Goal: Task Accomplishment & Management: Complete application form

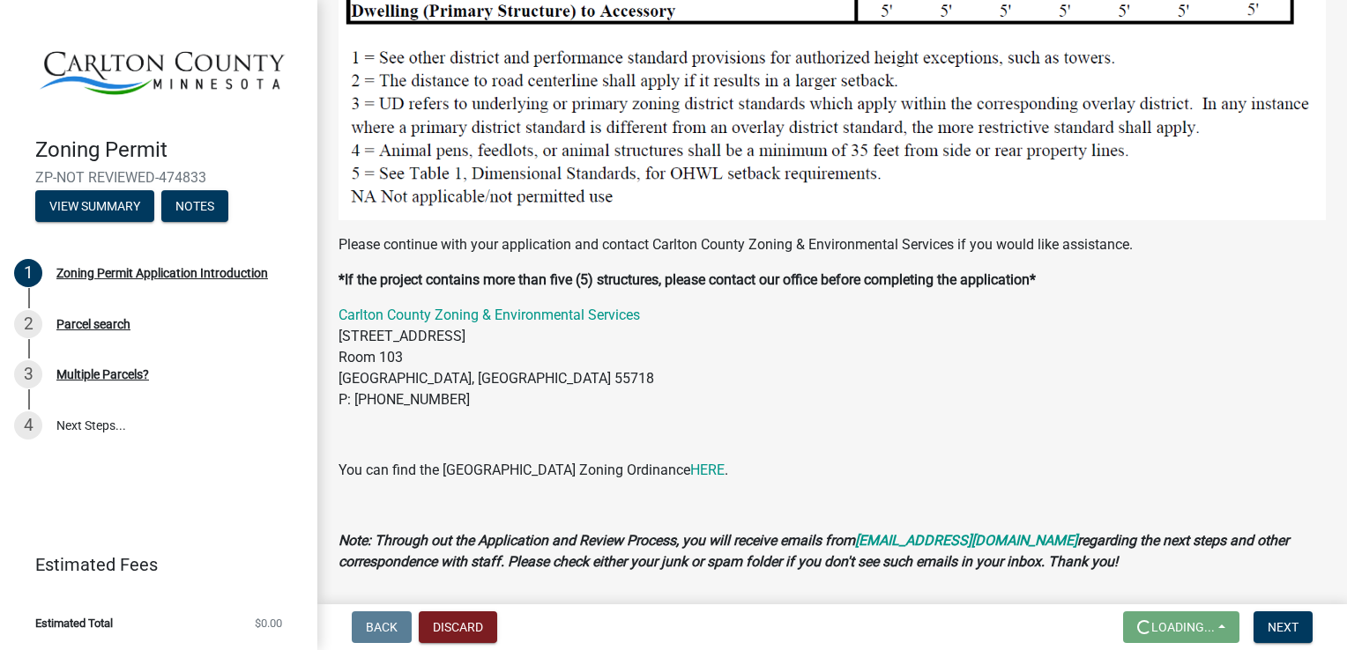
scroll to position [1910, 0]
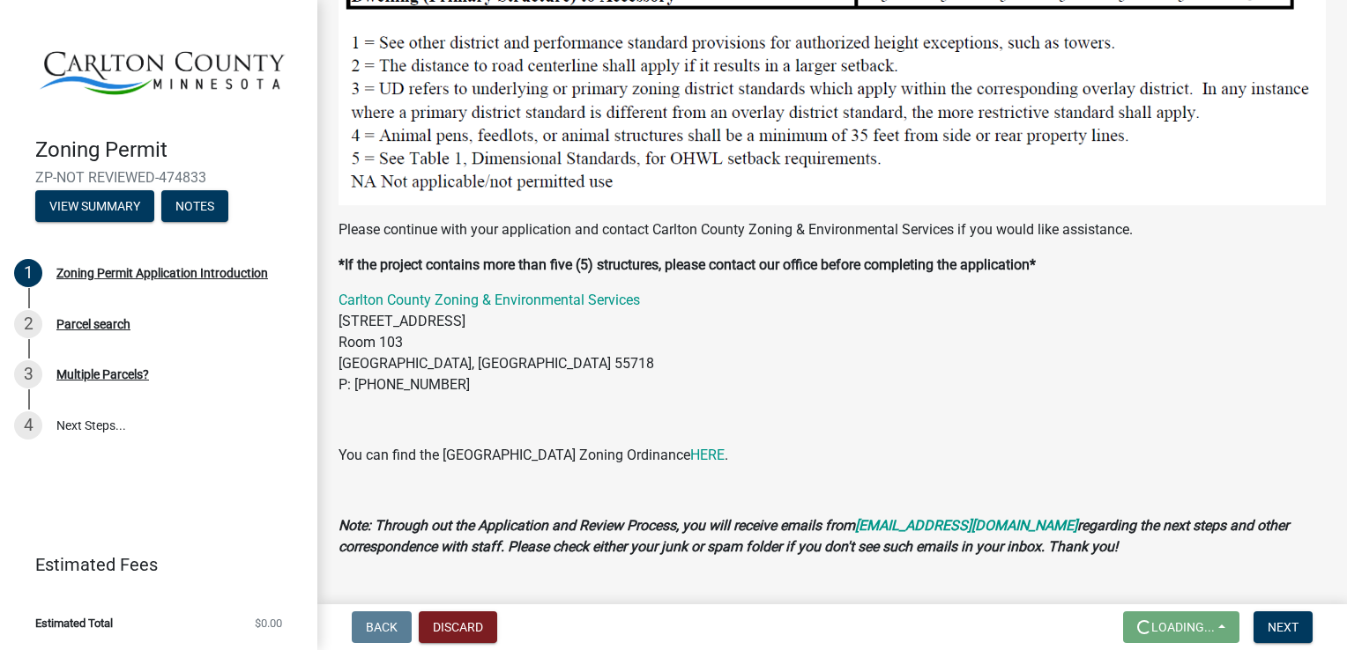
click at [90, 330] on div "Parcel search" at bounding box center [93, 324] width 74 height 12
click at [102, 331] on div "2 Parcel search" at bounding box center [151, 324] width 275 height 28
click at [109, 216] on button "View Summary" at bounding box center [94, 206] width 119 height 32
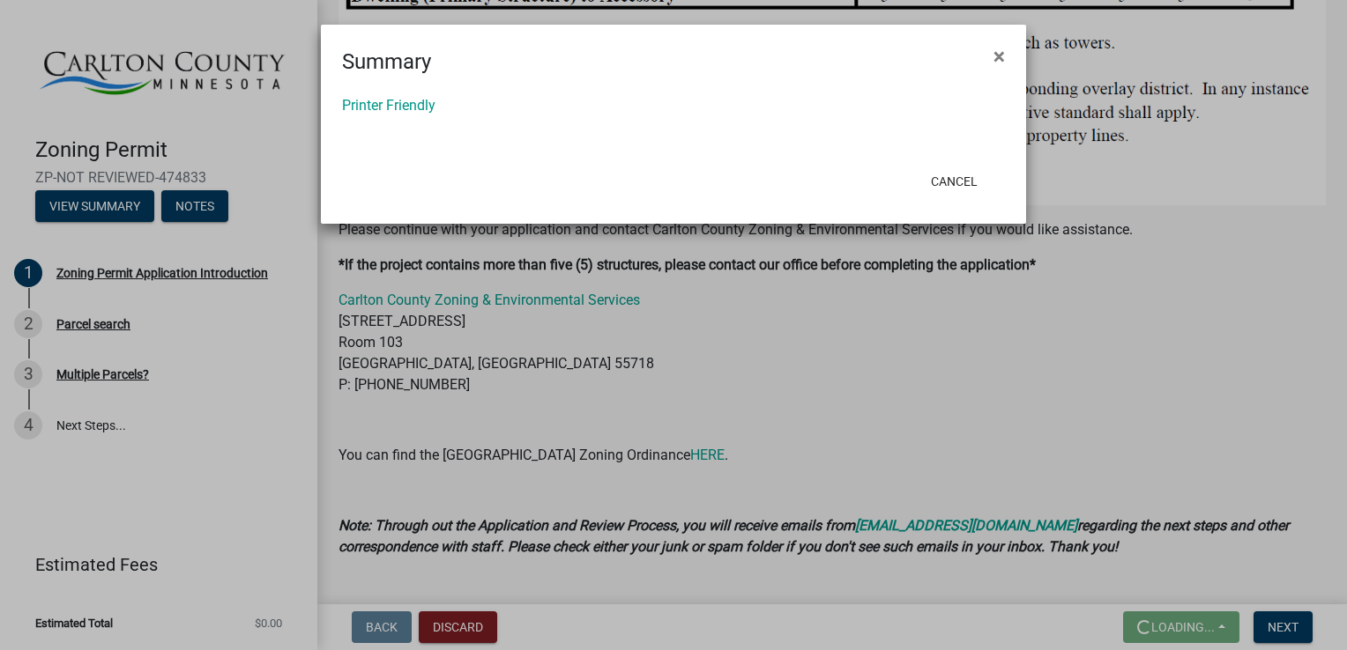
click at [1060, 26] on ngb-modal-window "Summary × Printer Friendly Cancel" at bounding box center [673, 325] width 1347 height 650
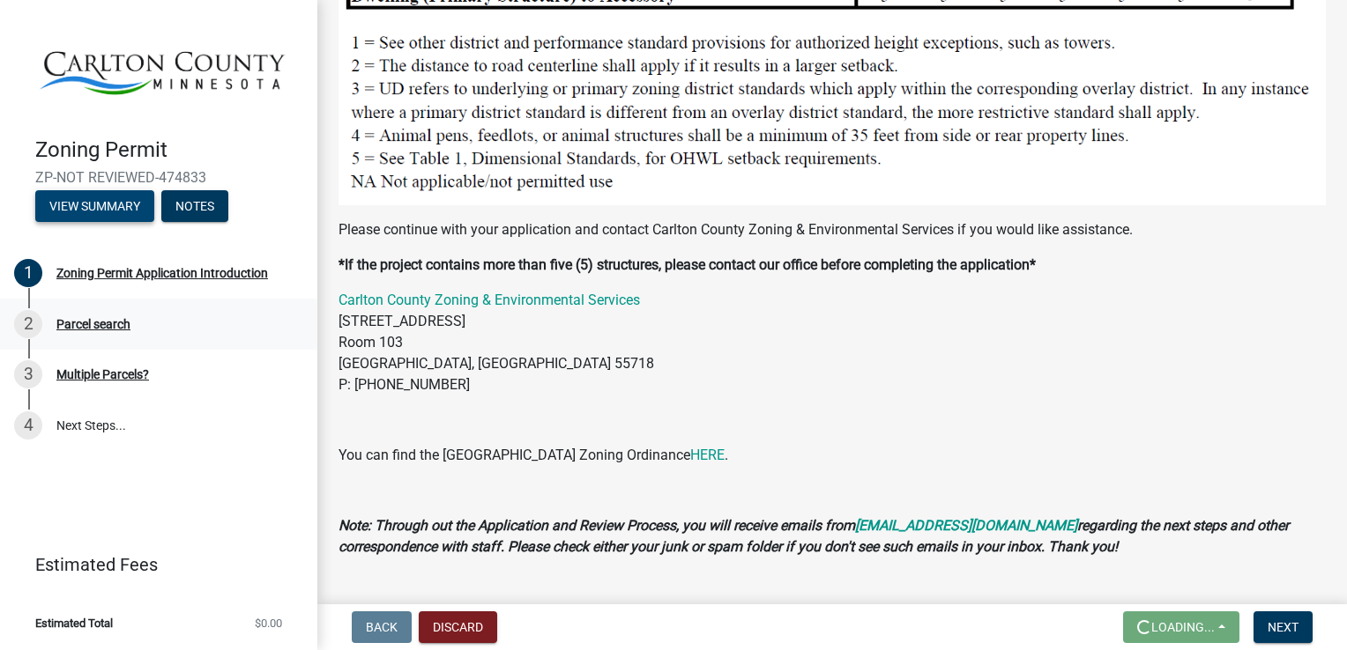
click at [89, 327] on div "Parcel search" at bounding box center [93, 324] width 74 height 12
click at [32, 331] on div "2" at bounding box center [28, 324] width 28 height 28
click at [1278, 634] on span "Next" at bounding box center [1282, 627] width 31 height 14
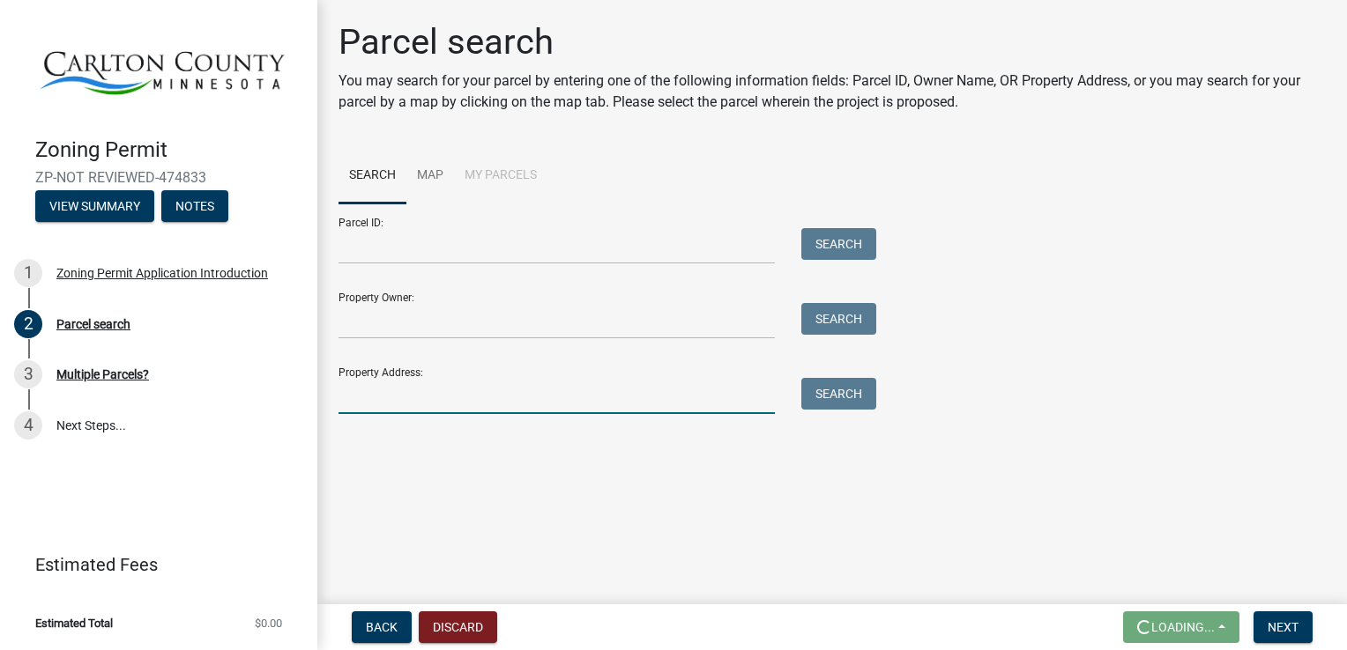
click at [597, 401] on input "Property Address:" at bounding box center [556, 396] width 436 height 36
type input "[STREET_ADDRESS]"
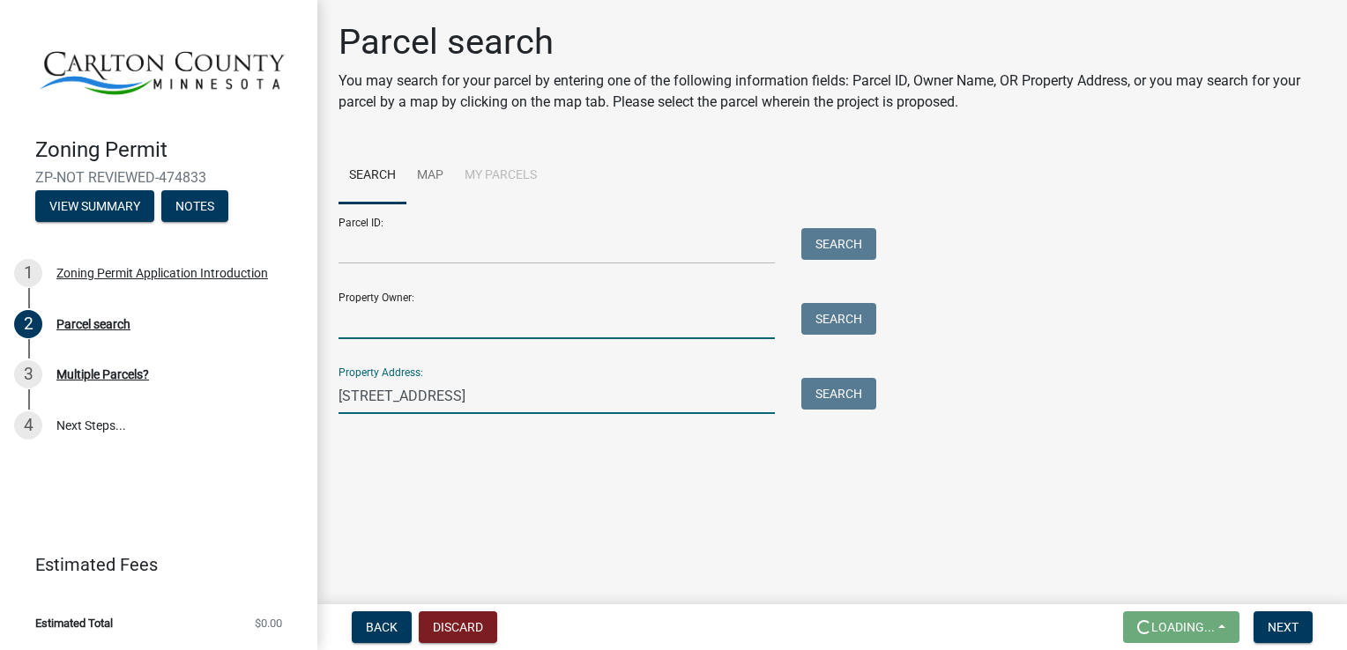
type input "[PERSON_NAME]"
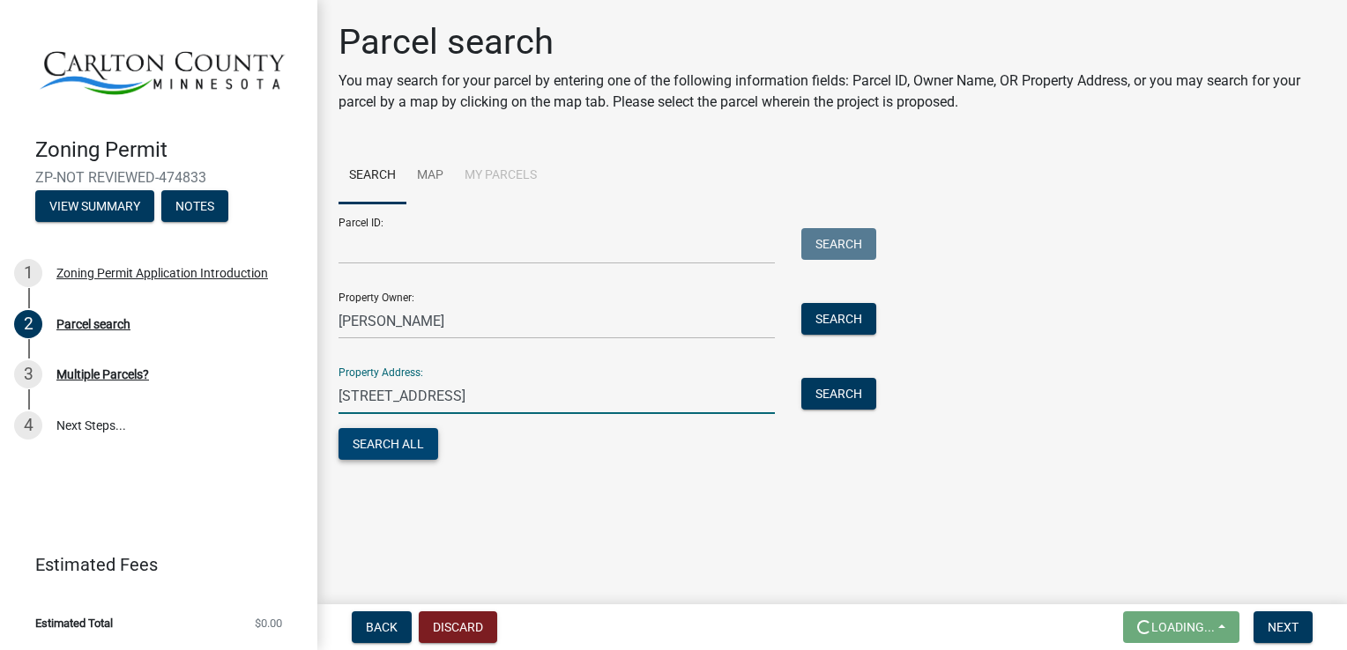
click at [398, 443] on button "Search All" at bounding box center [388, 444] width 100 height 32
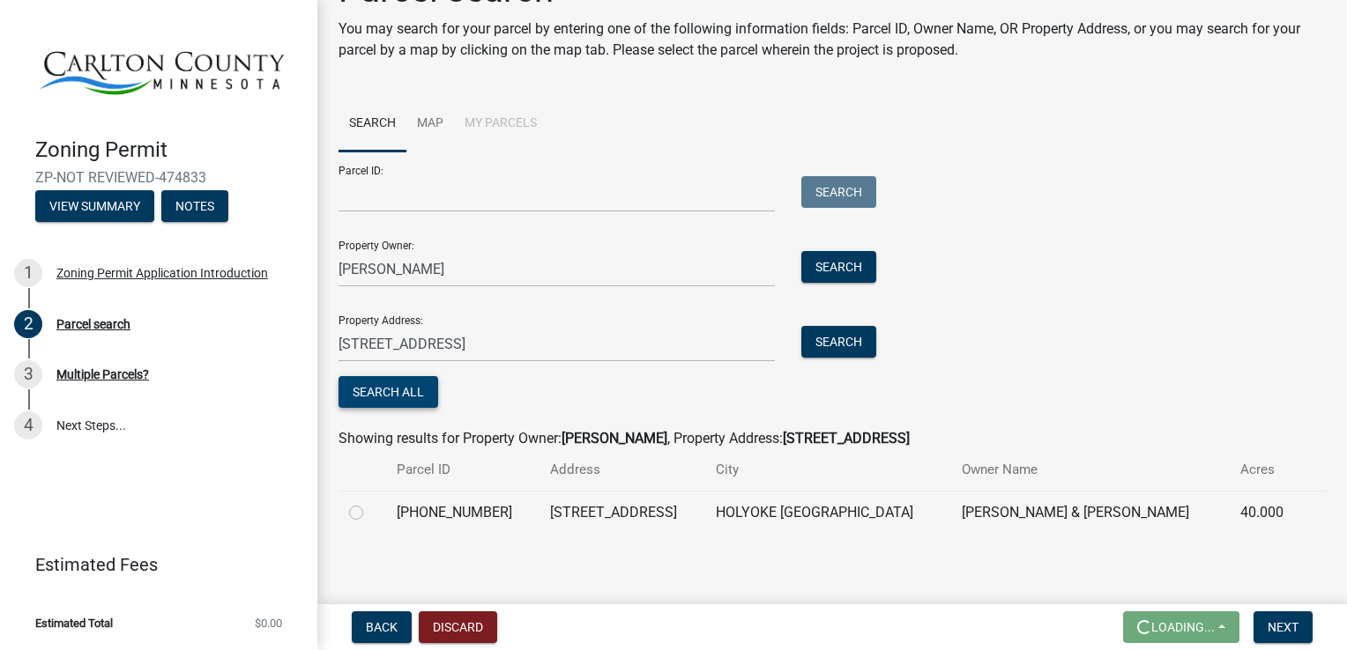
scroll to position [56, 0]
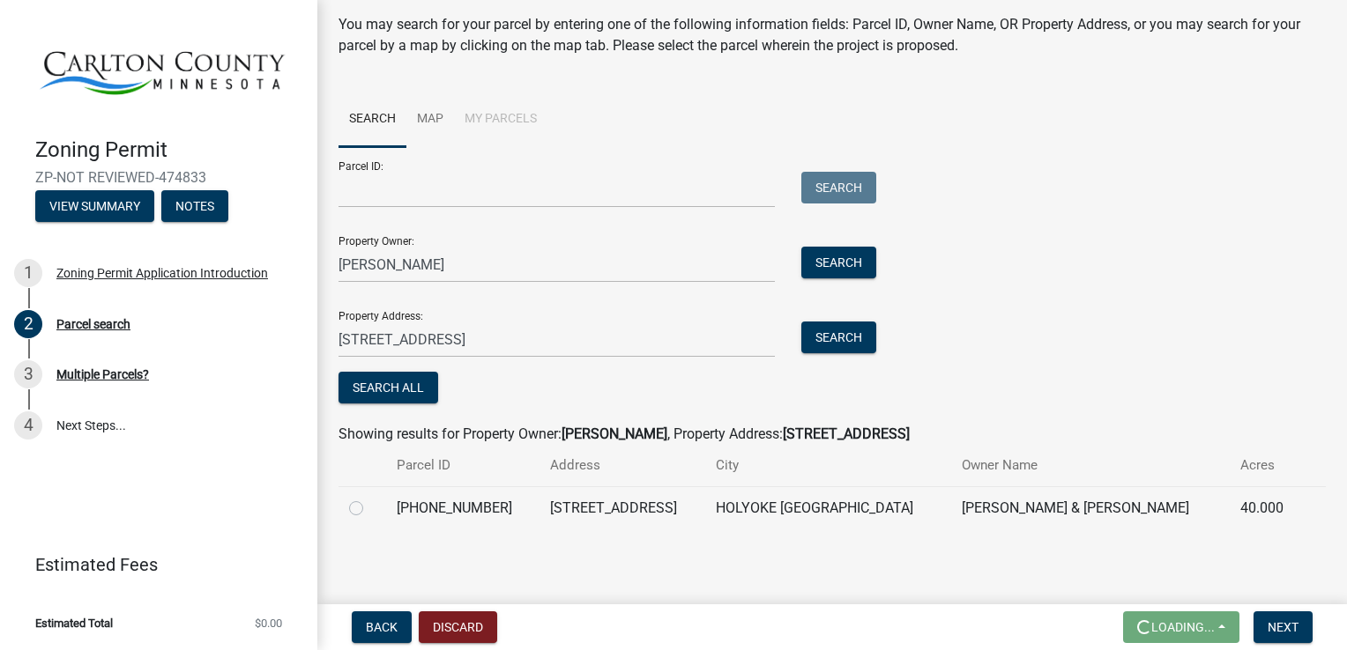
click at [370, 498] on label at bounding box center [370, 498] width 0 height 0
click at [370, 509] on input "radio" at bounding box center [375, 503] width 11 height 11
radio input "true"
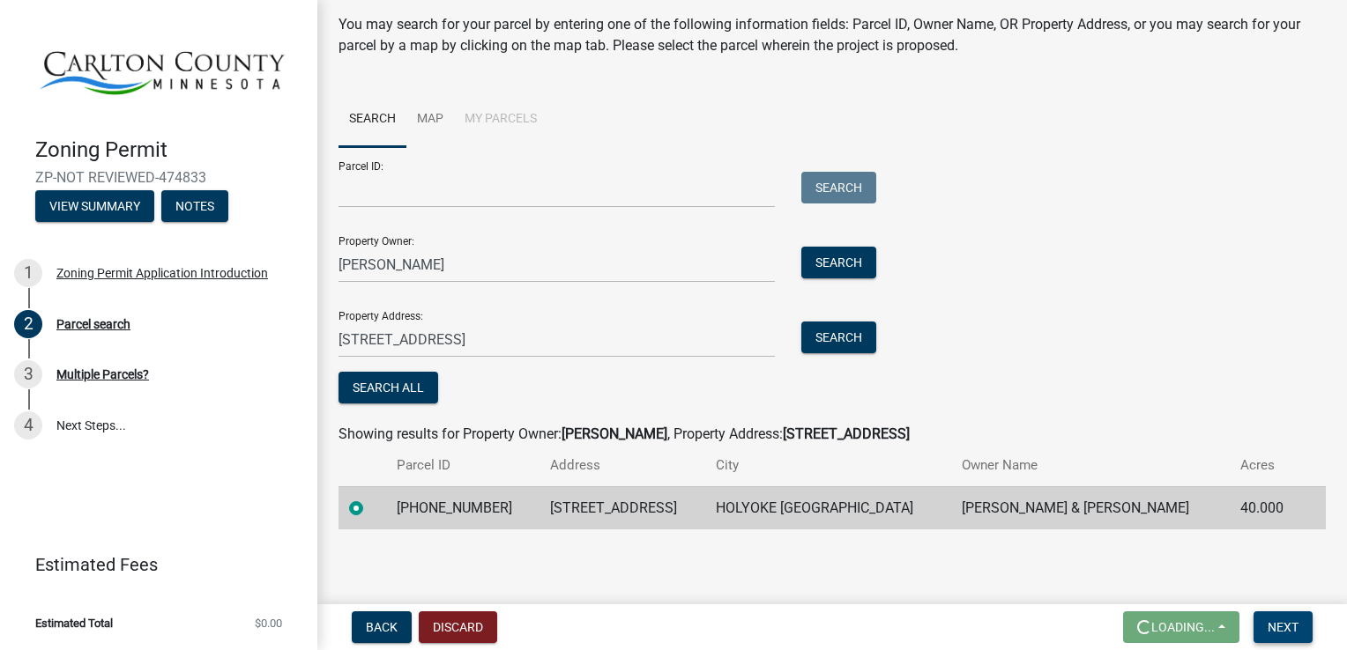
click at [1279, 637] on button "Next" at bounding box center [1282, 628] width 59 height 32
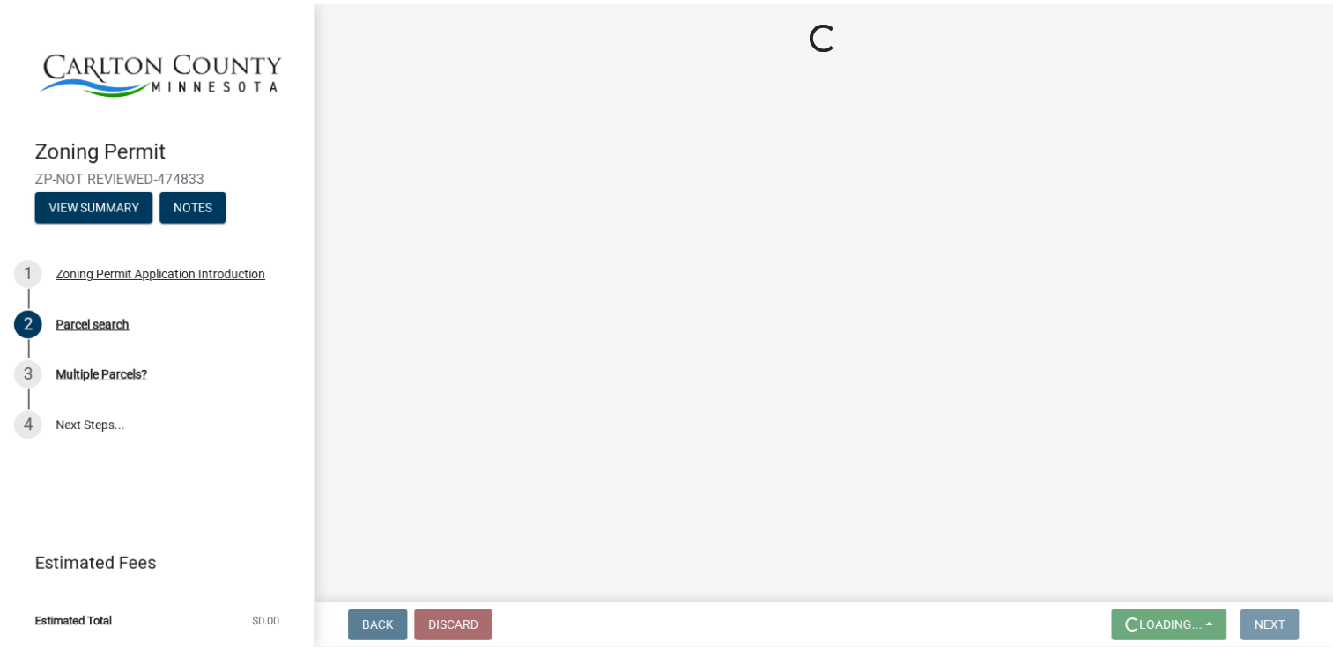
scroll to position [0, 0]
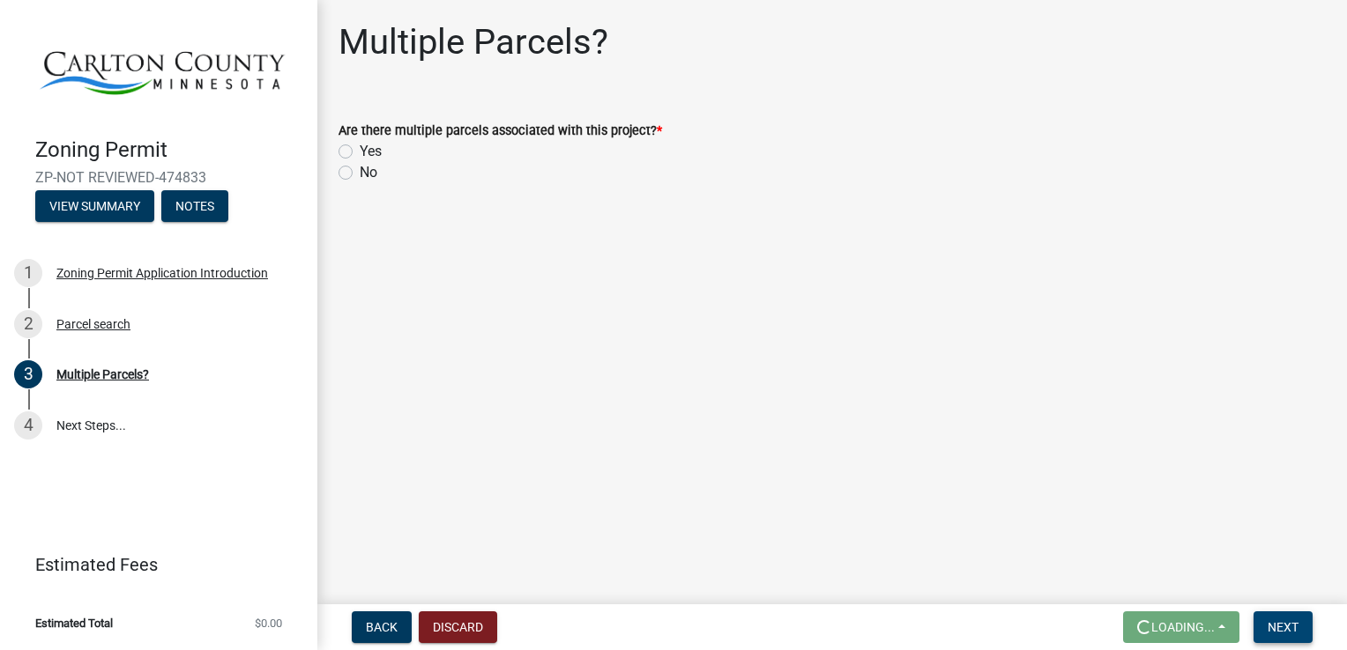
click at [343, 189] on wm-data-entity-input "Are there multiple parcels associated with this project? * Yes No" at bounding box center [831, 149] width 987 height 100
click at [360, 175] on label "No" at bounding box center [369, 172] width 18 height 21
click at [360, 174] on input "No" at bounding box center [365, 167] width 11 height 11
radio input "true"
click at [1280, 634] on span "Next" at bounding box center [1282, 627] width 31 height 14
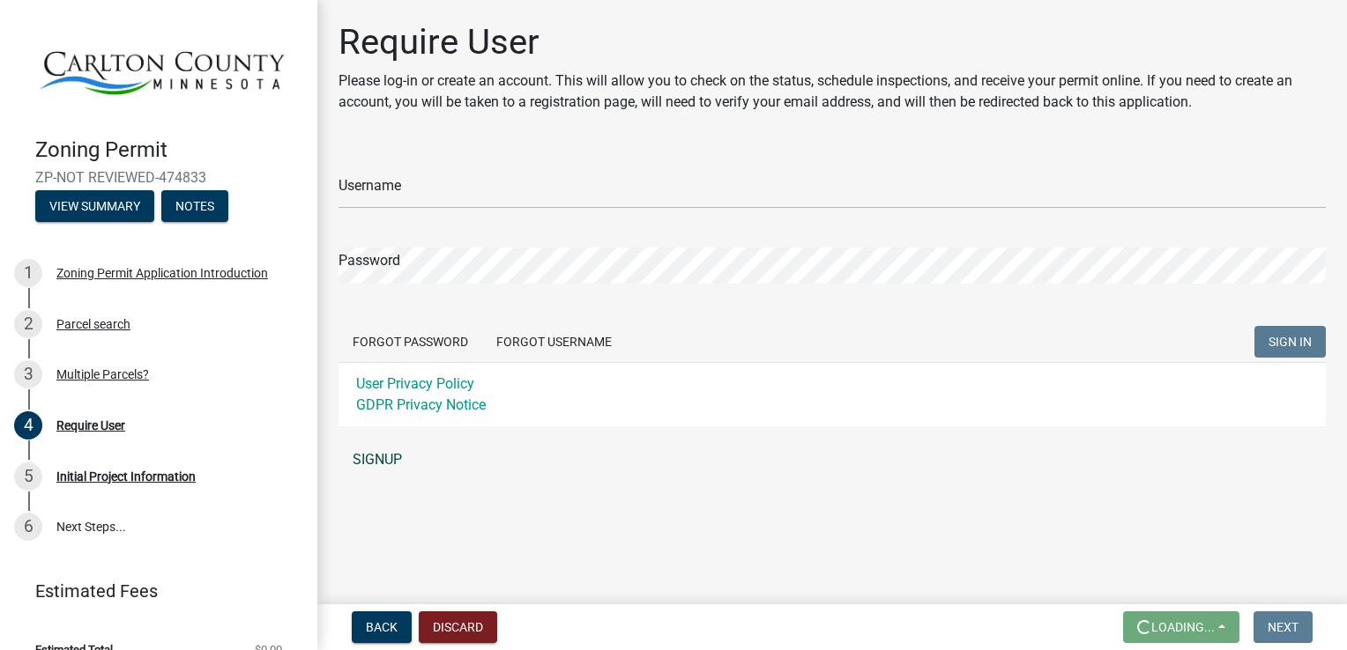
click at [380, 459] on link "SIGNUP" at bounding box center [831, 459] width 987 height 35
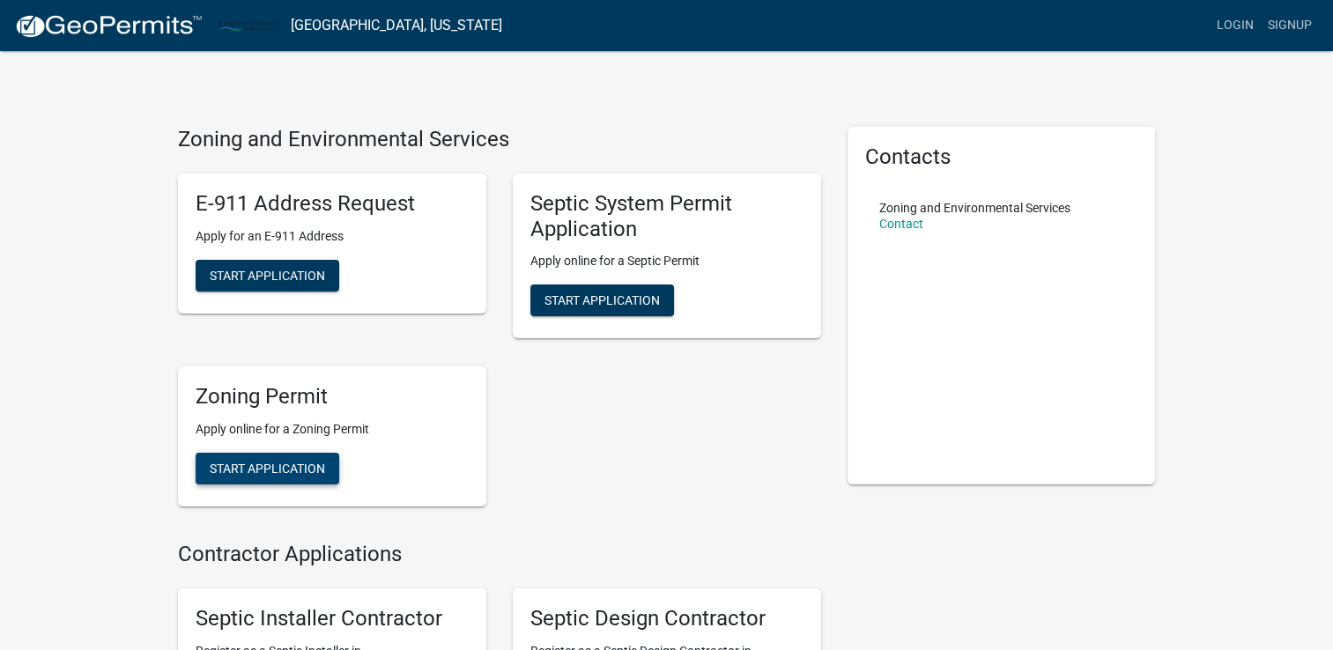
click at [241, 464] on span "Start Application" at bounding box center [267, 469] width 115 height 14
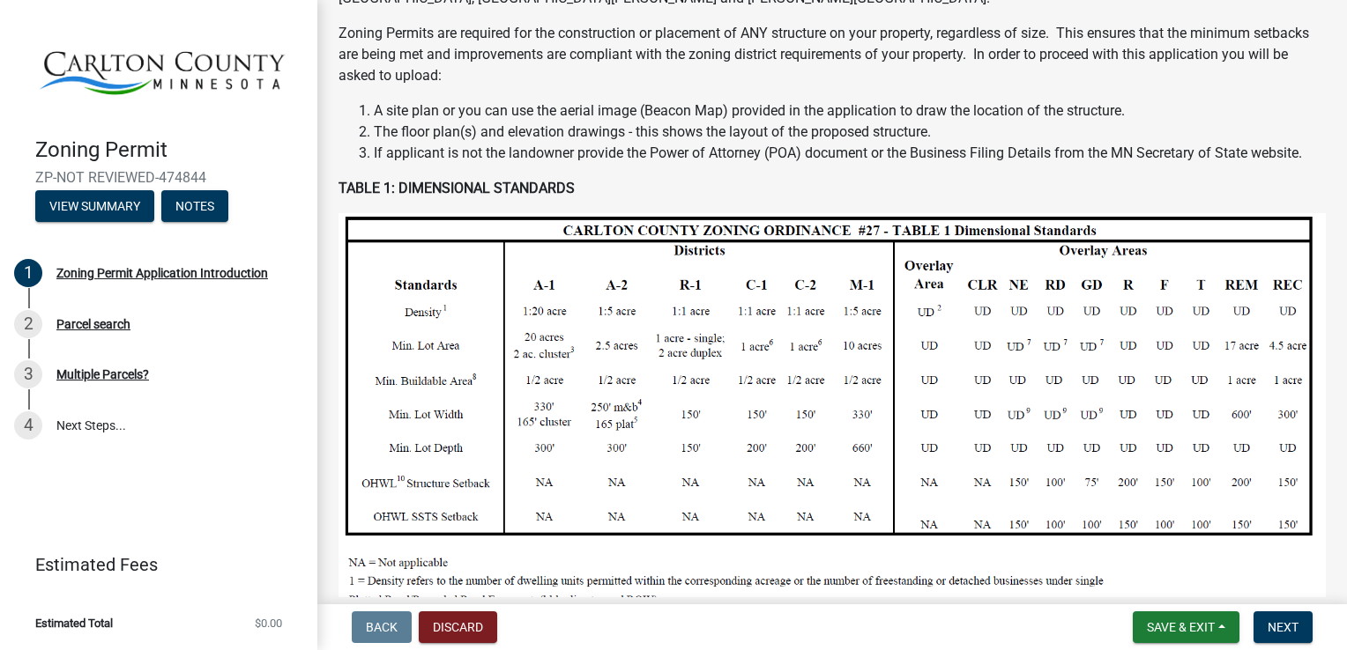
scroll to position [239, 0]
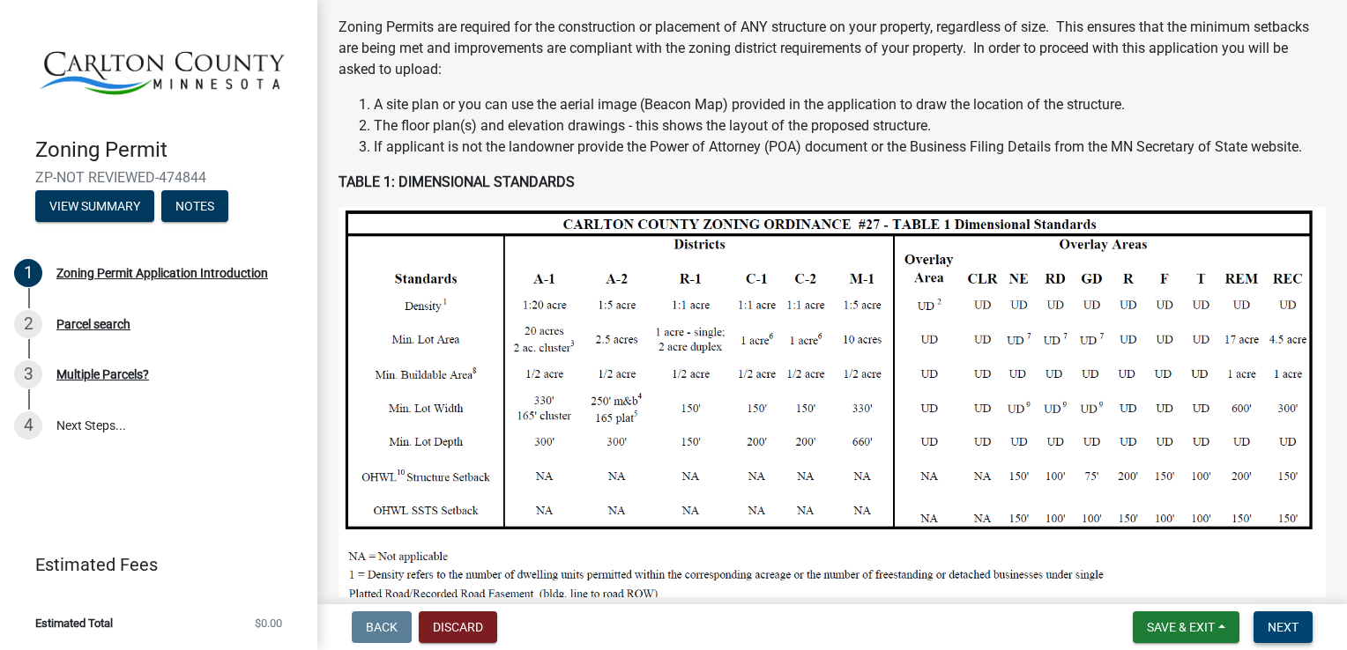
click at [1267, 634] on span "Next" at bounding box center [1282, 627] width 31 height 14
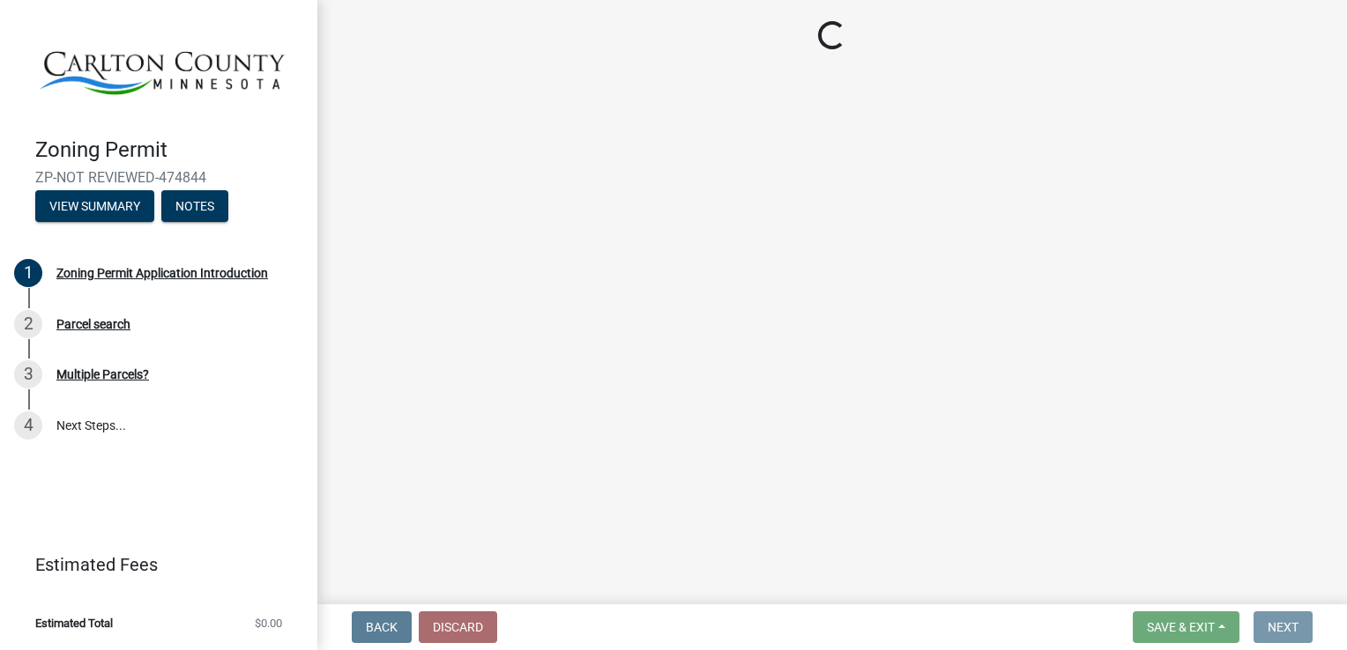
scroll to position [0, 0]
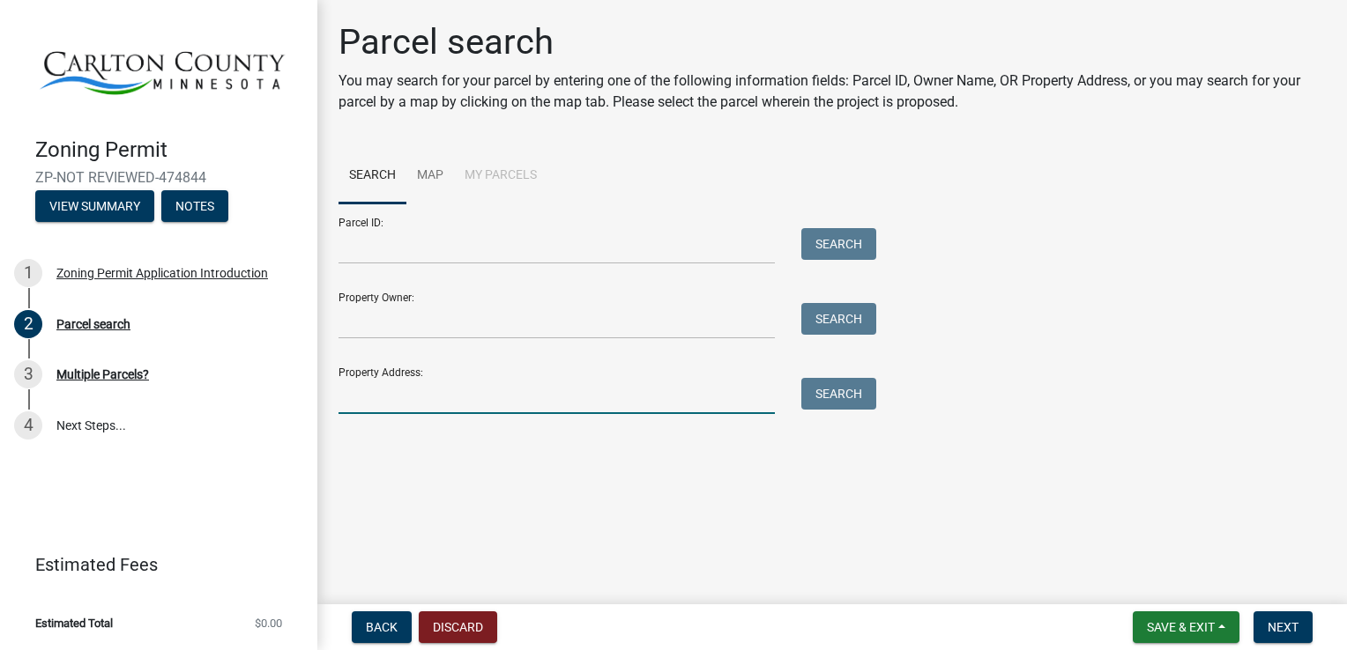
click at [606, 402] on input "Property Address:" at bounding box center [556, 396] width 436 height 36
type input "[STREET_ADDRESS]"
type input "[PERSON_NAME]"
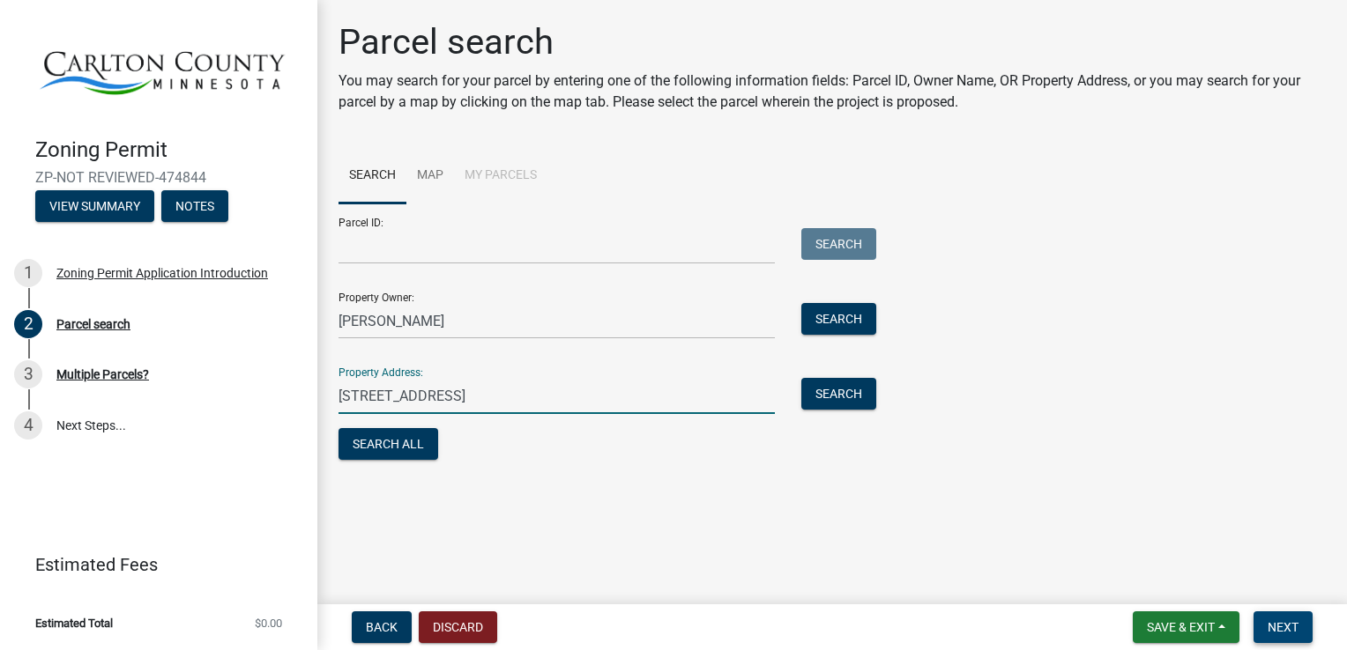
click at [1276, 629] on span "Next" at bounding box center [1282, 627] width 31 height 14
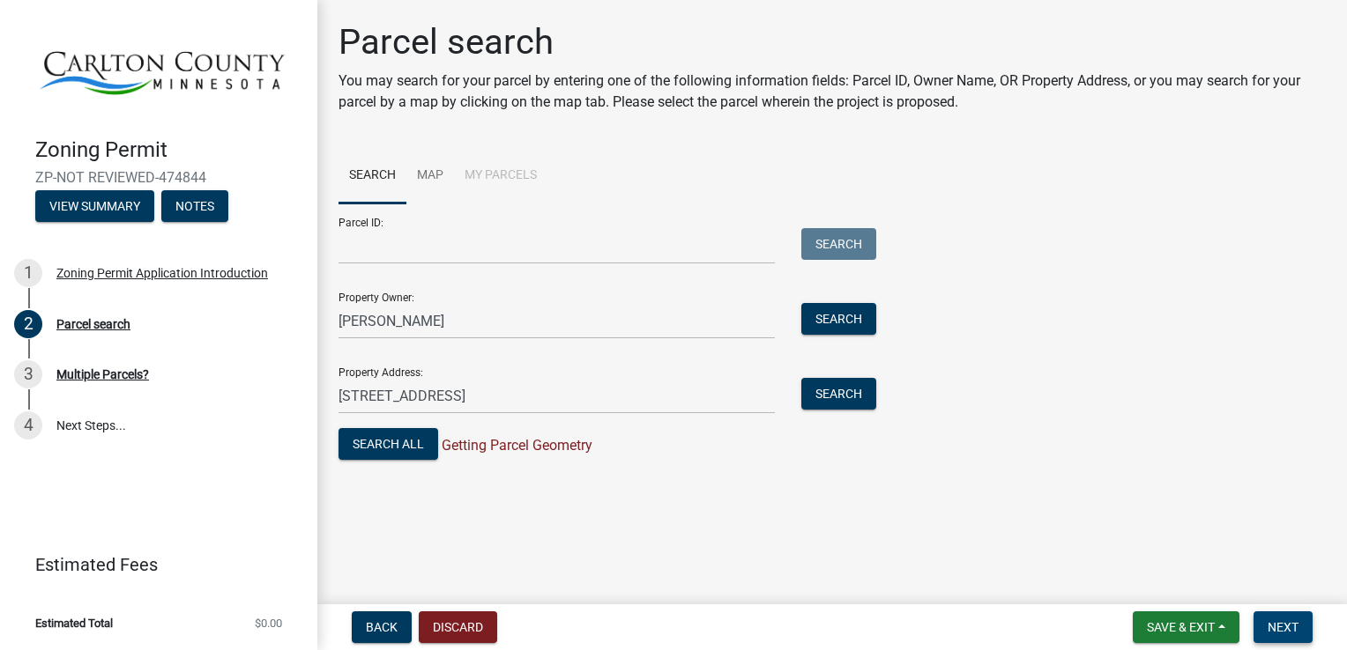
click at [1285, 626] on span "Next" at bounding box center [1282, 627] width 31 height 14
click at [390, 445] on button "Search All" at bounding box center [388, 444] width 100 height 32
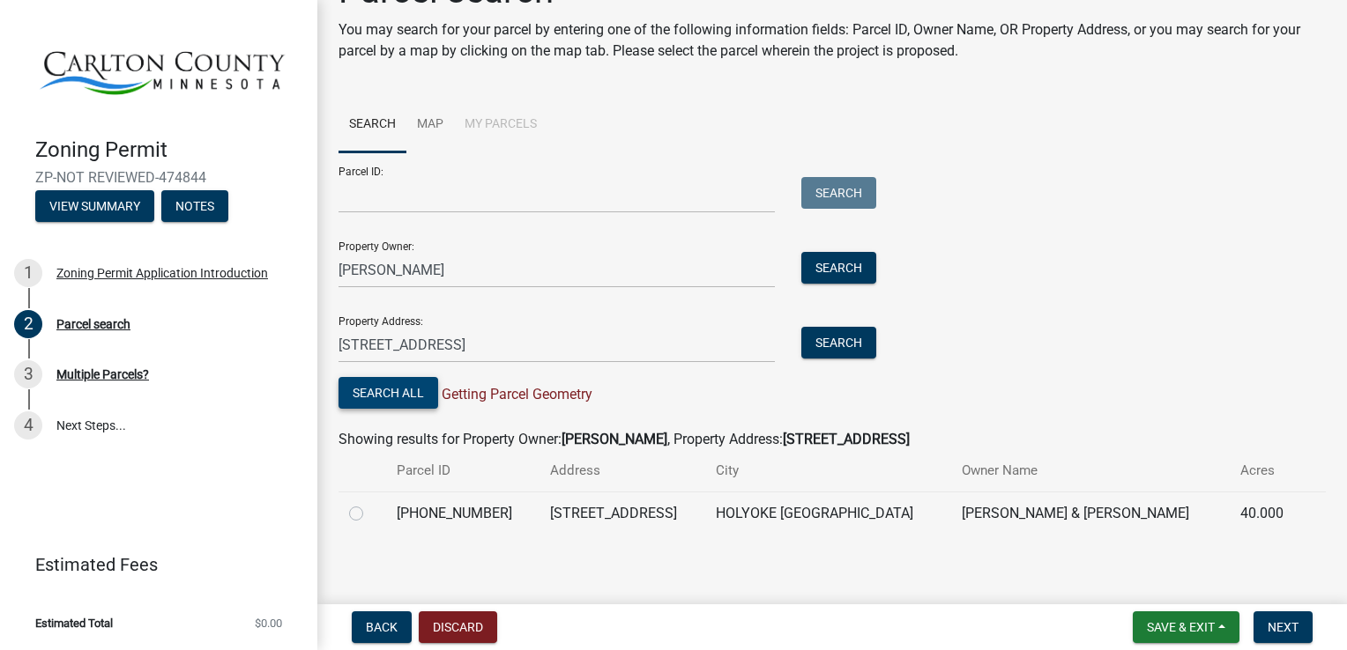
scroll to position [56, 0]
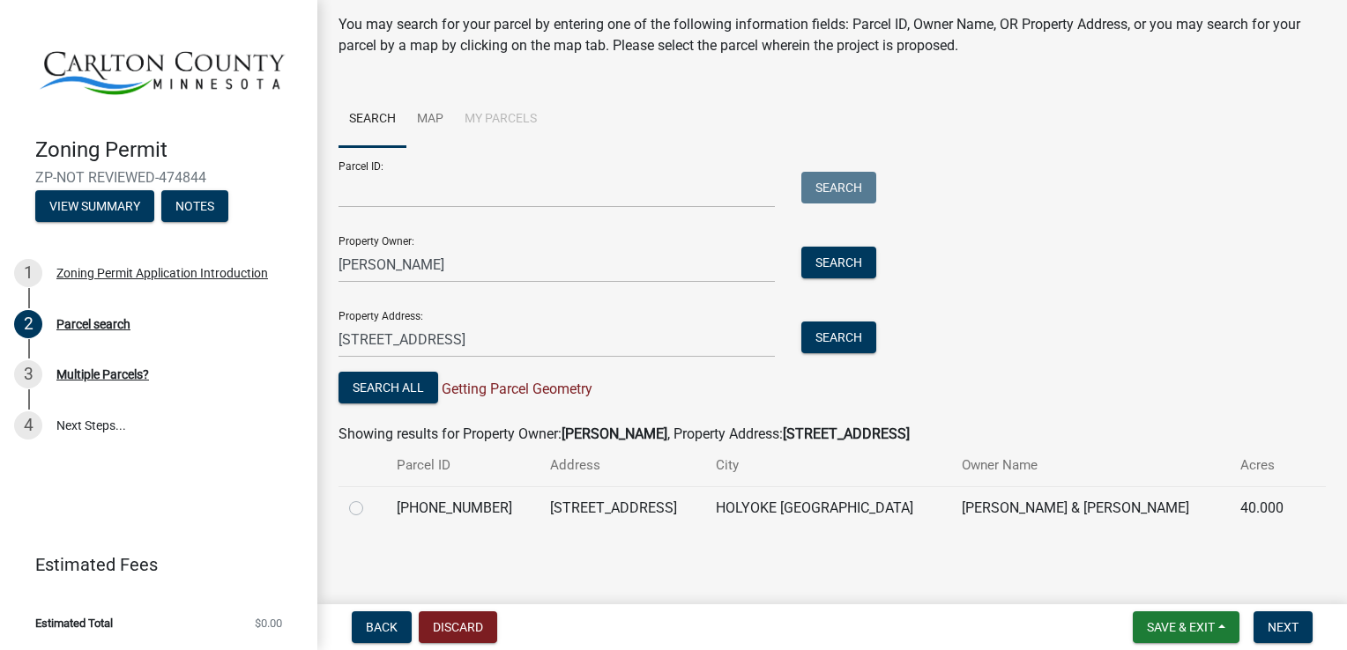
click at [370, 498] on label at bounding box center [370, 498] width 0 height 0
click at [370, 509] on input "radio" at bounding box center [375, 503] width 11 height 11
radio input "true"
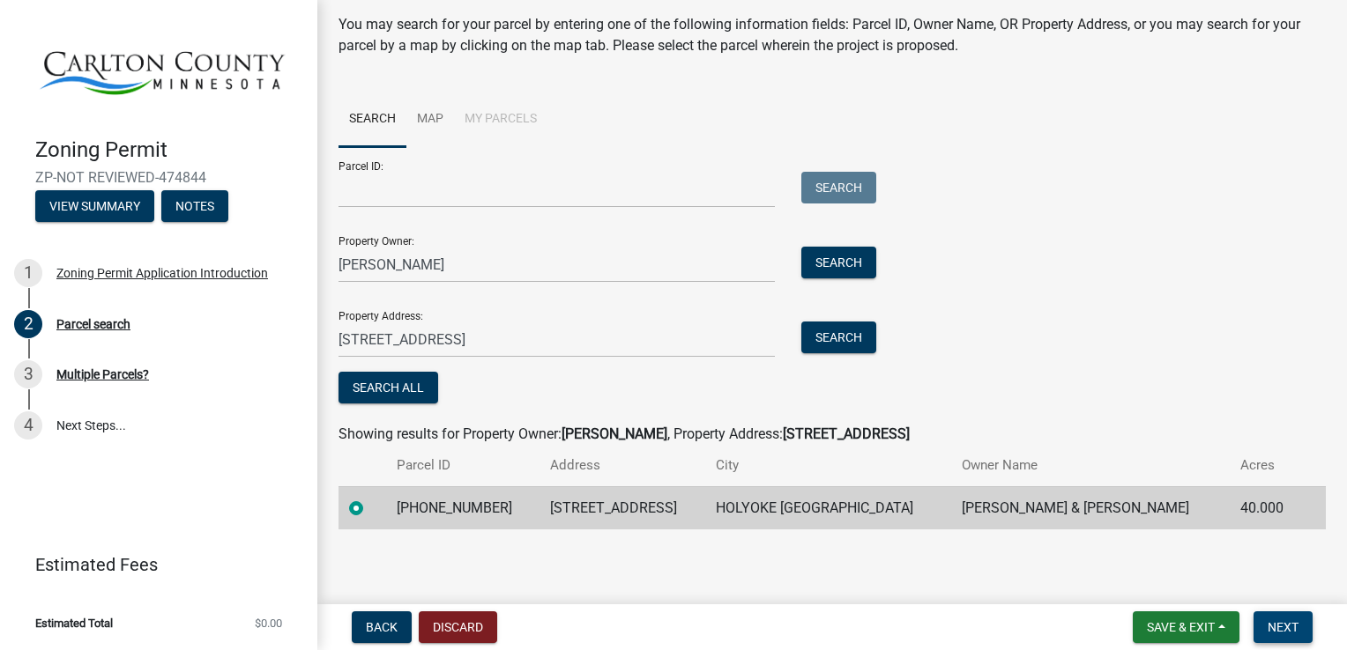
click at [1274, 634] on span "Next" at bounding box center [1282, 627] width 31 height 14
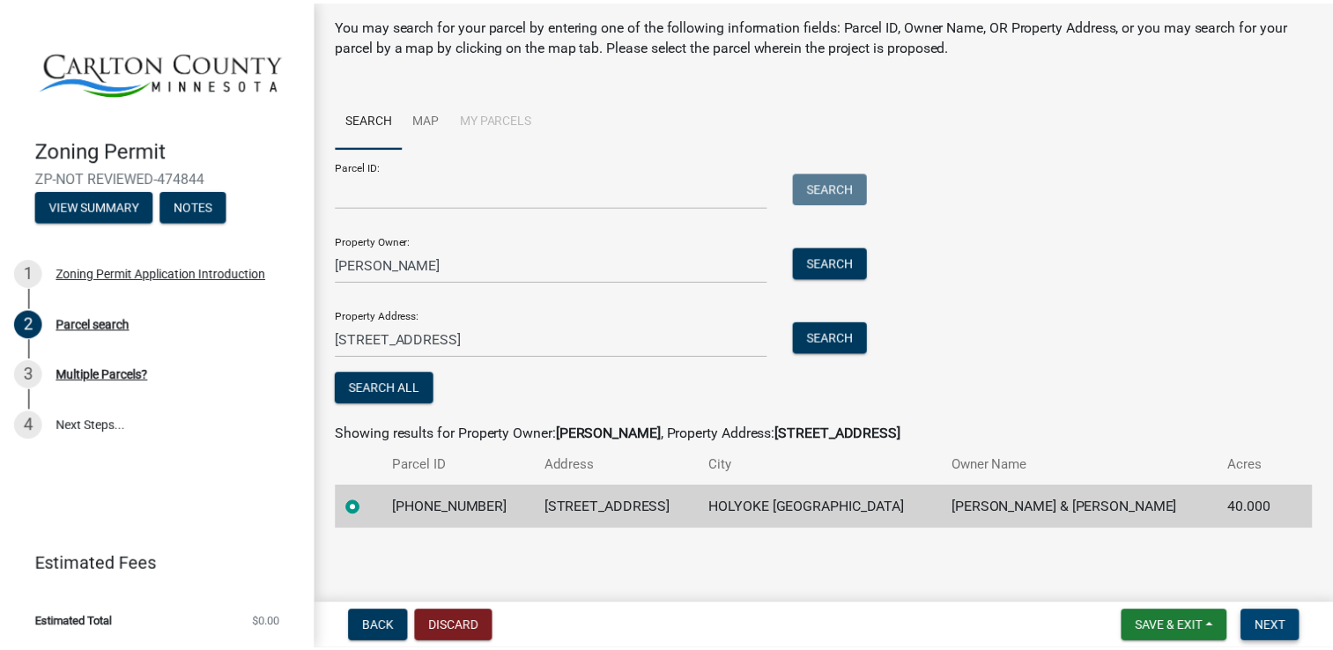
scroll to position [0, 0]
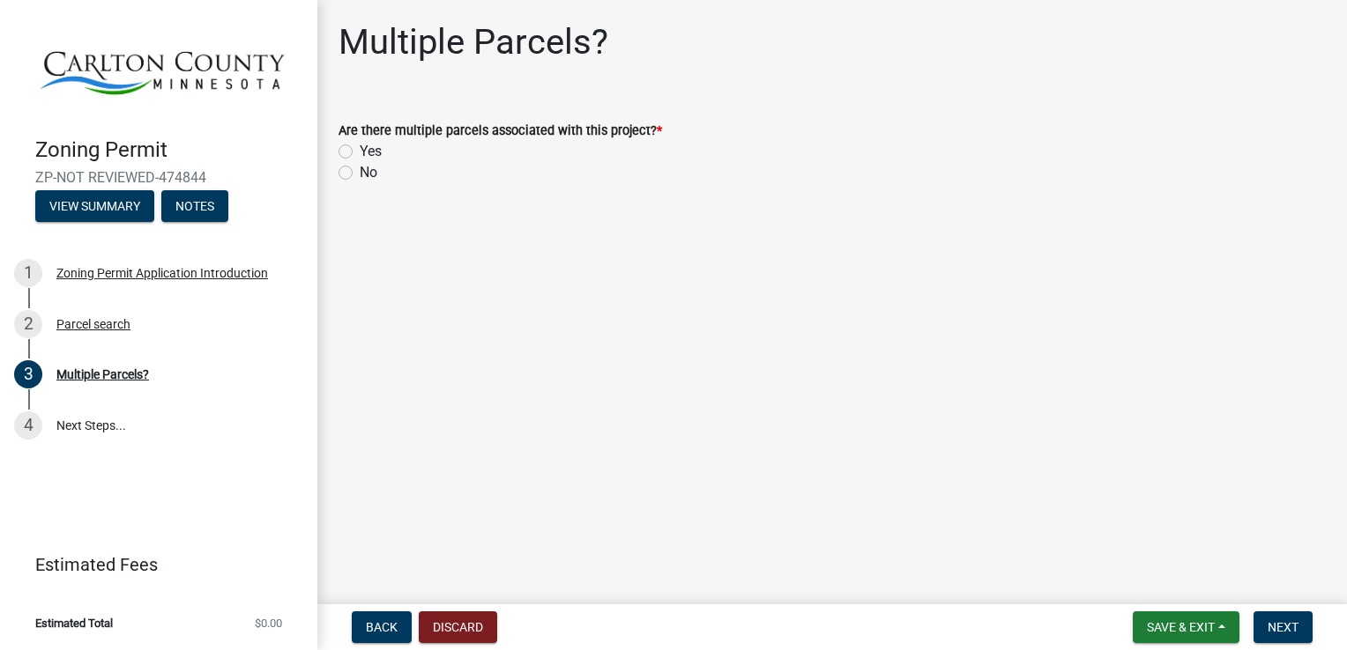
click at [360, 175] on label "No" at bounding box center [369, 172] width 18 height 21
click at [360, 174] on input "No" at bounding box center [365, 167] width 11 height 11
radio input "true"
click at [1289, 631] on span "Next" at bounding box center [1282, 627] width 31 height 14
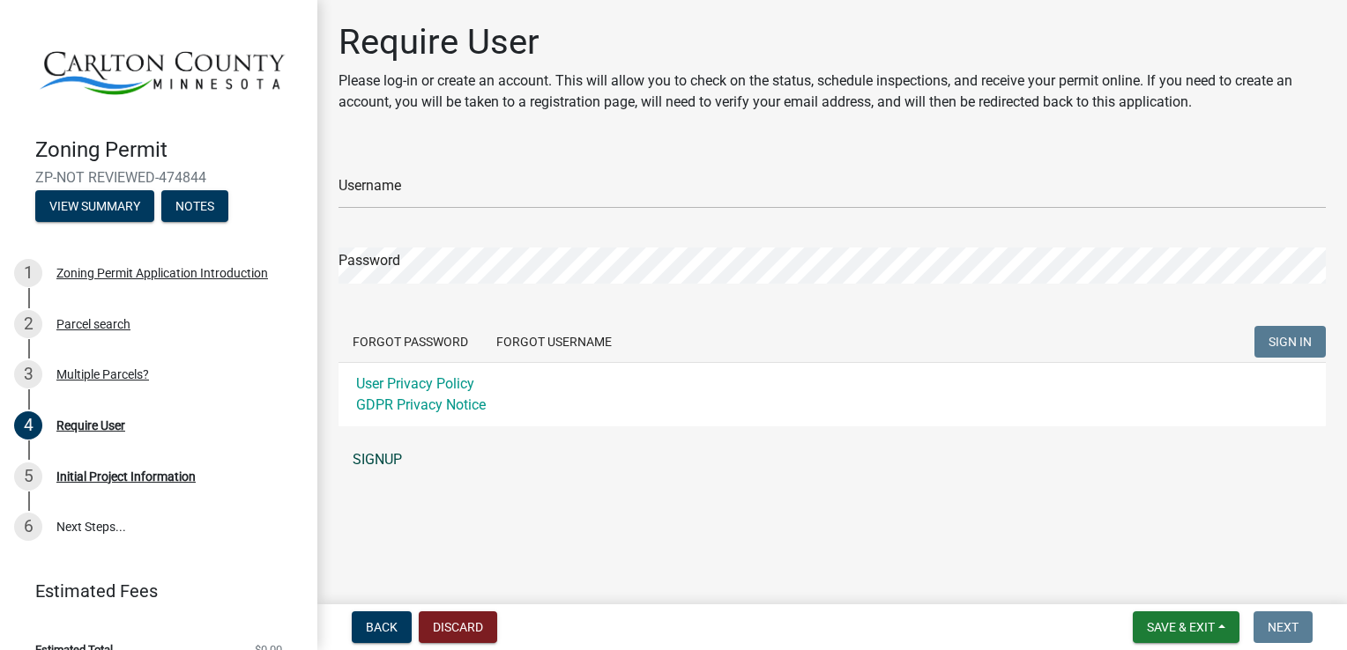
click at [394, 474] on link "SIGNUP" at bounding box center [831, 459] width 987 height 35
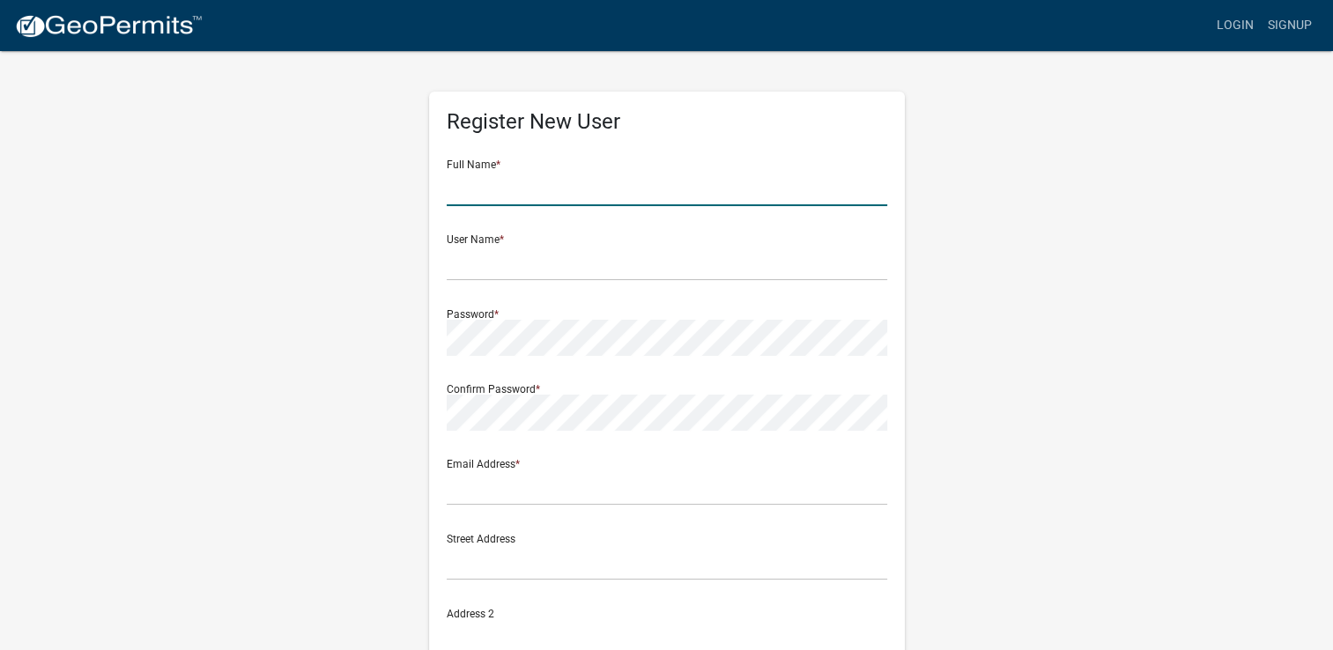
click at [447, 192] on input "text" at bounding box center [667, 188] width 441 height 36
type input "[PERSON_NAME]"
click at [542, 268] on input "text" at bounding box center [667, 263] width 441 height 36
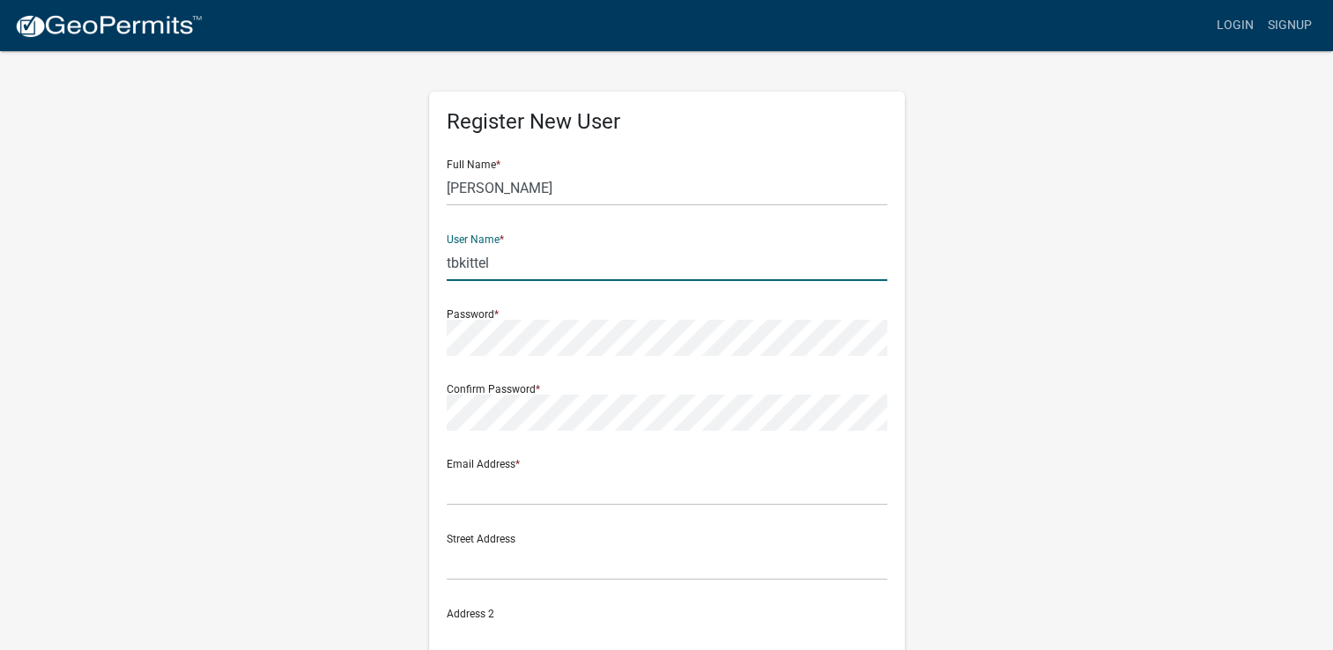
type input "tbkittel"
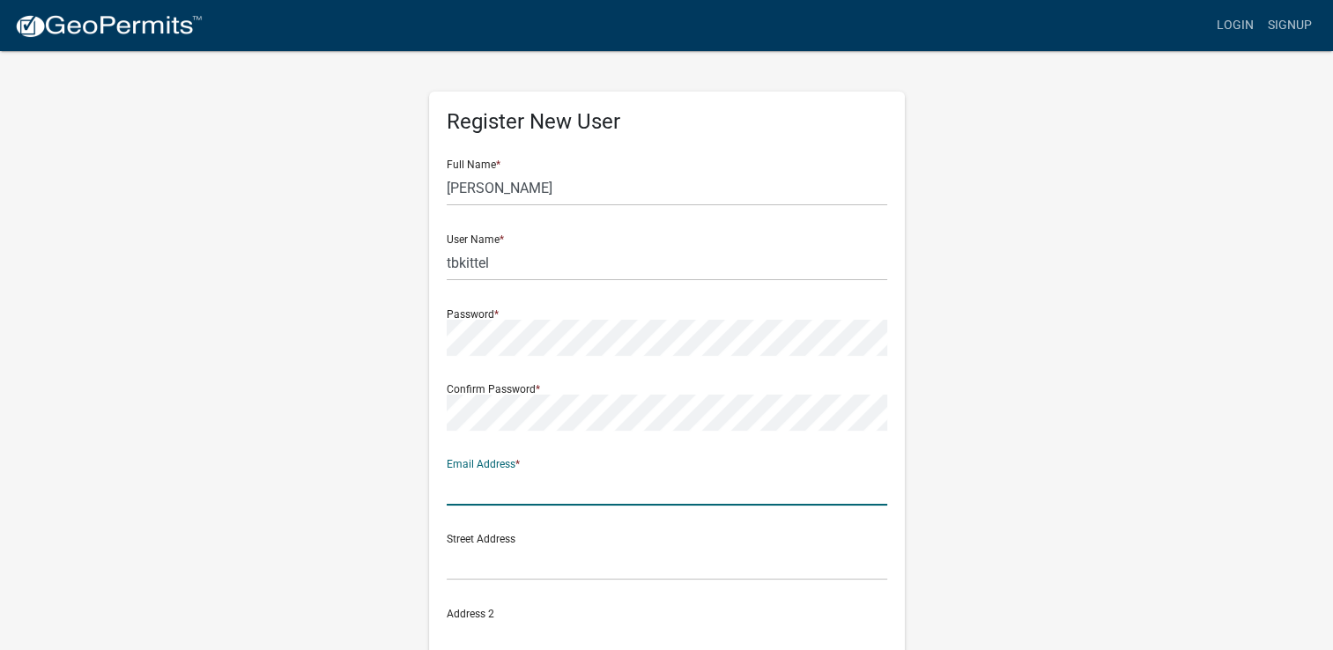
click at [483, 487] on input "text" at bounding box center [667, 488] width 441 height 36
type input "[EMAIL_ADDRESS][DOMAIN_NAME]"
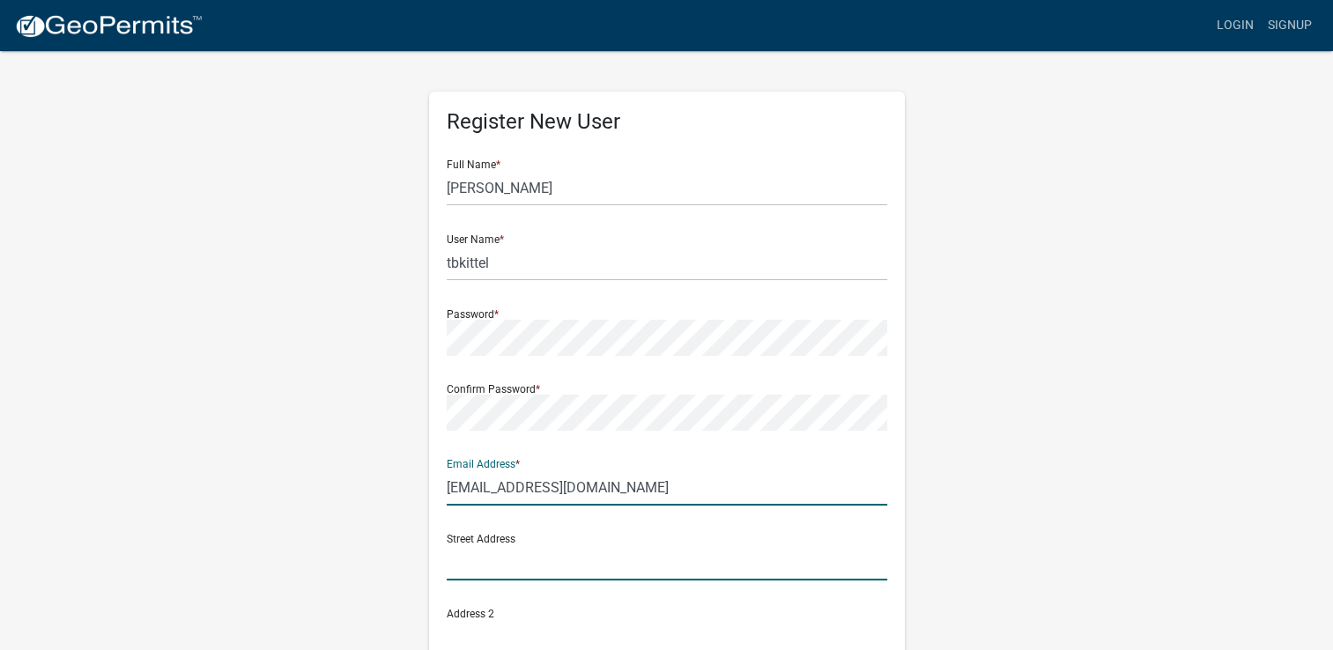
click at [564, 567] on input "text" at bounding box center [667, 563] width 441 height 36
type input "[STREET_ADDRESS]"
type input "Holyoke"
type input "MN"
type input "55749"
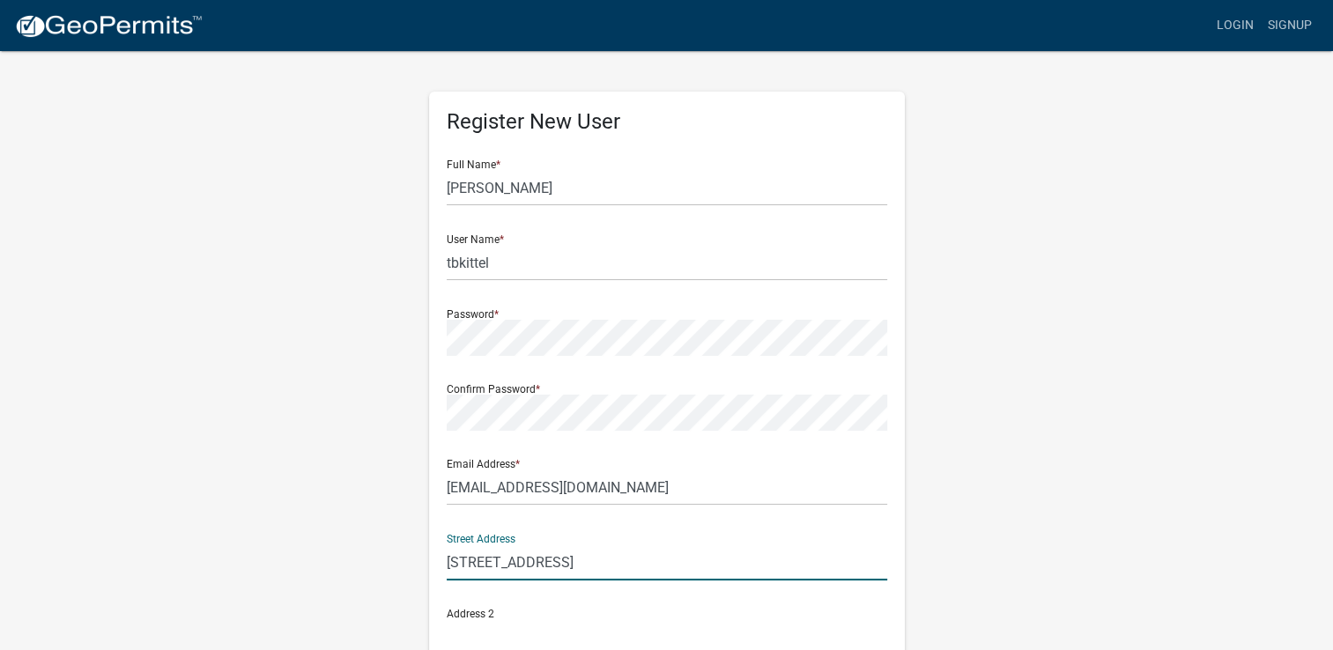
type input "2183908671"
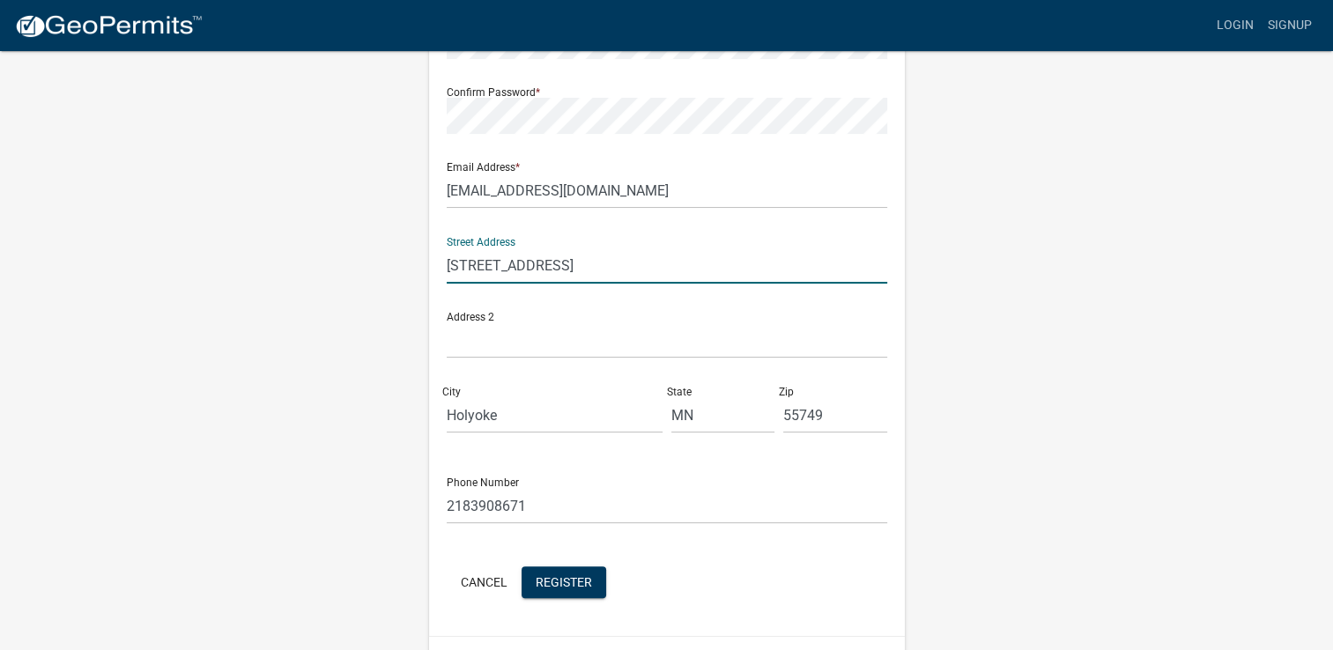
scroll to position [341, 0]
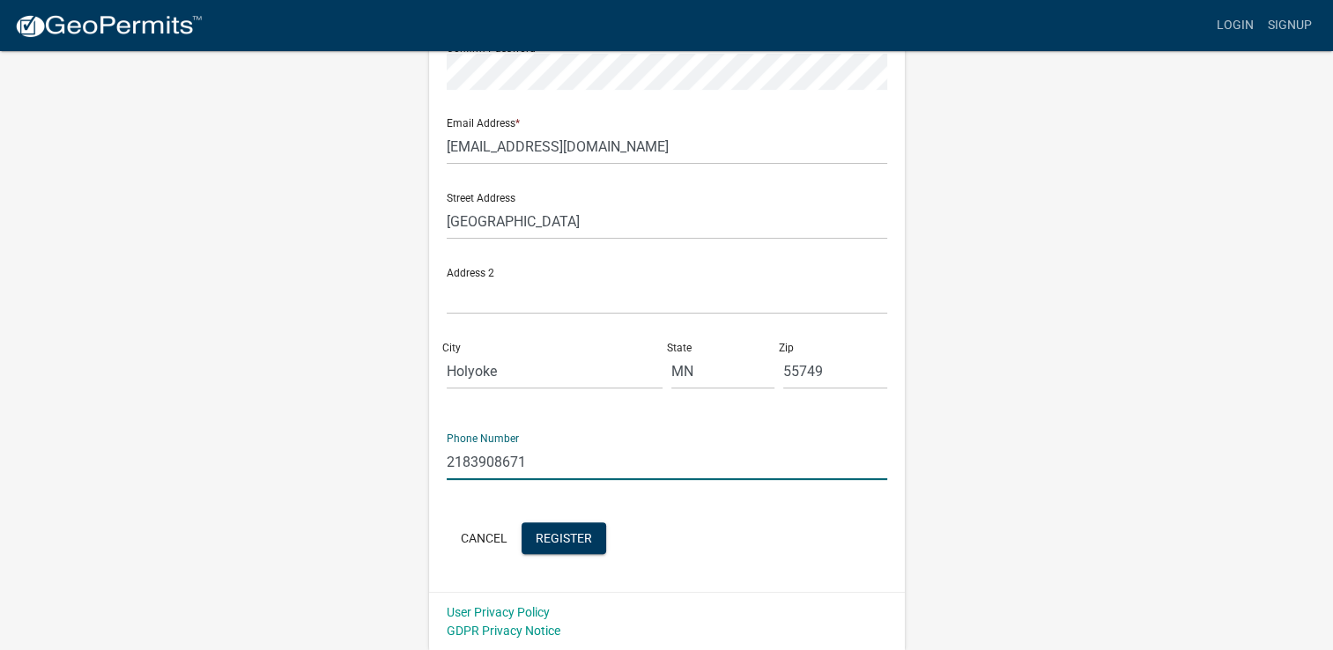
click at [530, 467] on input "2183908671" at bounding box center [667, 462] width 441 height 36
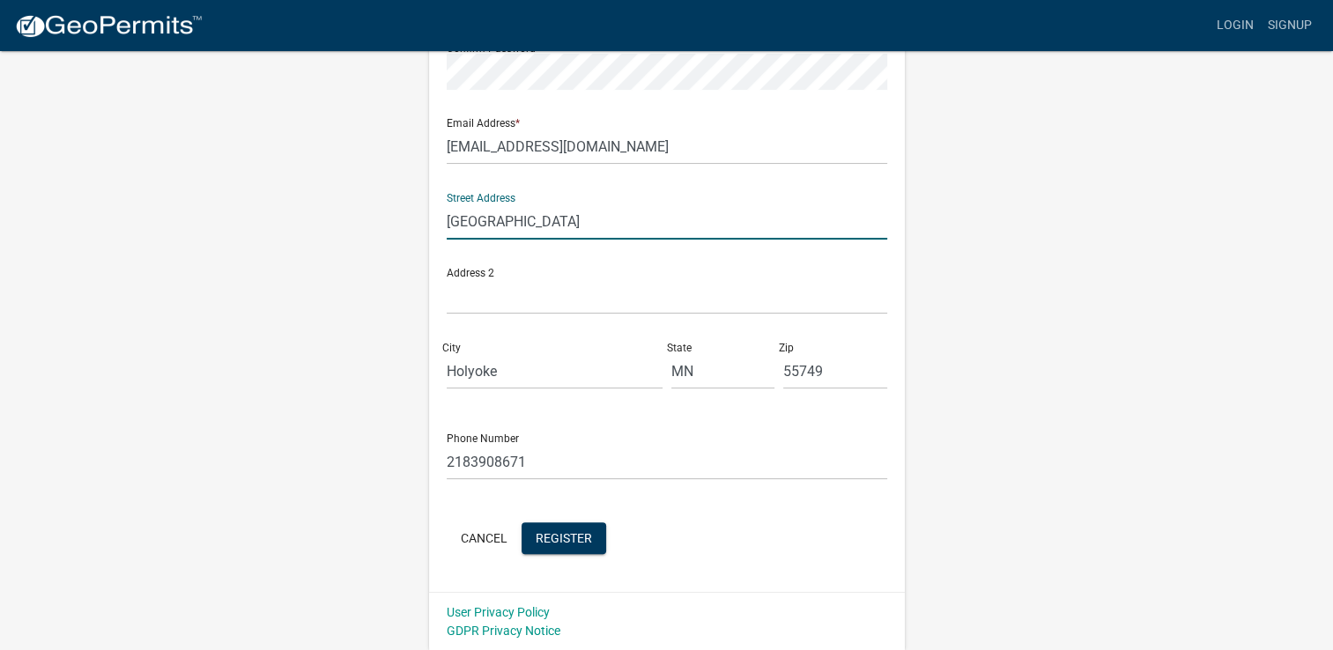
click at [543, 228] on input "[GEOGRAPHIC_DATA]" at bounding box center [667, 222] width 441 height 36
type input "[STREET_ADDRESS]"
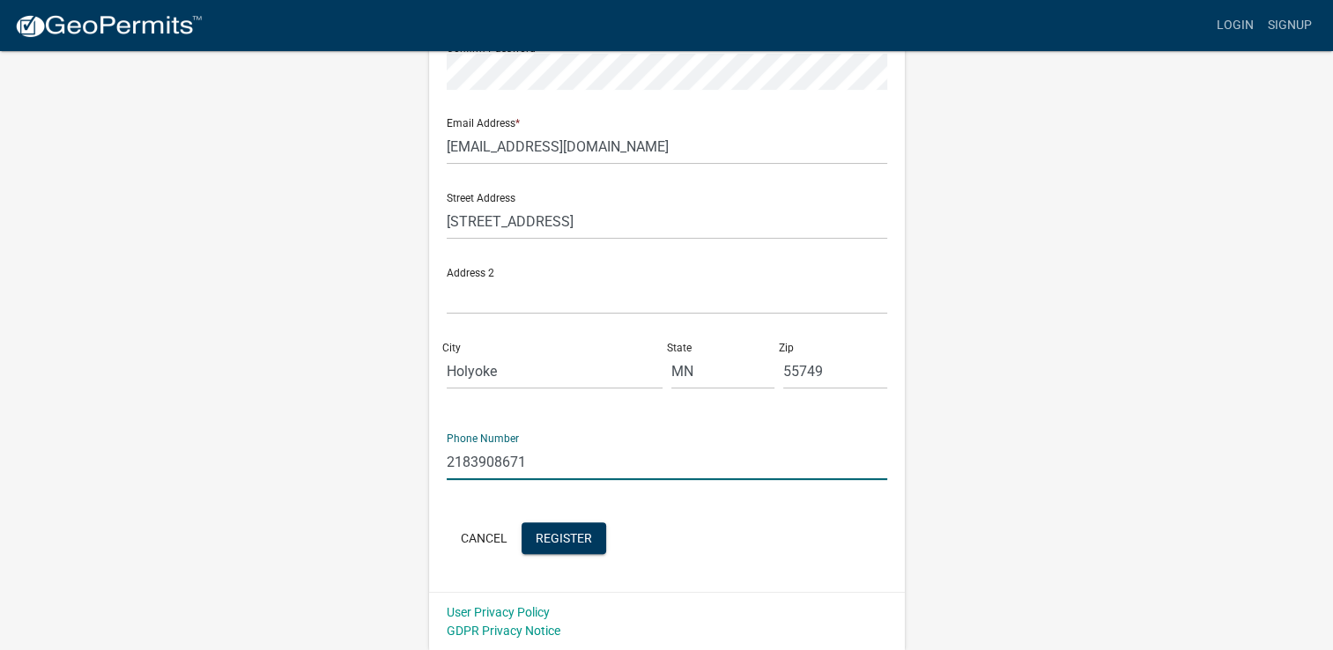
click at [529, 463] on input "2183908671" at bounding box center [667, 462] width 441 height 36
type input "2183934096"
click at [547, 543] on span "Register" at bounding box center [564, 538] width 56 height 14
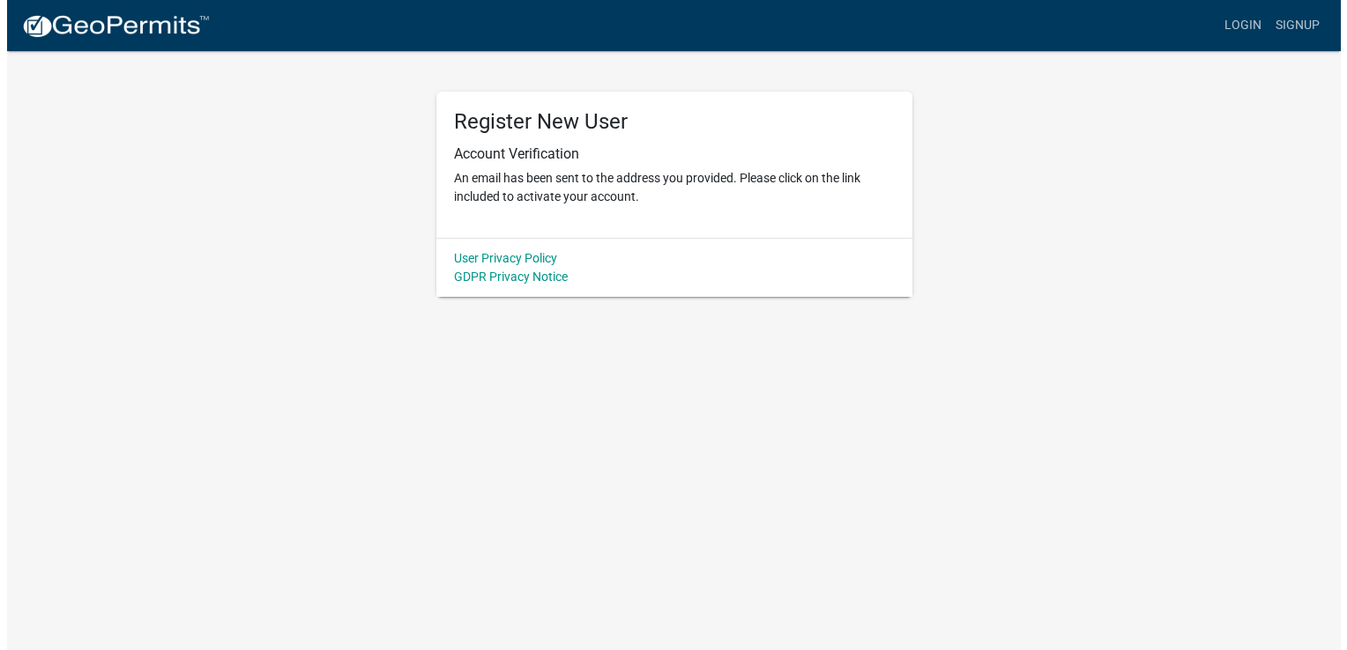
scroll to position [0, 0]
click at [1241, 24] on link "Login" at bounding box center [1248, 25] width 51 height 33
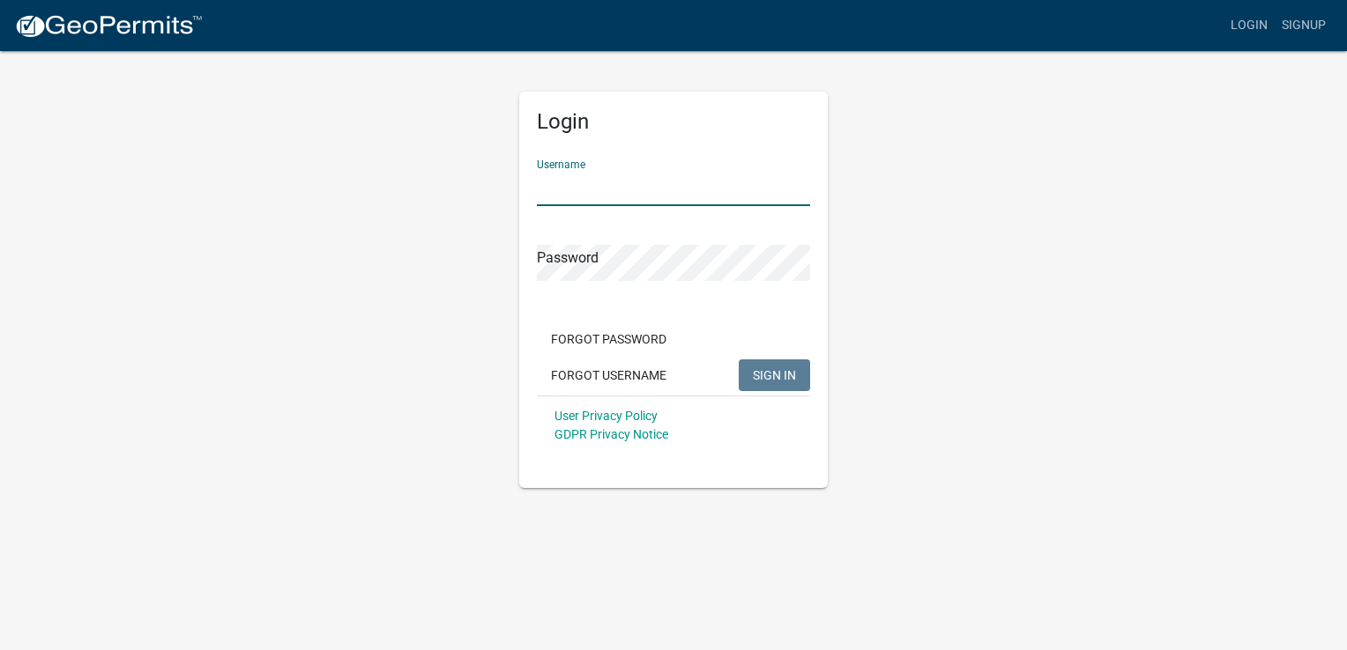
click at [768, 189] on input "Username" at bounding box center [673, 188] width 273 height 36
type input "tbkittel"
click at [761, 371] on span "SIGN IN" at bounding box center [774, 374] width 43 height 14
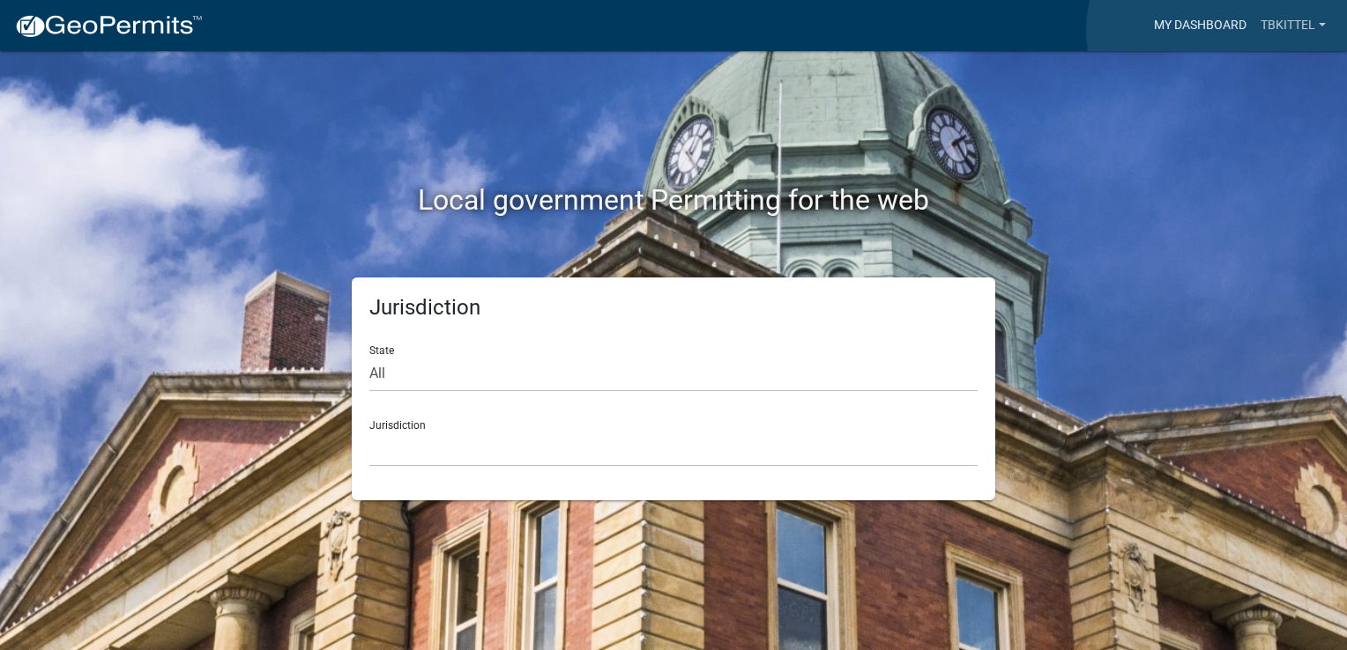
click at [1220, 30] on link "My Dashboard" at bounding box center [1199, 25] width 107 height 33
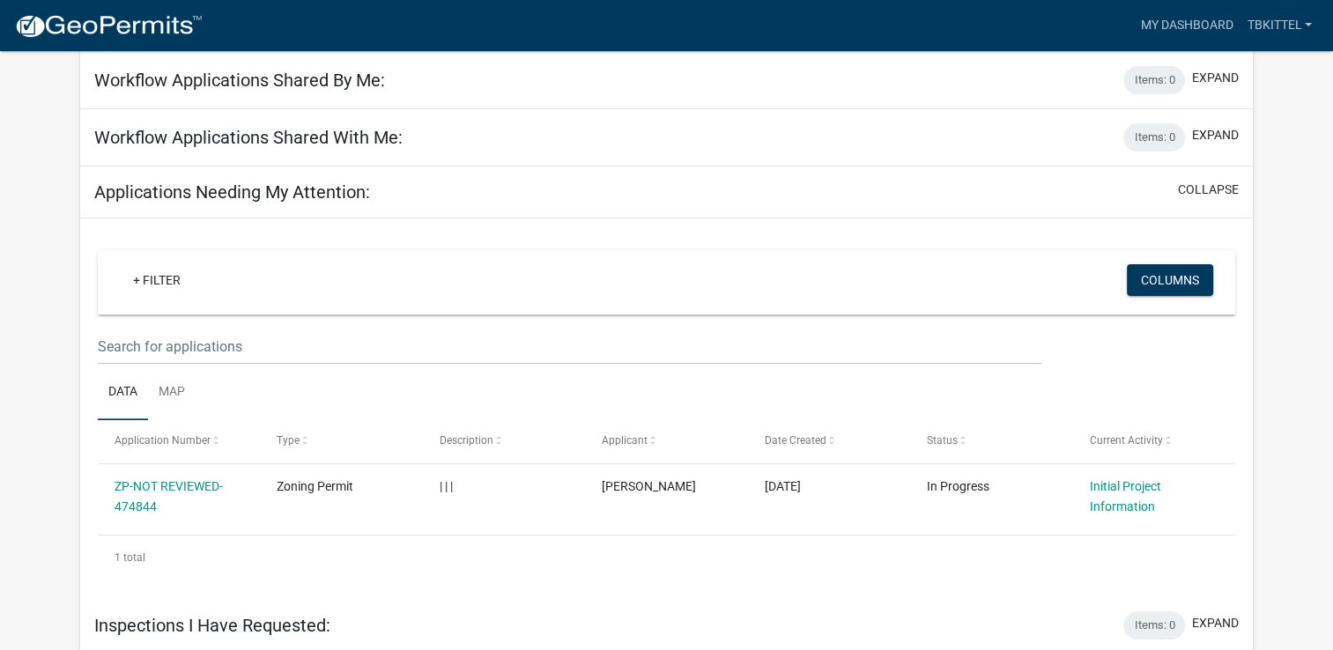
scroll to position [522, 0]
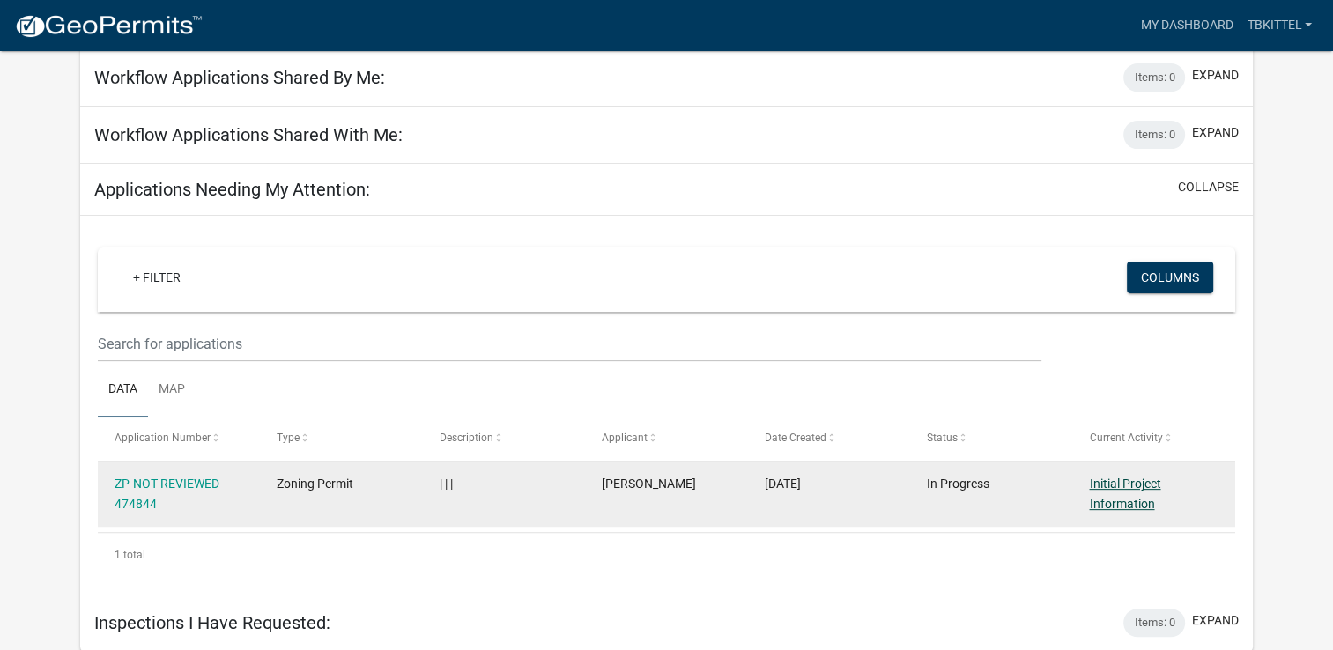
click at [1110, 482] on link "Initial Project Information" at bounding box center [1124, 494] width 71 height 34
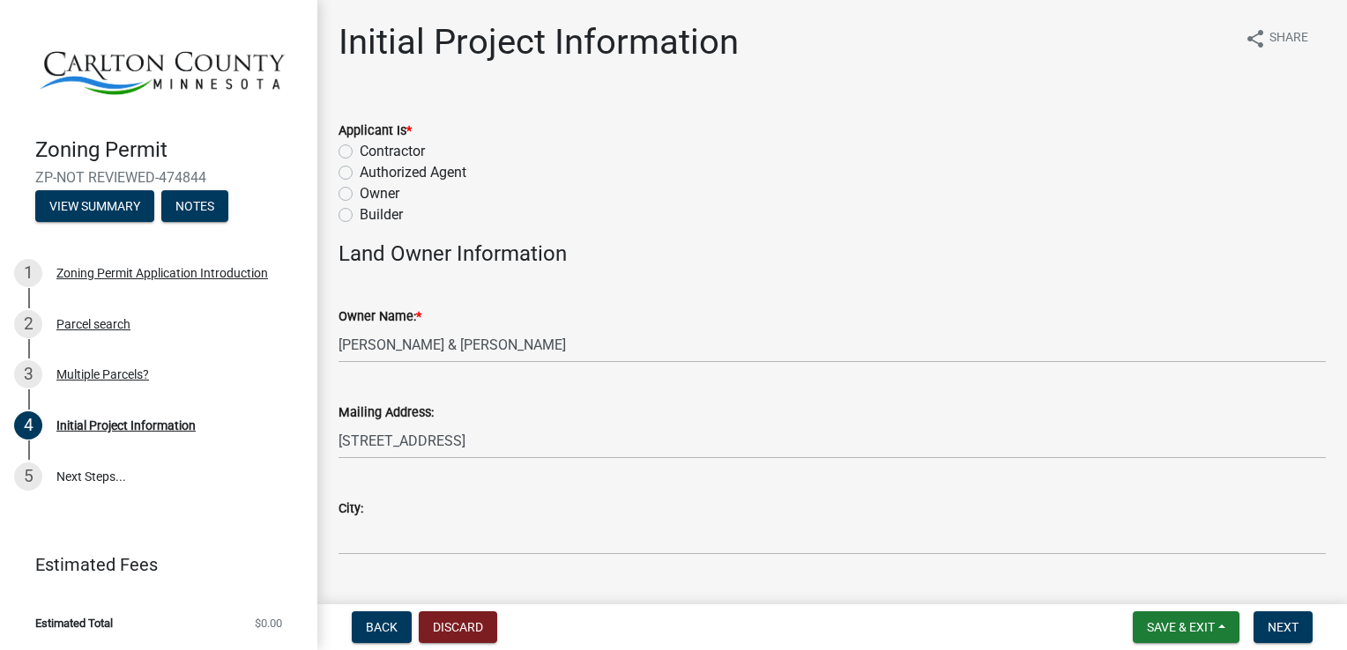
click at [360, 196] on label "Owner" at bounding box center [380, 193] width 40 height 21
click at [360, 195] on input "Owner" at bounding box center [365, 188] width 11 height 11
radio input "true"
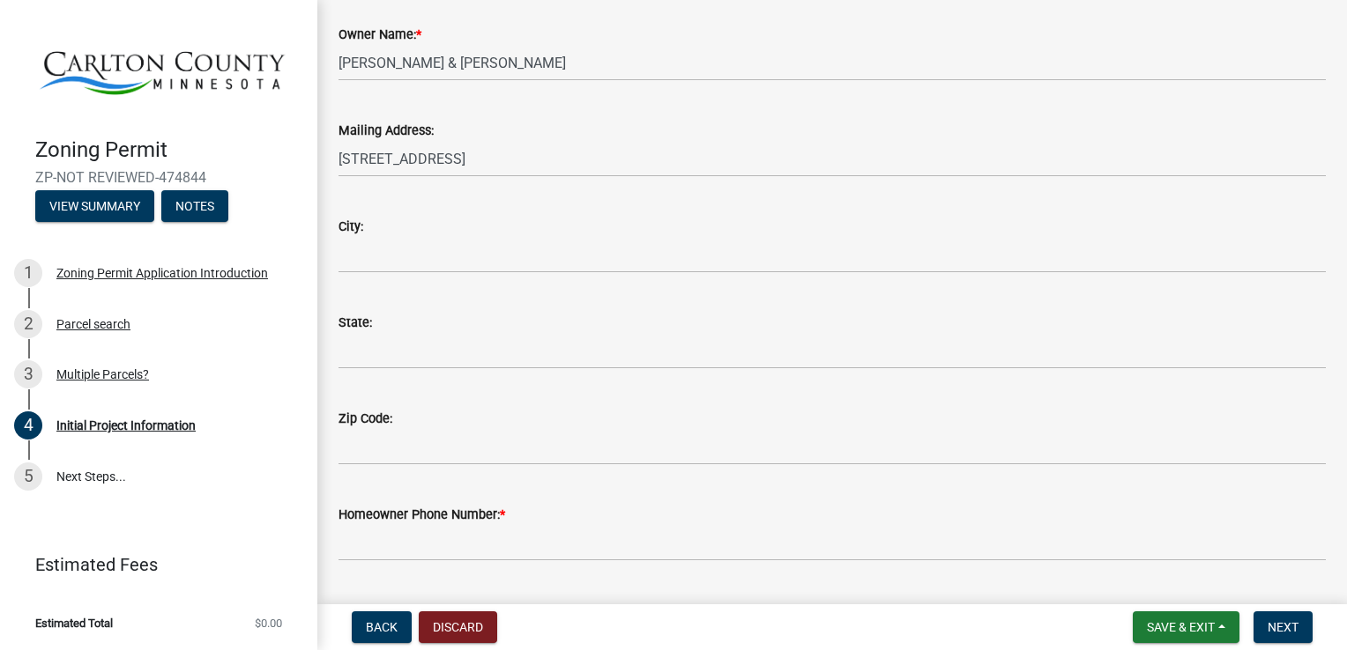
scroll to position [317, 0]
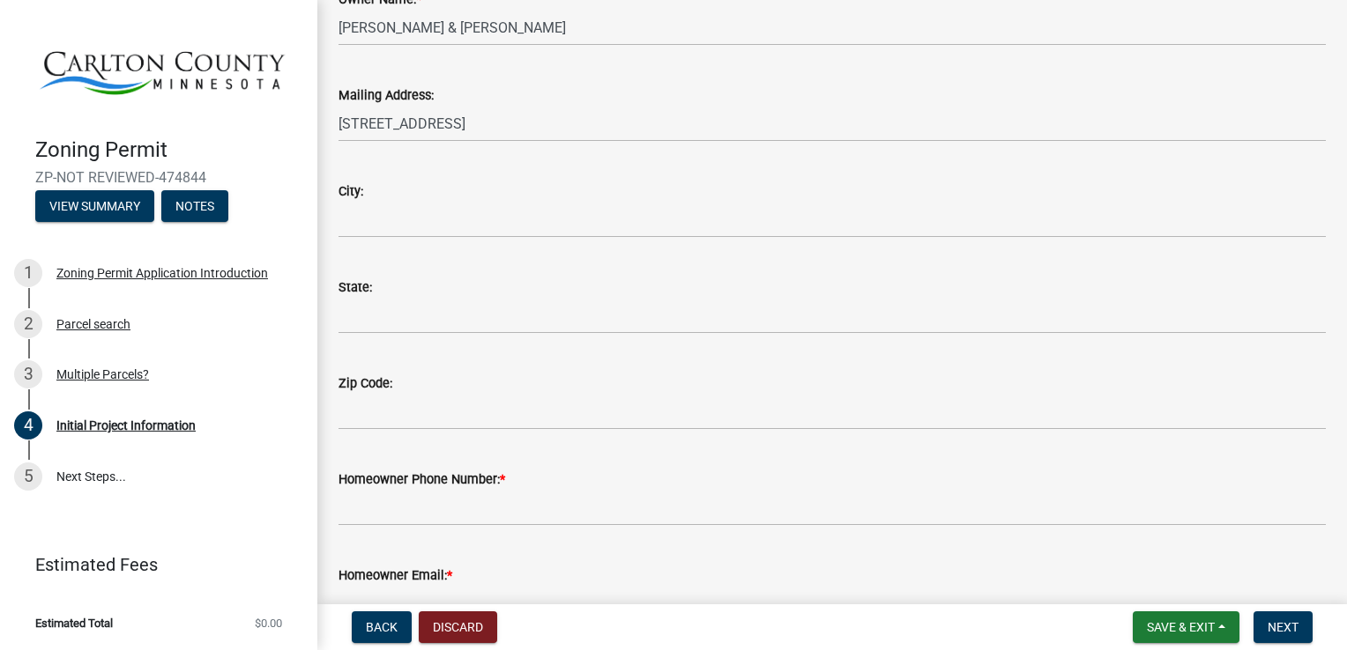
click at [388, 185] on div "City:" at bounding box center [831, 191] width 987 height 21
click at [520, 485] on div "Homeowner Phone Number: *" at bounding box center [831, 479] width 987 height 21
click at [560, 462] on div "Homeowner Phone Number: *" at bounding box center [831, 485] width 987 height 82
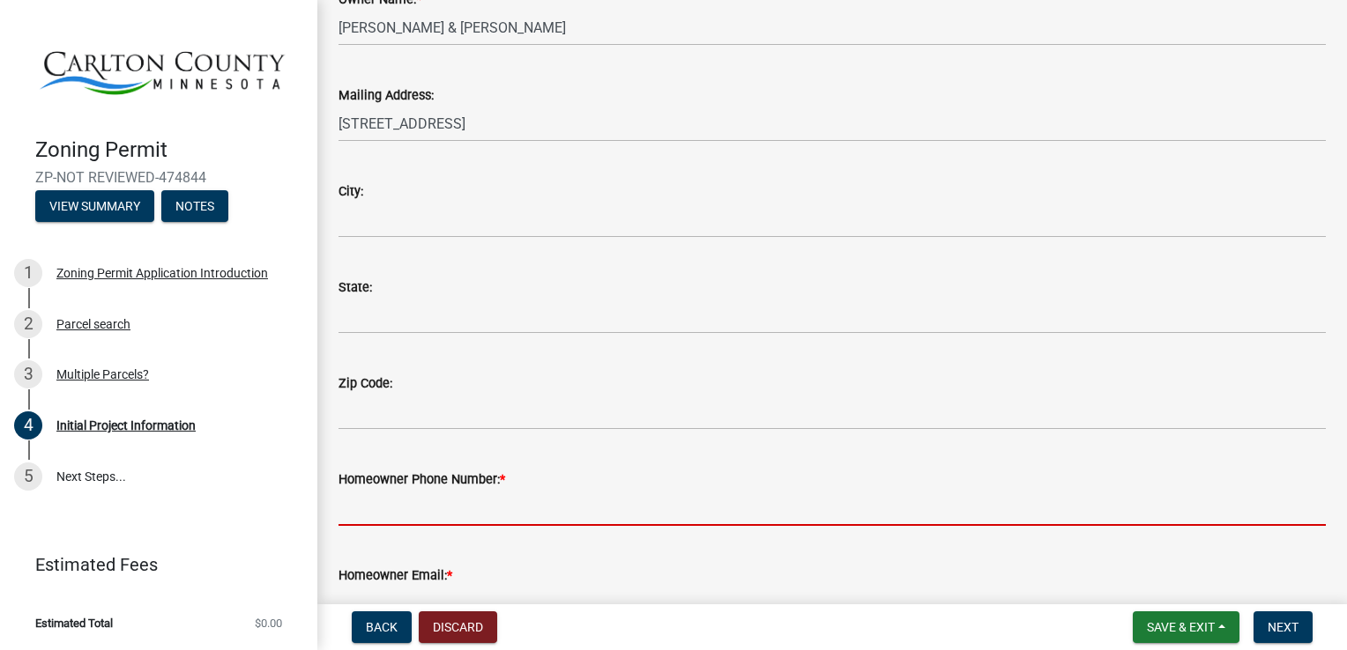
click at [560, 491] on input "Homeowner Phone Number: *" at bounding box center [831, 508] width 987 height 36
type input "2183934096"
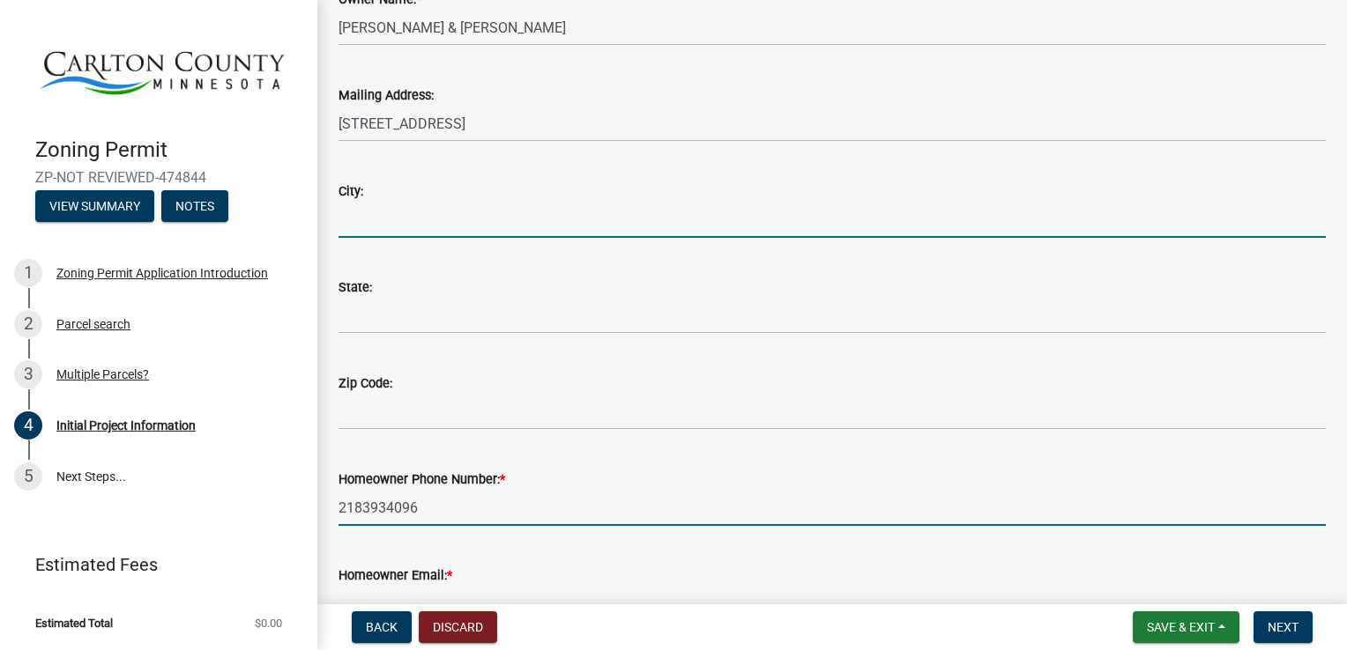
type input "Holyoke"
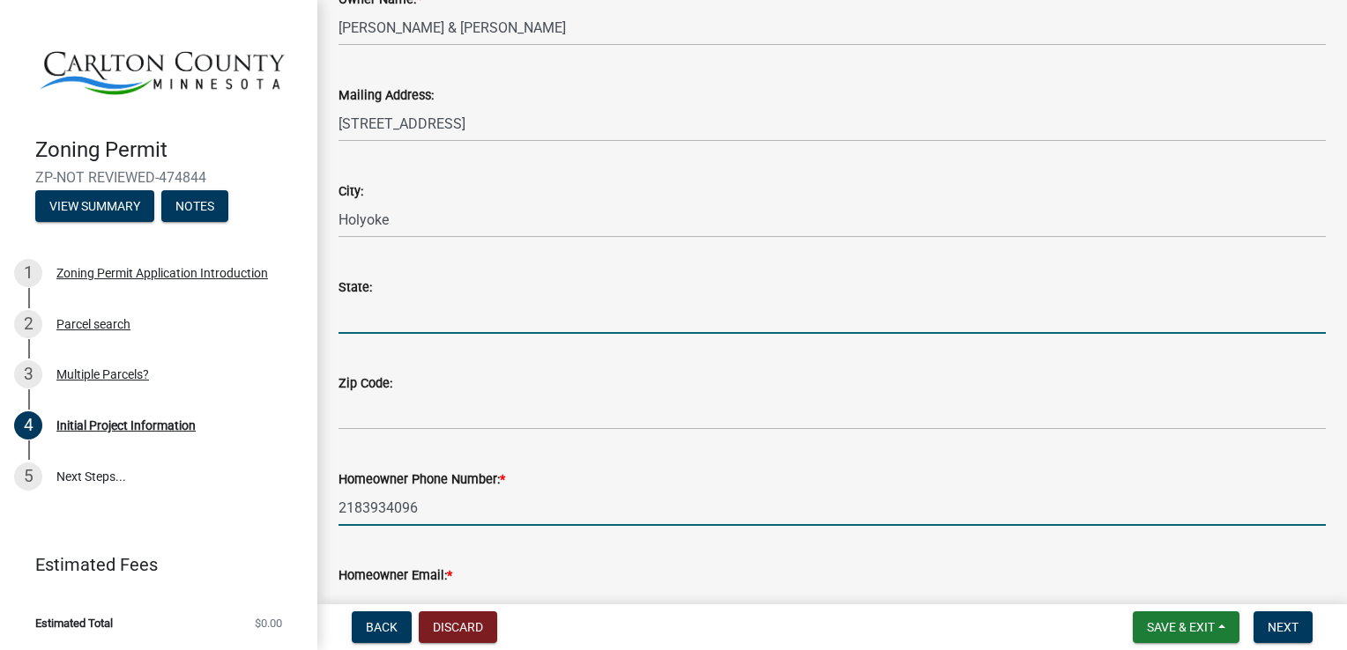
type input "MN"
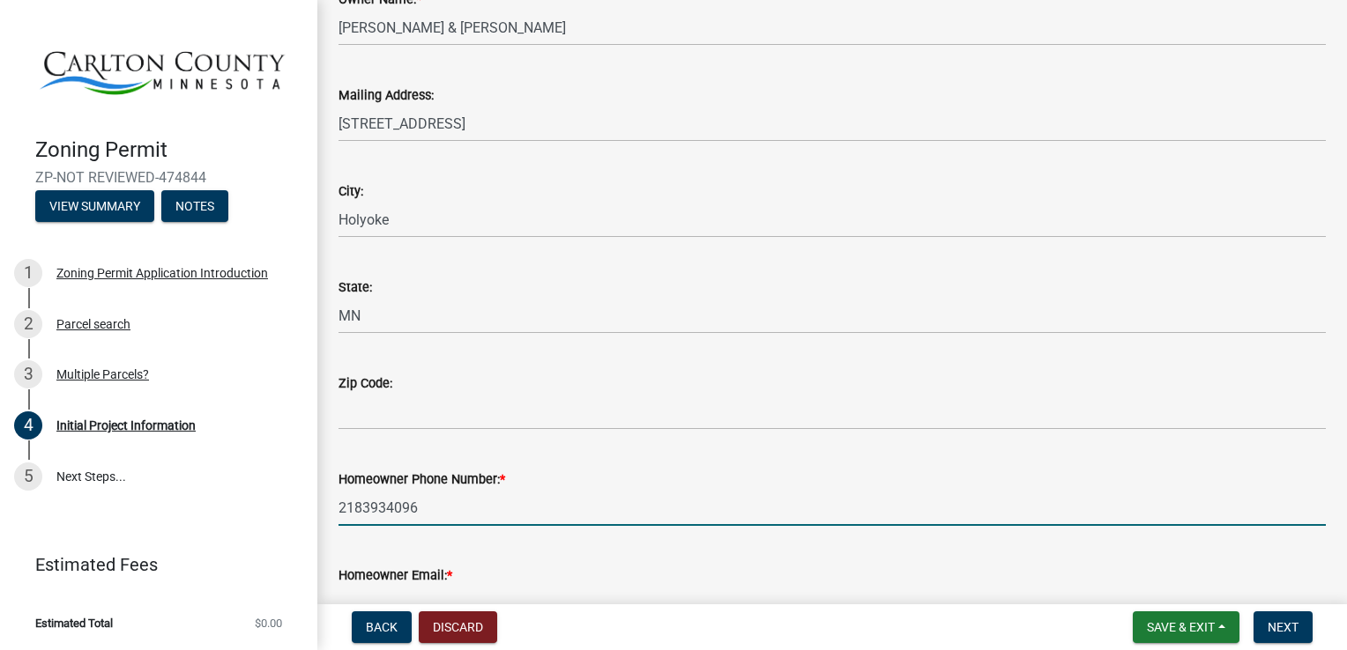
type input "55749"
type input "[EMAIL_ADDRESS][DOMAIN_NAME]"
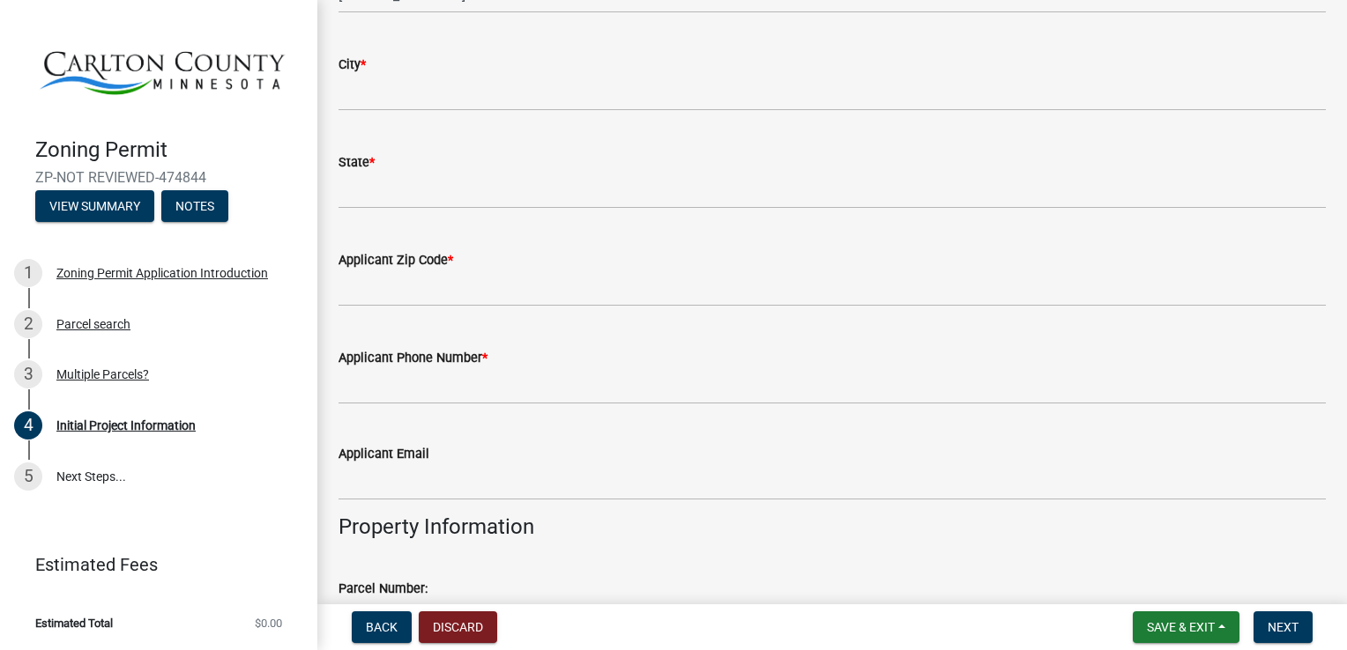
scroll to position [1174, 0]
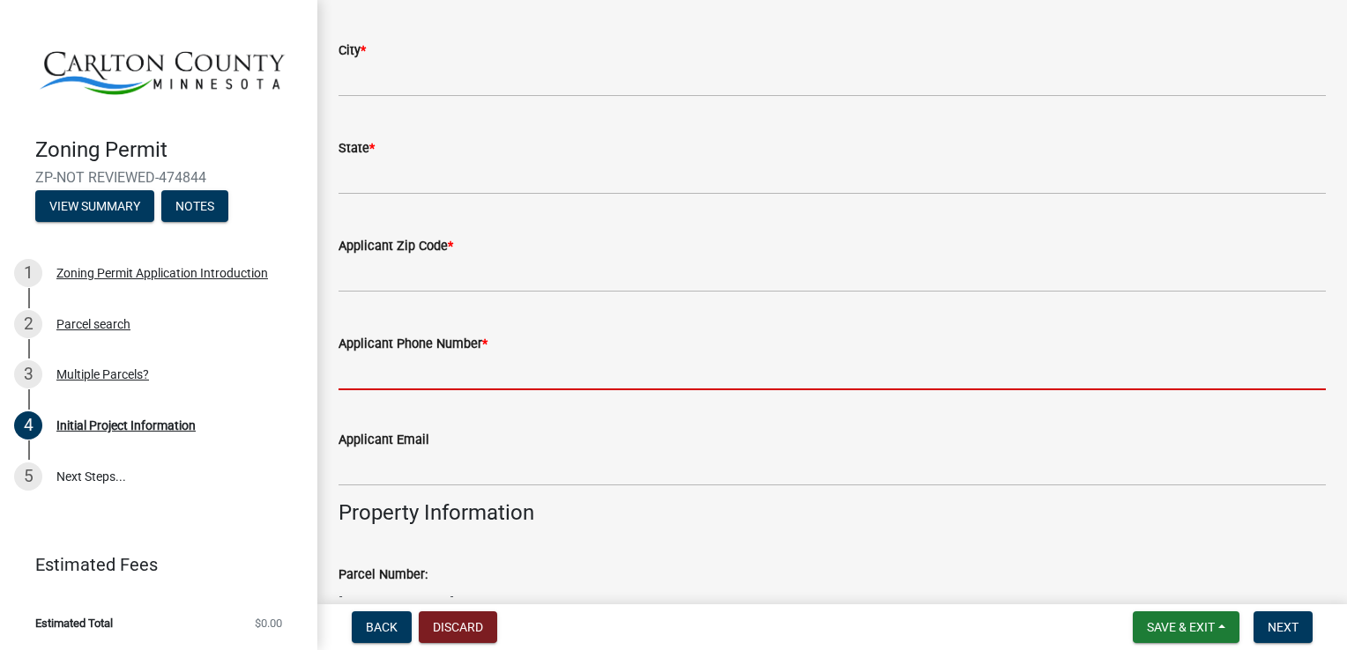
click at [600, 363] on input "Applicant Phone Number *" at bounding box center [831, 372] width 987 height 36
type input "2183934096"
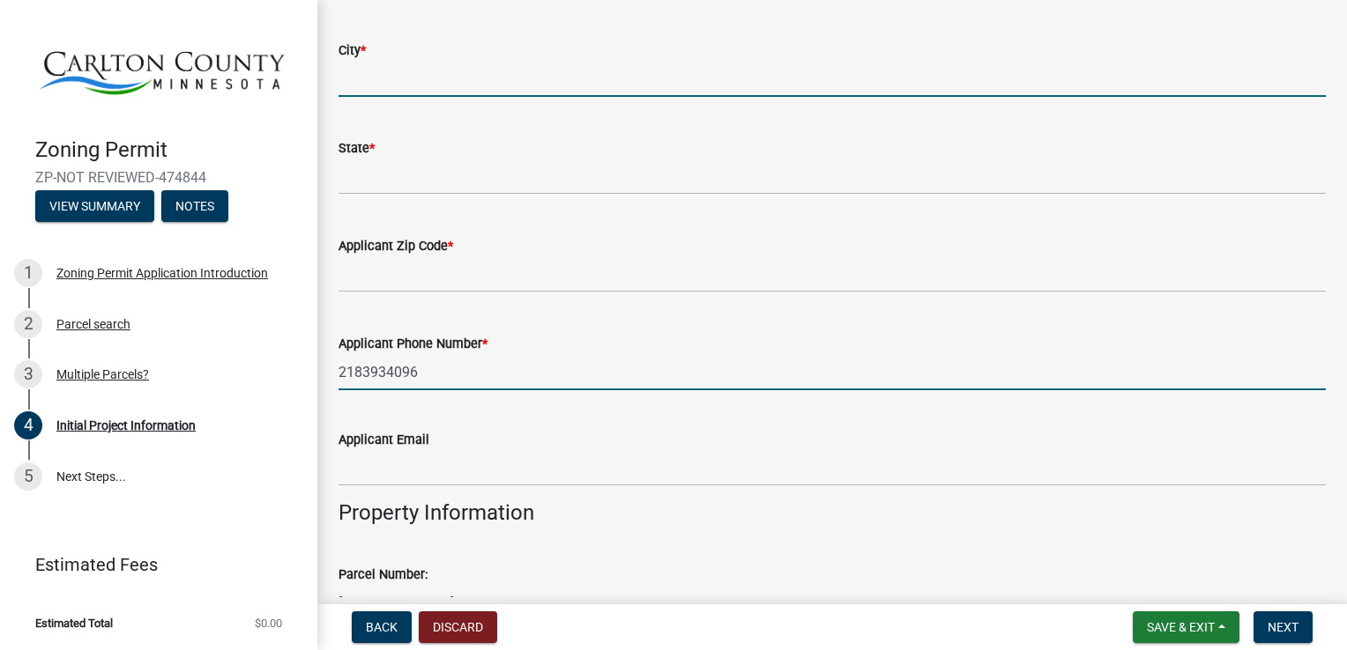
type input "Holyoke"
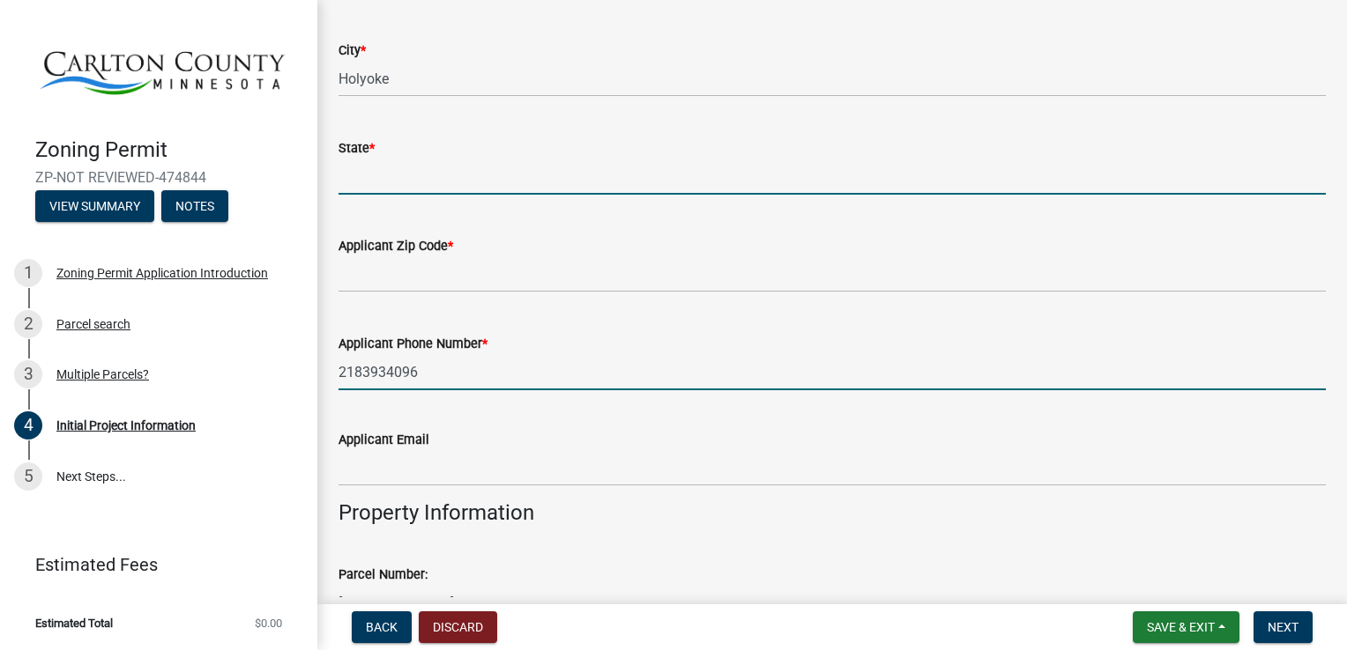
type input "MN"
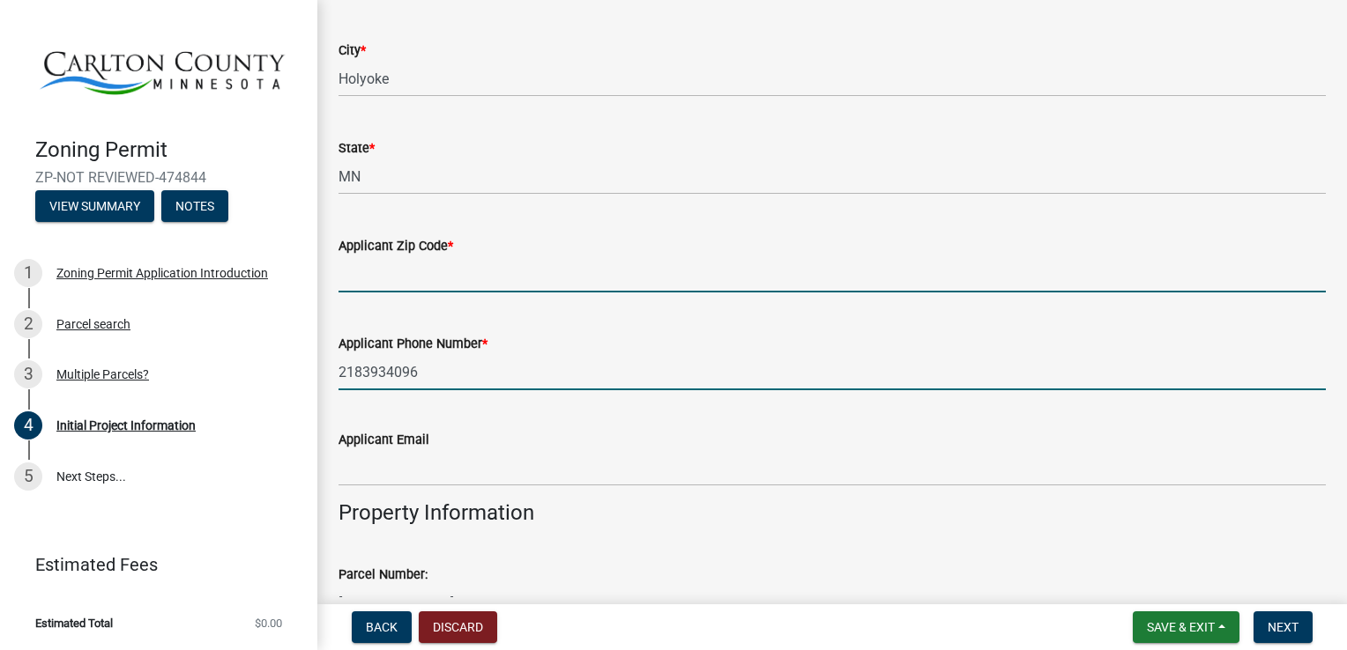
type input "55749"
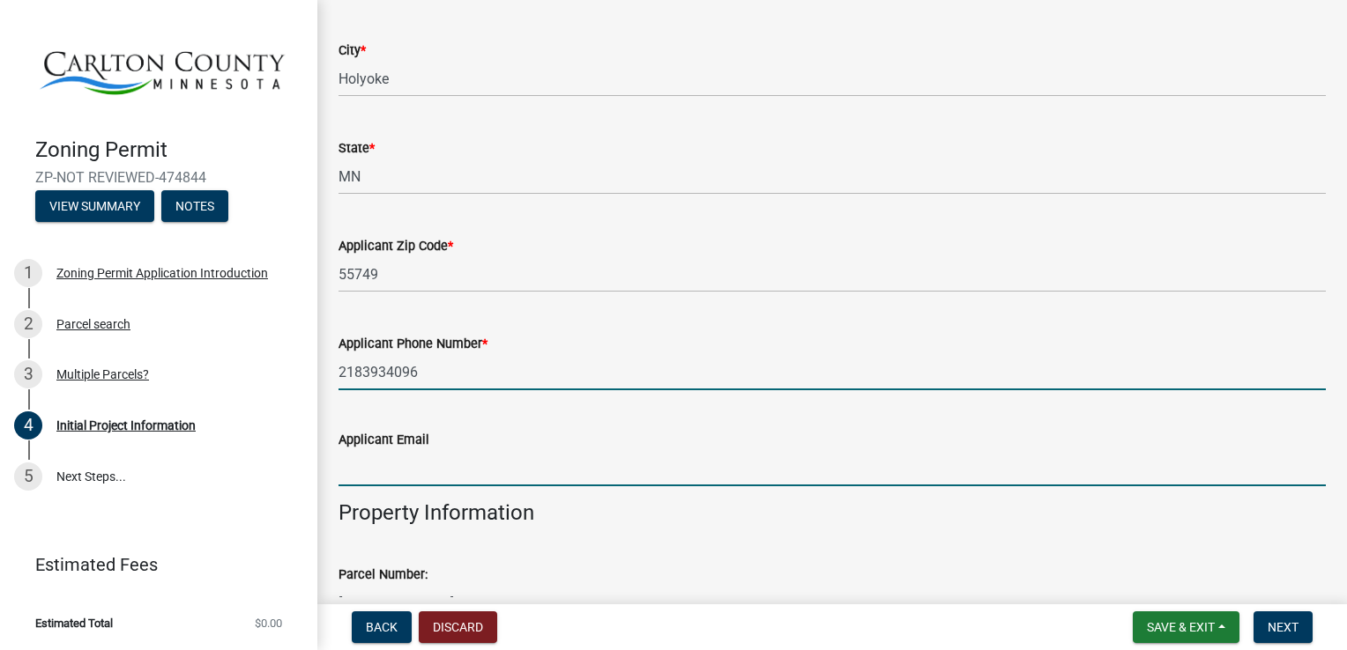
type input "[EMAIL_ADDRESS][DOMAIN_NAME]"
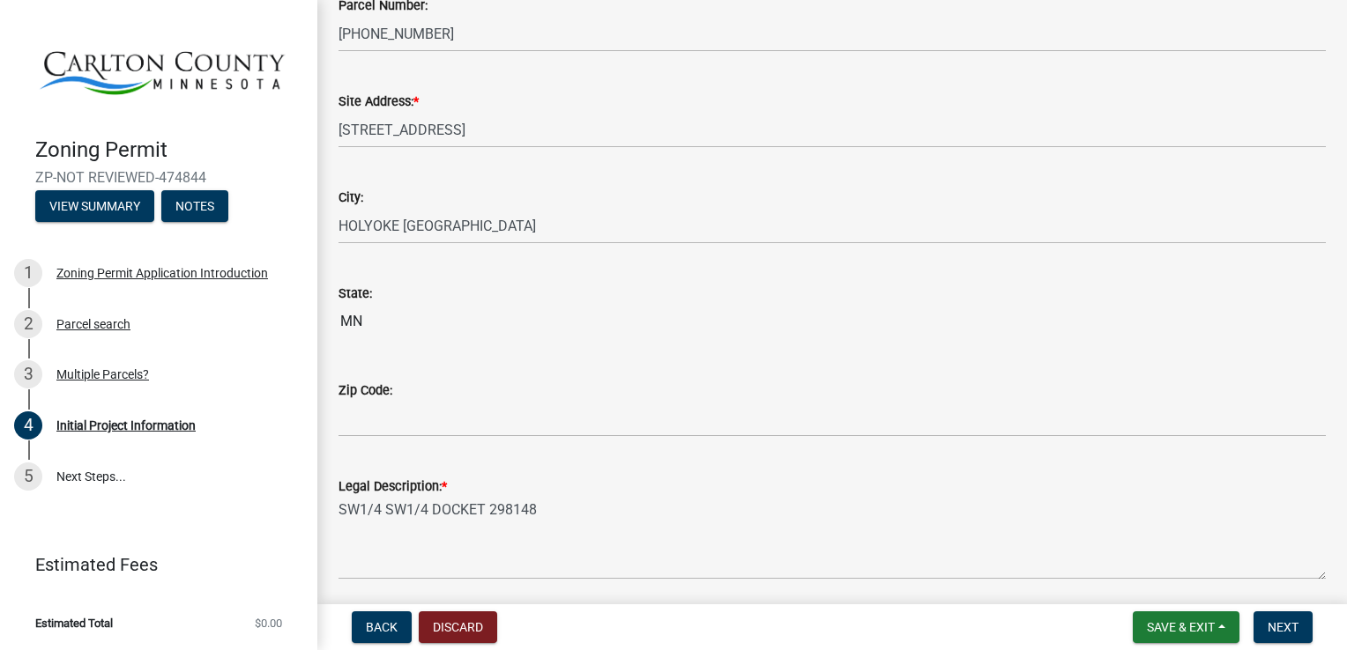
scroll to position [1747, 0]
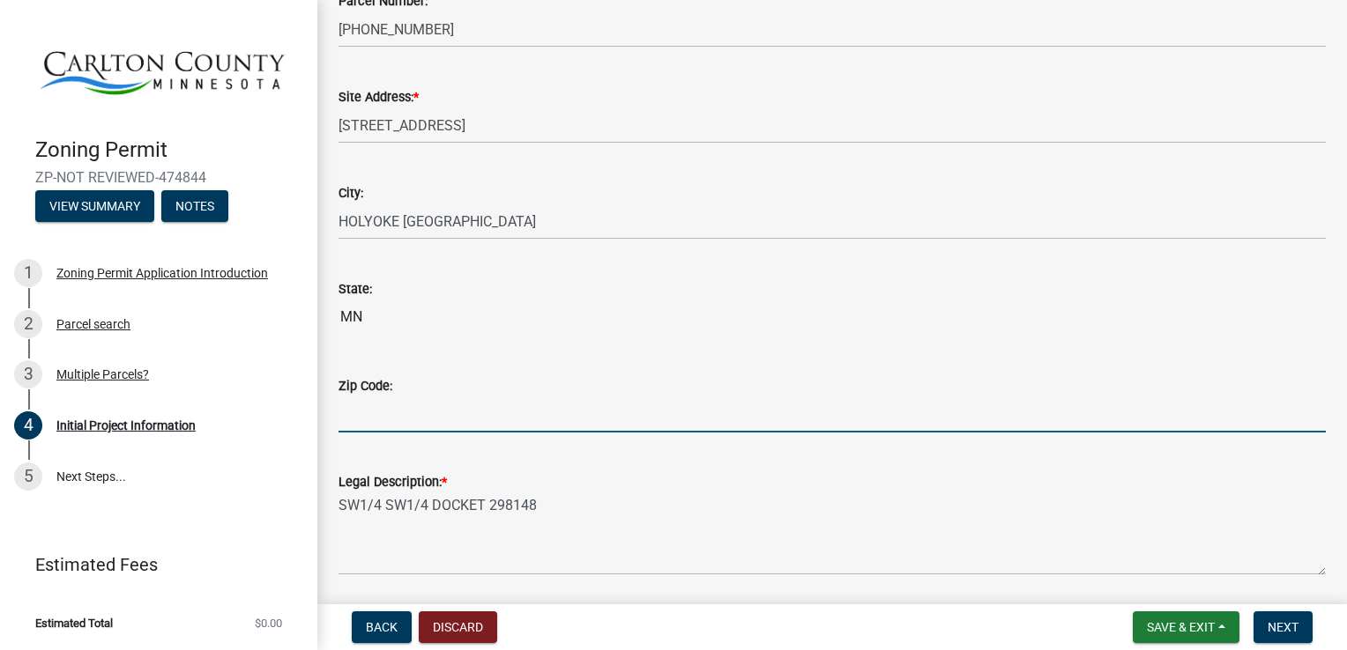
click at [594, 419] on input "Zip Code:" at bounding box center [831, 415] width 987 height 36
type input "55749"
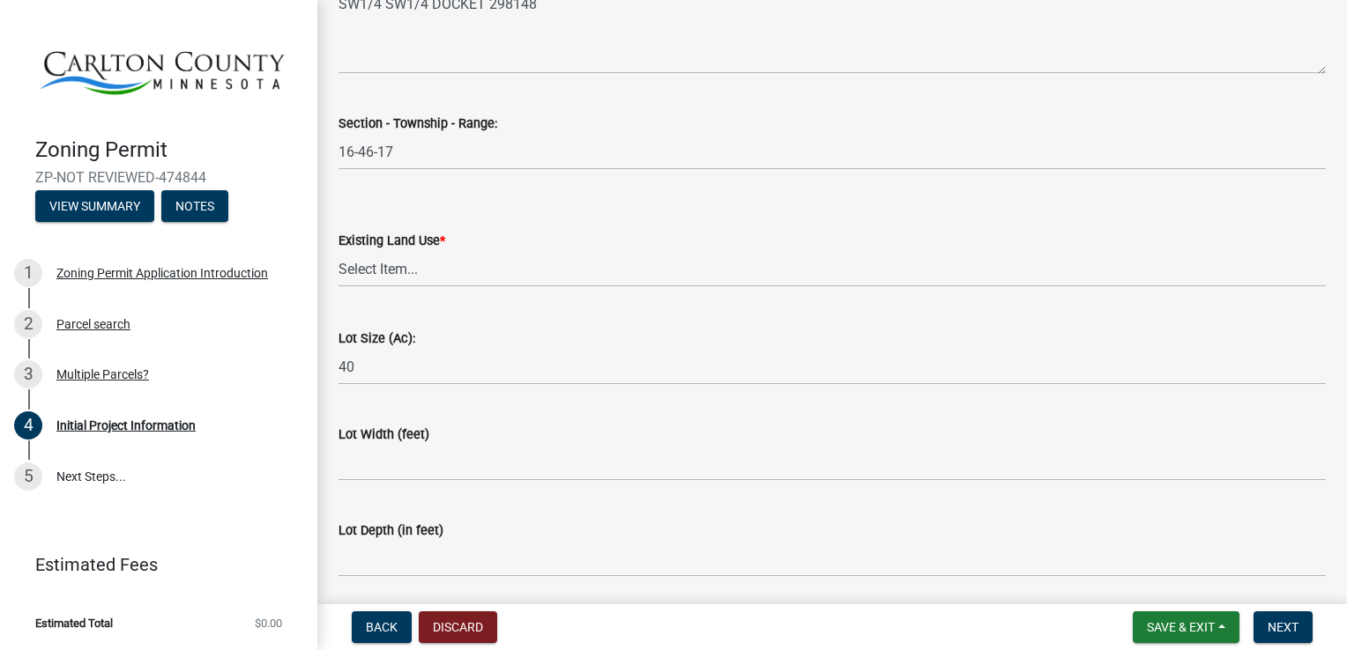
scroll to position [2250, 0]
click at [462, 268] on select "Select Item... Residential Commercial Recreational/hunting Agricultural" at bounding box center [831, 268] width 987 height 36
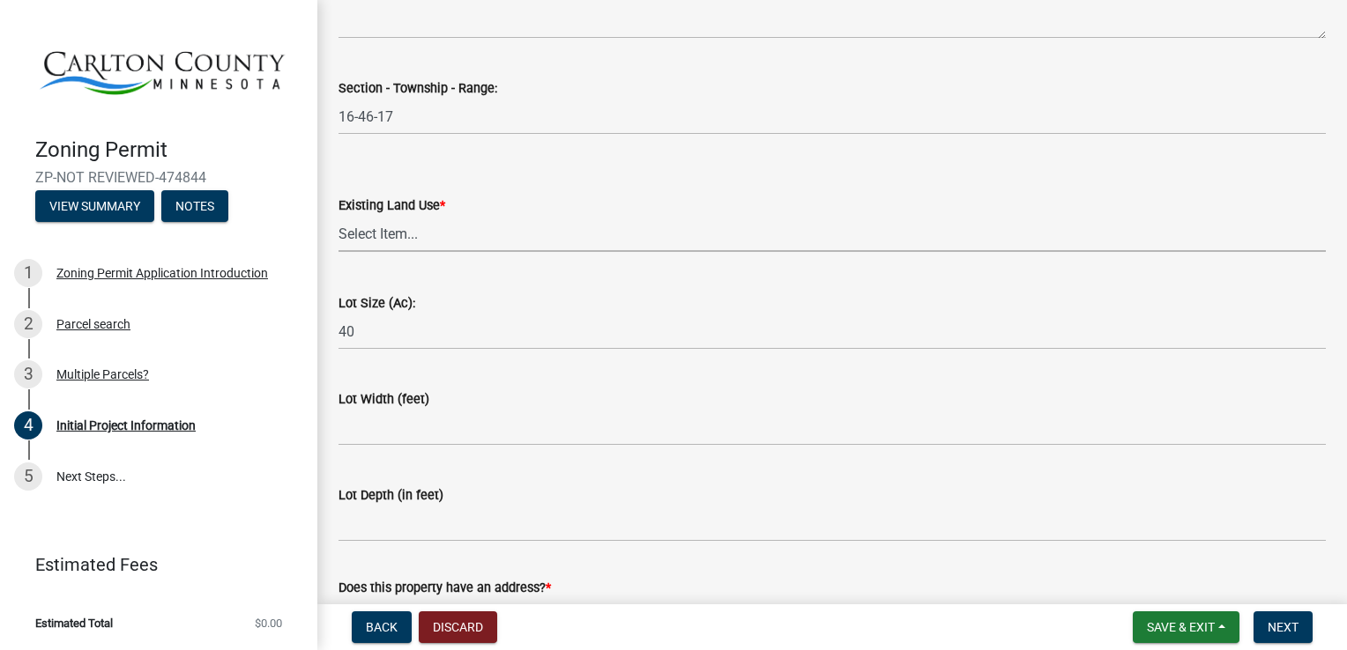
scroll to position [2288, 0]
click at [475, 233] on select "Select Item... Residential Commercial Recreational/hunting Agricultural" at bounding box center [831, 230] width 987 height 36
click at [338, 212] on select "Select Item... Residential Commercial Recreational/hunting Agricultural" at bounding box center [831, 230] width 987 height 36
select select "d15ee444-1048-41b1-aa24-ddfc10e7cf77"
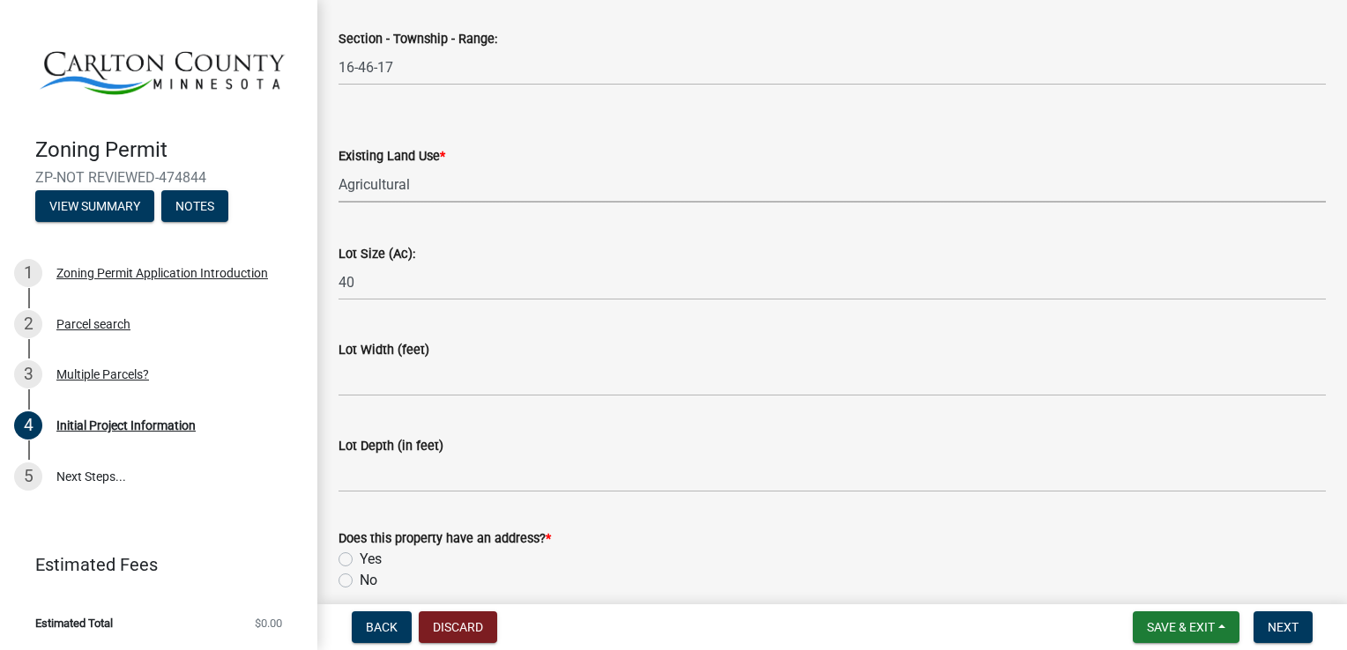
scroll to position [2411, 0]
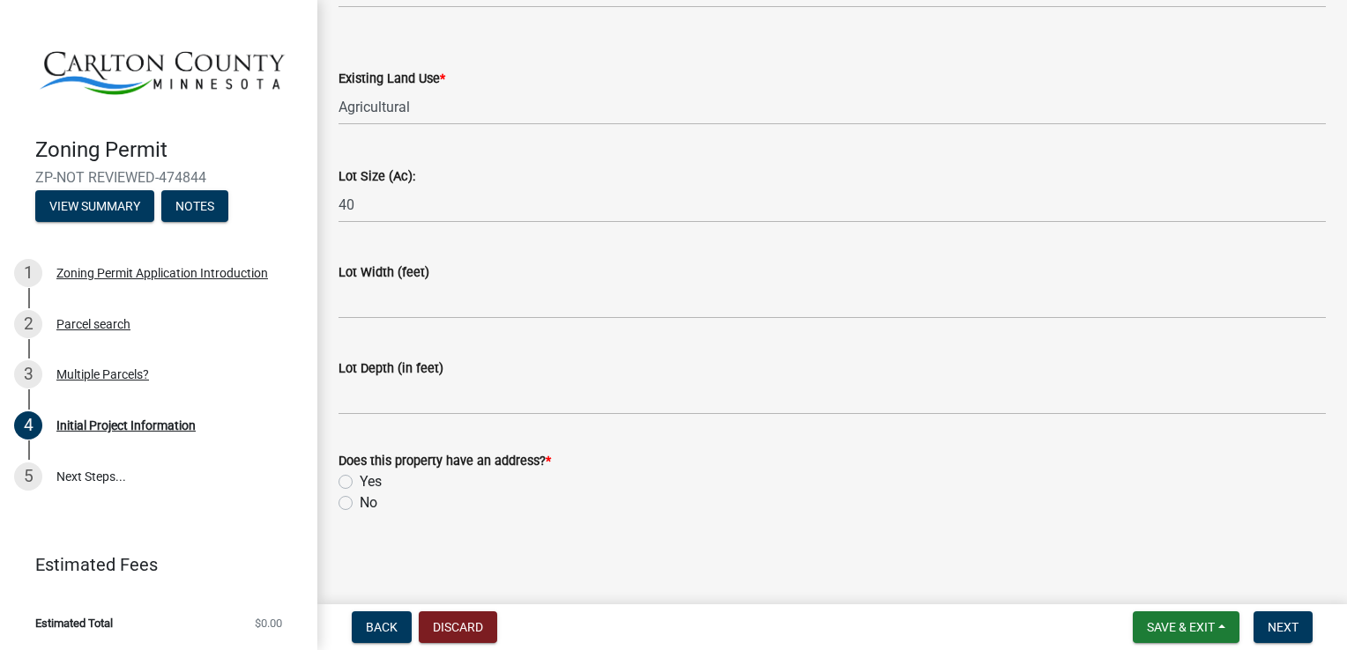
click at [360, 479] on label "Yes" at bounding box center [371, 481] width 22 height 21
click at [360, 479] on input "Yes" at bounding box center [365, 476] width 11 height 11
radio input "true"
click at [1297, 622] on button "Next" at bounding box center [1282, 628] width 59 height 32
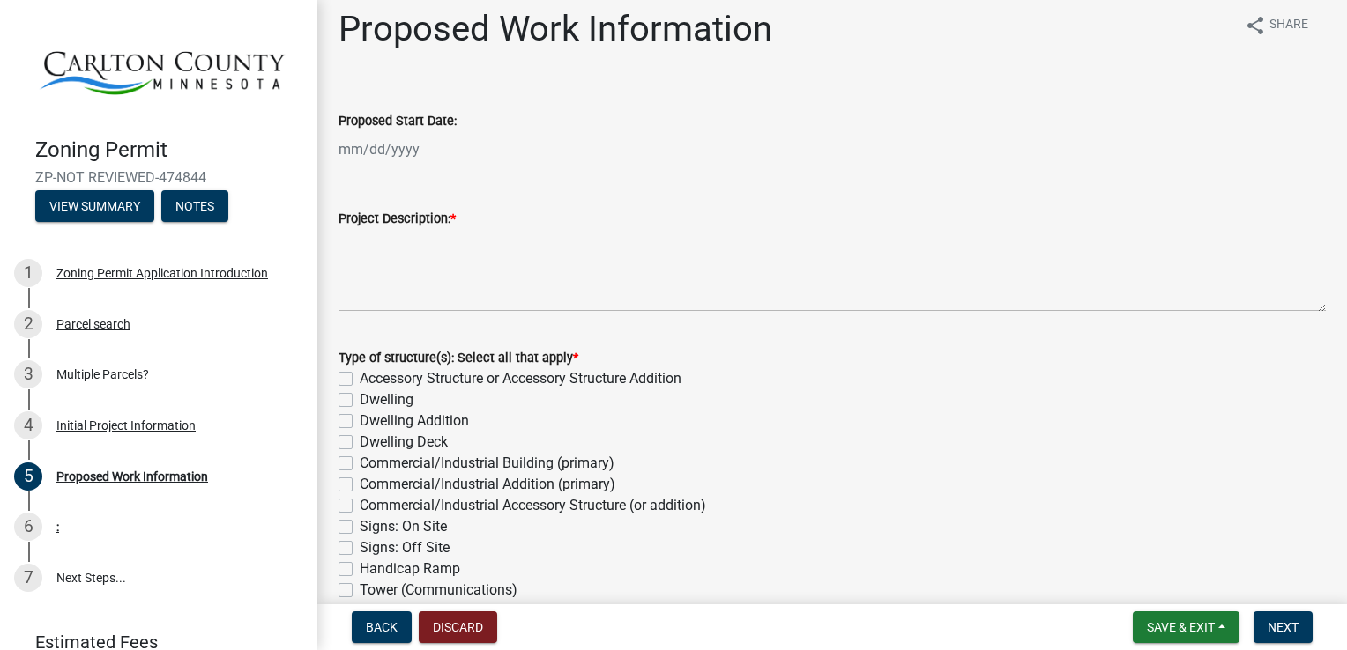
scroll to position [12, 0]
select select "9"
select select "2025"
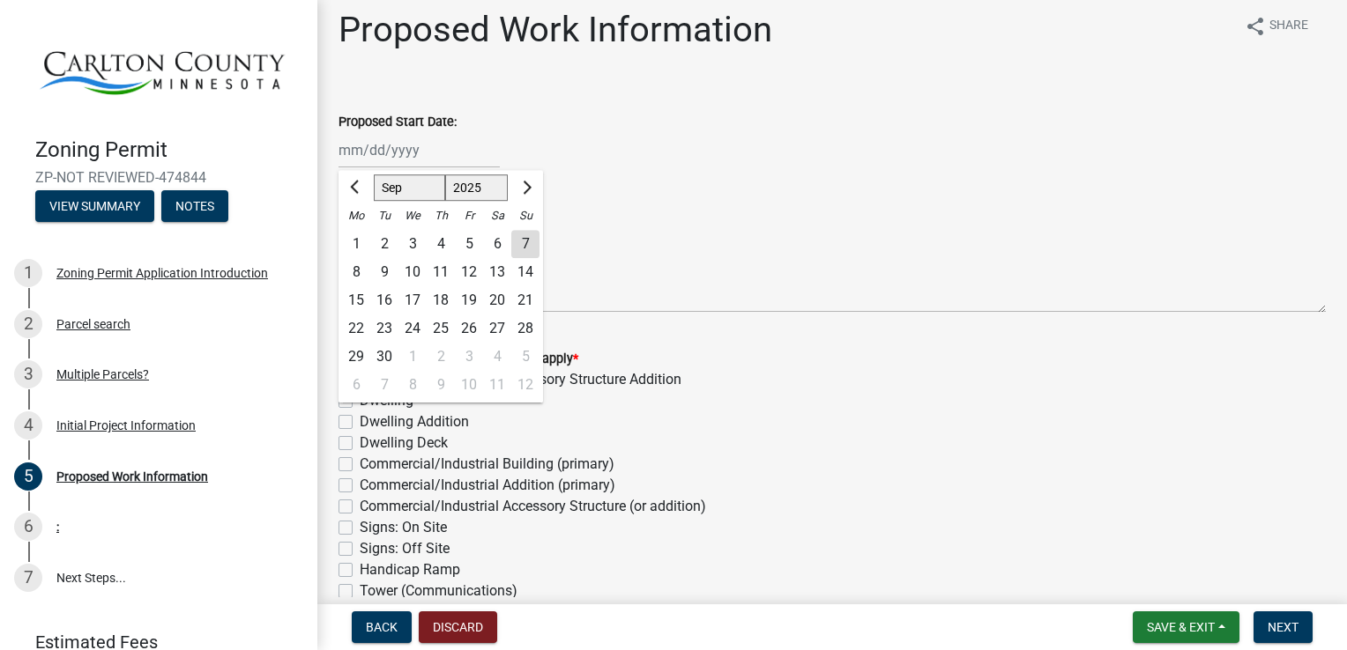
click at [350, 153] on input "Proposed Start Date:" at bounding box center [418, 150] width 161 height 36
click at [470, 268] on div "12" at bounding box center [469, 272] width 28 height 28
type input "09/12/2025"
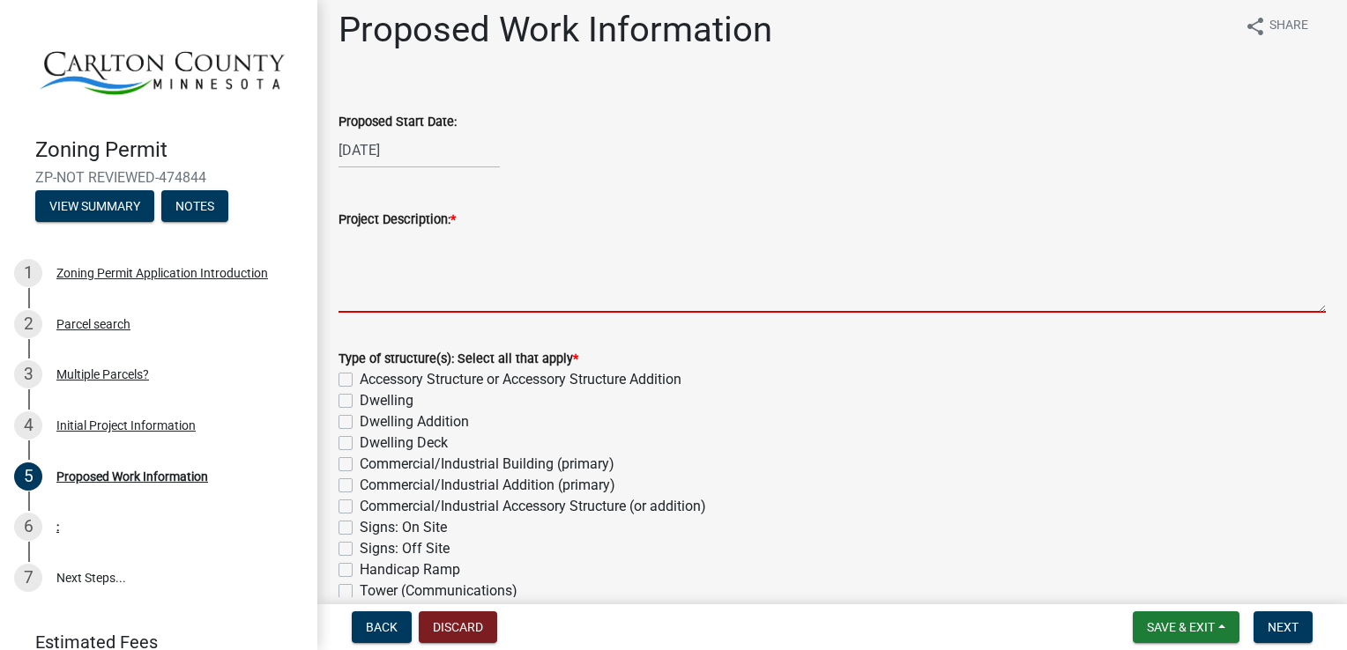
click at [441, 238] on textarea "Project Description: *" at bounding box center [831, 271] width 987 height 83
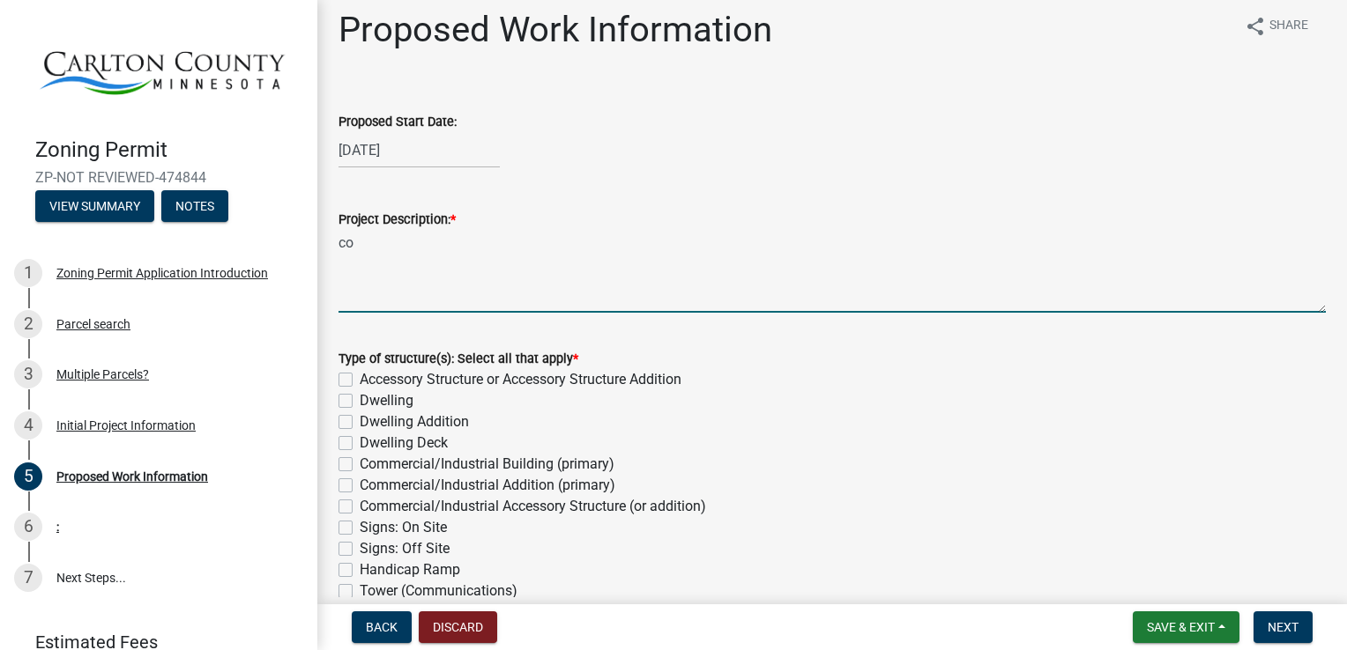
type textarea "c"
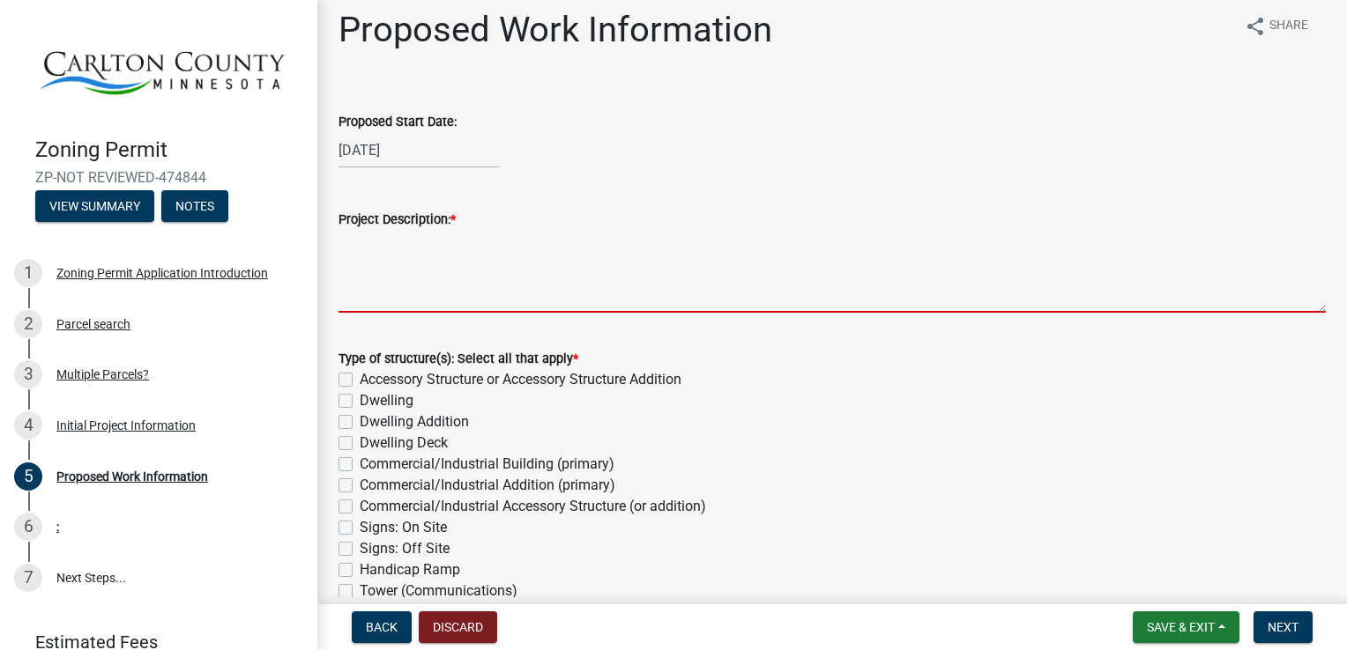
type textarea "c"
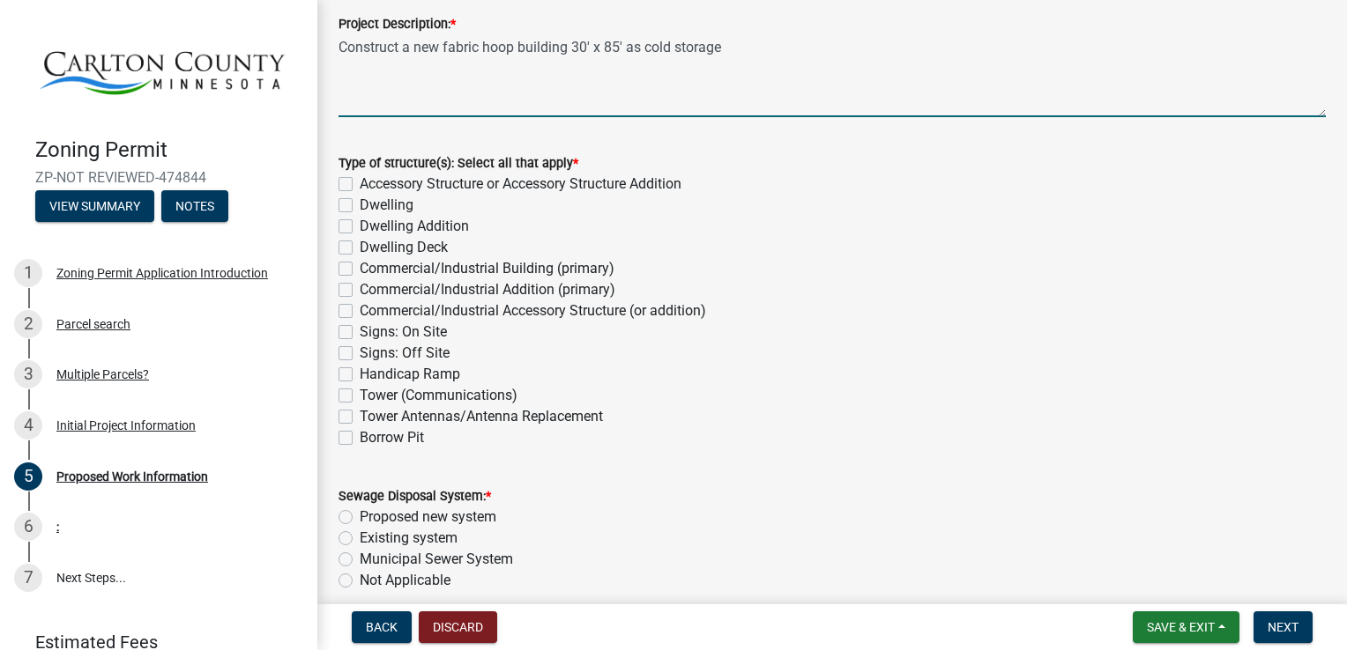
scroll to position [208, 0]
type textarea "Construct a new fabric hoop building 30' x 85' as cold storage"
click at [360, 180] on label "Accessory Structure or Accessory Structure Addition" at bounding box center [521, 184] width 322 height 21
click at [360, 180] on input "Accessory Structure or Accessory Structure Addition" at bounding box center [365, 179] width 11 height 11
checkbox input "true"
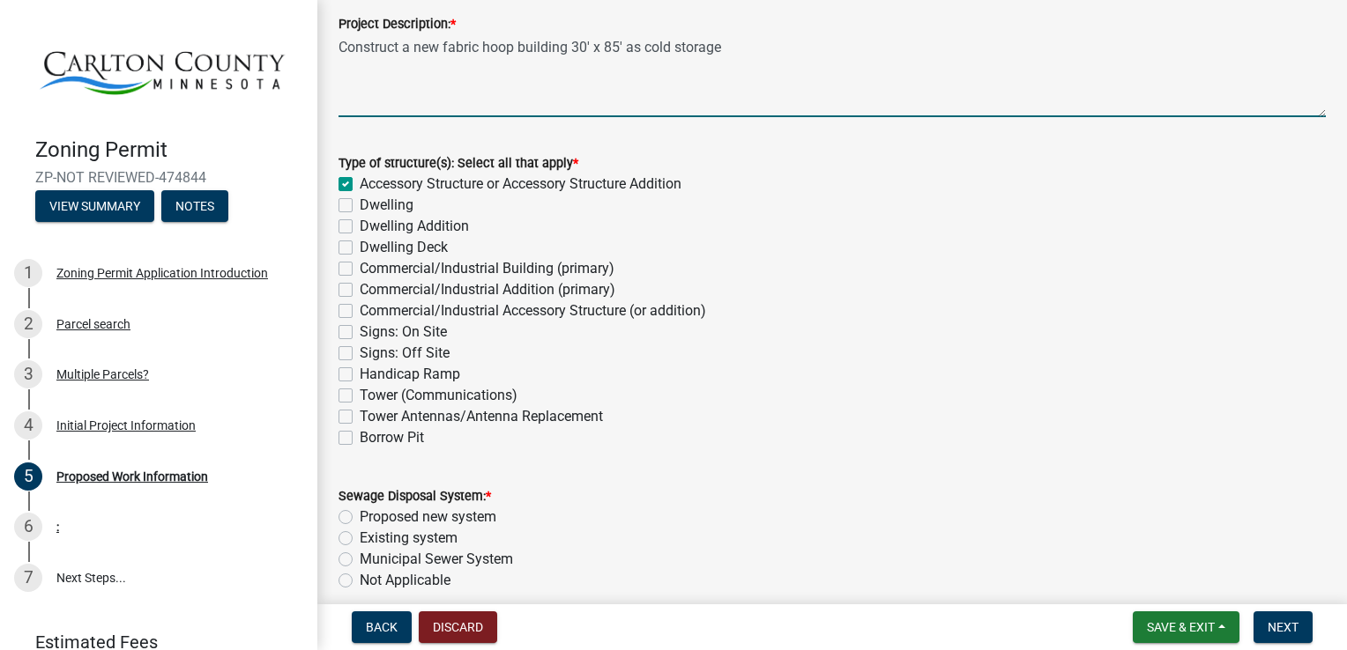
checkbox input "false"
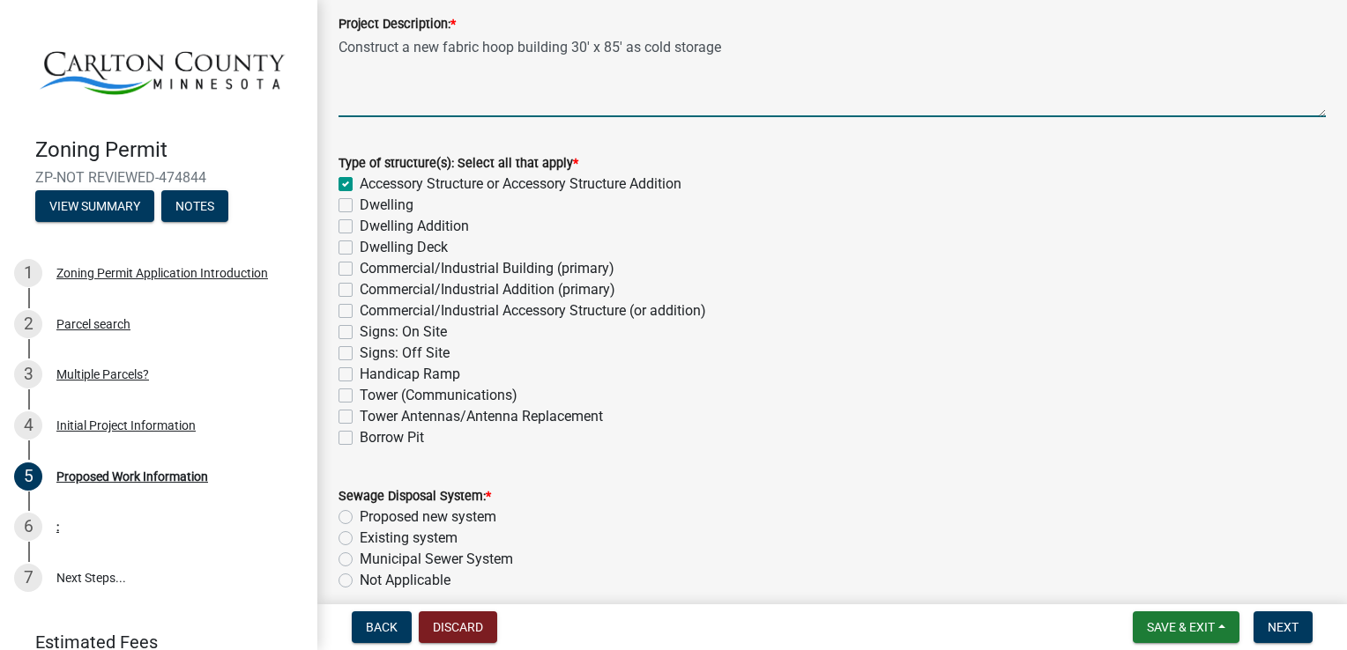
checkbox input "false"
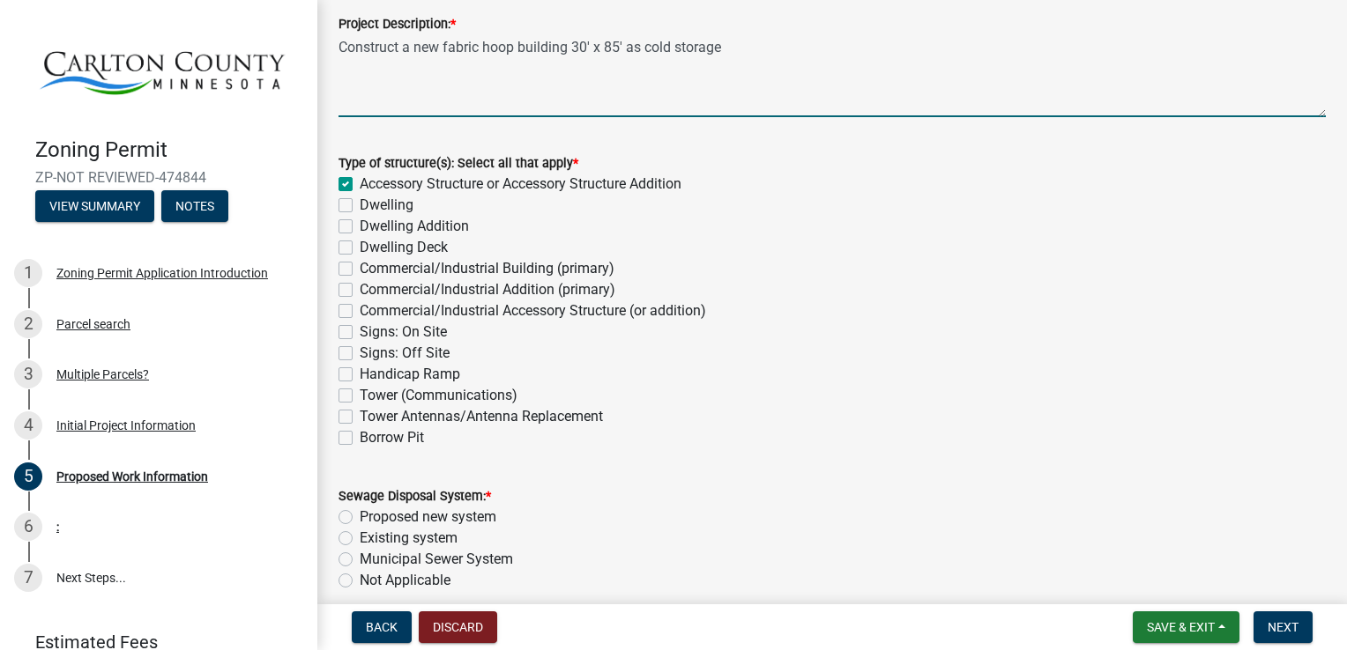
checkbox input "false"
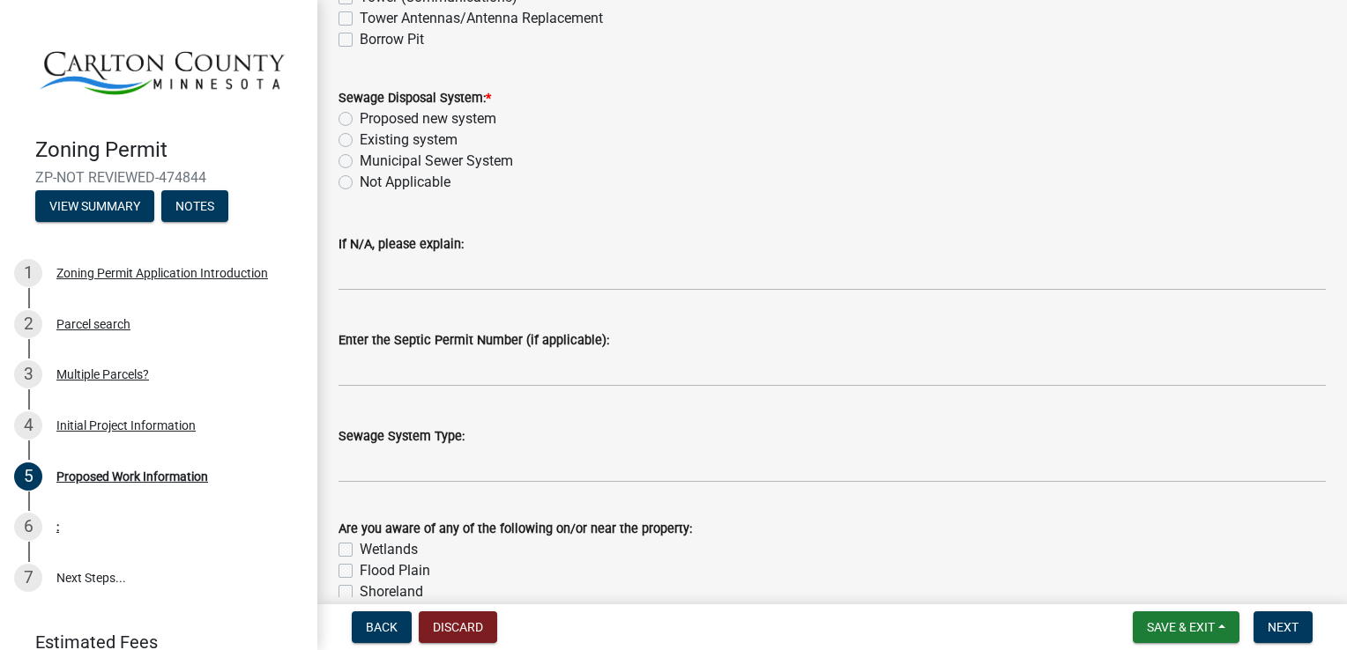
scroll to position [603, 0]
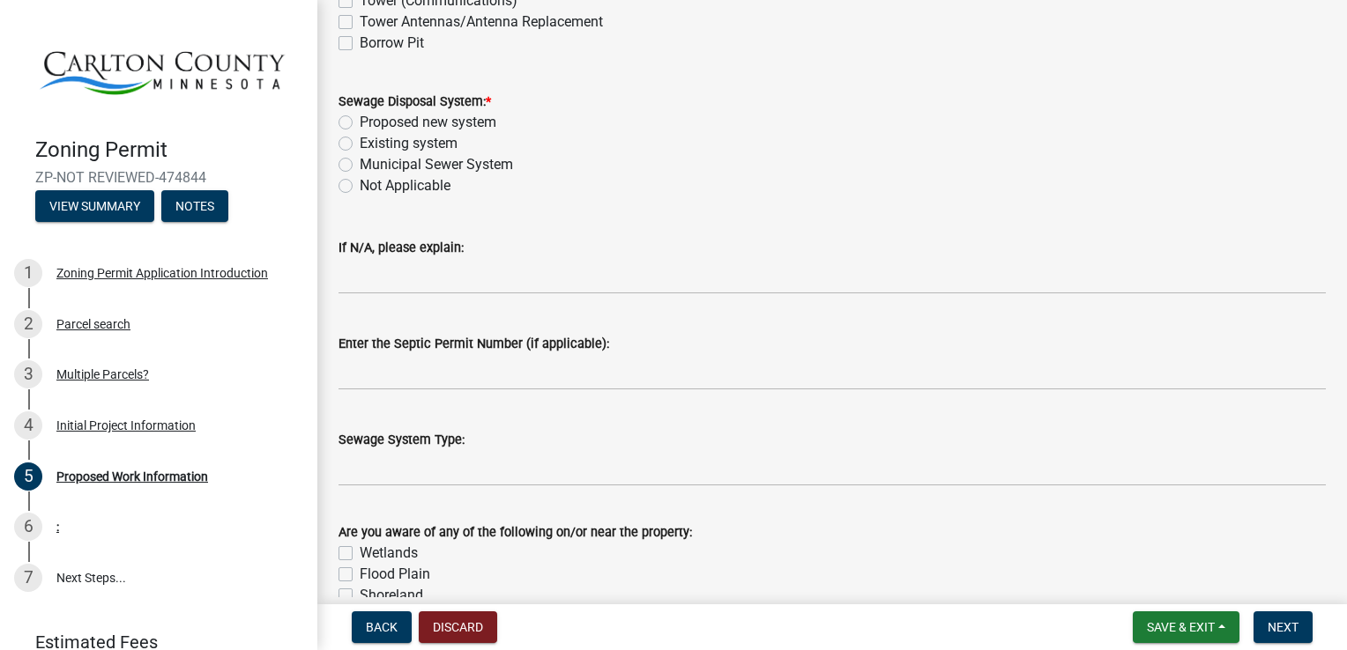
click at [360, 187] on label "Not Applicable" at bounding box center [405, 185] width 91 height 21
click at [360, 187] on input "Not Applicable" at bounding box center [365, 180] width 11 height 11
radio input "true"
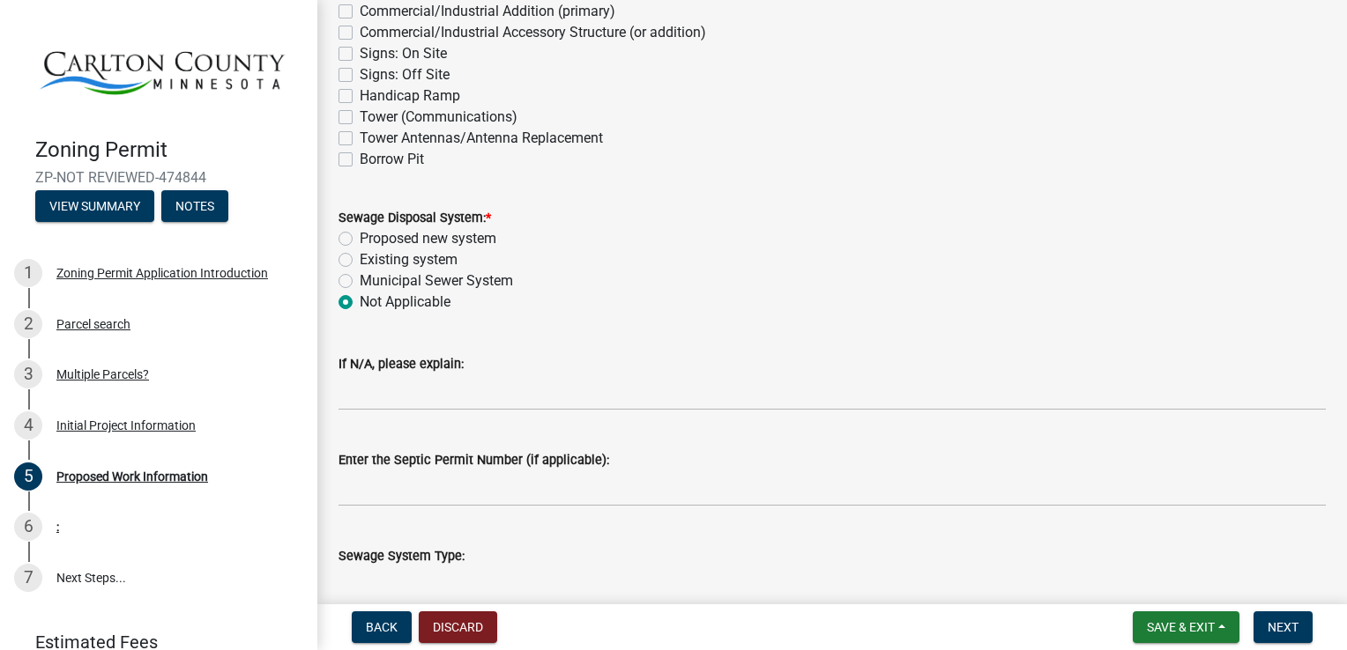
scroll to position [493, 0]
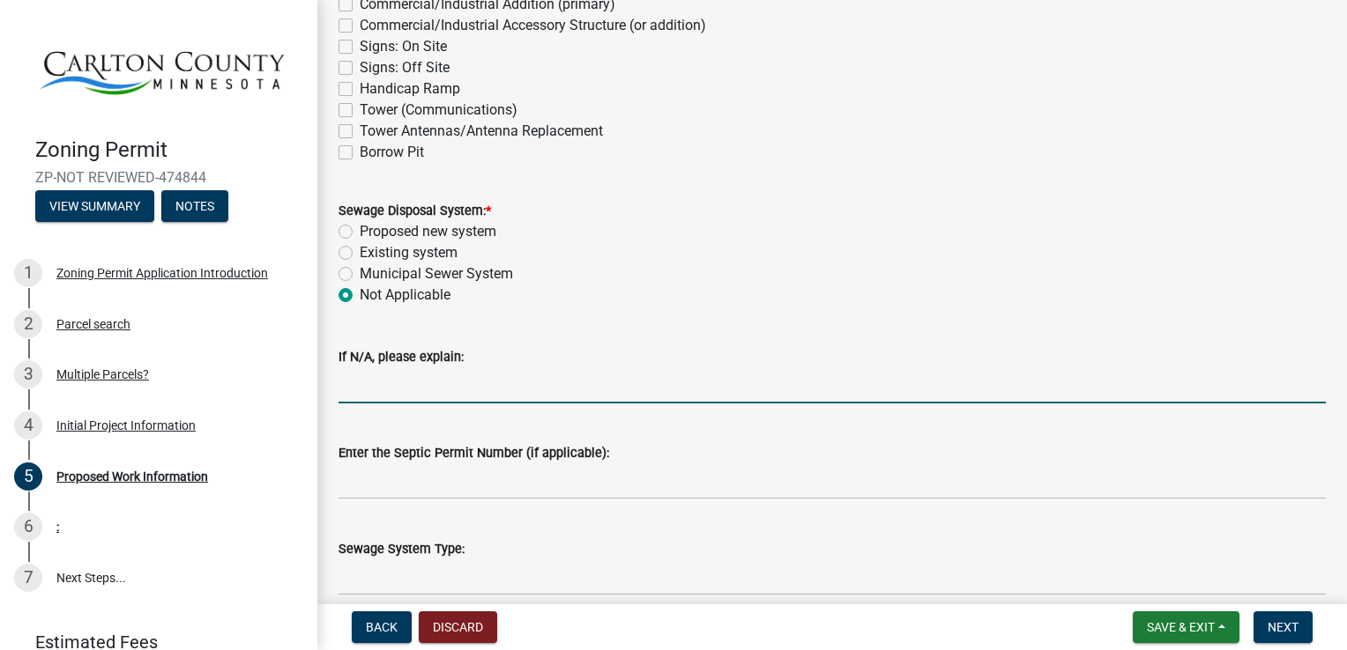
click at [572, 389] on input "If N/A, please explain:" at bounding box center [831, 385] width 987 height 36
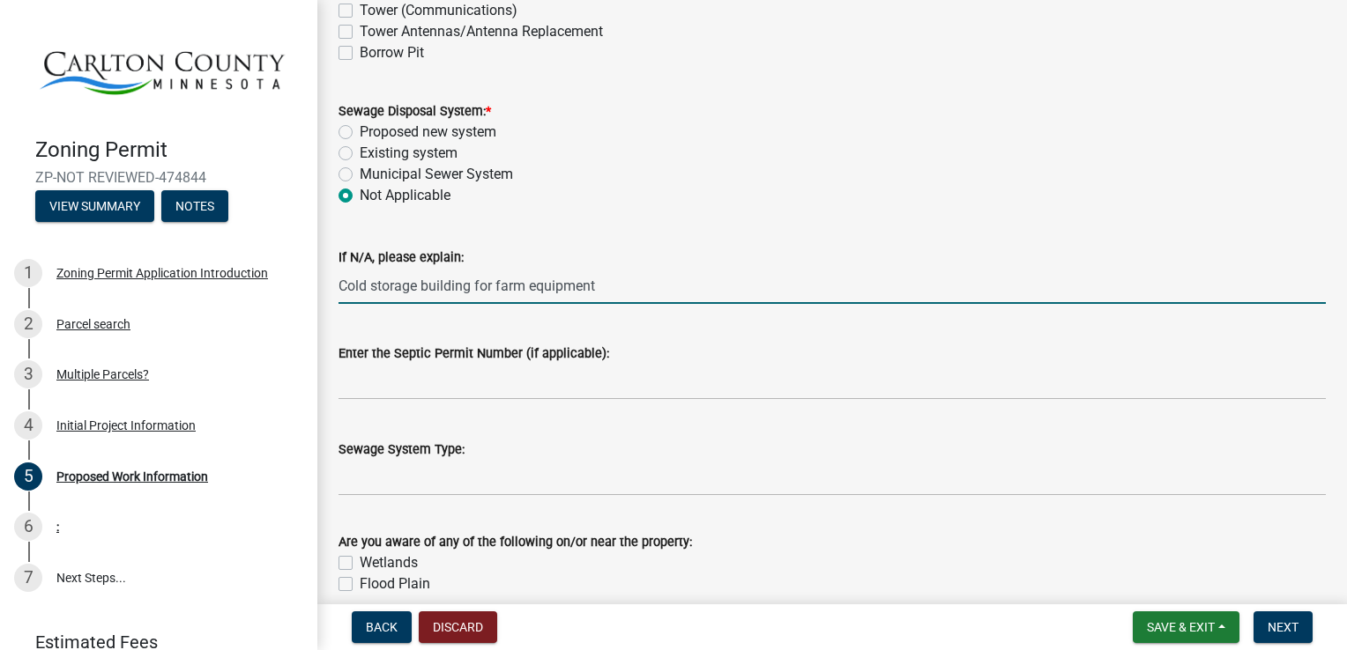
scroll to position [612, 0]
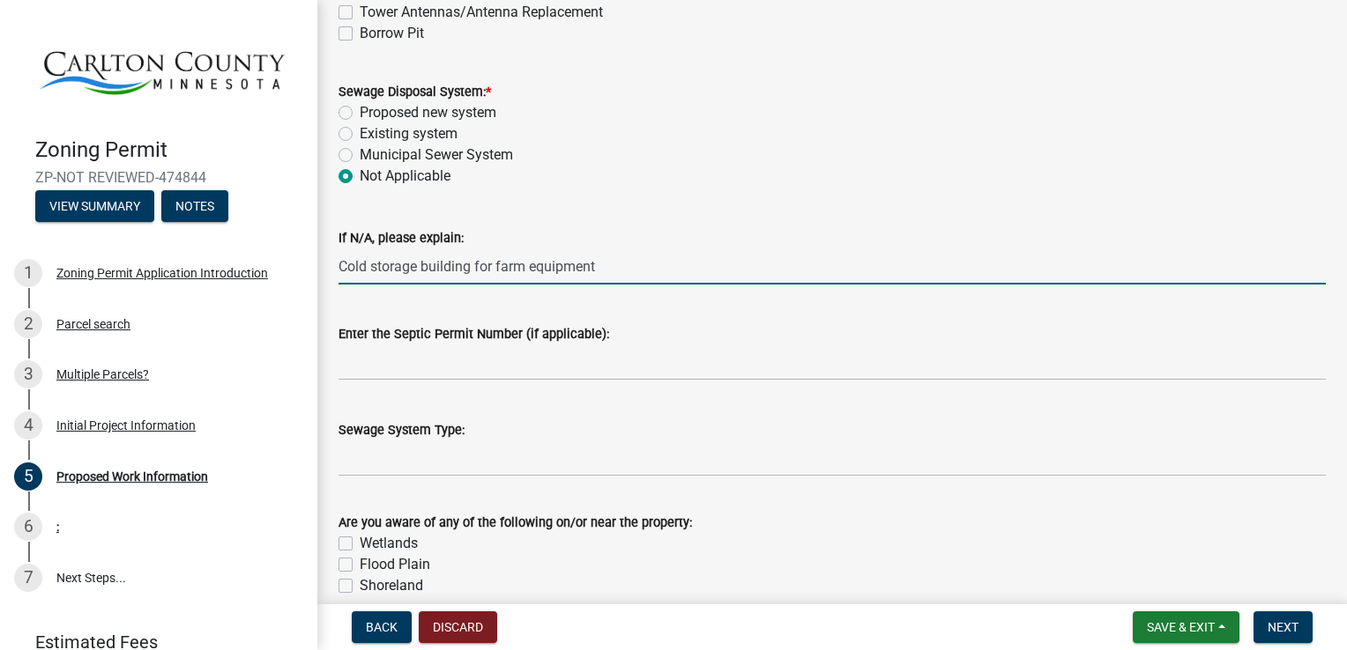
click at [472, 284] on input "Cold storage building for farm equipment" at bounding box center [831, 267] width 987 height 36
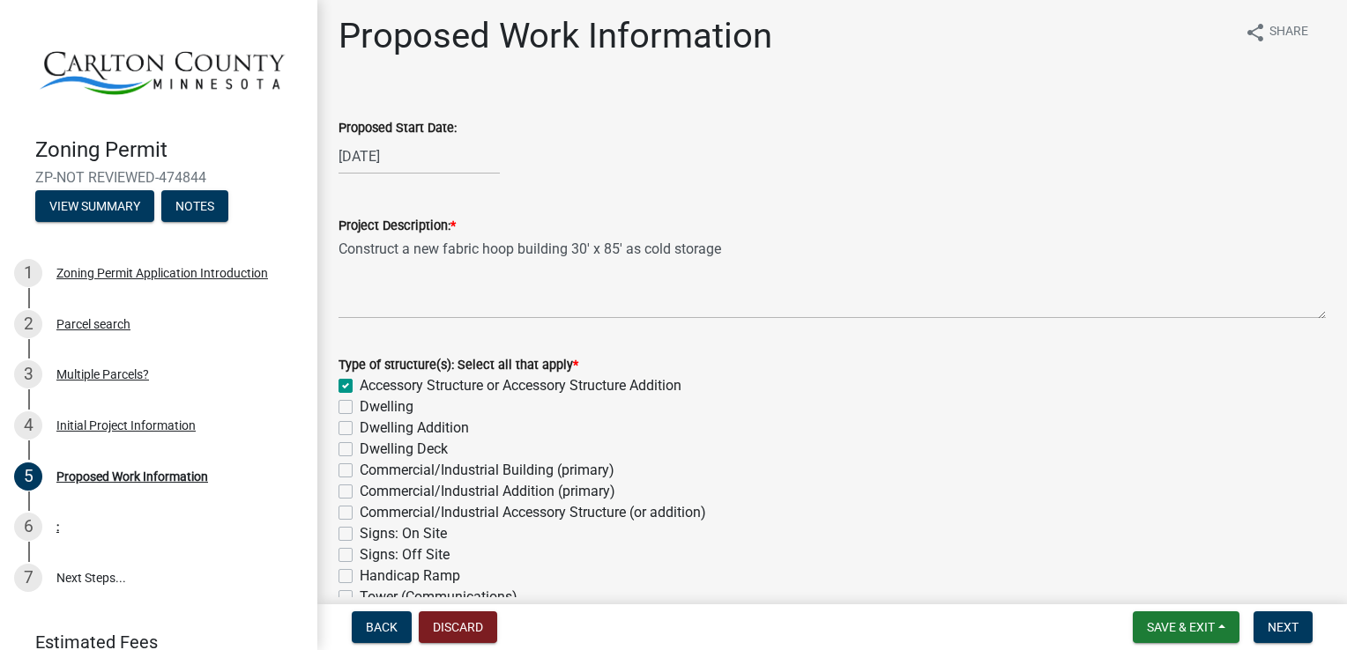
scroll to position [0, 0]
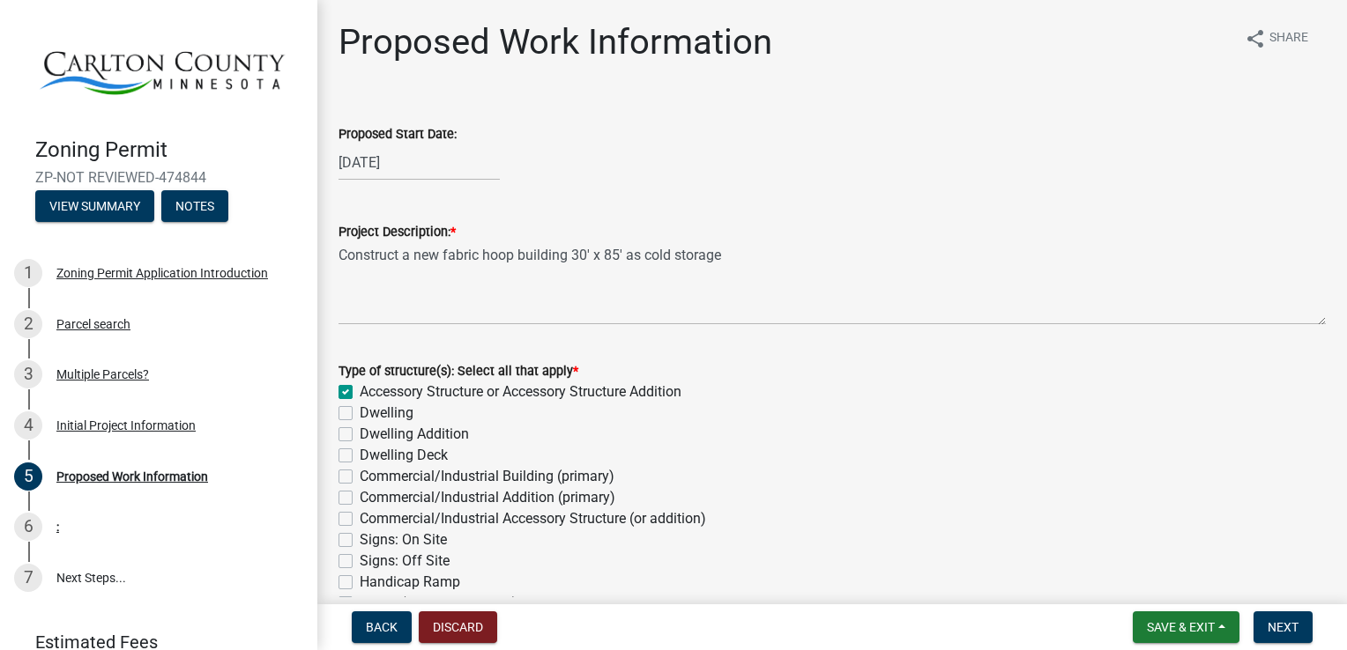
type input "Cold storage buildings for farm equipment"
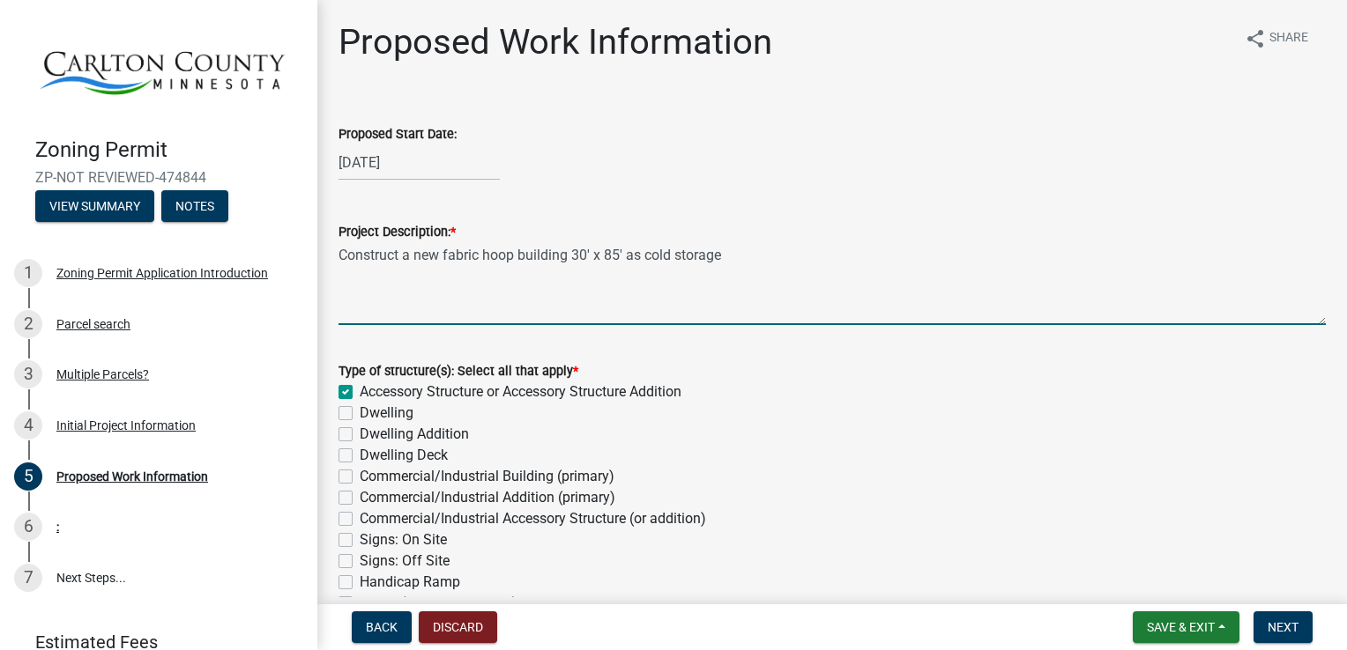
click at [742, 259] on textarea "Construct a new fabric hoop building 30' x 85' as cold storage" at bounding box center [831, 283] width 987 height 83
click at [927, 260] on textarea "Construct a new fabric hoop building 30' x 85' as cold storage for farm equipme…" at bounding box center [831, 283] width 987 height 83
click at [940, 258] on textarea "Construct a new fabric hoop building 30' x 85' as cold storage for farm equipme…" at bounding box center [831, 283] width 987 height 83
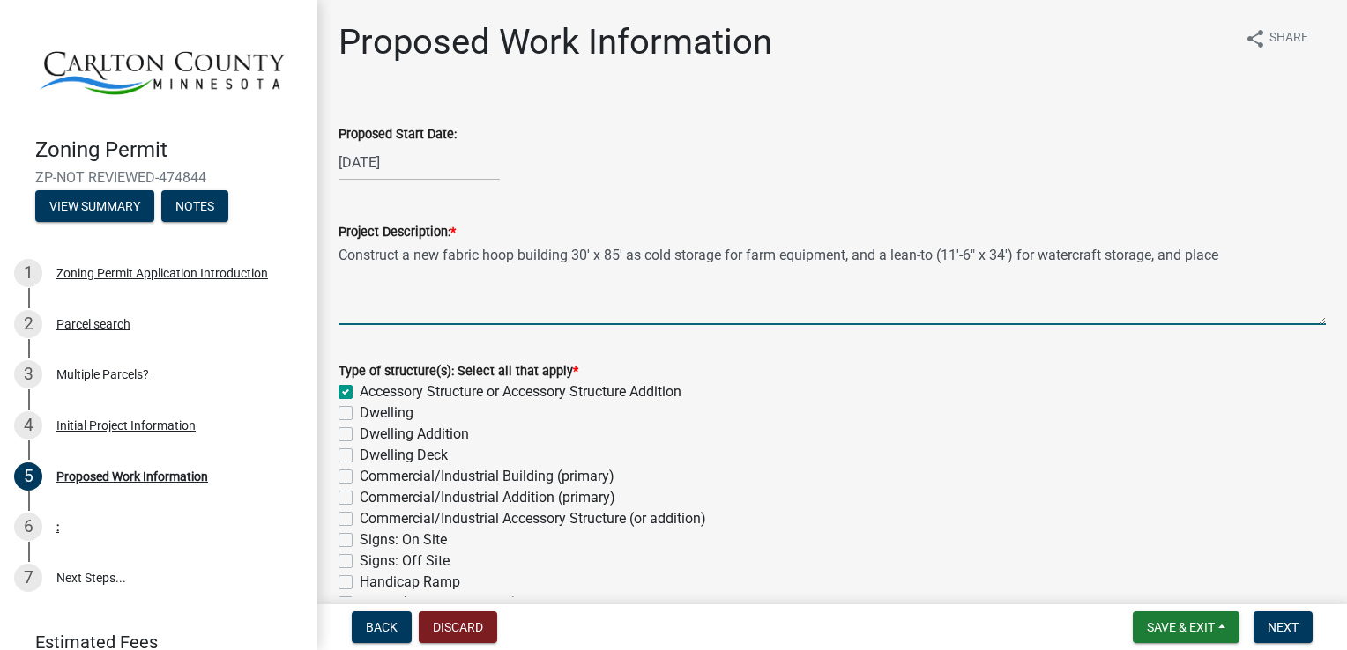
click at [1237, 256] on textarea "Construct a new fabric hoop building 30' x 85' as cold storage for farm equipme…" at bounding box center [831, 283] width 987 height 83
click at [1241, 259] on textarea "Construct a new fabric hoop building 30' x 85' as cold storage for farm equipme…" at bounding box center [831, 283] width 987 height 83
click at [1297, 262] on textarea "Construct a new fabric hoop building 30' x 85' as cold storage for farm equipme…" at bounding box center [831, 283] width 987 height 83
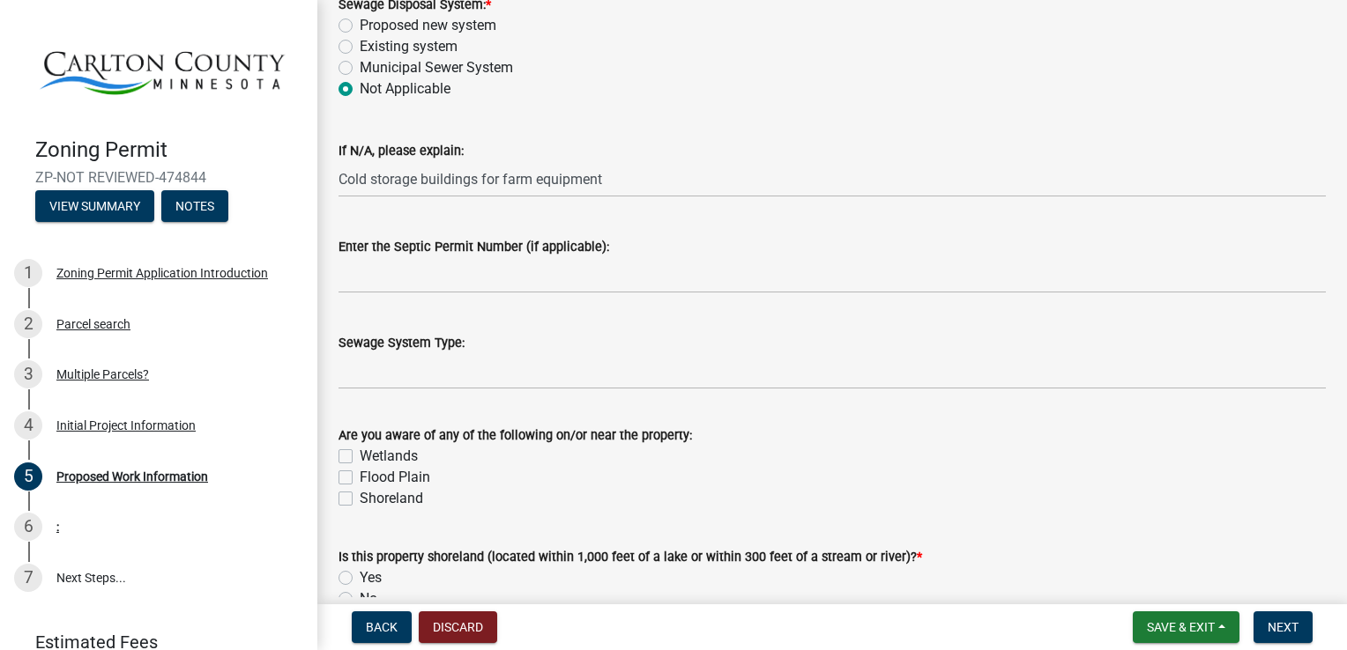
scroll to position [715, 0]
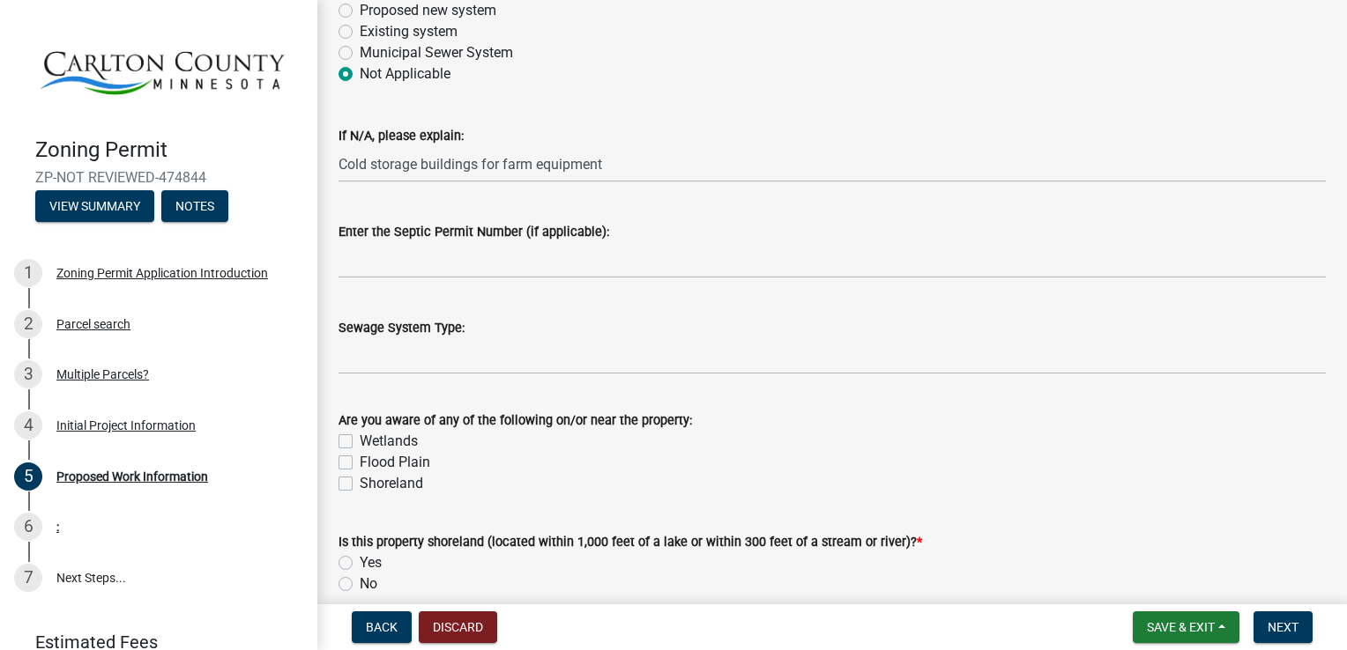
type textarea "Construct a new fabric hoop building 30' x 85' as cold storage for farm equipme…"
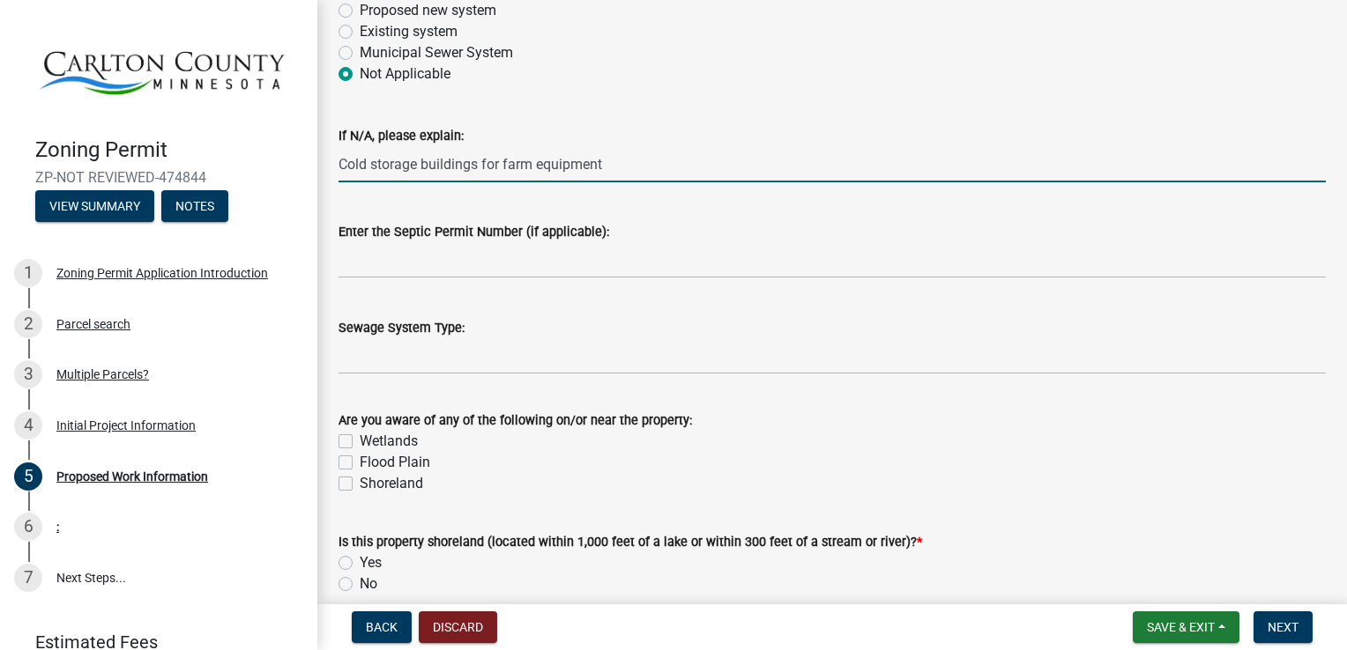
click at [640, 166] on input "Cold storage buildings for farm equipment" at bounding box center [831, 164] width 987 height 36
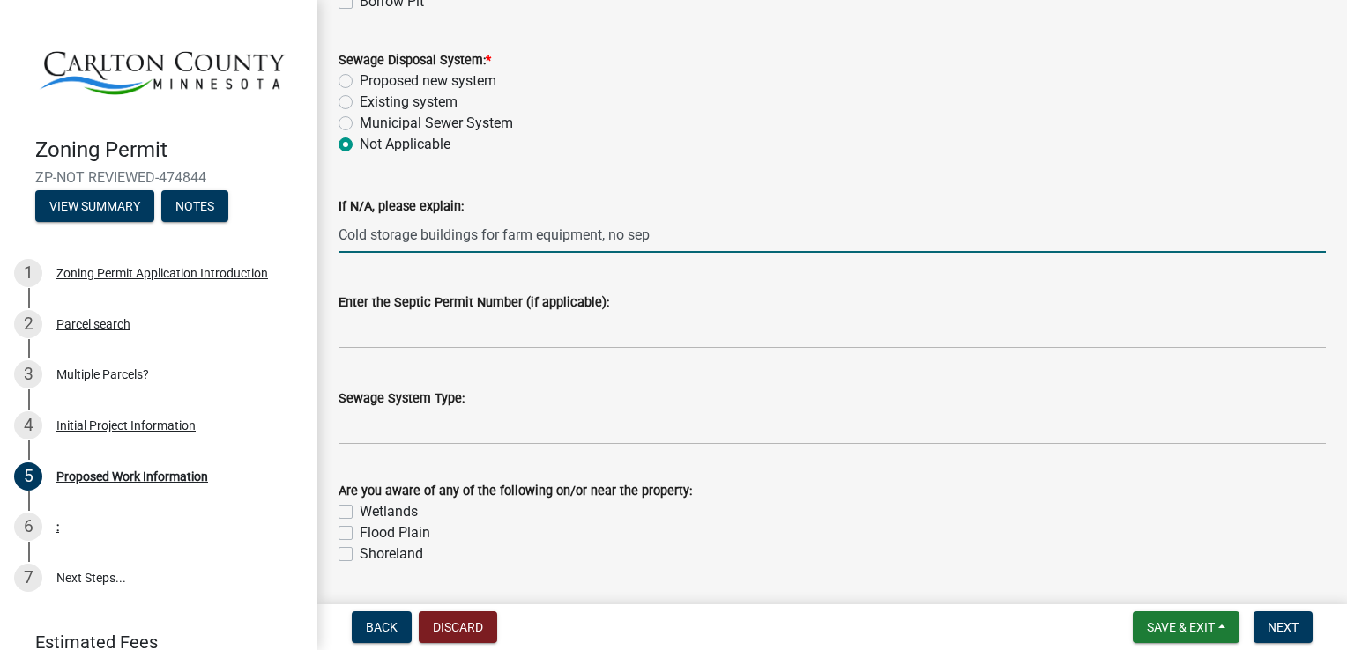
scroll to position [649, 0]
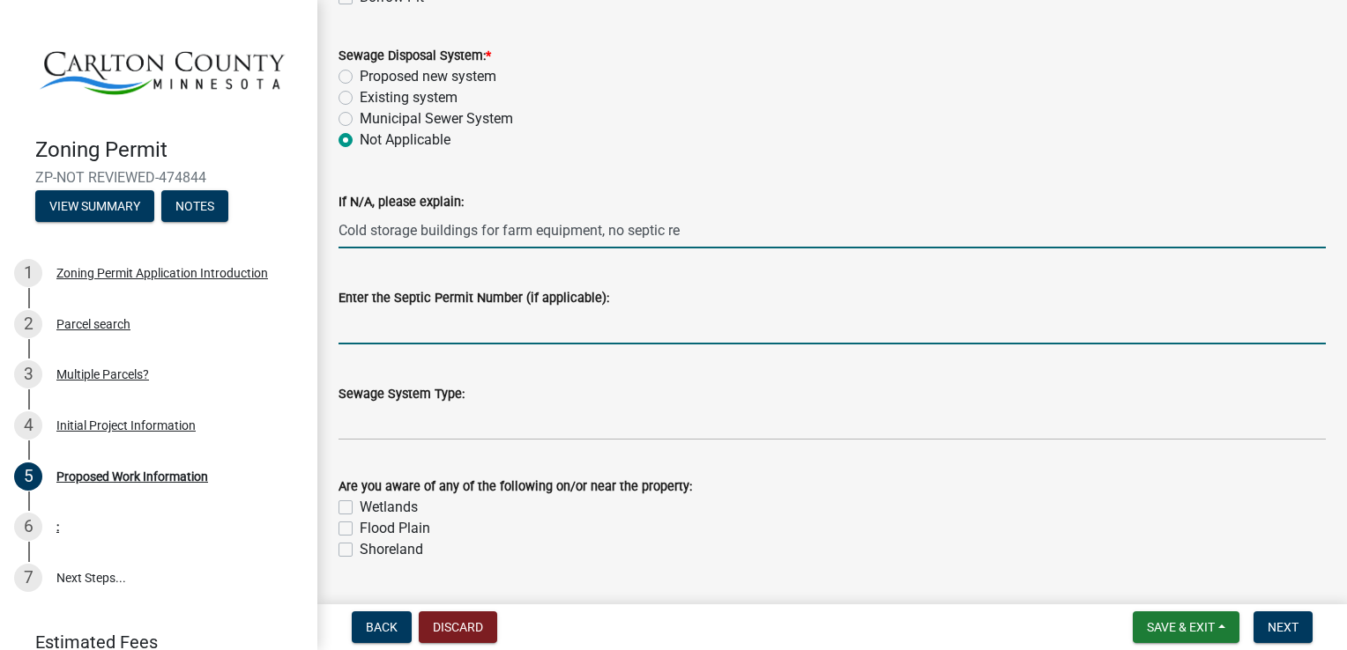
click at [724, 229] on input "Cold storage buildings for farm equipment, no septic re" at bounding box center [831, 230] width 987 height 36
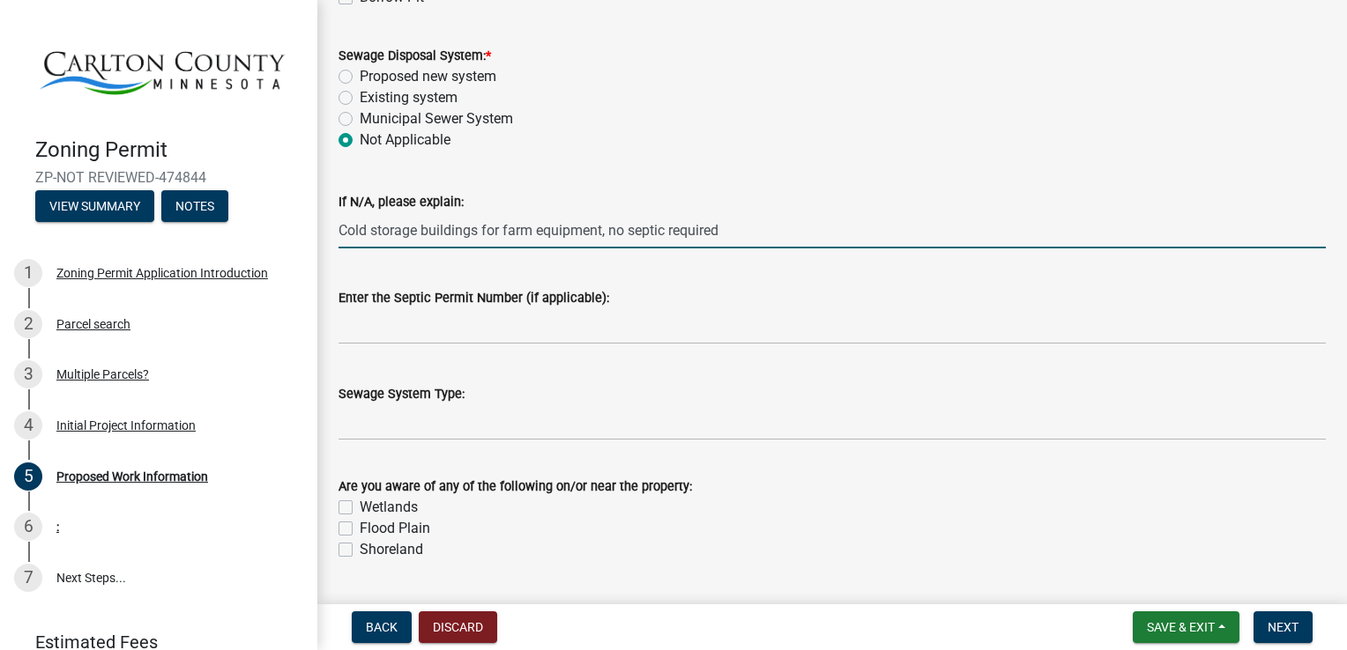
click at [605, 234] on input "Cold storage buildings for farm equipment, no septic required" at bounding box center [831, 230] width 987 height 36
click at [772, 234] on input "Cold storage buildings for farm equipment, etc. no septic required" at bounding box center [831, 230] width 987 height 36
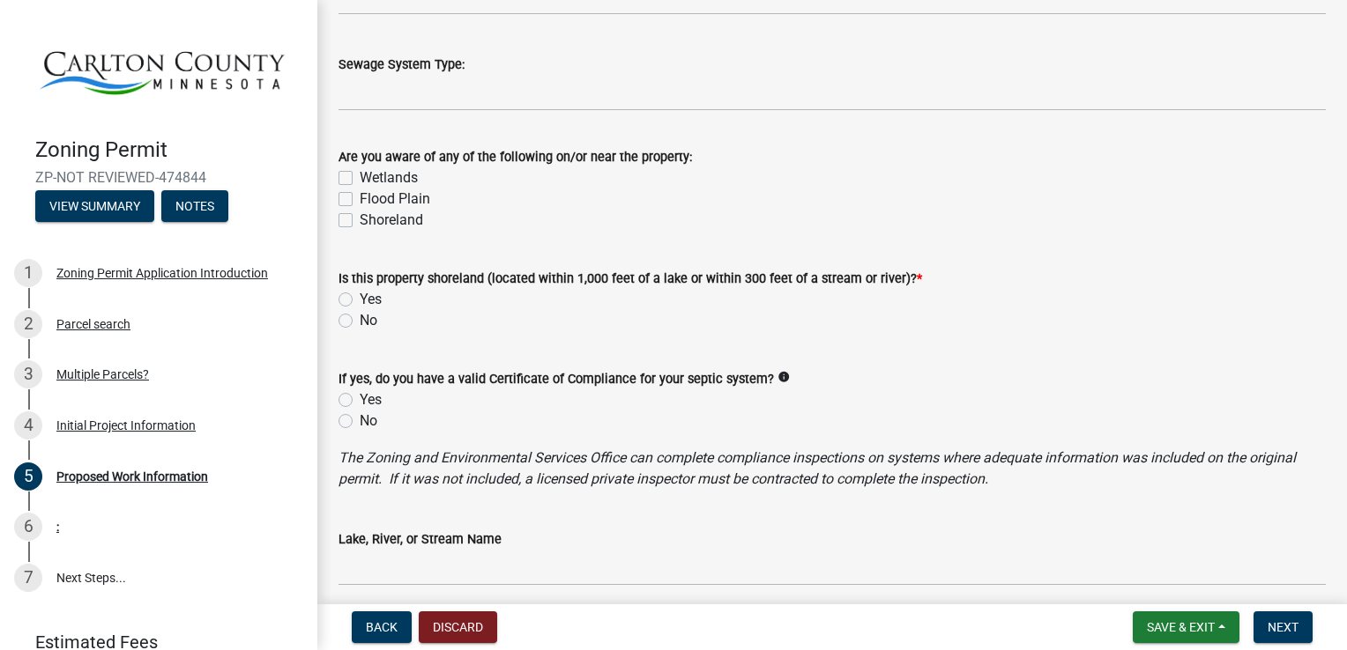
scroll to position [981, 0]
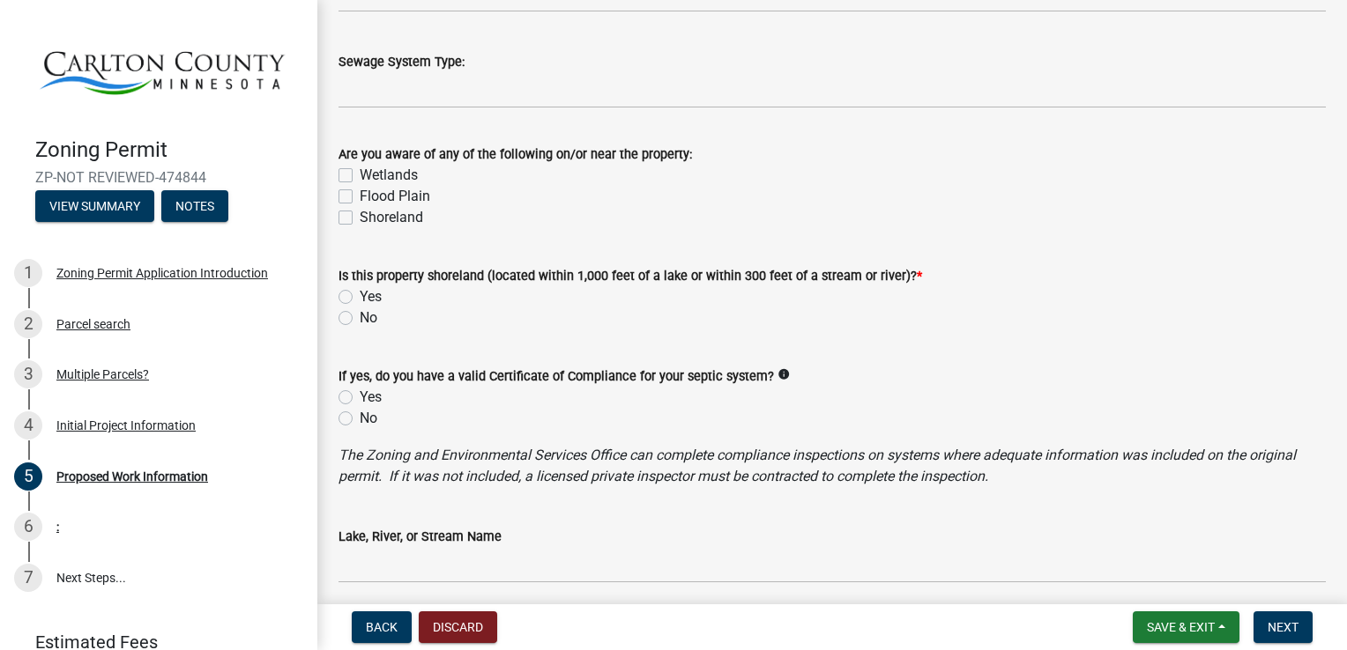
type input "Cold storage buildings for farm equipment, etc. no septic required"
click at [360, 322] on label "No" at bounding box center [369, 318] width 18 height 21
click at [360, 319] on input "No" at bounding box center [365, 313] width 11 height 11
radio input "true"
click at [360, 218] on label "Shoreland" at bounding box center [391, 217] width 63 height 21
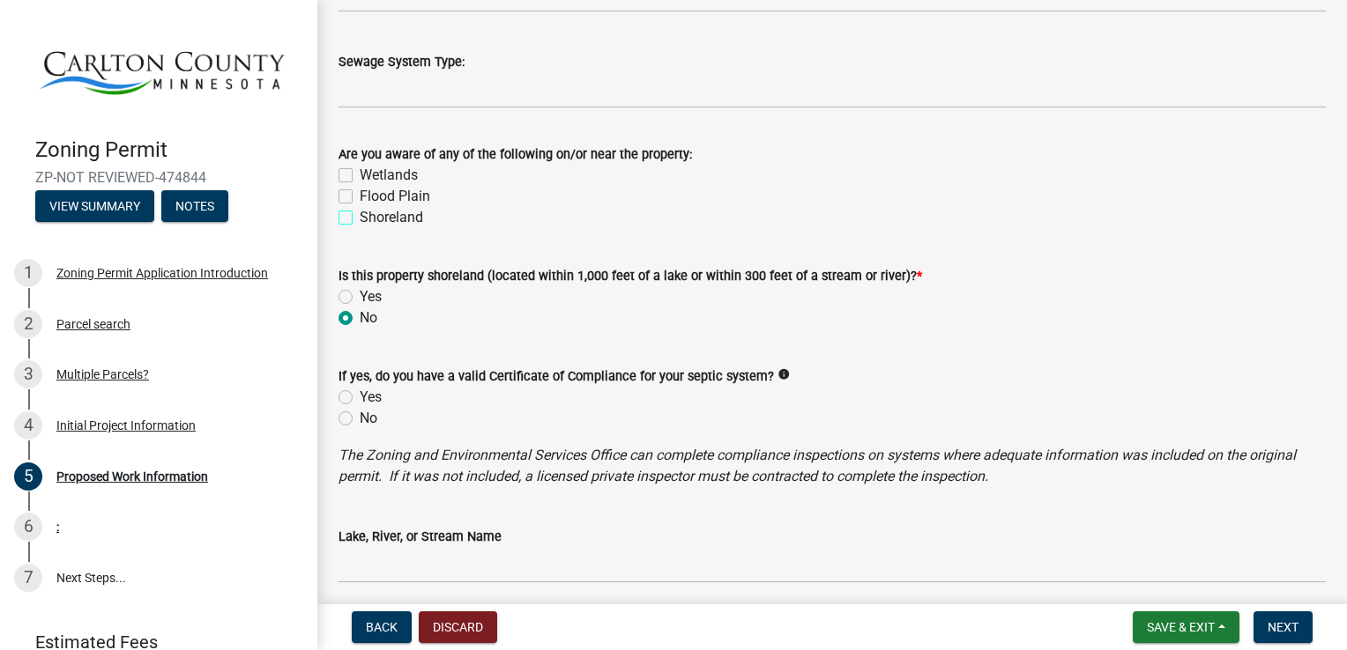
click at [360, 218] on input "Shoreland" at bounding box center [365, 212] width 11 height 11
checkbox input "true"
checkbox input "false"
checkbox input "true"
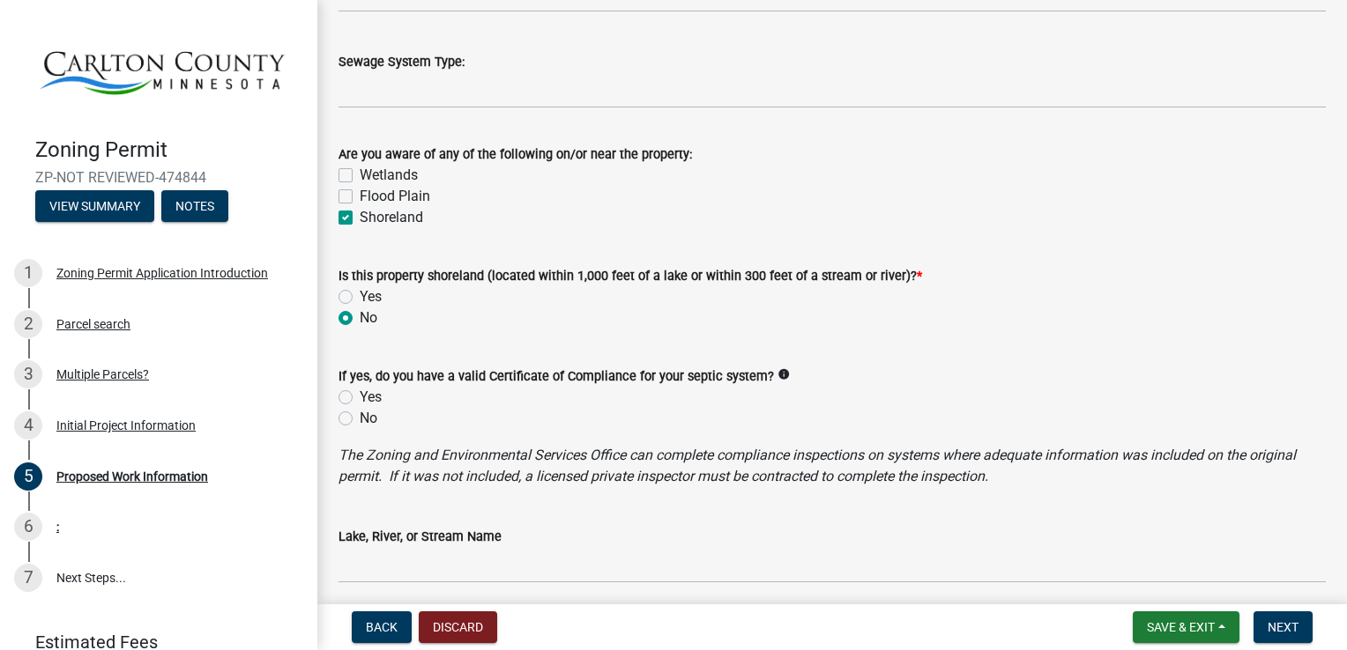
click at [777, 380] on icon "info" at bounding box center [783, 374] width 12 height 12
click at [777, 376] on icon "info" at bounding box center [783, 374] width 12 height 12
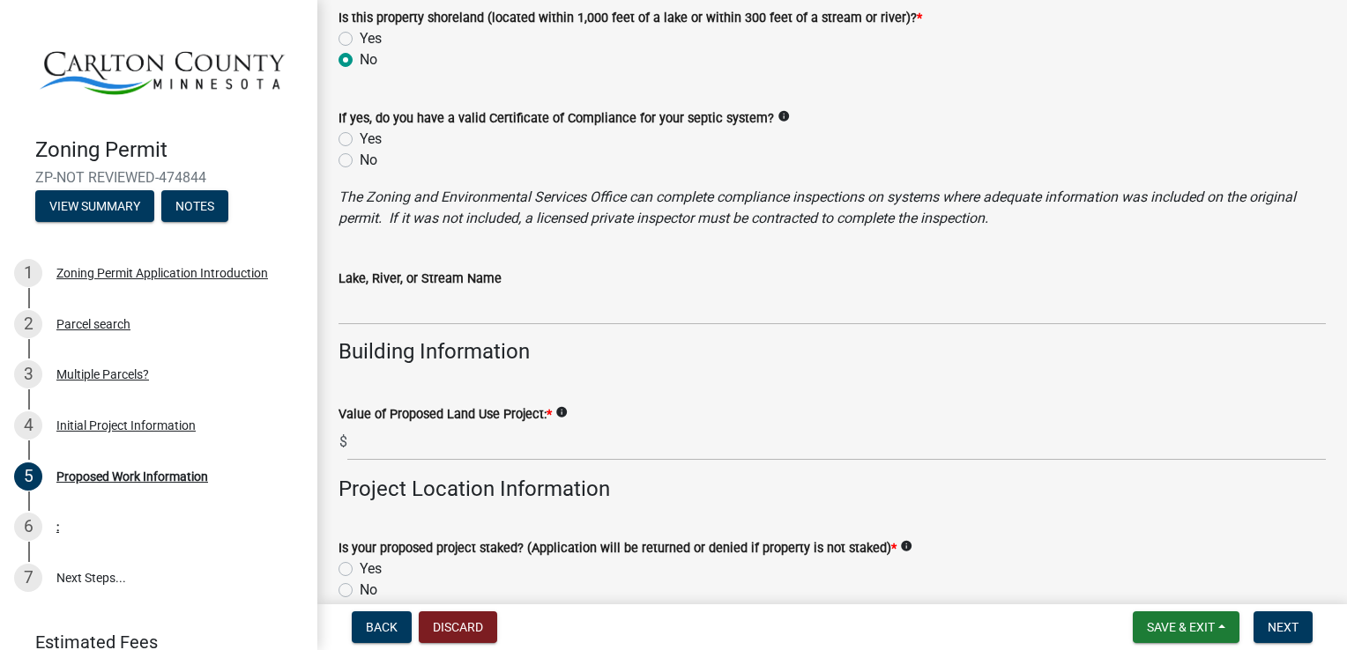
scroll to position [1262, 0]
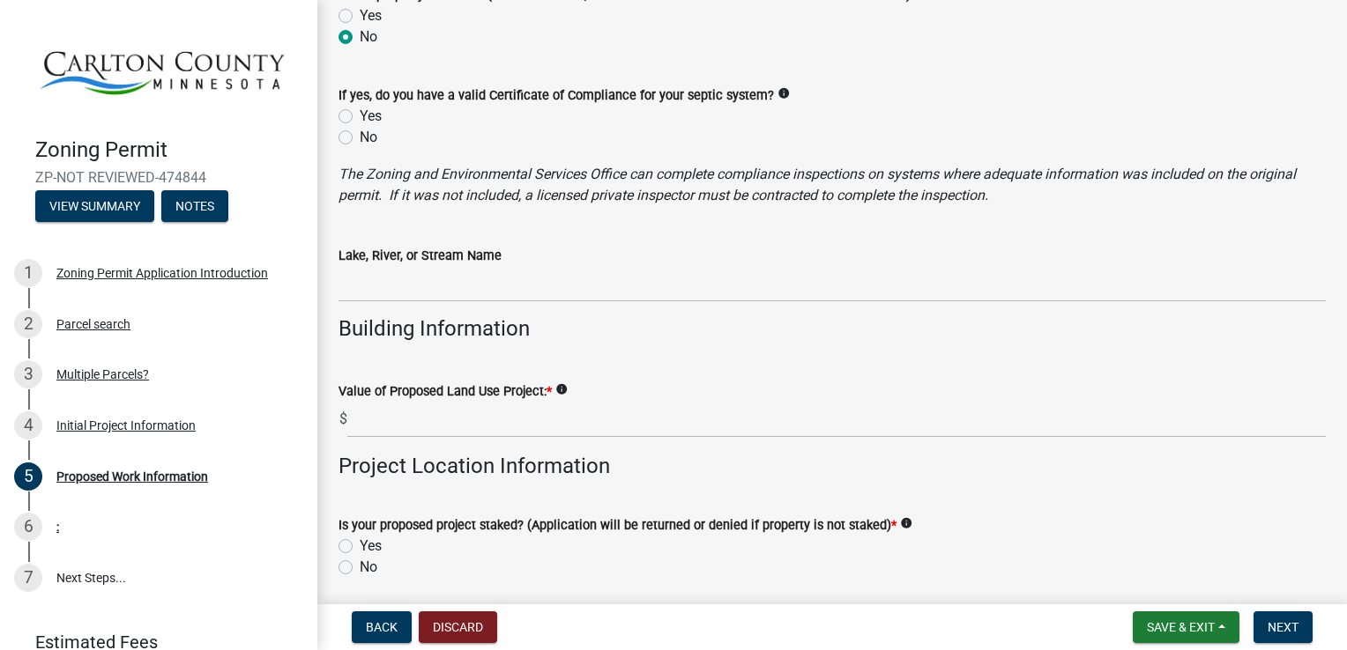
click at [632, 222] on div "Lake, River, or Stream Name" at bounding box center [831, 261] width 987 height 82
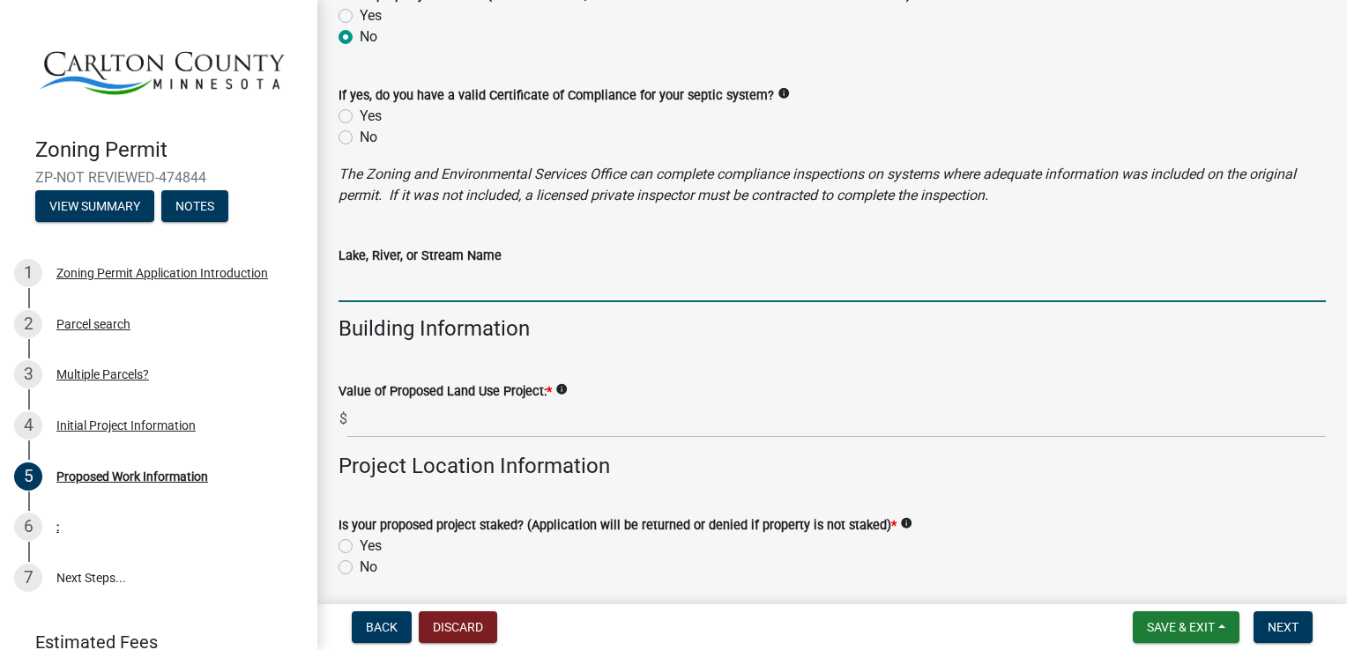
click at [509, 298] on input "Lake, River, or Stream Name" at bounding box center [831, 284] width 987 height 36
type input "Clear Creek"
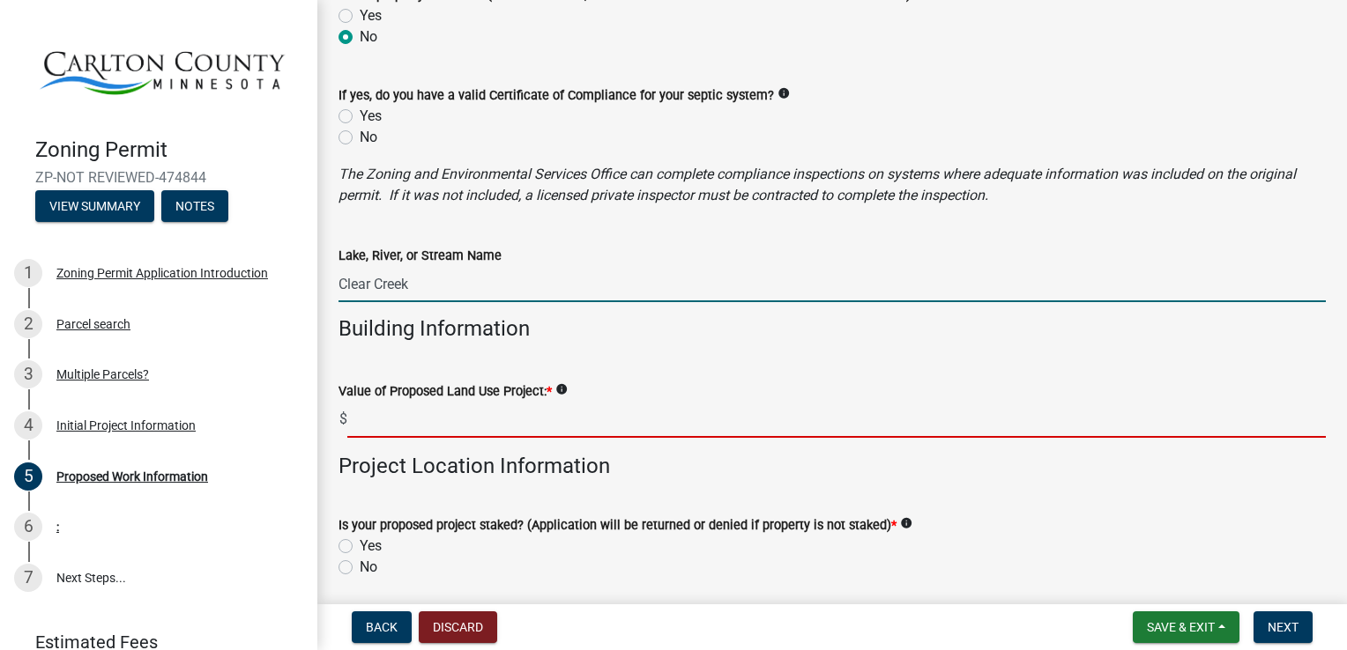
click at [511, 425] on input "text" at bounding box center [836, 420] width 978 height 36
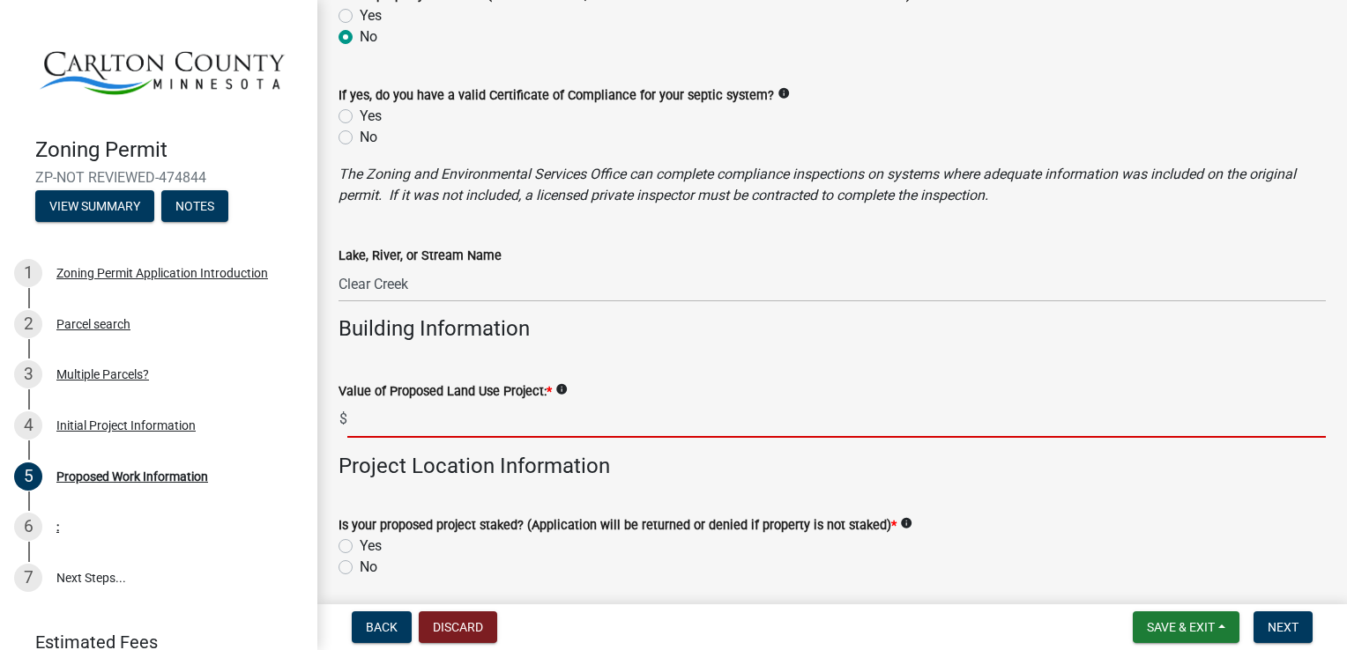
click at [560, 392] on icon "info" at bounding box center [561, 389] width 12 height 12
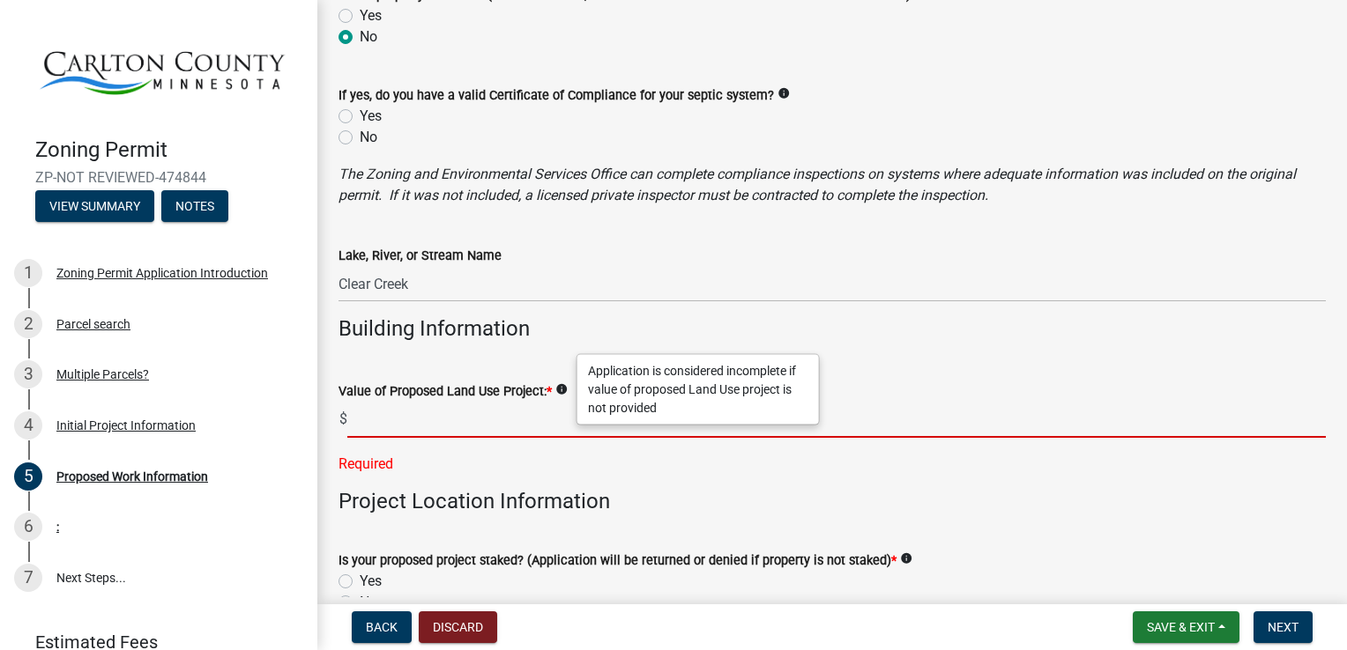
click at [522, 426] on input "text" at bounding box center [836, 420] width 978 height 36
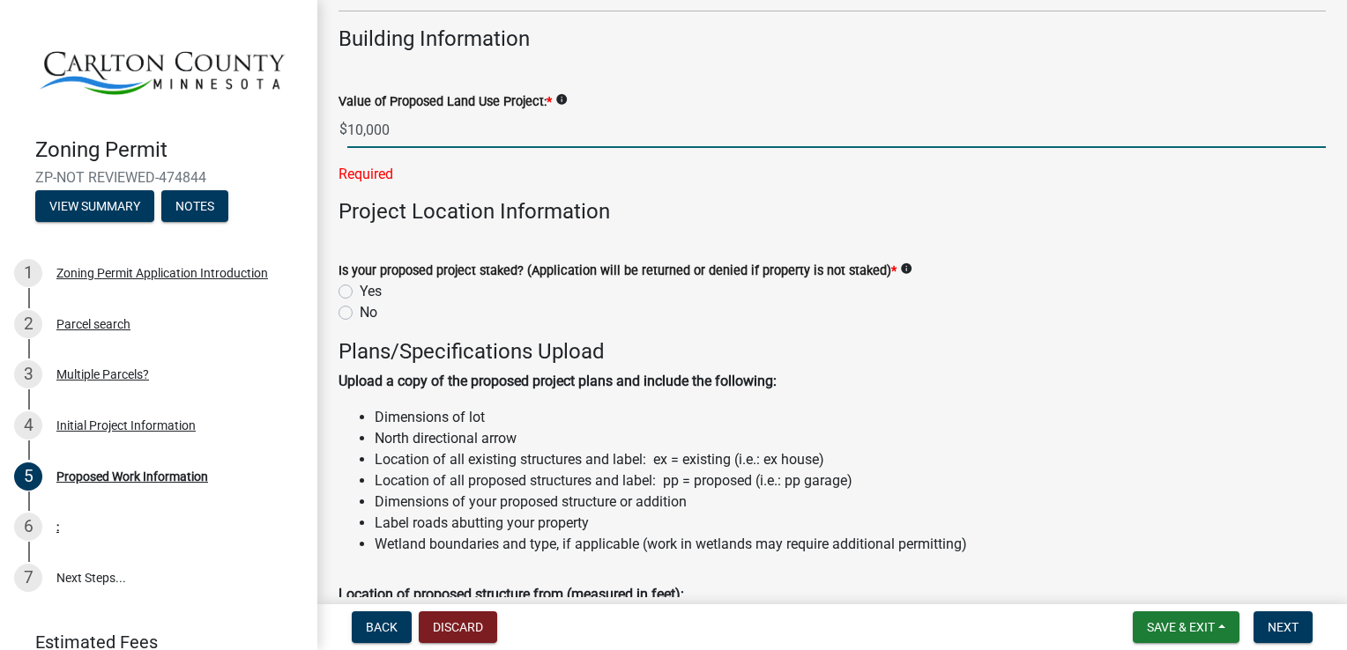
scroll to position [1554, 0]
click at [349, 289] on wm-data-entity-input "Is your proposed project staked? (Application will be returned or denied if pro…" at bounding box center [831, 287] width 987 height 100
type input "10000"
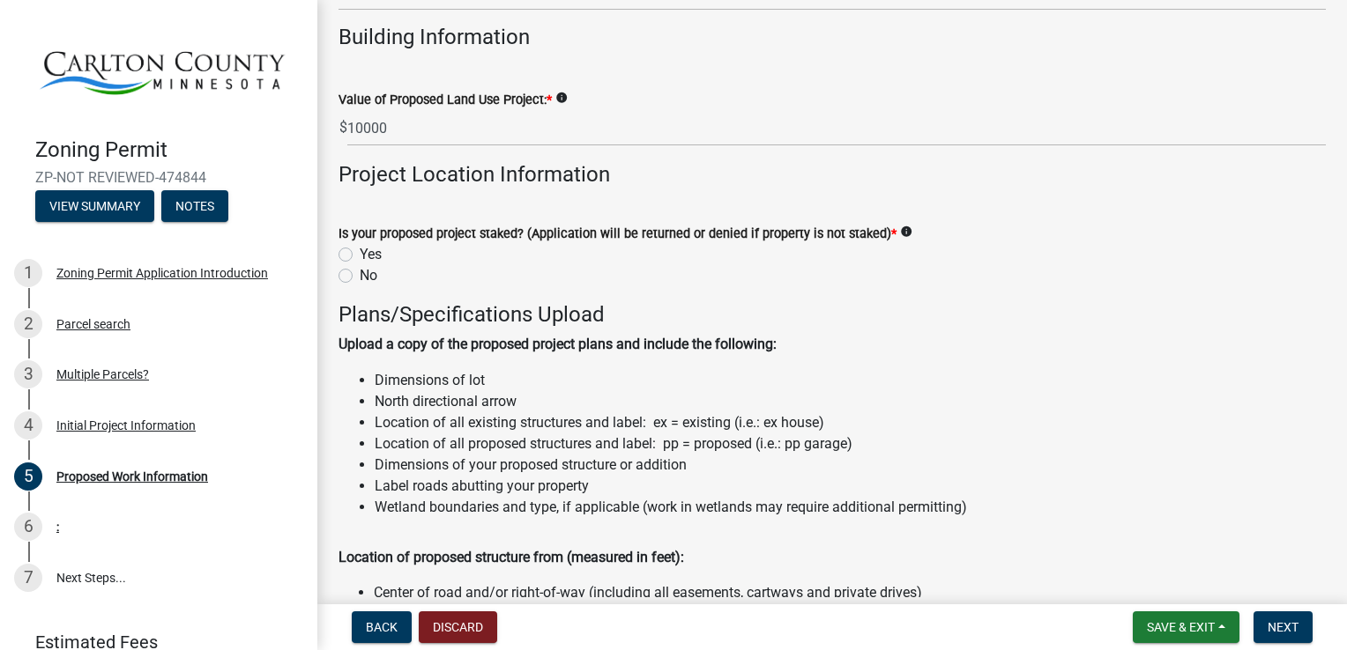
click at [360, 259] on label "Yes" at bounding box center [371, 254] width 22 height 21
click at [360, 256] on input "Yes" at bounding box center [365, 249] width 11 height 11
radio input "true"
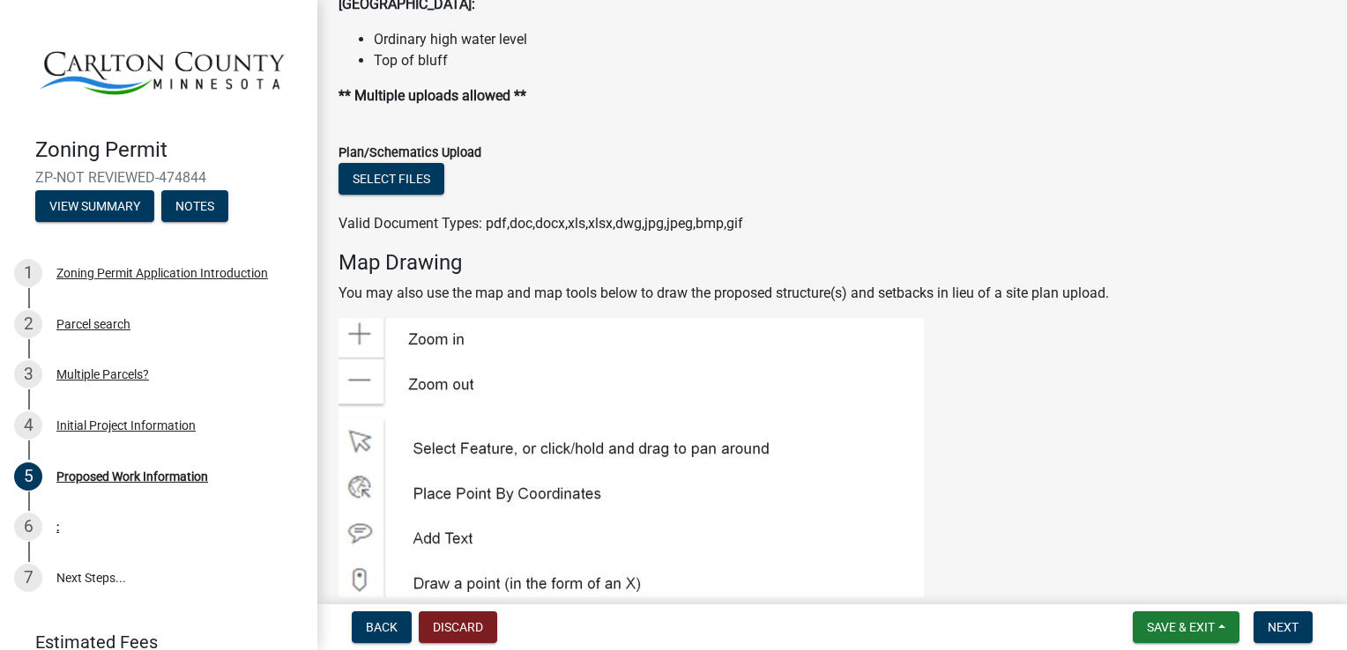
scroll to position [2295, 0]
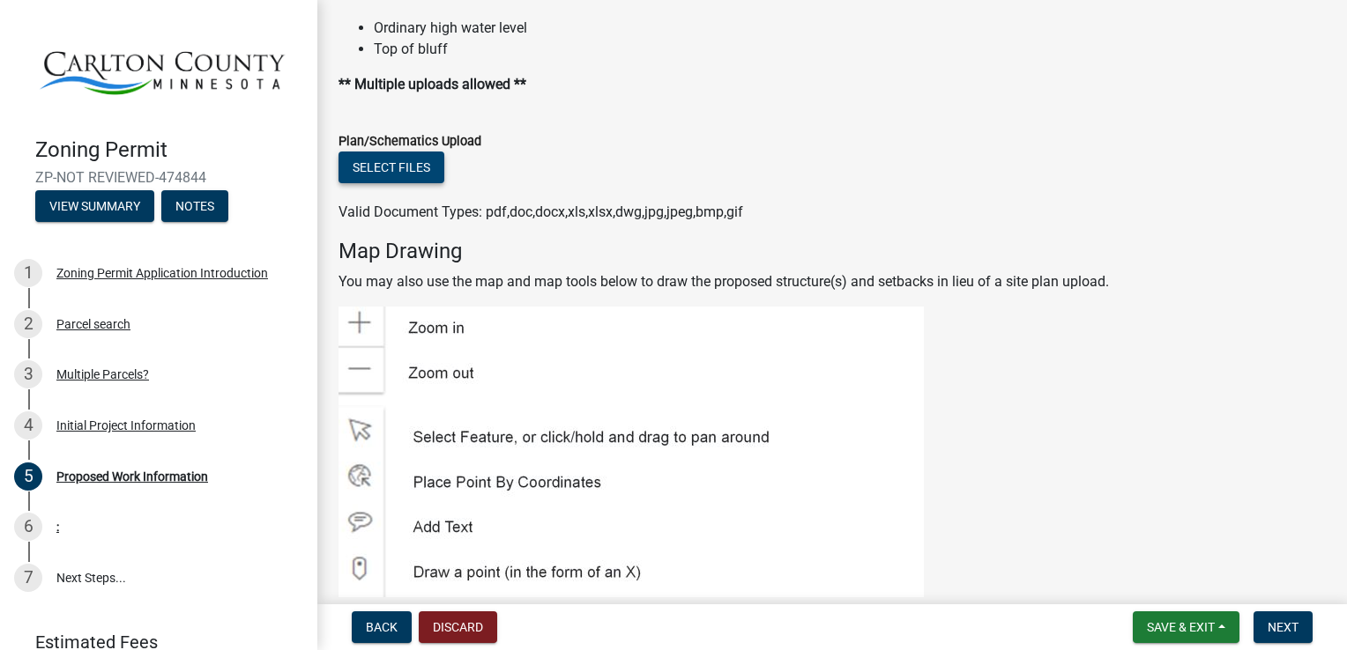
click at [395, 173] on button "Select files" at bounding box center [391, 168] width 106 height 32
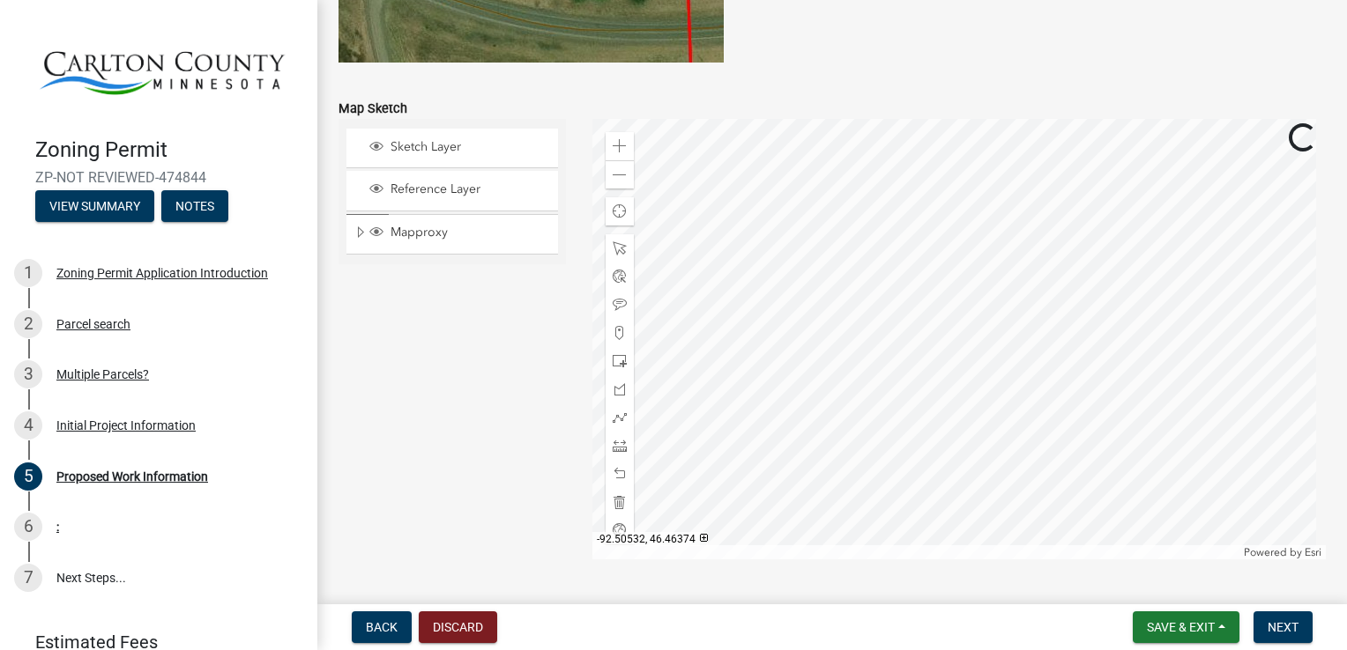
scroll to position [3559, 0]
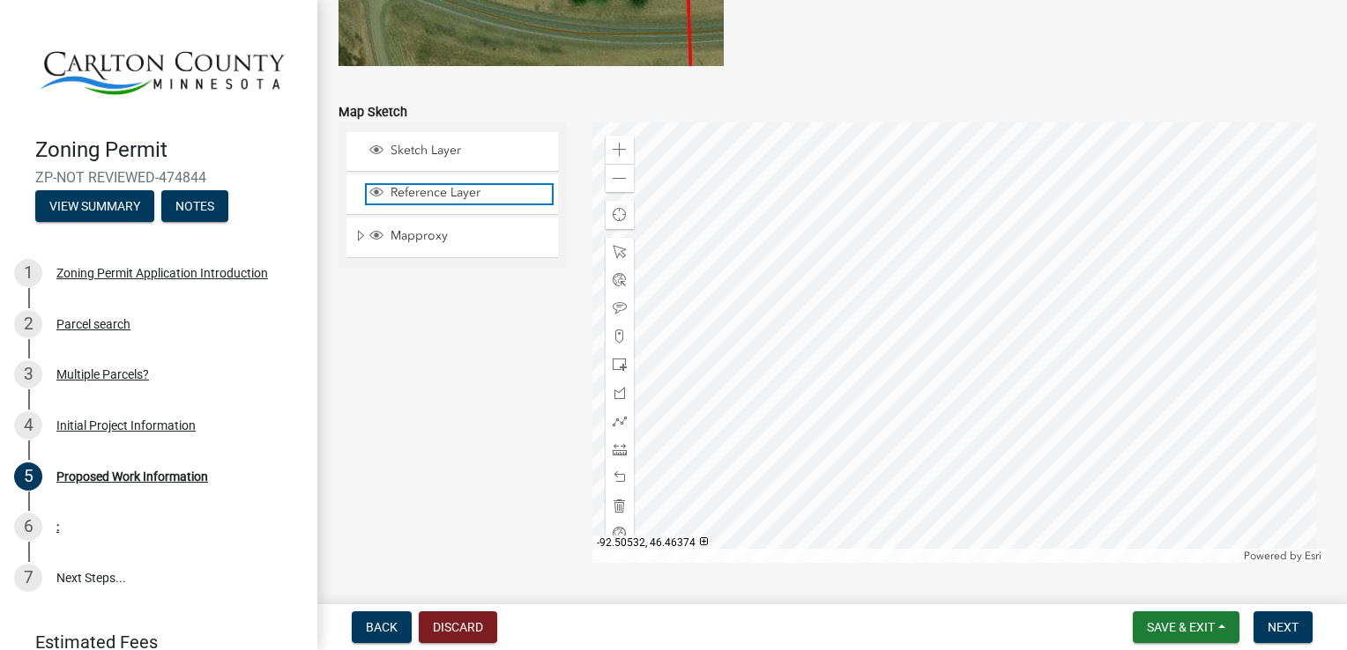
click at [444, 201] on div "Reference Layer" at bounding box center [459, 194] width 185 height 18
click at [430, 199] on span "Reference Layer" at bounding box center [469, 193] width 166 height 16
click at [440, 156] on span "Sketch Layer" at bounding box center [469, 151] width 166 height 16
click at [612, 152] on span at bounding box center [619, 150] width 14 height 14
click at [612, 154] on span at bounding box center [619, 150] width 14 height 14
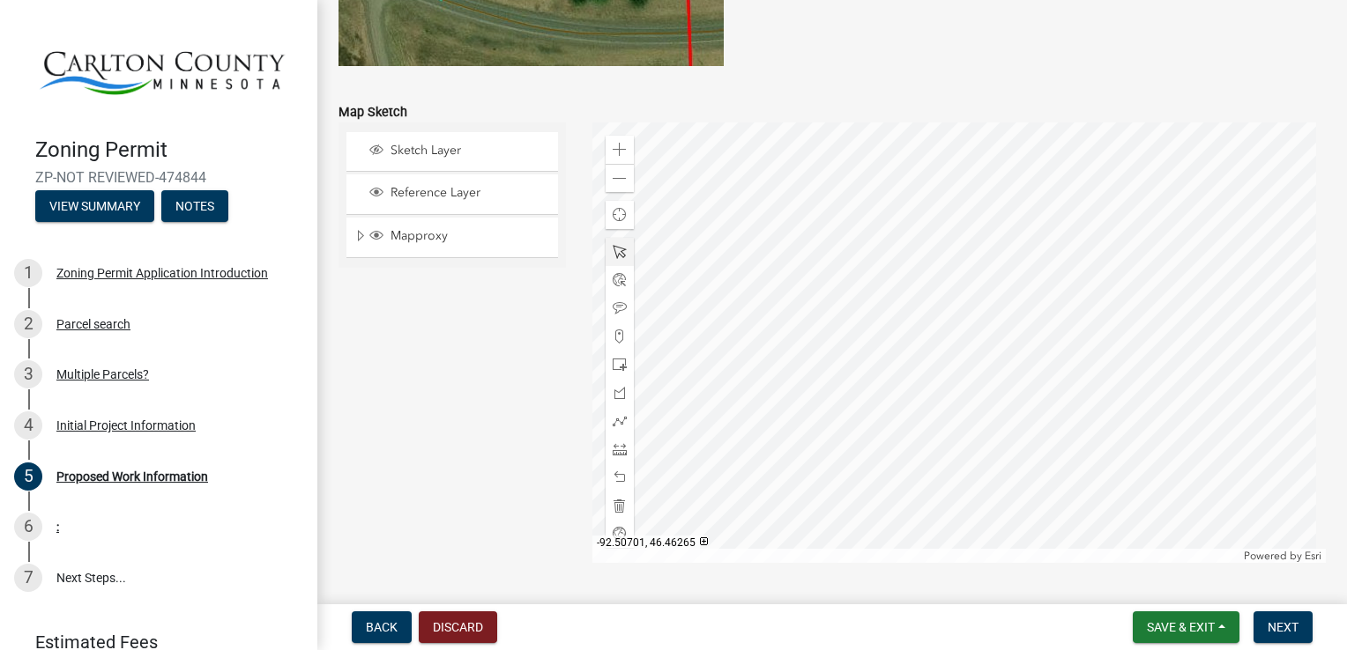
click at [617, 254] on span at bounding box center [619, 252] width 14 height 14
click at [612, 249] on span at bounding box center [619, 252] width 14 height 14
click at [618, 219] on span "Find my location" at bounding box center [619, 215] width 14 height 14
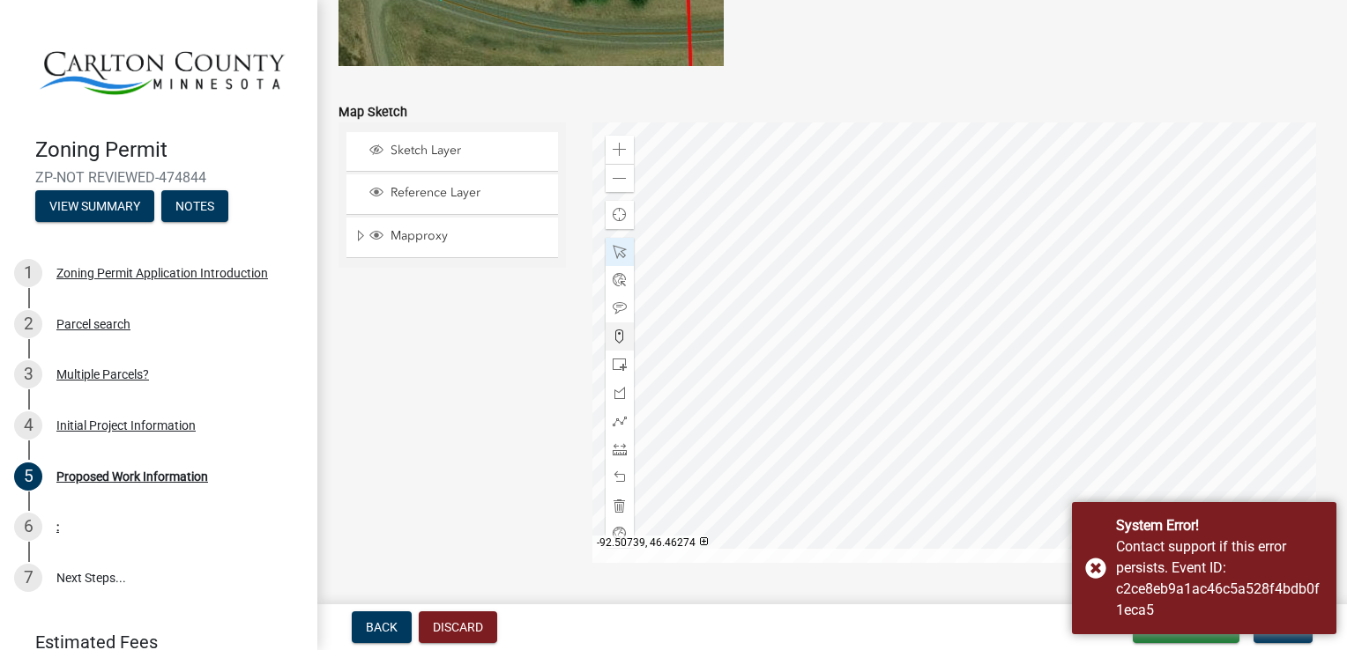
click at [615, 345] on div at bounding box center [619, 337] width 28 height 28
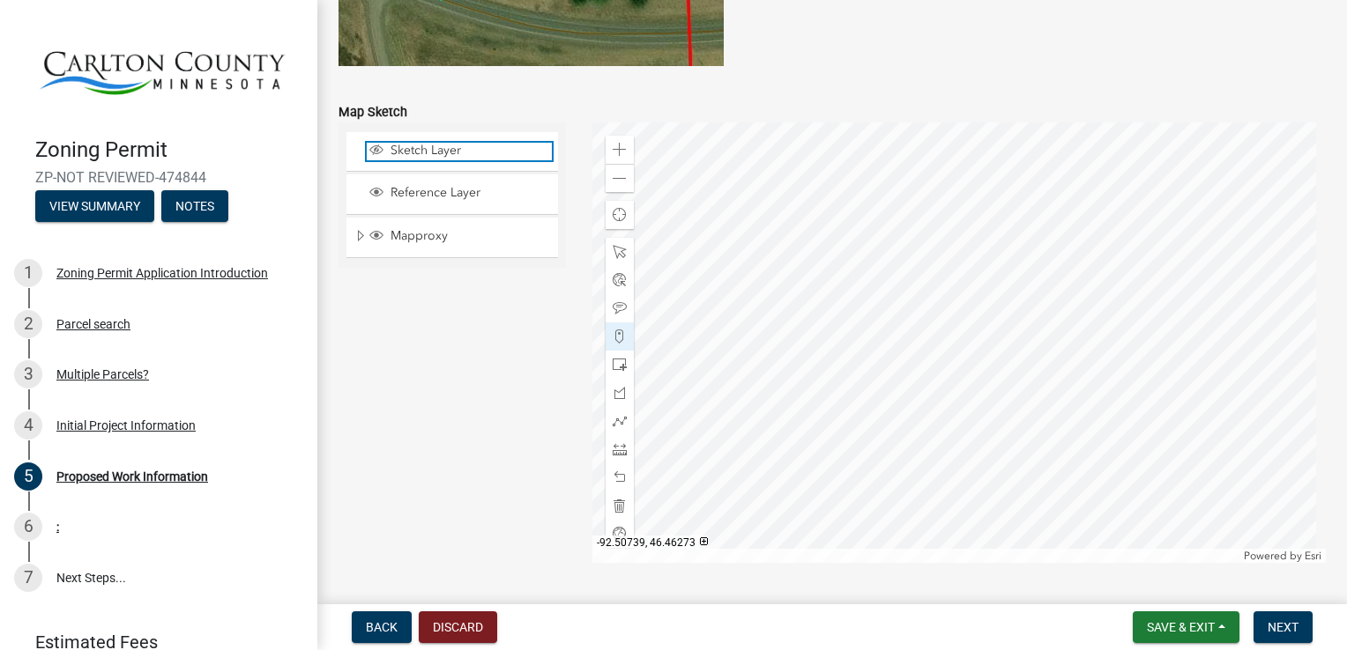
click at [449, 159] on span "Sketch Layer" at bounding box center [469, 151] width 166 height 16
click at [621, 339] on span at bounding box center [619, 337] width 14 height 14
click at [614, 479] on span at bounding box center [619, 478] width 14 height 14
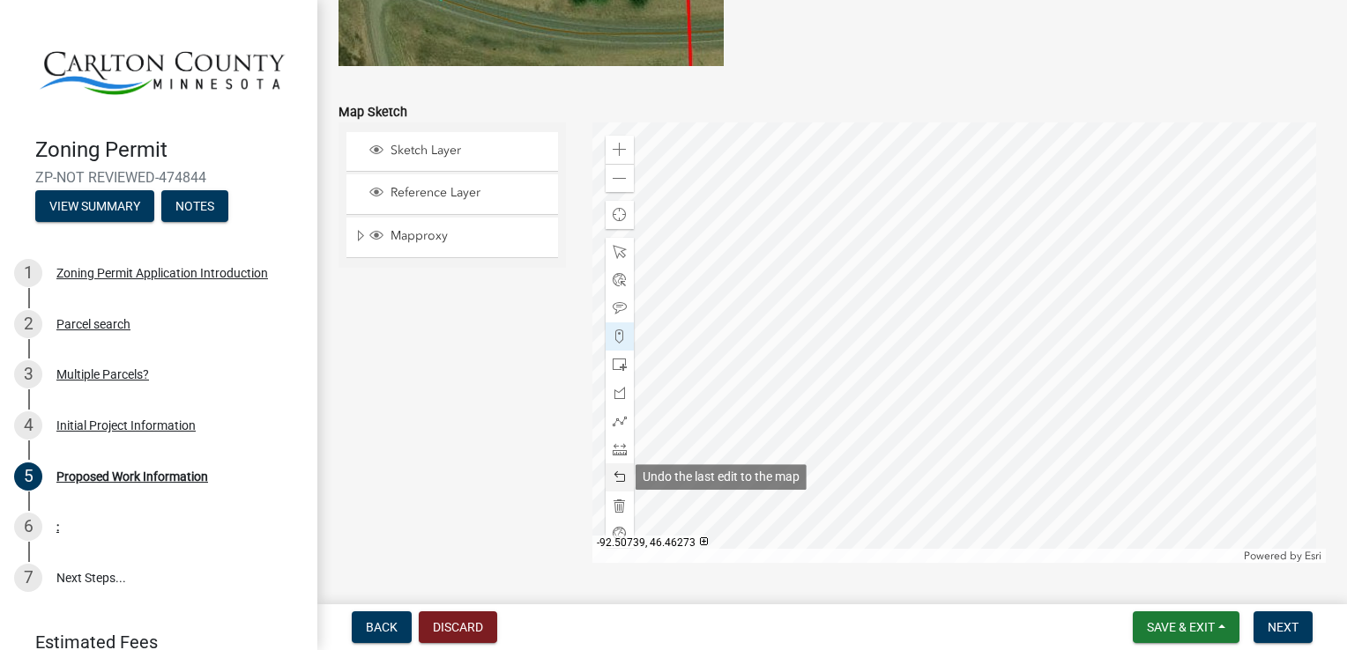
click at [616, 481] on span at bounding box center [619, 478] width 14 height 14
click at [619, 483] on span at bounding box center [619, 478] width 14 height 14
click at [620, 483] on span at bounding box center [619, 478] width 14 height 14
click at [620, 480] on span at bounding box center [619, 478] width 14 height 14
click at [617, 484] on span at bounding box center [619, 478] width 14 height 14
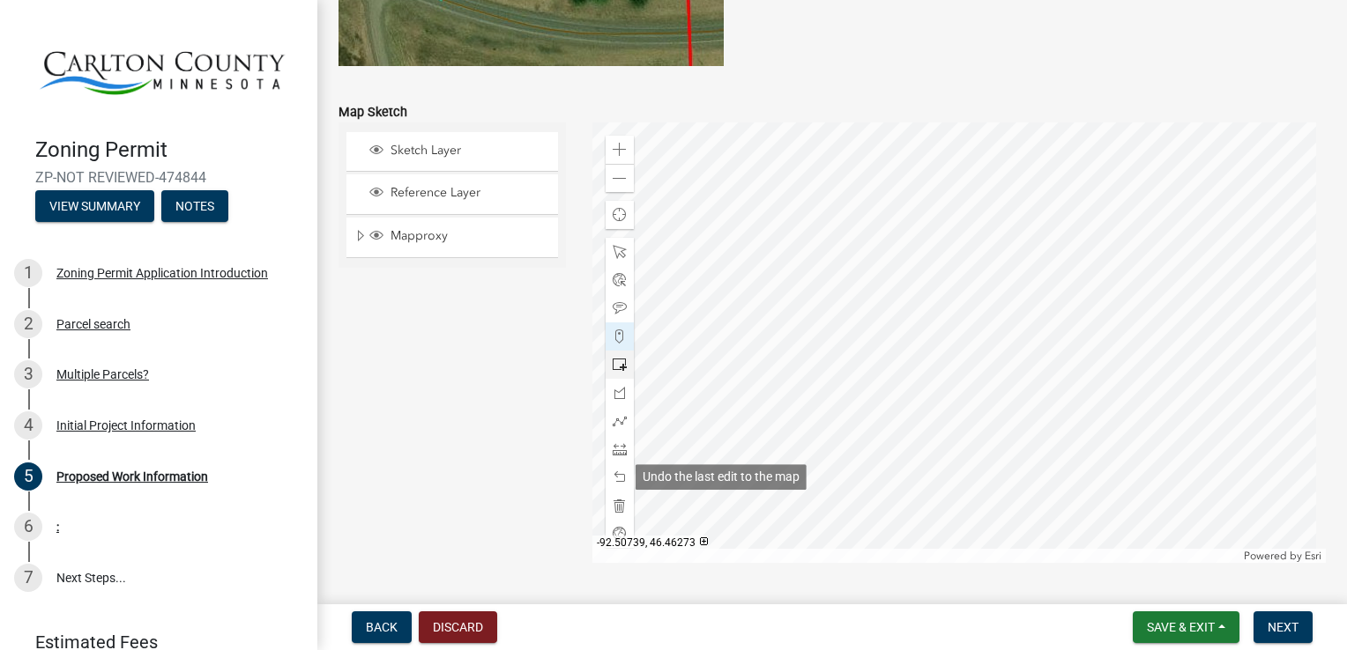
click at [620, 365] on span at bounding box center [619, 365] width 14 height 14
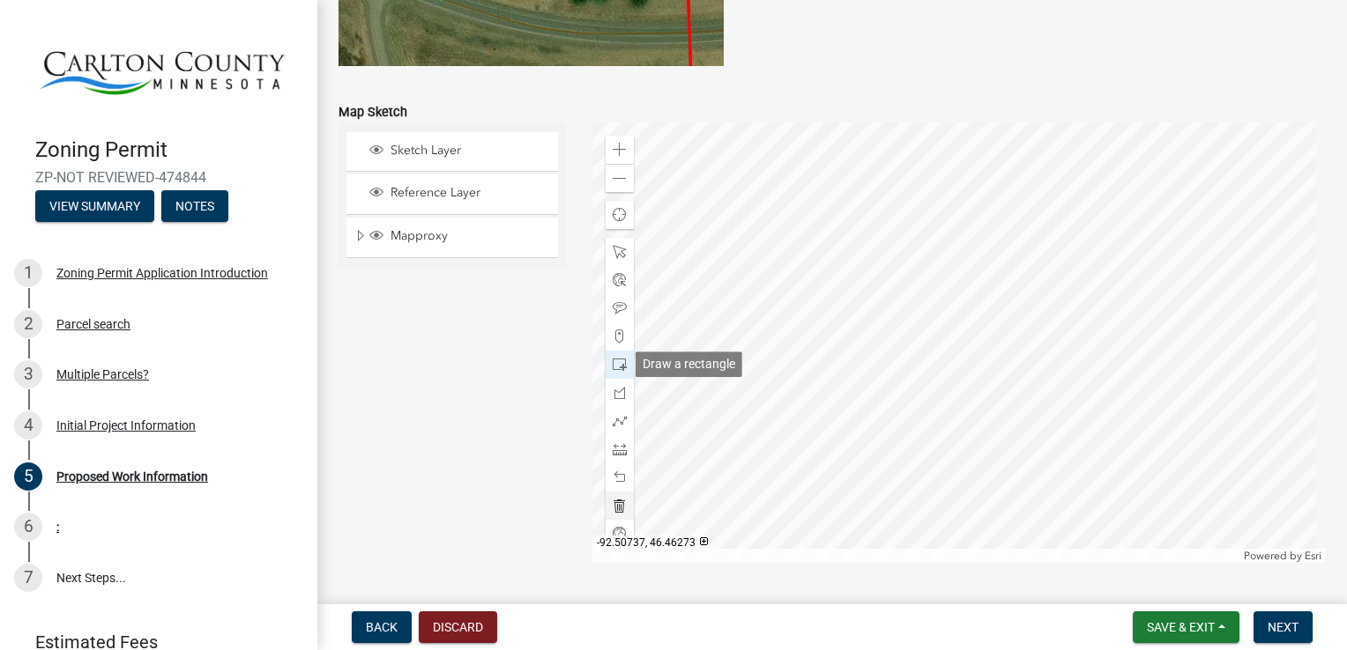
click at [627, 518] on div at bounding box center [619, 506] width 28 height 28
click at [620, 479] on span at bounding box center [619, 478] width 14 height 14
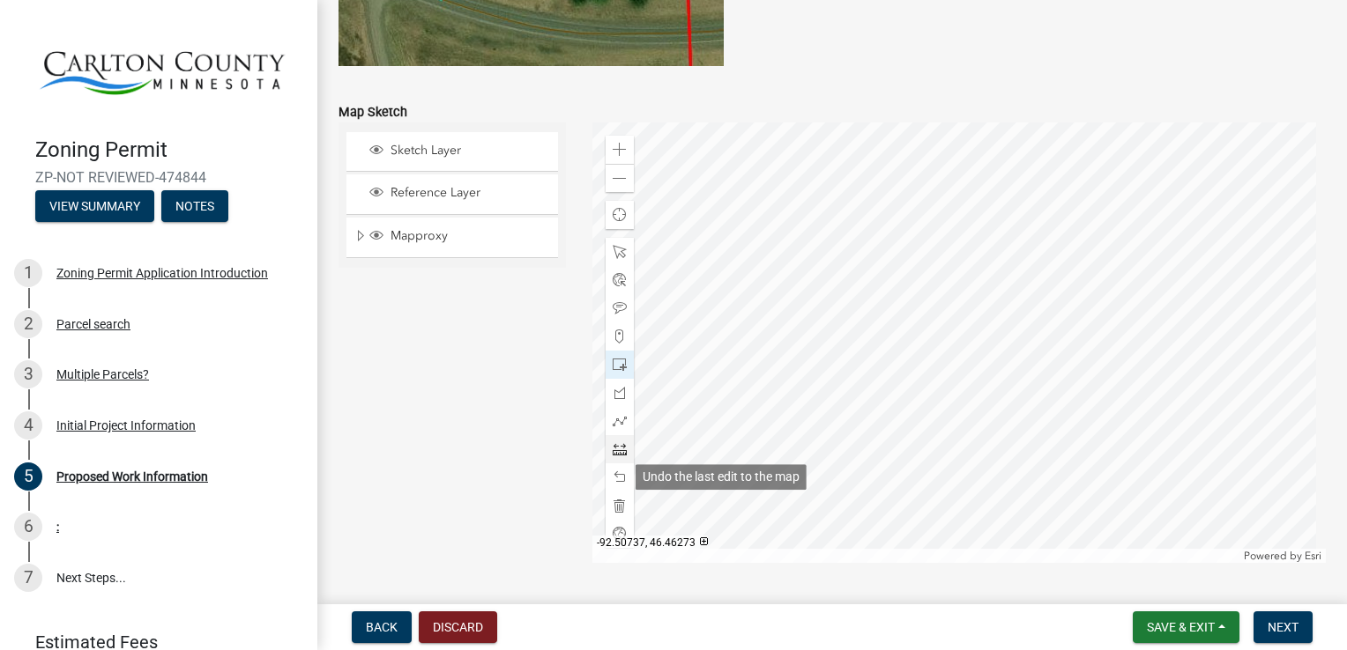
click at [624, 457] on div at bounding box center [619, 449] width 28 height 28
click at [613, 397] on span at bounding box center [619, 393] width 14 height 14
click at [614, 481] on span at bounding box center [619, 478] width 14 height 14
click at [616, 480] on span at bounding box center [619, 478] width 14 height 14
click at [620, 479] on span at bounding box center [619, 478] width 14 height 14
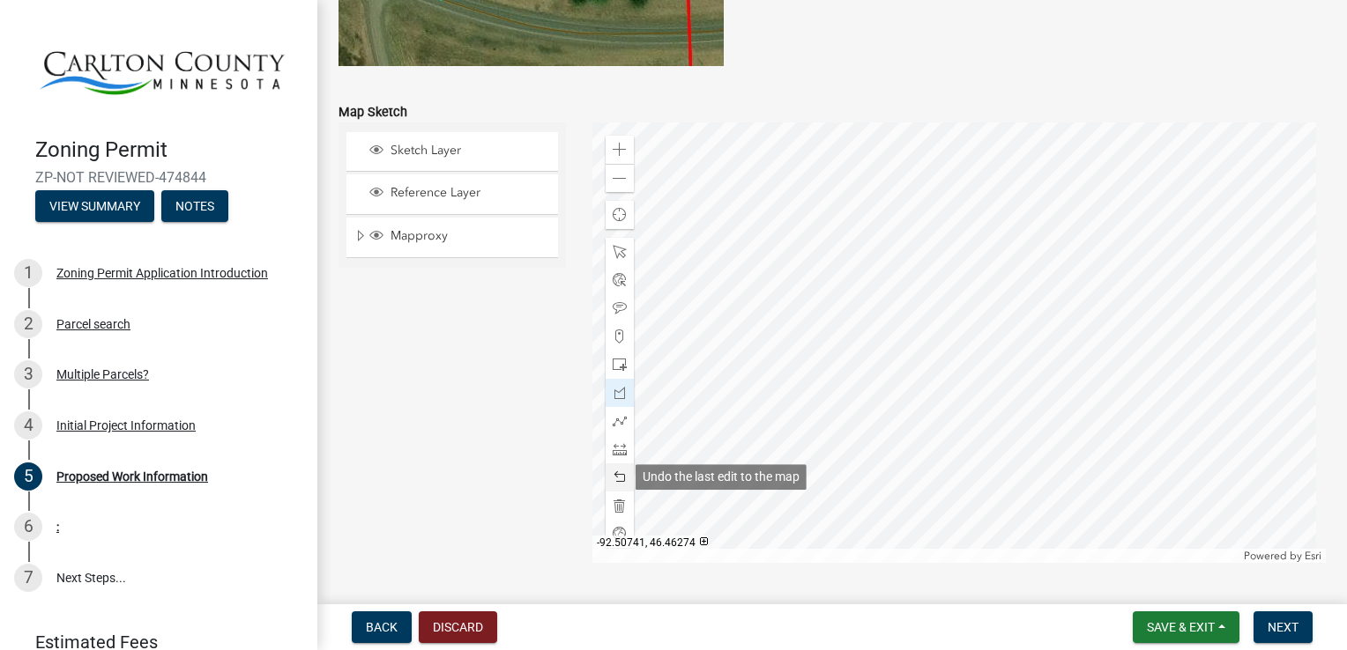
click at [612, 489] on div at bounding box center [619, 478] width 28 height 28
click at [615, 479] on span at bounding box center [619, 478] width 14 height 14
click at [616, 483] on span at bounding box center [619, 478] width 14 height 14
click at [613, 487] on div at bounding box center [619, 478] width 28 height 28
click at [613, 482] on span at bounding box center [619, 478] width 14 height 14
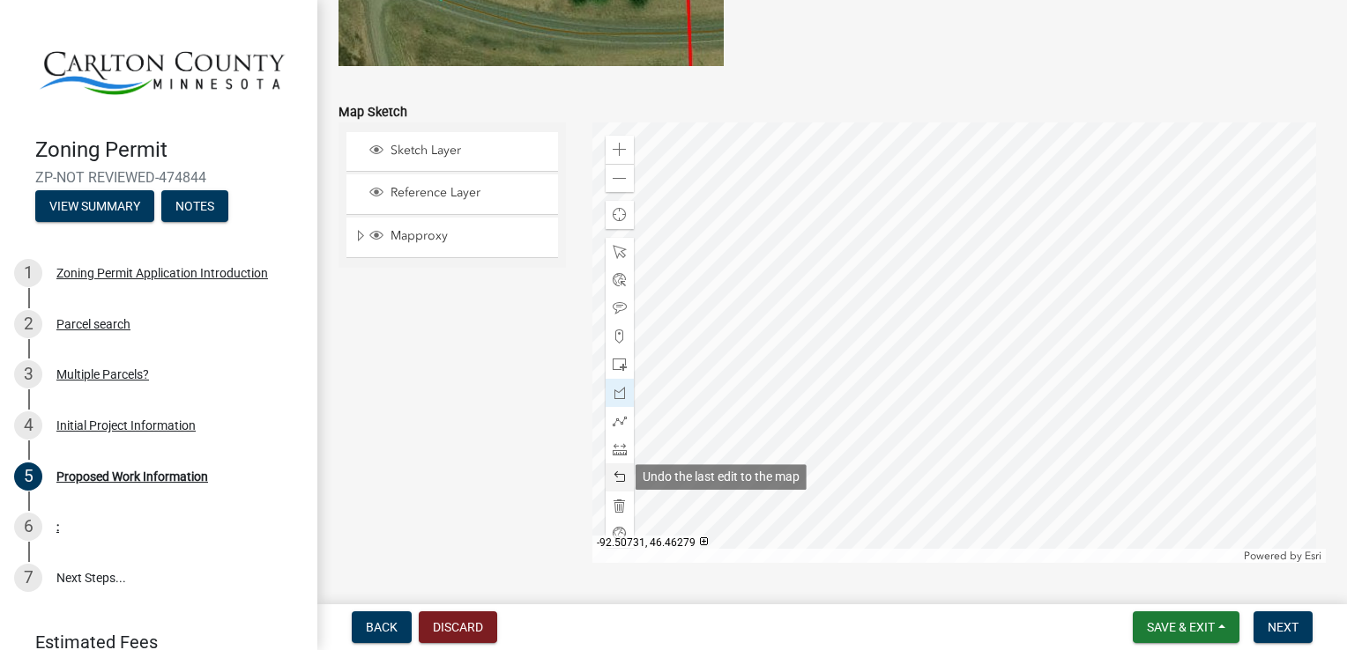
click at [617, 483] on span at bounding box center [619, 478] width 14 height 14
click at [619, 485] on div at bounding box center [619, 478] width 28 height 28
click at [620, 479] on span at bounding box center [619, 478] width 14 height 14
click at [617, 483] on span at bounding box center [619, 478] width 14 height 14
click at [614, 486] on div at bounding box center [619, 478] width 28 height 28
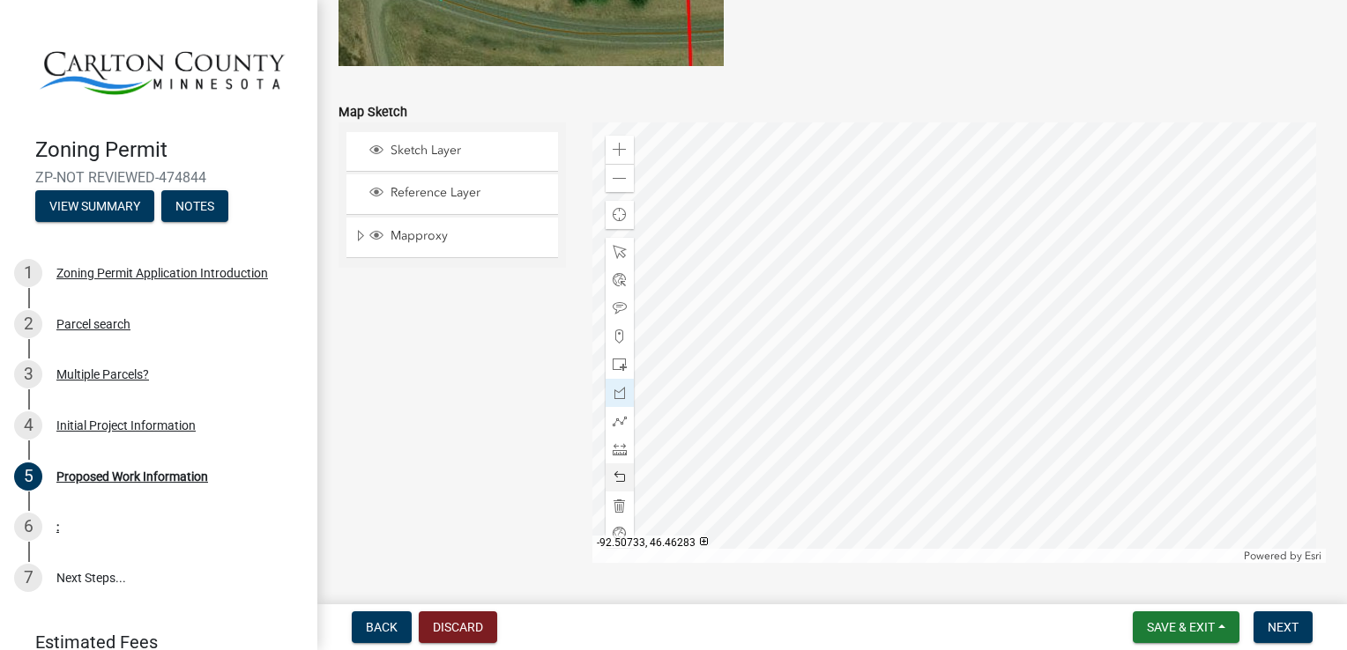
scroll to position [3563, 0]
click at [614, 479] on span at bounding box center [619, 474] width 14 height 14
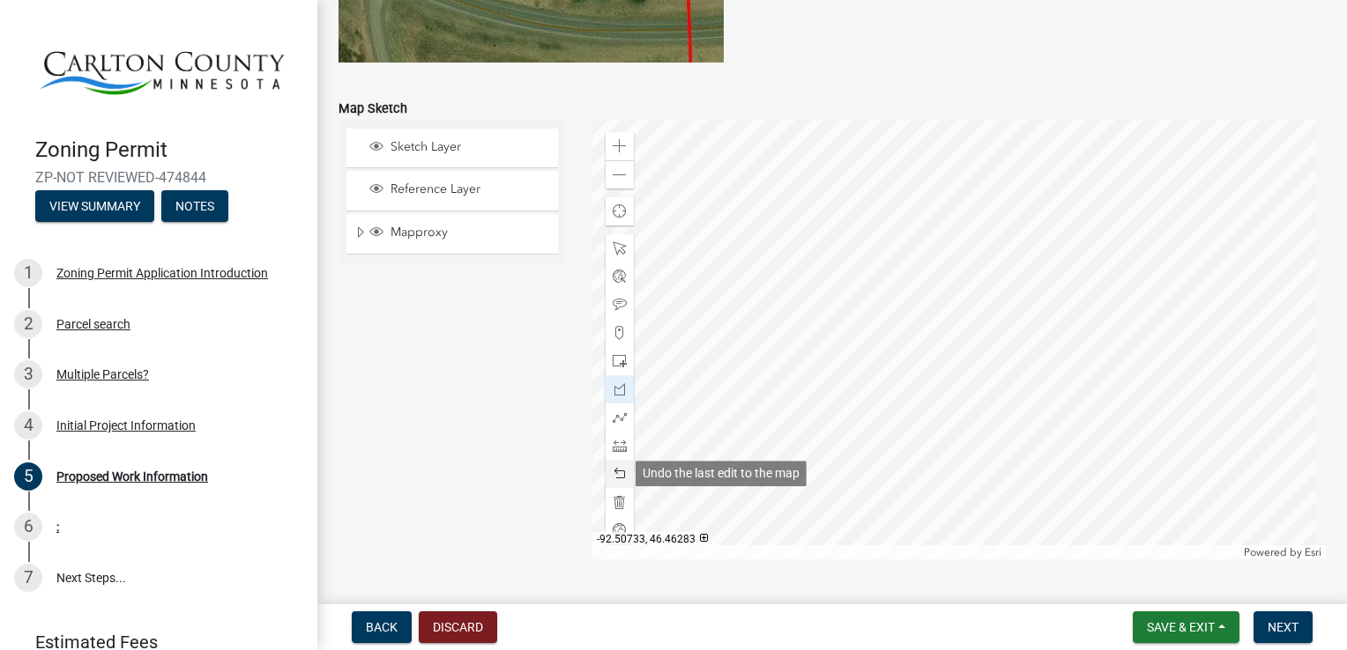
click at [612, 480] on span at bounding box center [619, 474] width 14 height 14
click at [616, 476] on span at bounding box center [619, 474] width 14 height 14
click at [616, 470] on span at bounding box center [619, 474] width 14 height 14
click at [618, 464] on div at bounding box center [619, 474] width 28 height 28
click at [619, 452] on span at bounding box center [619, 446] width 14 height 14
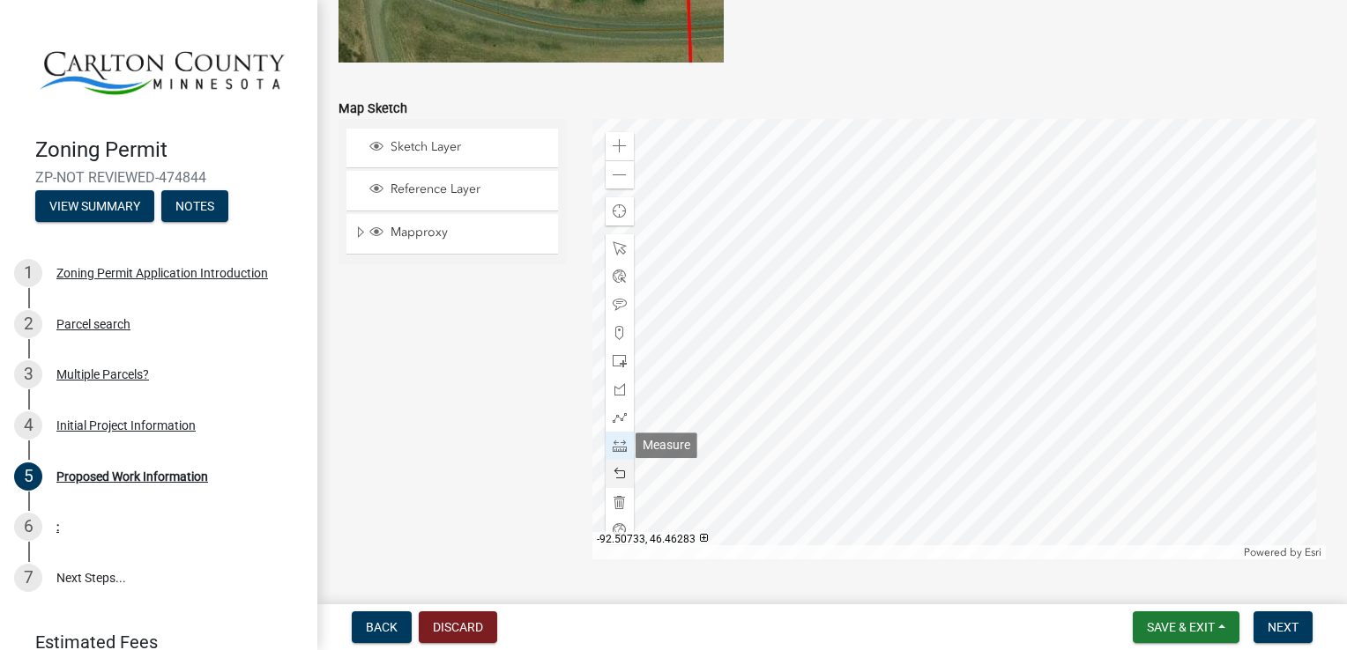
click at [612, 479] on span at bounding box center [619, 474] width 14 height 14
click at [616, 392] on span at bounding box center [619, 389] width 14 height 14
click at [617, 388] on span at bounding box center [619, 389] width 14 height 14
click at [616, 475] on span at bounding box center [619, 474] width 14 height 14
click at [612, 479] on span at bounding box center [619, 474] width 14 height 14
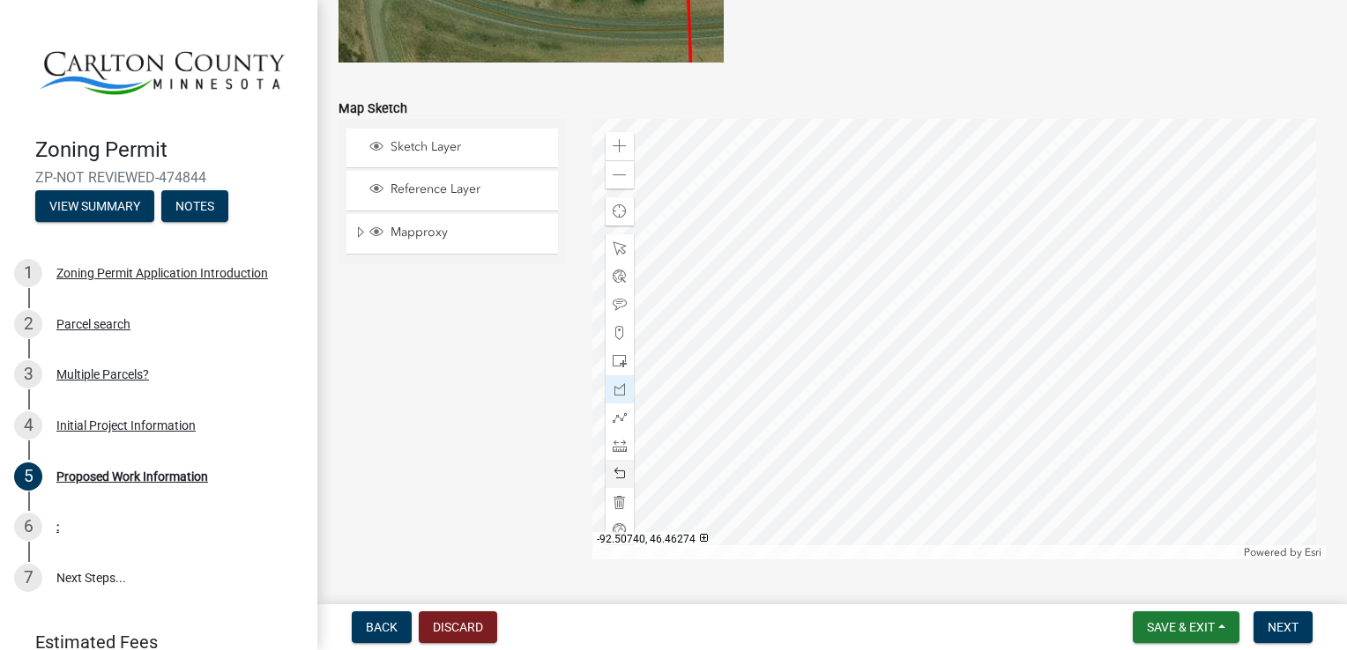
click at [613, 476] on span at bounding box center [619, 474] width 14 height 14
click at [614, 479] on span at bounding box center [619, 474] width 14 height 14
click at [616, 308] on span at bounding box center [619, 305] width 14 height 14
click at [614, 390] on span at bounding box center [619, 389] width 14 height 14
click at [616, 479] on span at bounding box center [619, 474] width 14 height 14
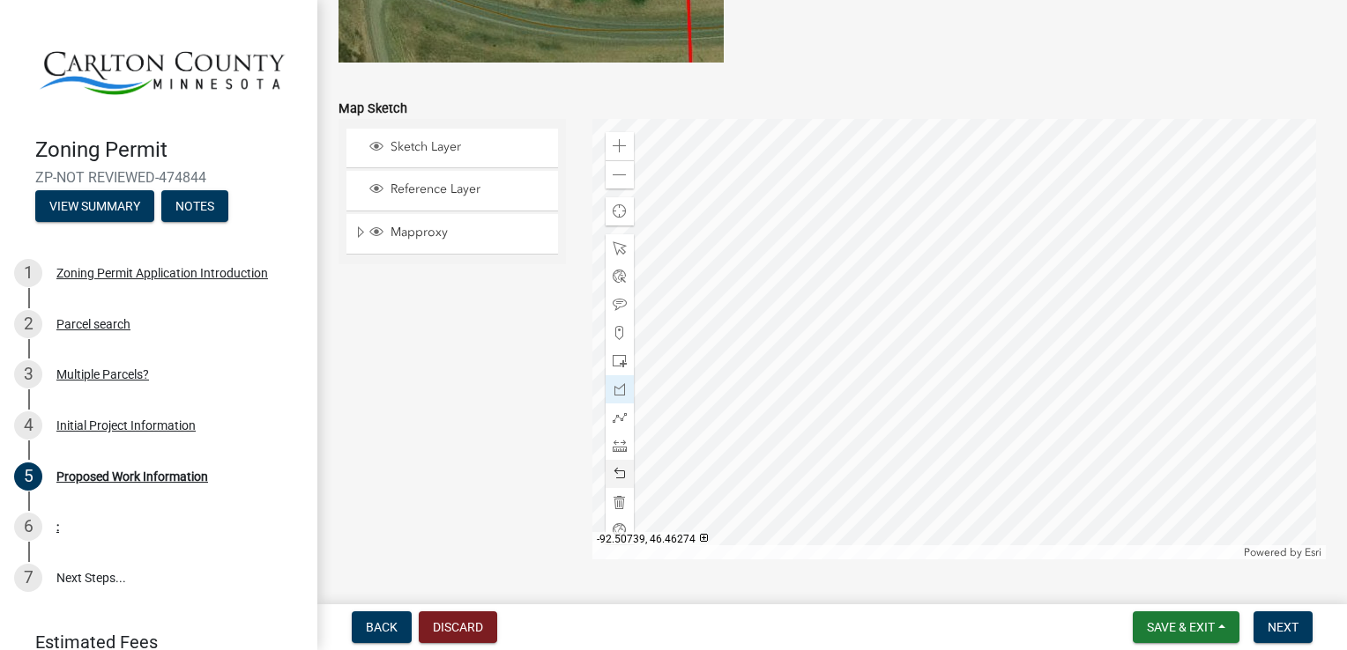
click at [621, 465] on div at bounding box center [619, 474] width 28 height 28
click at [612, 479] on span at bounding box center [619, 474] width 14 height 14
click at [612, 485] on div at bounding box center [619, 474] width 28 height 28
click at [614, 476] on span at bounding box center [619, 474] width 14 height 14
click at [612, 477] on span at bounding box center [619, 474] width 14 height 14
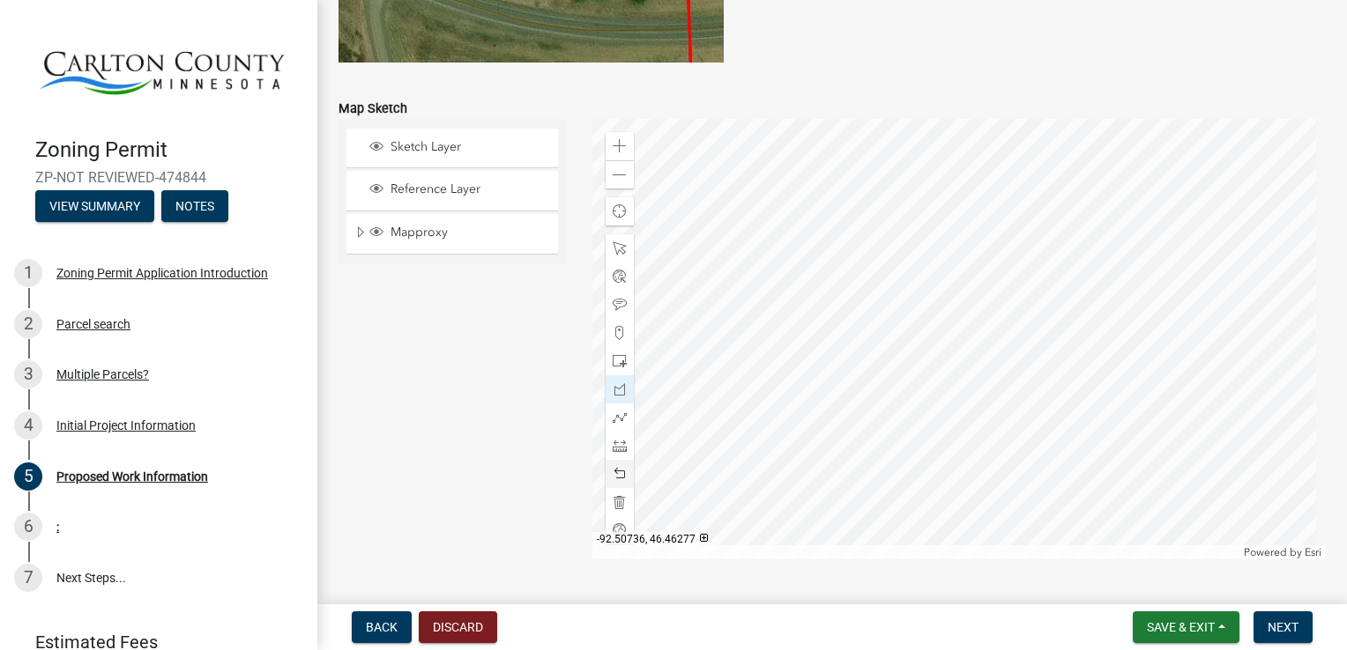
click at [612, 479] on span at bounding box center [619, 474] width 14 height 14
click at [612, 476] on span at bounding box center [619, 474] width 14 height 14
click at [613, 476] on span at bounding box center [619, 474] width 14 height 14
click at [612, 479] on span at bounding box center [619, 474] width 14 height 14
click at [612, 478] on span at bounding box center [619, 474] width 14 height 14
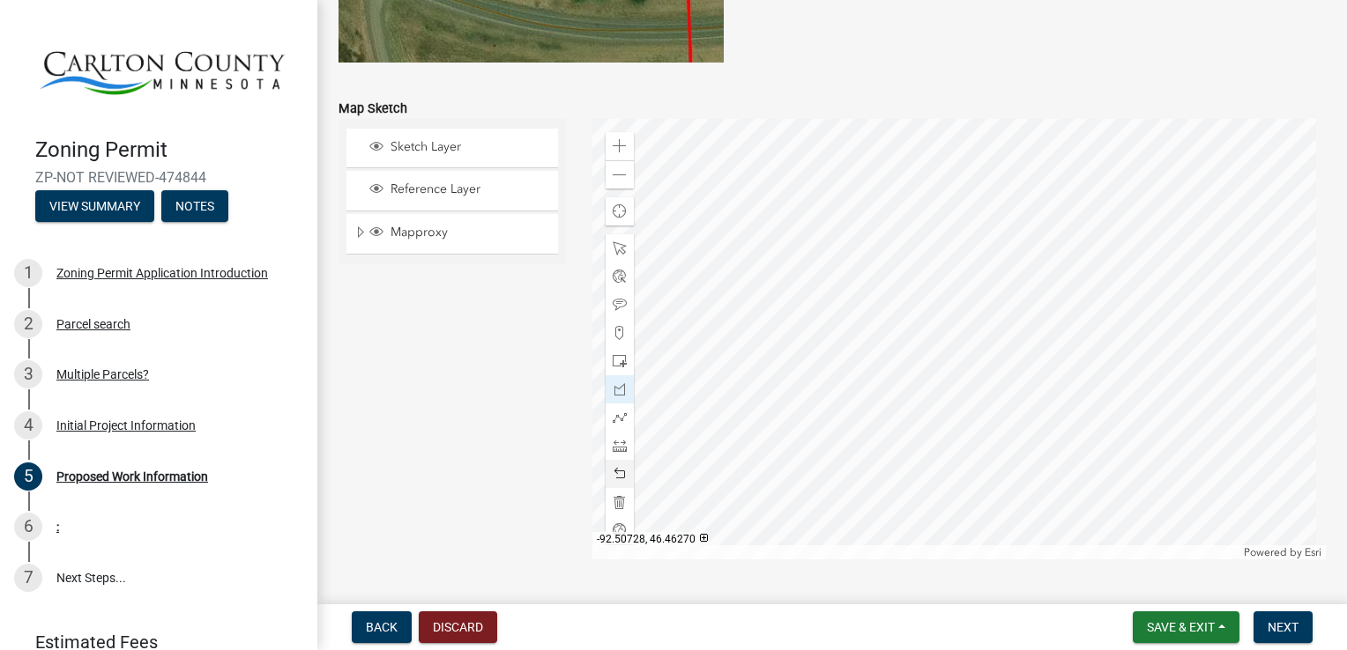
click at [612, 467] on span at bounding box center [619, 474] width 14 height 14
click at [613, 479] on span at bounding box center [619, 474] width 14 height 14
click at [613, 307] on span at bounding box center [619, 305] width 14 height 14
click at [617, 307] on span at bounding box center [619, 305] width 14 height 14
click at [617, 397] on div at bounding box center [619, 389] width 28 height 28
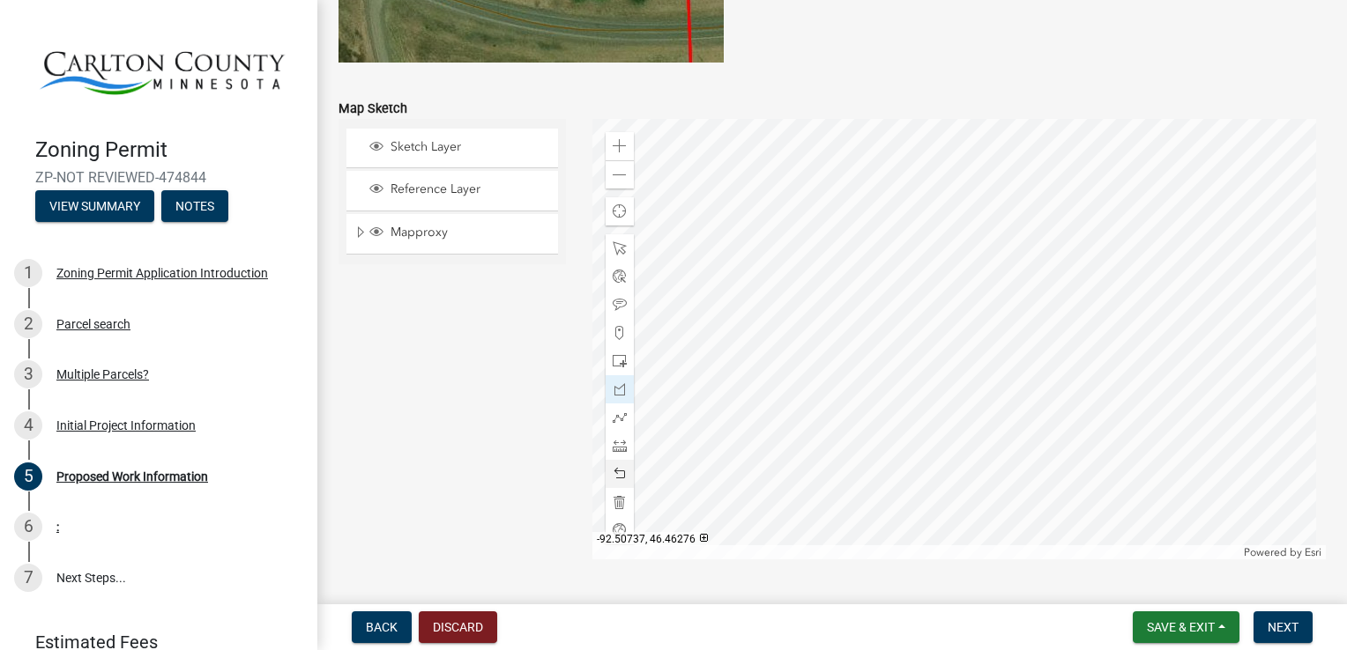
click at [612, 477] on span at bounding box center [619, 474] width 14 height 14
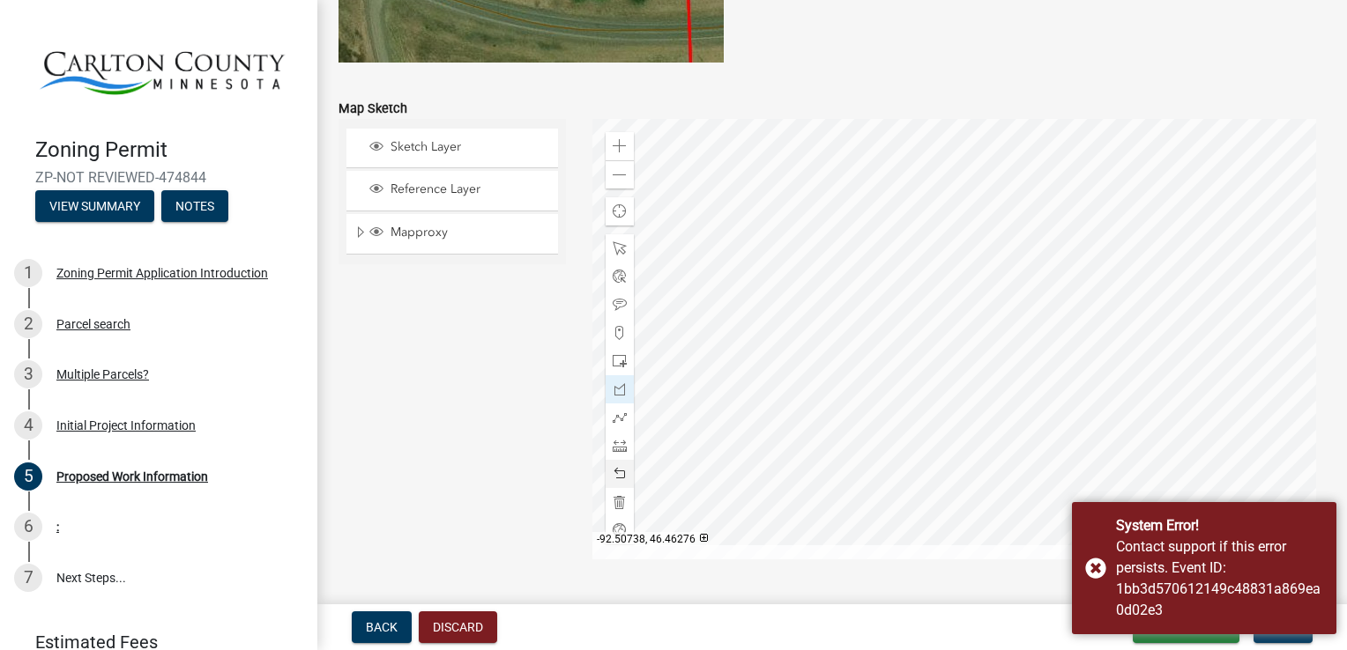
click at [613, 481] on div at bounding box center [619, 474] width 28 height 28
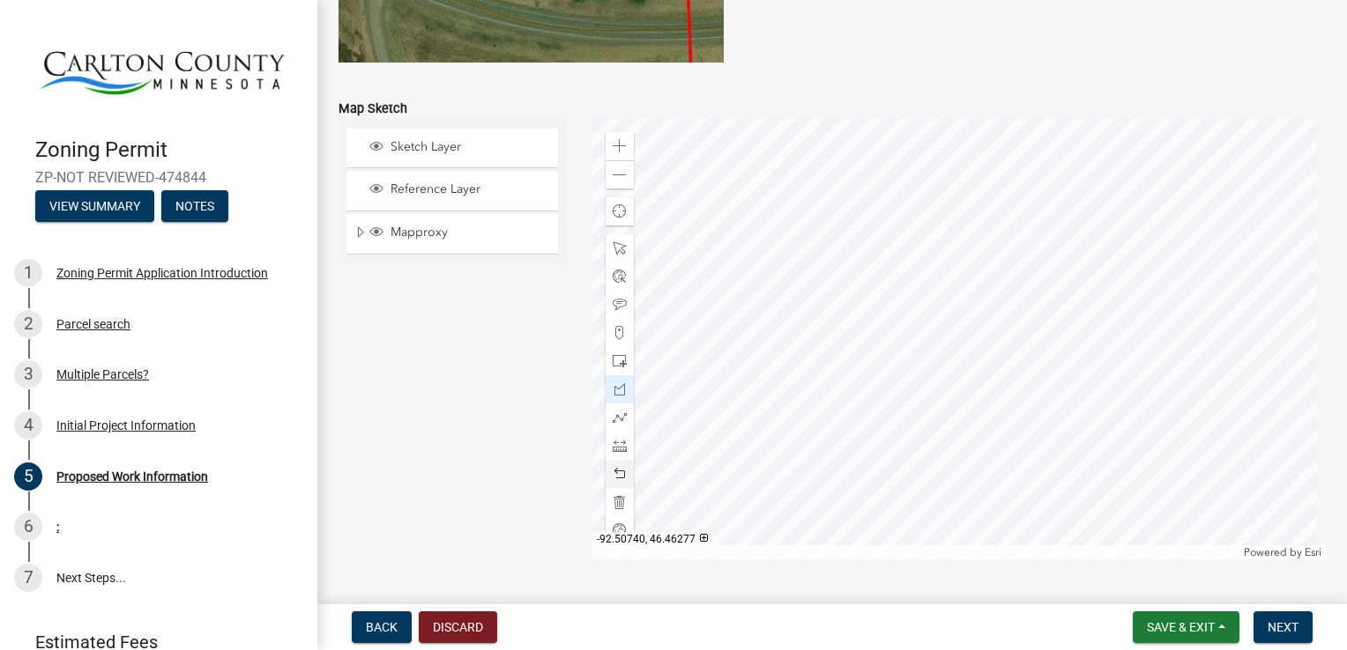
click at [612, 476] on span at bounding box center [619, 474] width 14 height 14
click at [620, 477] on span at bounding box center [619, 474] width 14 height 14
click at [613, 479] on span at bounding box center [619, 474] width 14 height 14
click at [620, 387] on span at bounding box center [619, 389] width 14 height 14
click at [617, 306] on span at bounding box center [619, 305] width 14 height 14
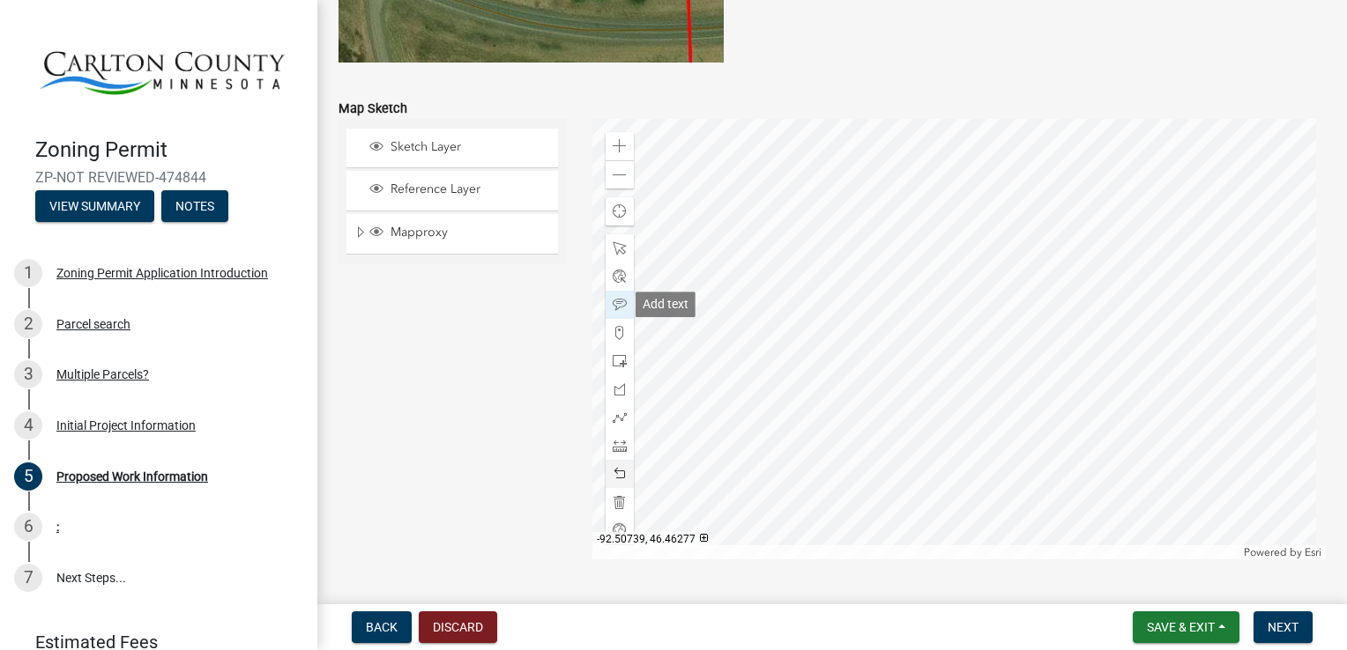
click at [621, 479] on span at bounding box center [619, 474] width 14 height 14
click at [621, 306] on span at bounding box center [619, 305] width 14 height 14
click at [624, 306] on div at bounding box center [619, 305] width 28 height 28
click at [663, 304] on div "Add text" at bounding box center [665, 305] width 60 height 26
click at [613, 306] on span at bounding box center [619, 305] width 14 height 14
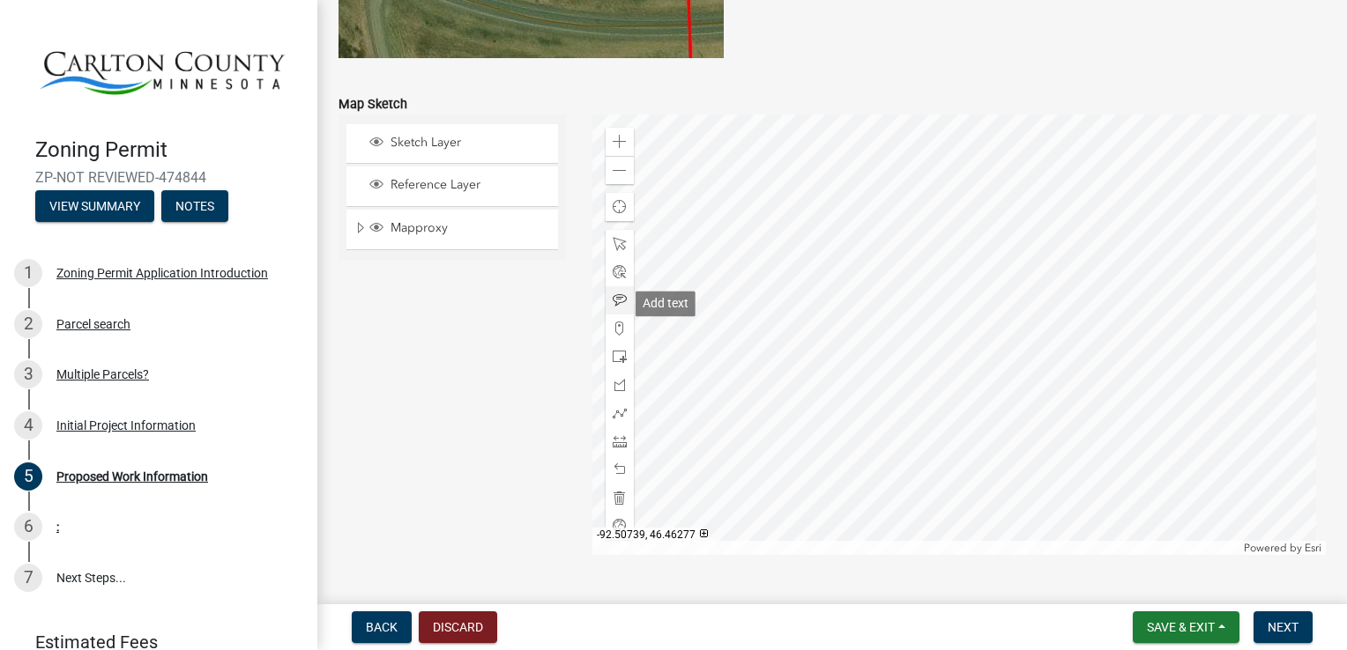
scroll to position [3573, 0]
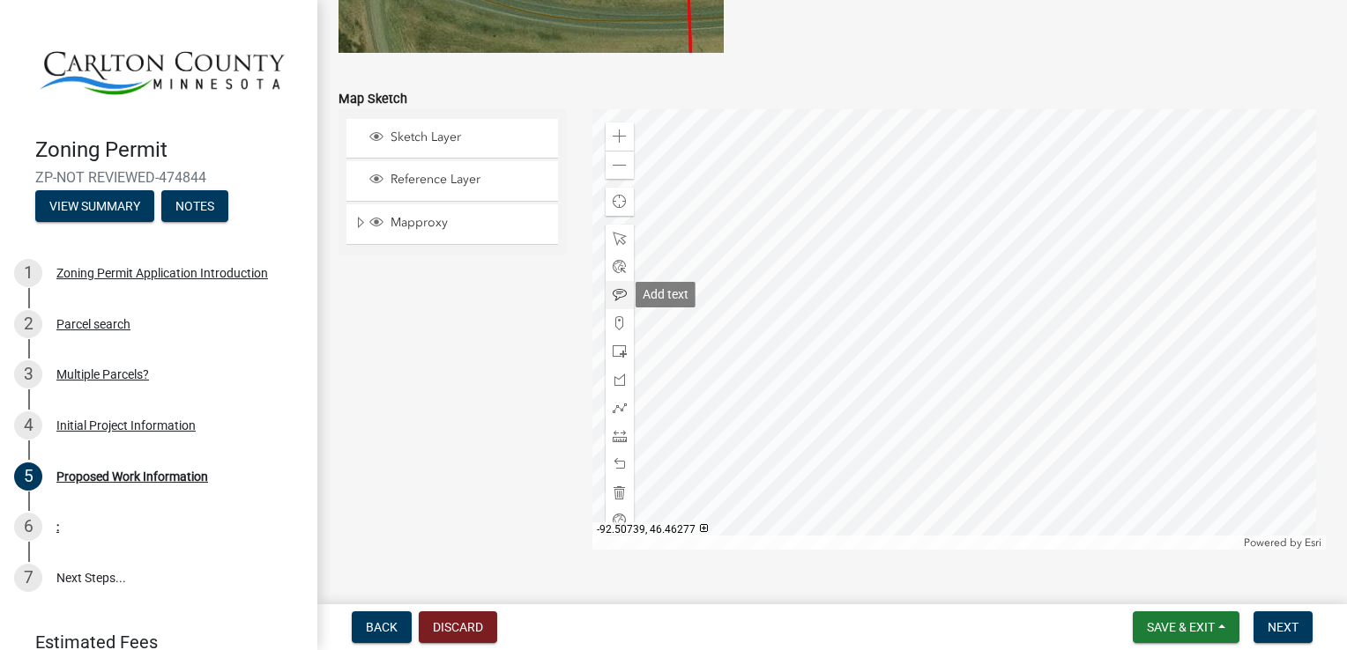
click at [616, 294] on span at bounding box center [619, 295] width 14 height 14
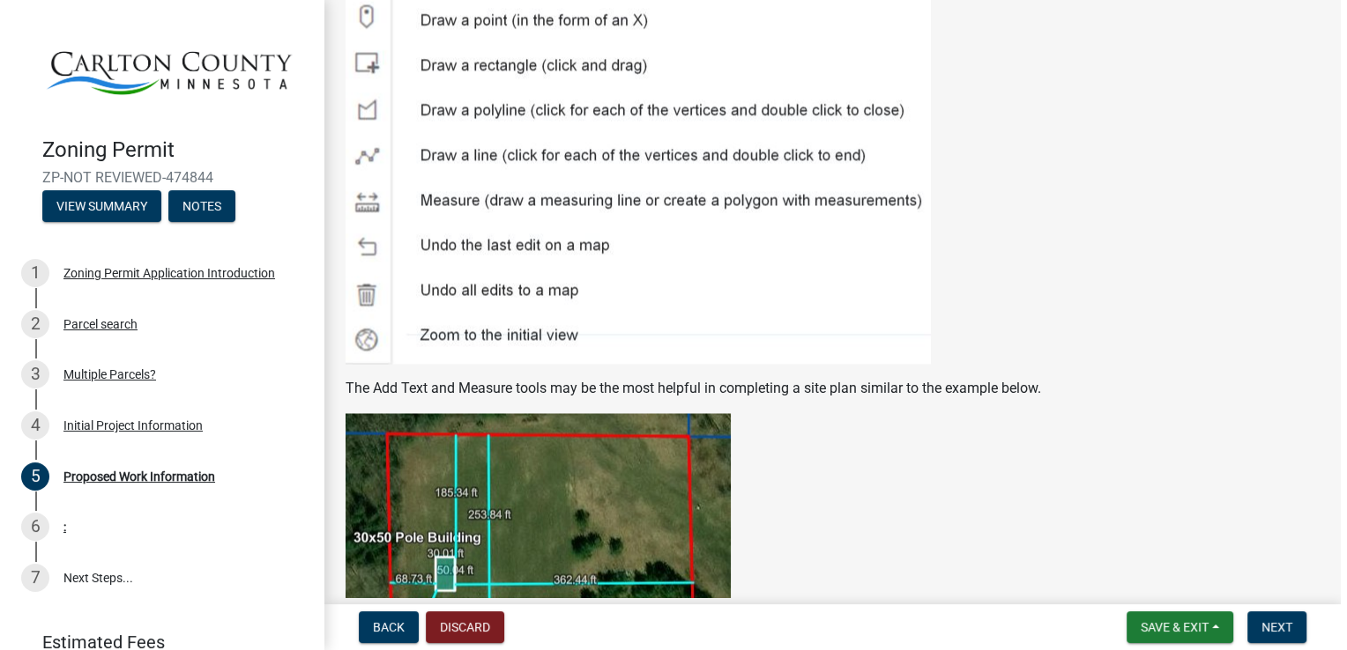
scroll to position [2852, 0]
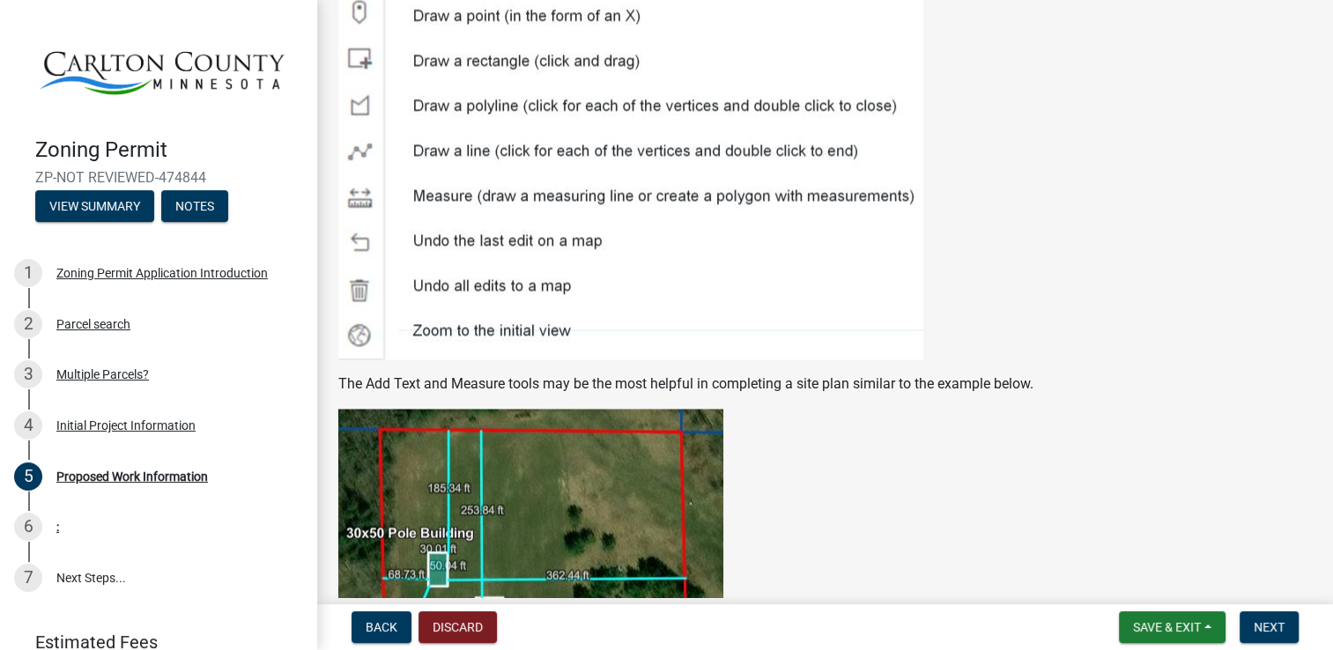
click at [1095, 319] on p at bounding box center [825, 55] width 974 height 610
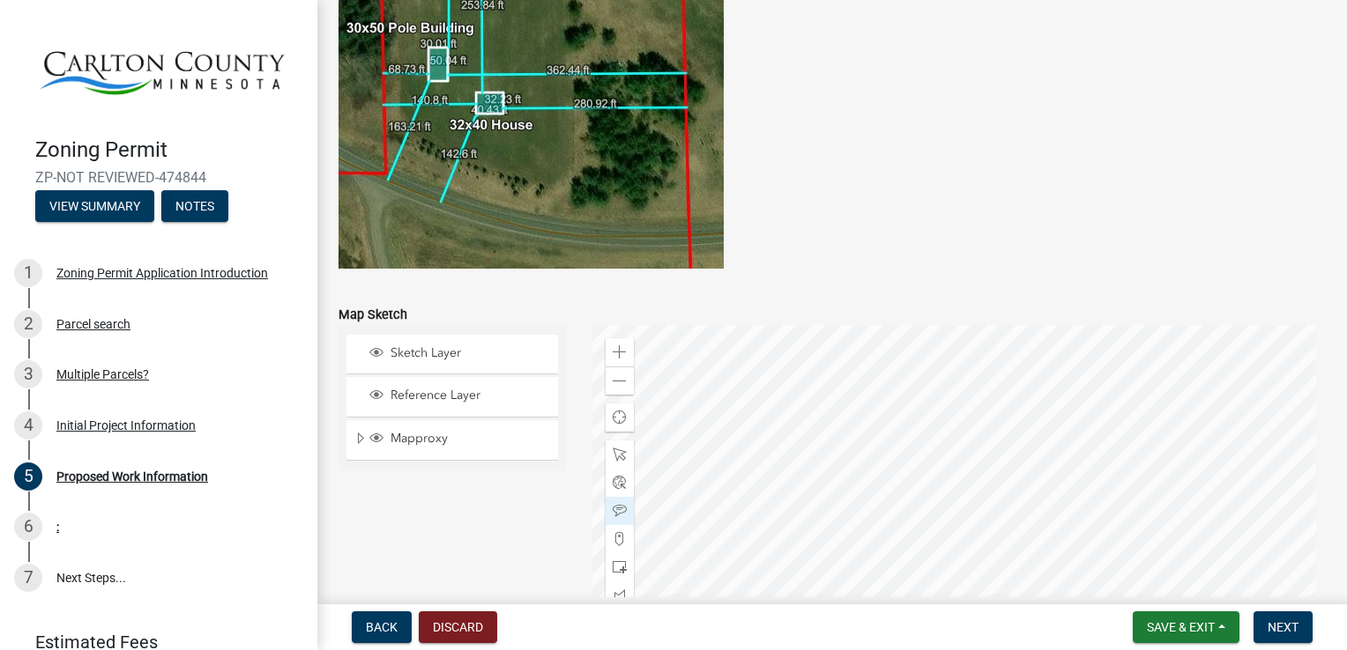
scroll to position [3610, 0]
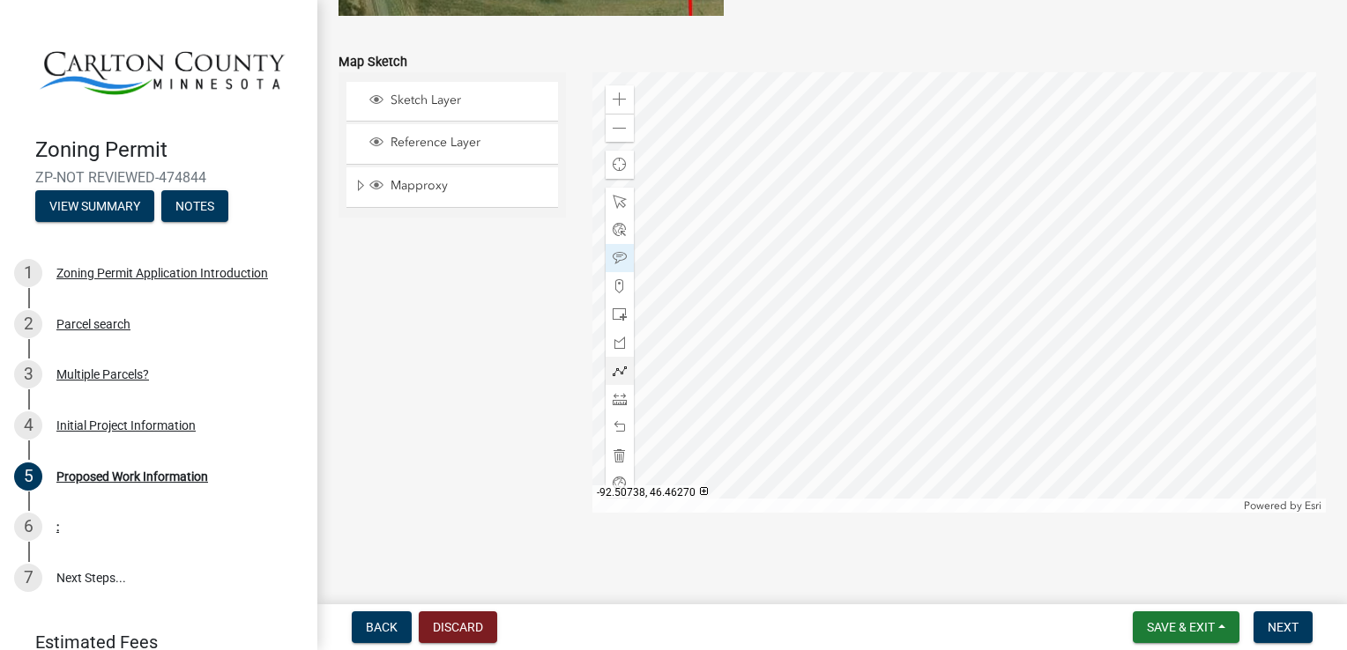
click at [612, 378] on div at bounding box center [619, 371] width 28 height 28
click at [612, 434] on span at bounding box center [619, 427] width 14 height 14
click at [621, 433] on span at bounding box center [619, 427] width 14 height 14
click at [612, 423] on span at bounding box center [619, 427] width 14 height 14
click at [617, 427] on span at bounding box center [619, 427] width 14 height 14
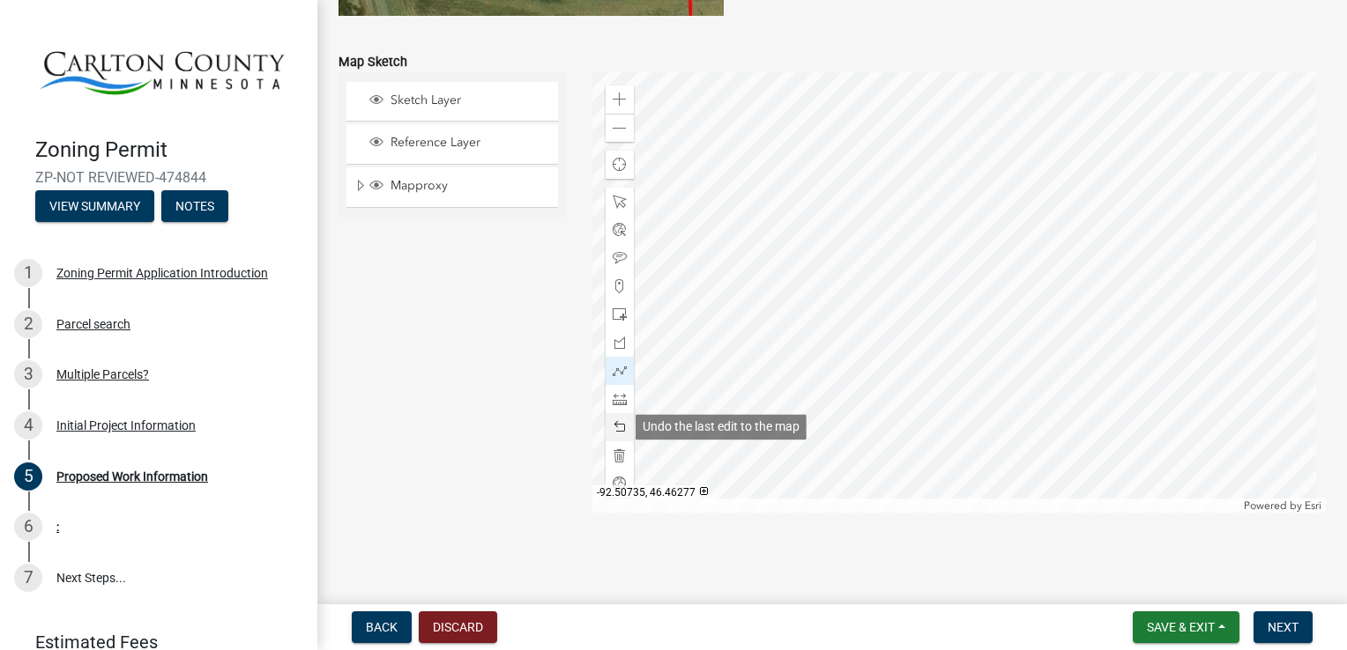
click at [621, 440] on div at bounding box center [619, 427] width 28 height 28
click at [619, 345] on span at bounding box center [619, 343] width 14 height 14
click at [620, 429] on span at bounding box center [619, 427] width 14 height 14
click at [613, 430] on span at bounding box center [619, 427] width 14 height 14
click at [614, 424] on span at bounding box center [619, 427] width 14 height 14
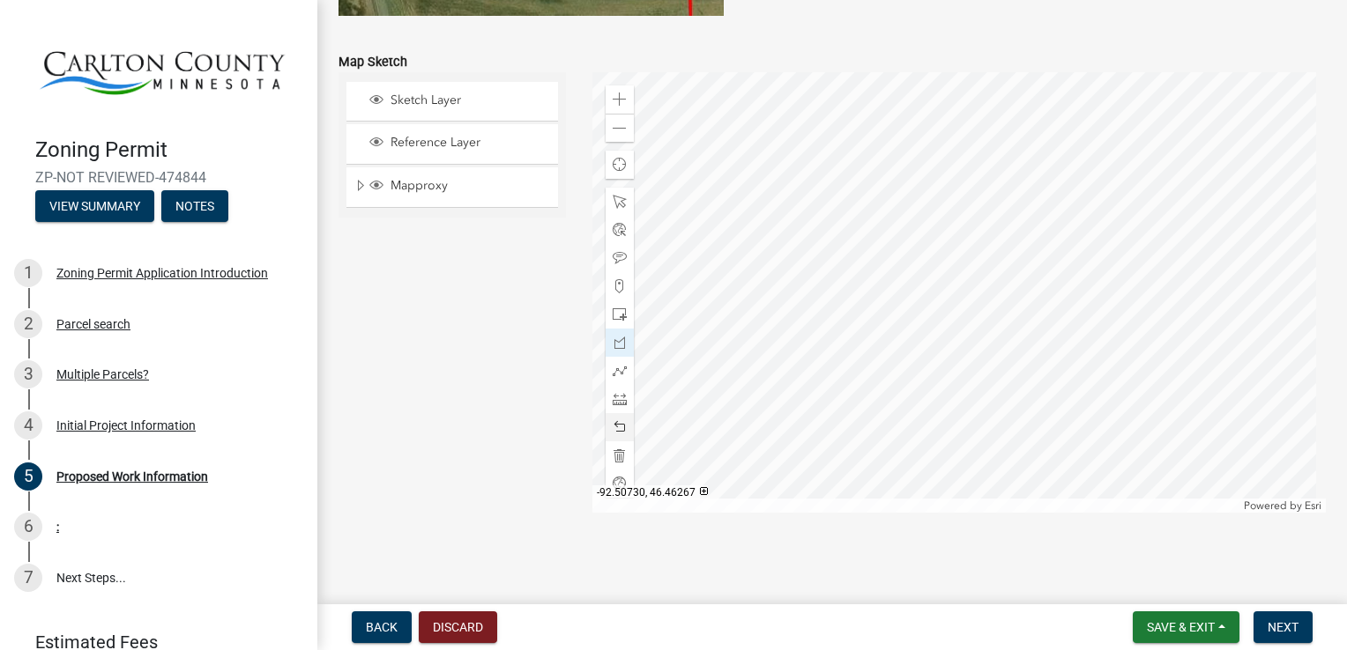
click at [616, 424] on span at bounding box center [619, 427] width 14 height 14
click at [618, 424] on span at bounding box center [619, 427] width 14 height 14
click at [617, 432] on span at bounding box center [619, 427] width 14 height 14
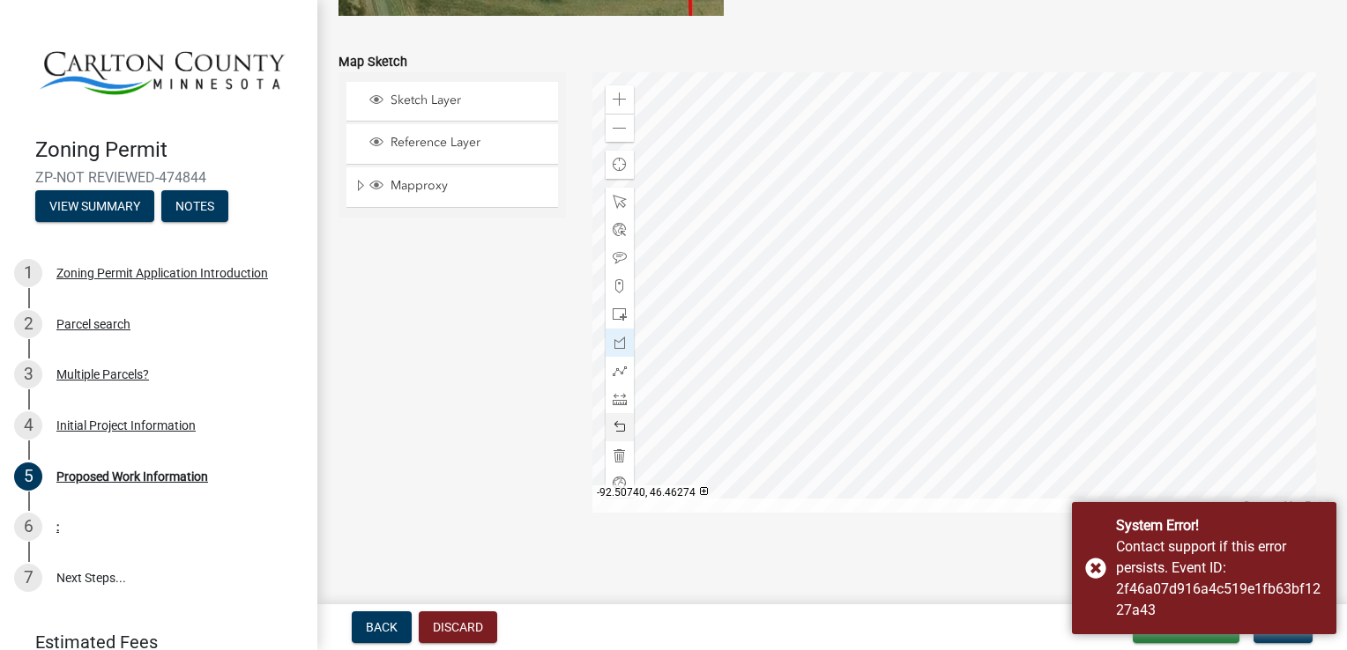
click at [612, 427] on span at bounding box center [619, 427] width 14 height 14
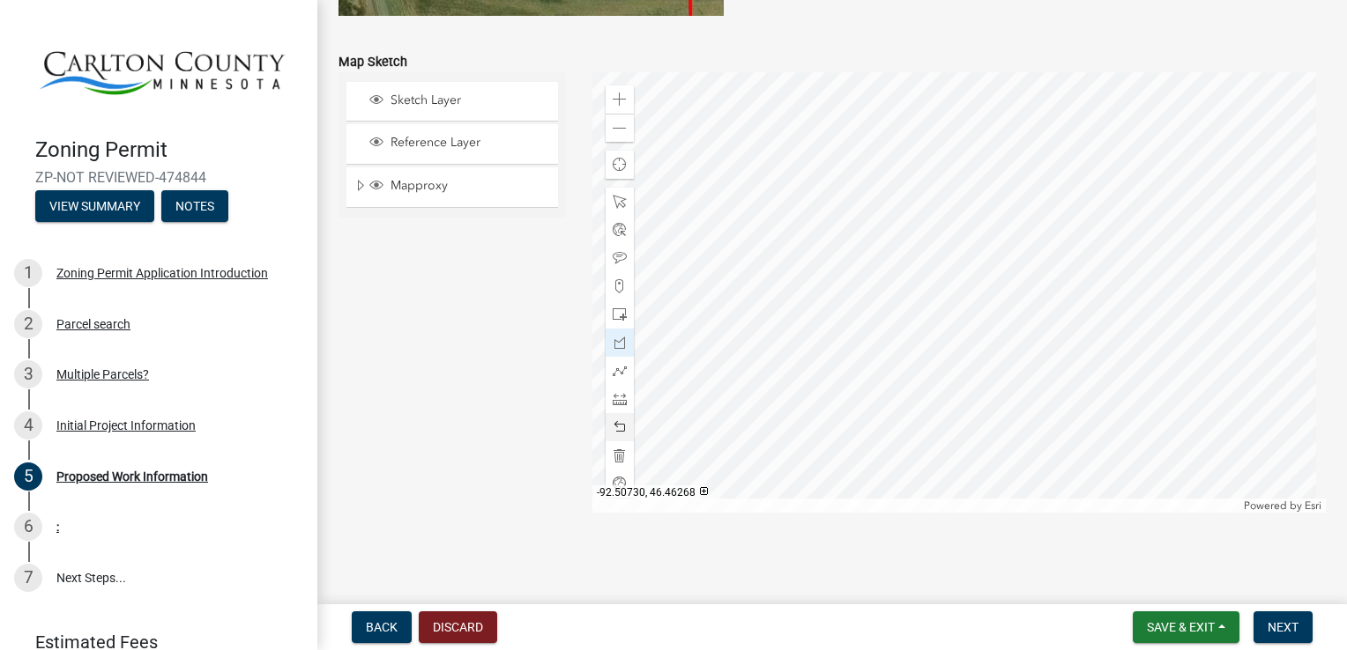
click at [617, 427] on span at bounding box center [619, 427] width 14 height 14
click at [615, 427] on span at bounding box center [619, 427] width 14 height 14
click at [612, 423] on span at bounding box center [619, 427] width 14 height 14
click at [619, 440] on div at bounding box center [619, 427] width 28 height 28
click at [617, 424] on span at bounding box center [619, 427] width 14 height 14
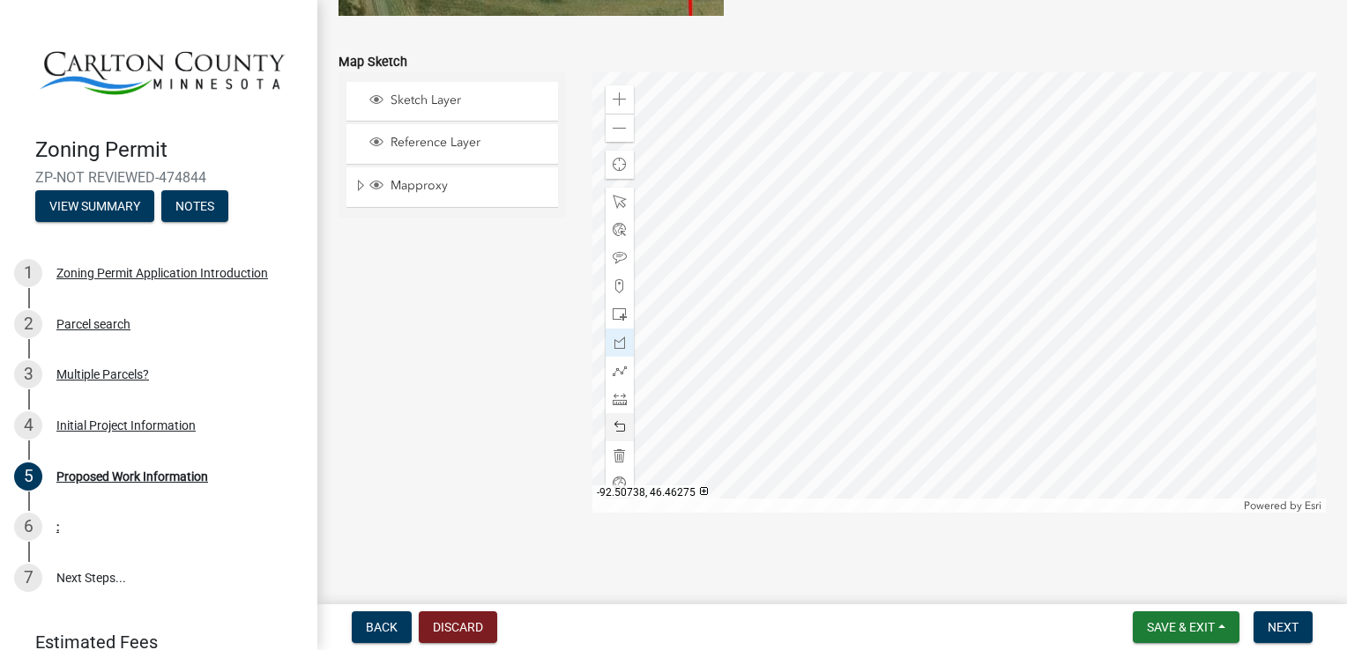
click at [618, 424] on span at bounding box center [619, 427] width 14 height 14
click at [621, 432] on span at bounding box center [619, 427] width 14 height 14
click at [612, 431] on span at bounding box center [619, 427] width 14 height 14
click at [619, 427] on span at bounding box center [619, 427] width 14 height 14
click at [616, 437] on div at bounding box center [619, 427] width 28 height 28
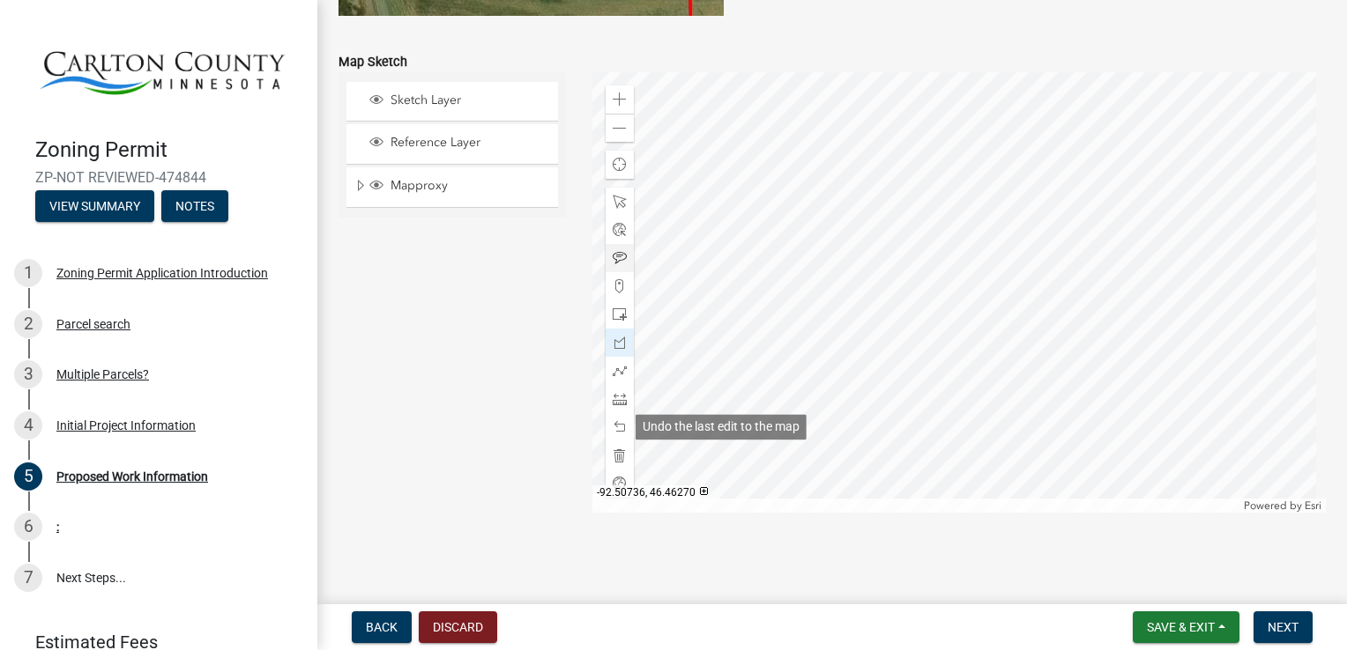
click at [620, 258] on span at bounding box center [619, 258] width 14 height 14
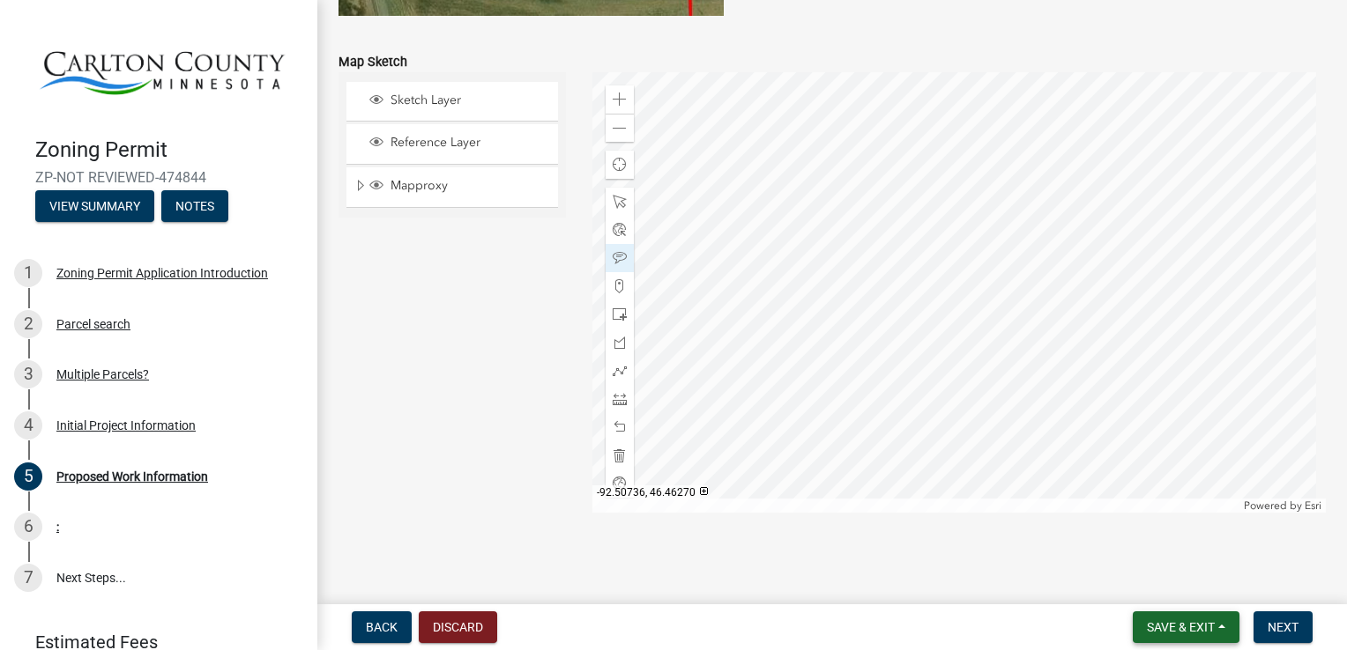
click at [1179, 623] on span "Save & Exit" at bounding box center [1180, 627] width 68 height 14
click at [1146, 545] on button "Save" at bounding box center [1168, 539] width 141 height 42
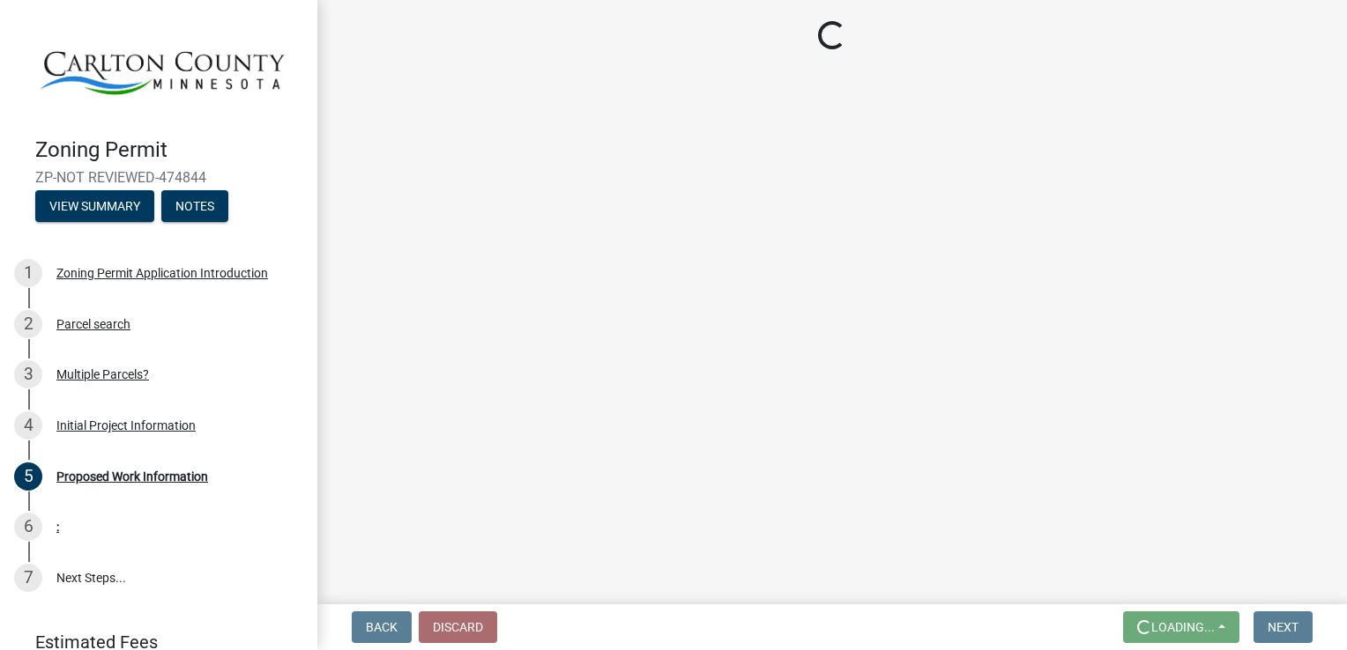
scroll to position [0, 0]
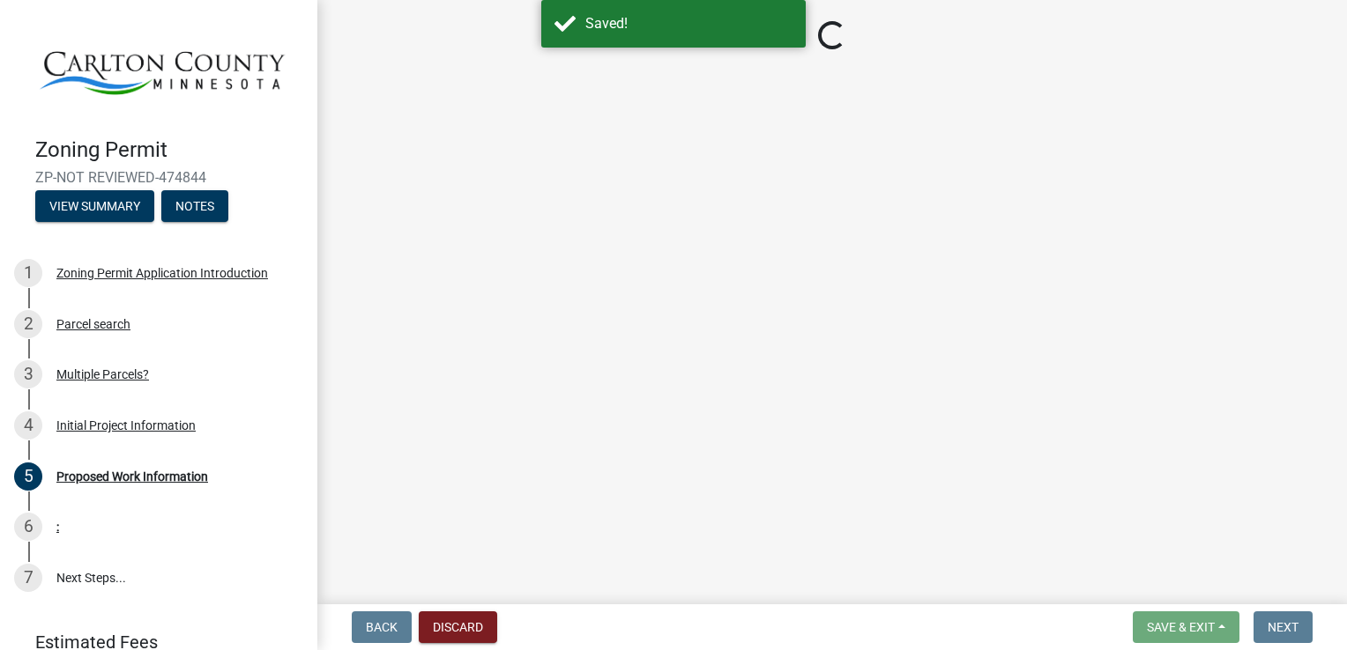
select select "d15ee444-1048-41b1-aa24-ddfc10e7cf77"
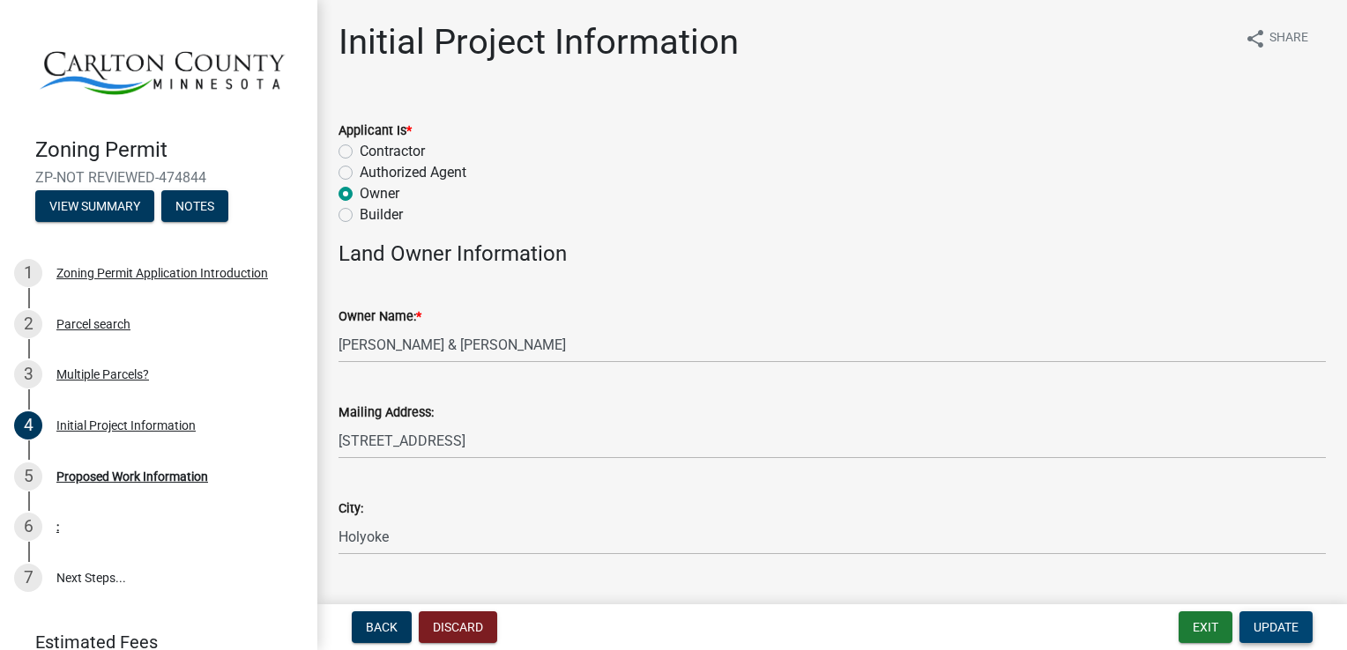
click at [1271, 627] on span "Update" at bounding box center [1275, 627] width 45 height 14
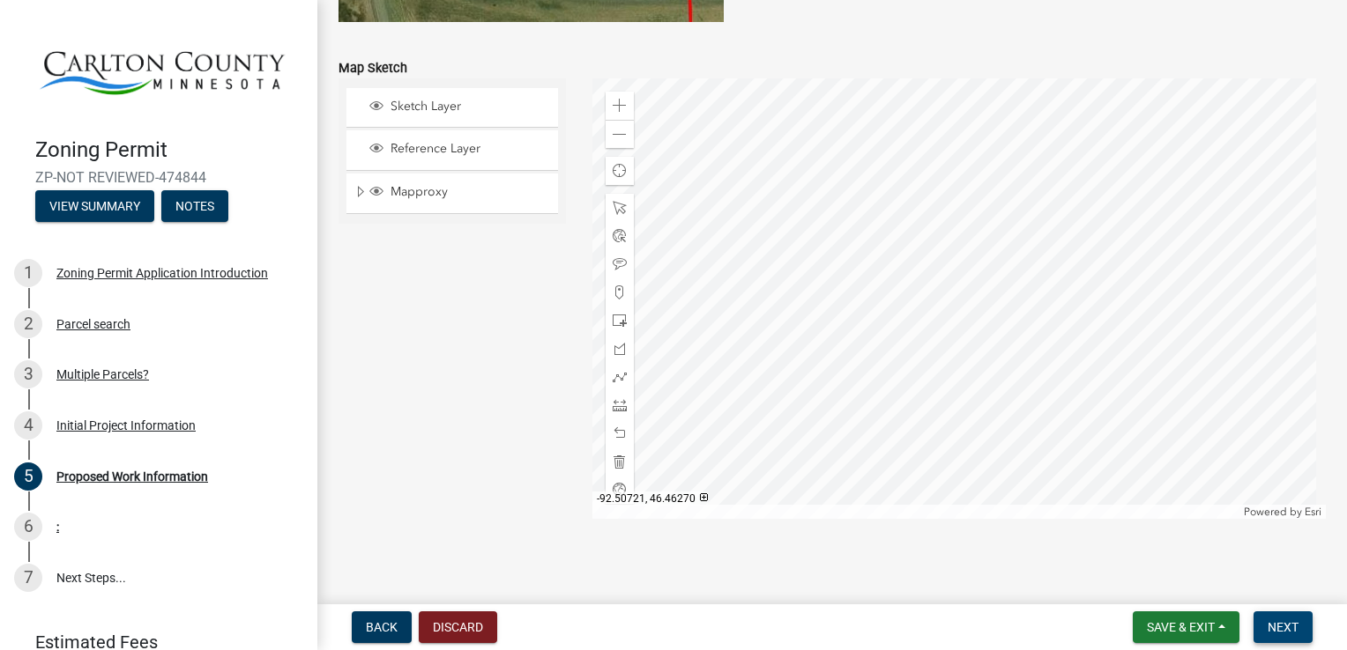
scroll to position [3604, 0]
click at [617, 129] on span at bounding box center [619, 134] width 14 height 14
click at [612, 93] on div "Zoom in" at bounding box center [619, 105] width 28 height 28
click at [620, 346] on span at bounding box center [619, 348] width 14 height 14
click at [618, 431] on span at bounding box center [619, 433] width 14 height 14
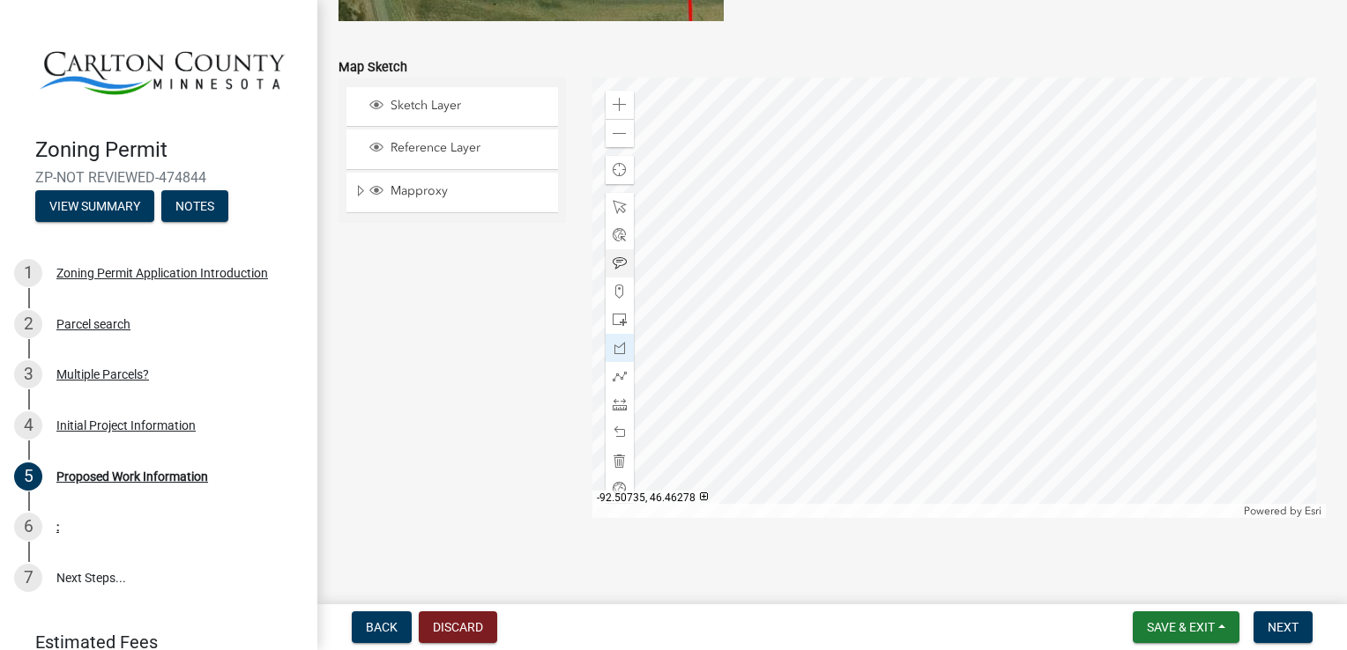
click at [615, 263] on span at bounding box center [619, 263] width 14 height 14
click at [612, 131] on span at bounding box center [619, 134] width 14 height 14
click at [612, 349] on span at bounding box center [619, 348] width 14 height 14
click at [620, 434] on span at bounding box center [619, 433] width 14 height 14
click at [236, 504] on link "6 :" at bounding box center [158, 526] width 317 height 51
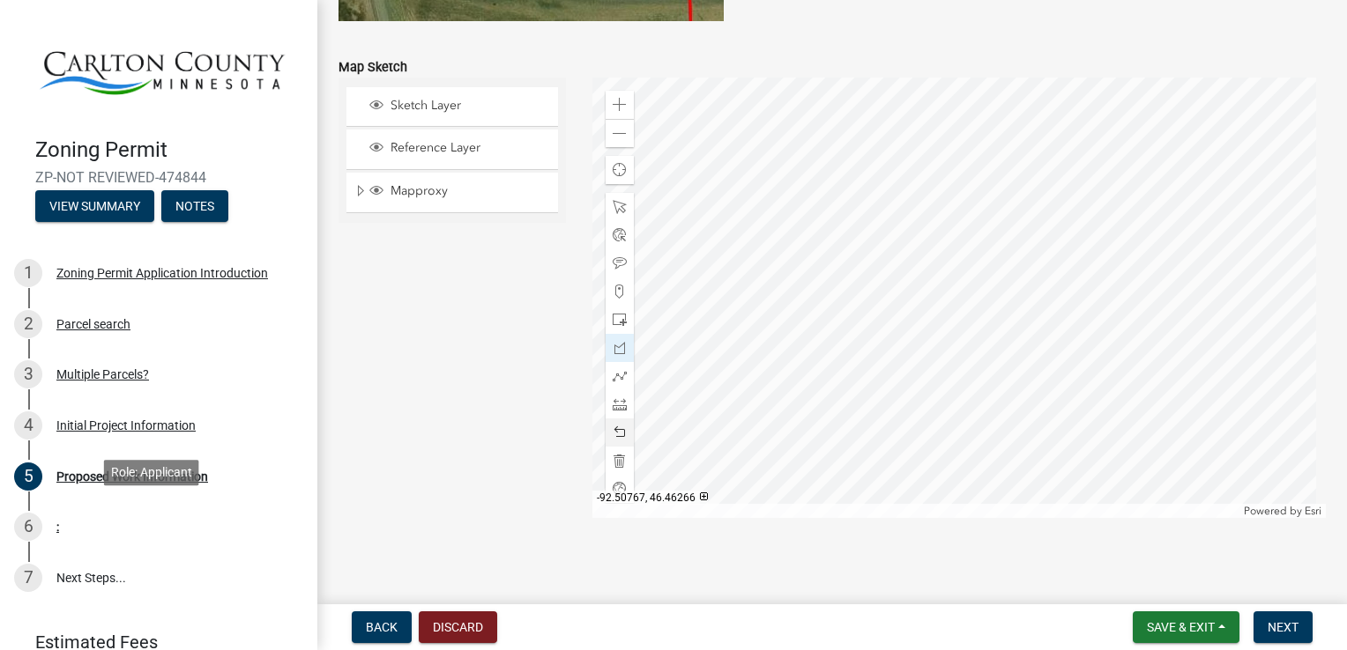
click at [619, 434] on span at bounding box center [619, 433] width 14 height 14
click at [612, 264] on span at bounding box center [619, 263] width 14 height 14
click at [605, 345] on div at bounding box center [619, 348] width 28 height 28
click at [617, 438] on span at bounding box center [619, 433] width 14 height 14
click at [612, 349] on span at bounding box center [619, 348] width 14 height 14
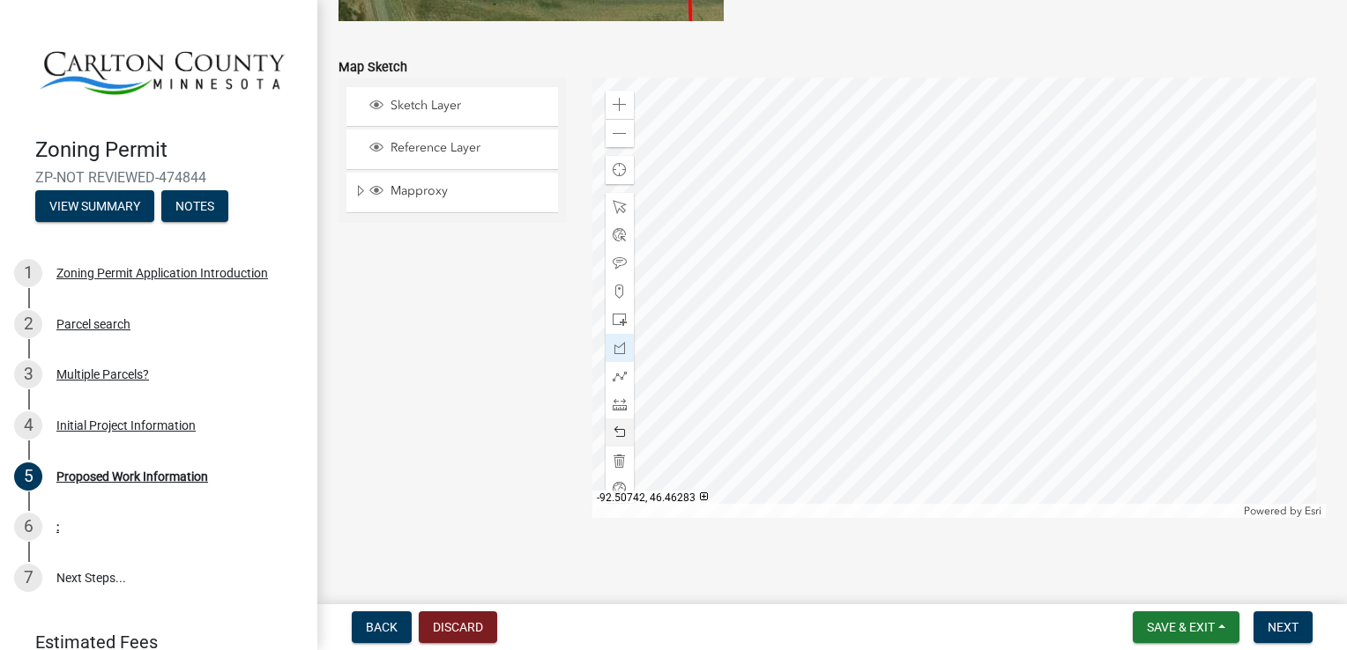
click at [621, 439] on span at bounding box center [619, 433] width 14 height 14
click at [612, 427] on span at bounding box center [619, 433] width 14 height 14
click at [607, 421] on div at bounding box center [619, 433] width 28 height 28
click at [605, 441] on div at bounding box center [619, 433] width 28 height 28
click at [617, 434] on span at bounding box center [619, 433] width 14 height 14
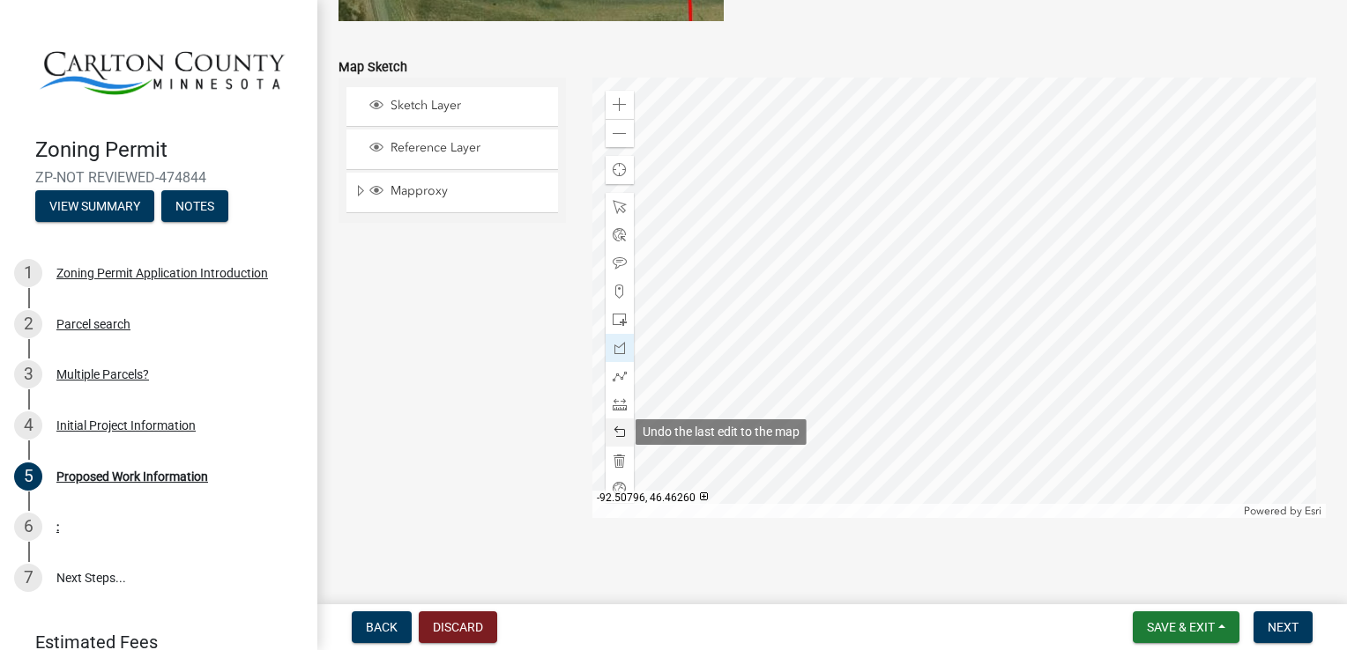
click at [612, 430] on span at bounding box center [619, 433] width 14 height 14
click at [606, 443] on div at bounding box center [619, 433] width 28 height 28
click at [618, 441] on div at bounding box center [619, 433] width 28 height 28
click at [619, 441] on div at bounding box center [619, 433] width 28 height 28
click at [620, 449] on div at bounding box center [619, 461] width 28 height 28
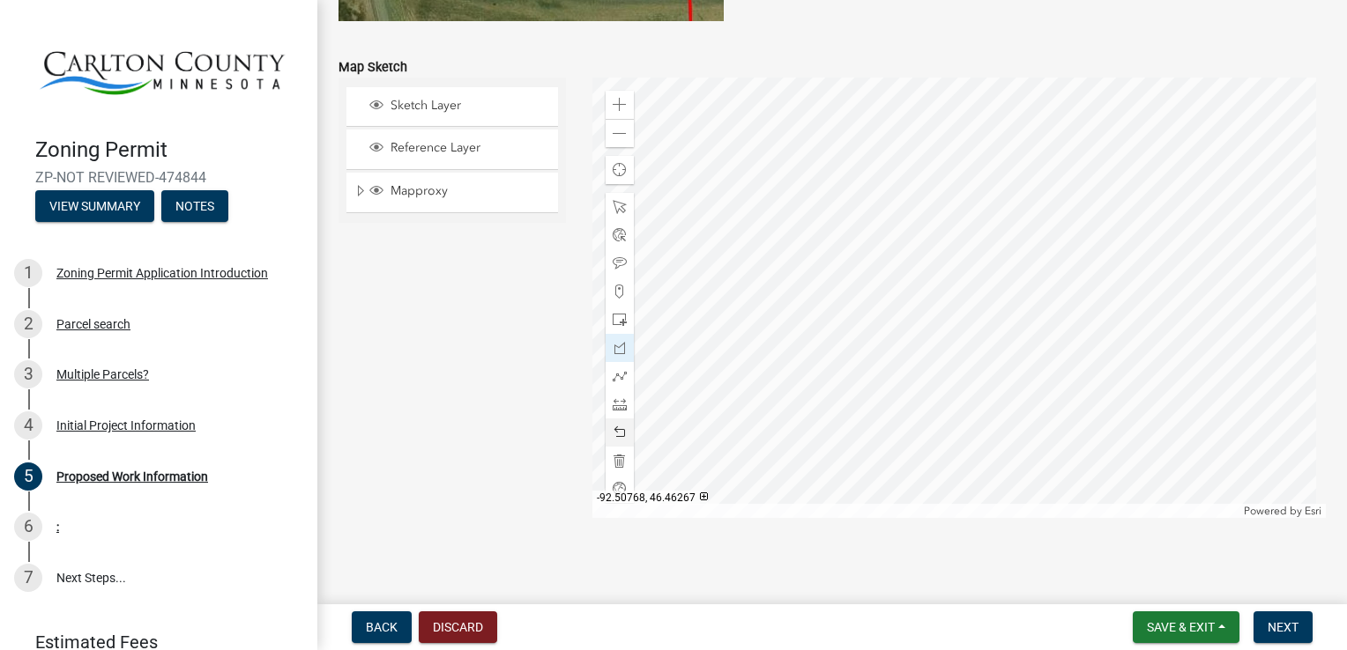
click at [606, 437] on div at bounding box center [619, 433] width 28 height 28
click at [370, 627] on span "Back" at bounding box center [382, 627] width 32 height 14
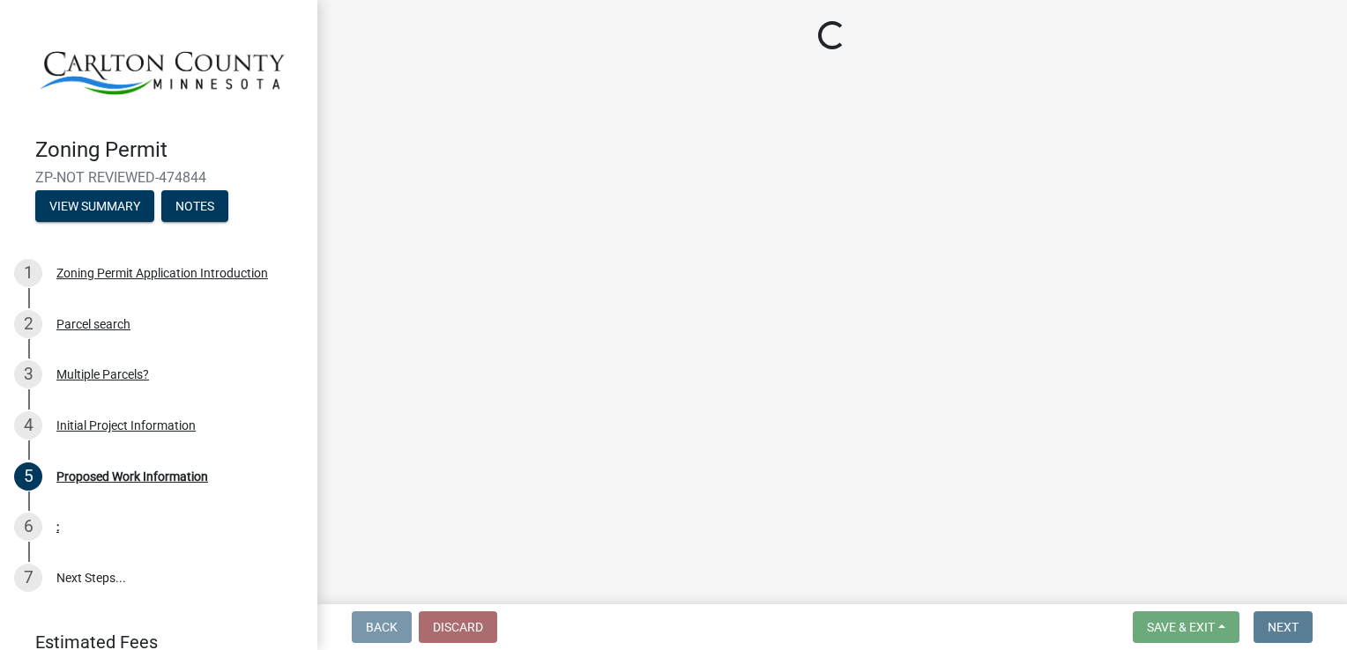
scroll to position [0, 0]
select select "d15ee444-1048-41b1-aa24-ddfc10e7cf77"
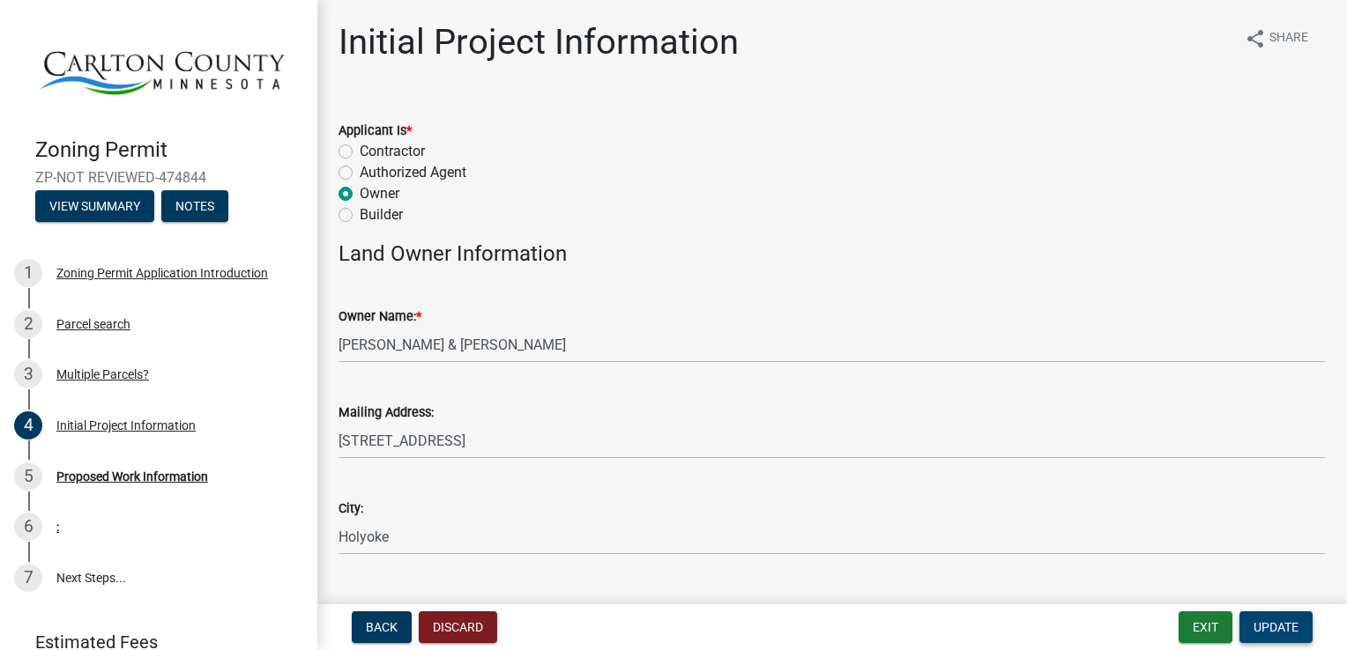
click at [1267, 633] on span "Update" at bounding box center [1275, 627] width 45 height 14
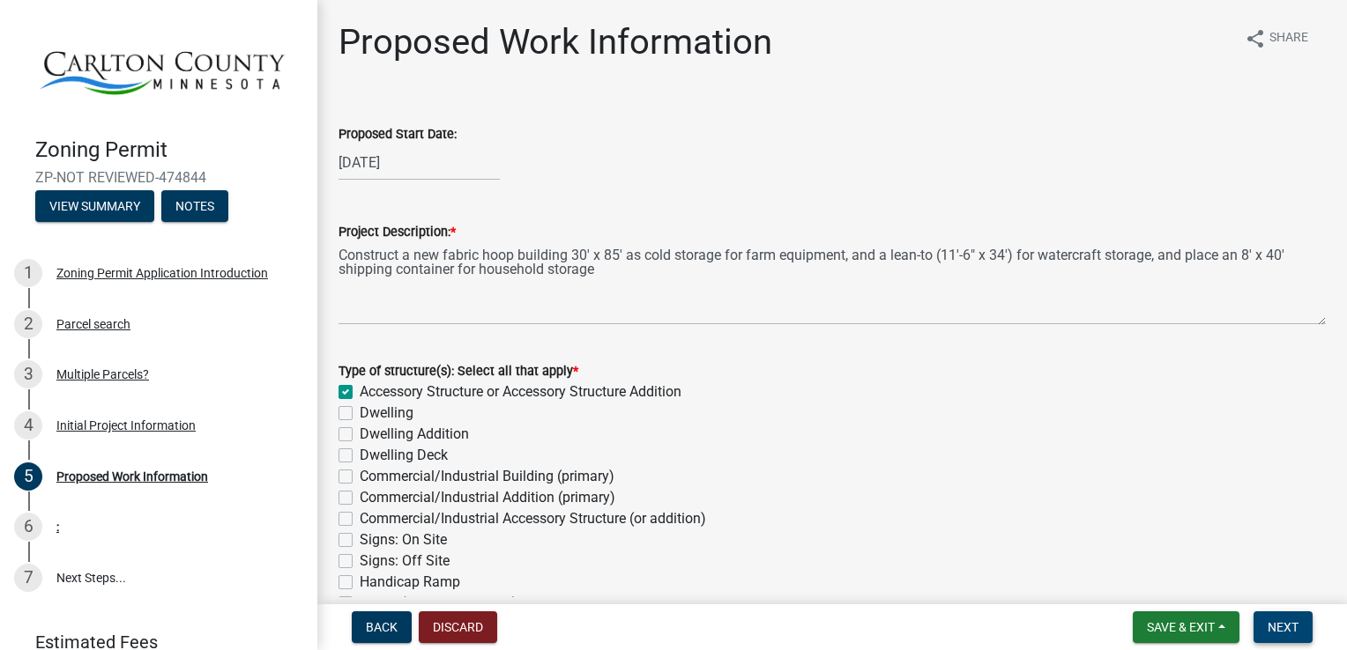
click at [1276, 628] on span "Next" at bounding box center [1282, 627] width 31 height 14
click at [1274, 629] on span "Next" at bounding box center [1282, 627] width 31 height 14
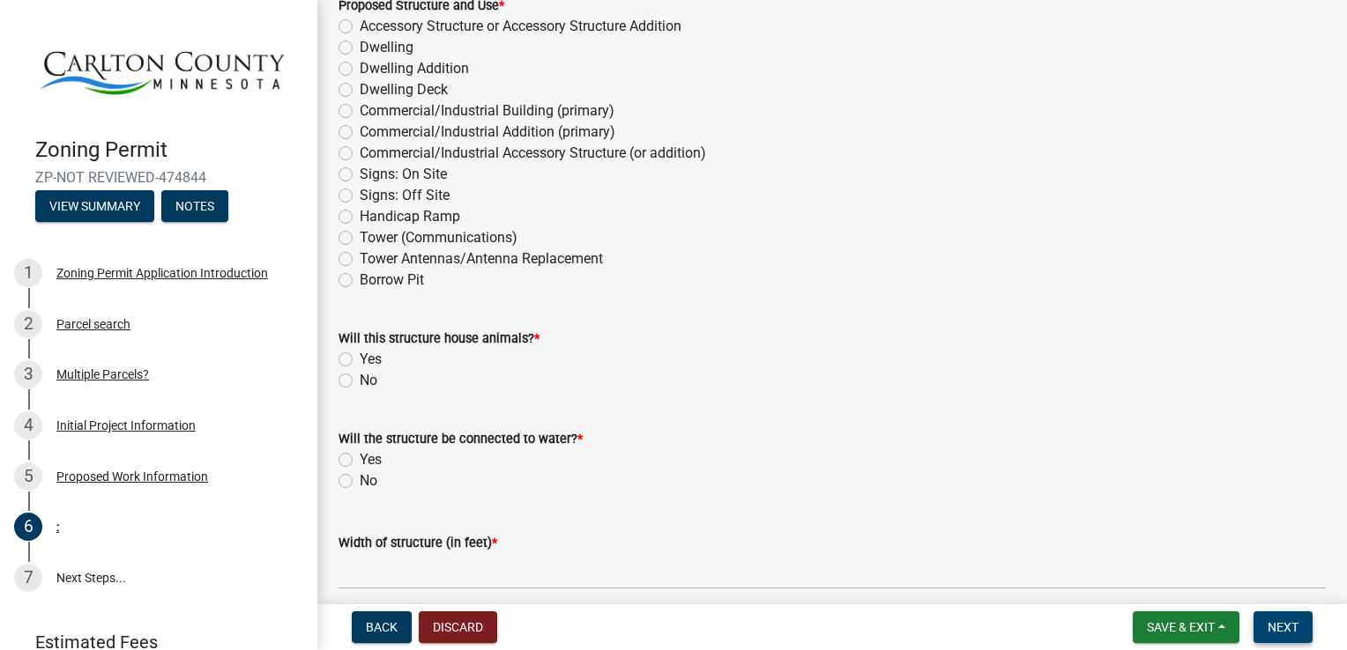
scroll to position [298, 0]
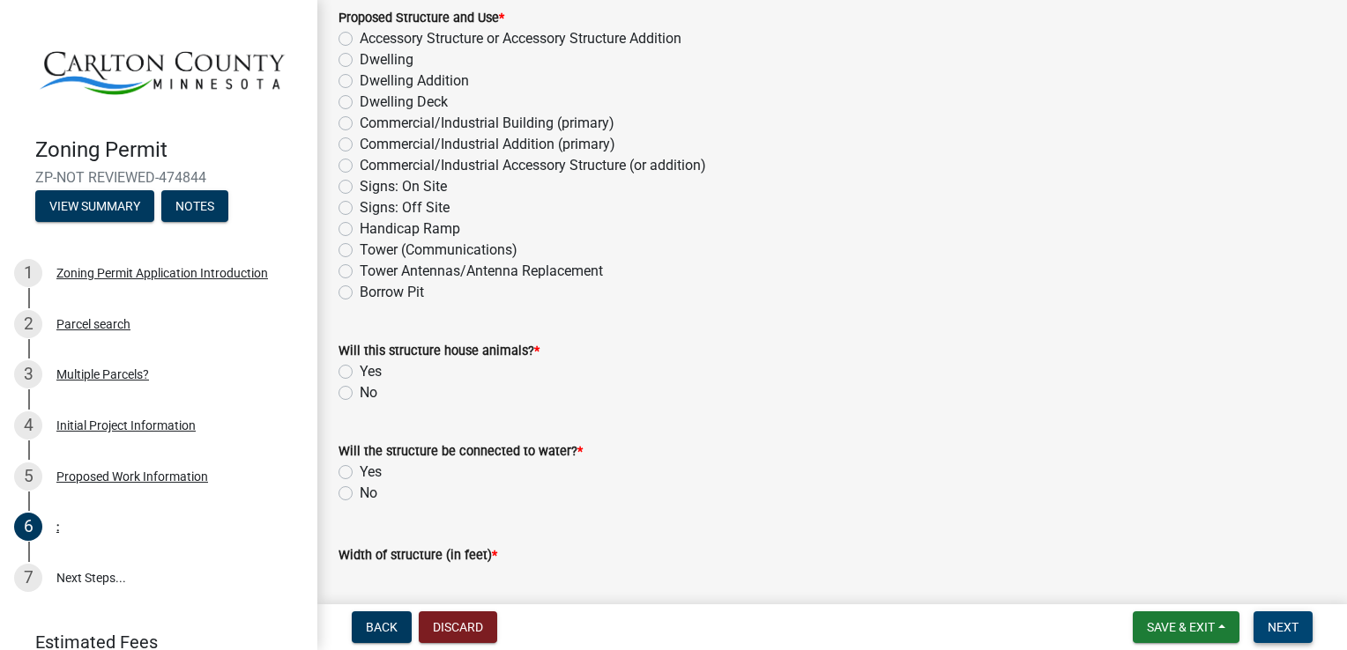
click at [1282, 622] on span "Next" at bounding box center [1282, 627] width 31 height 14
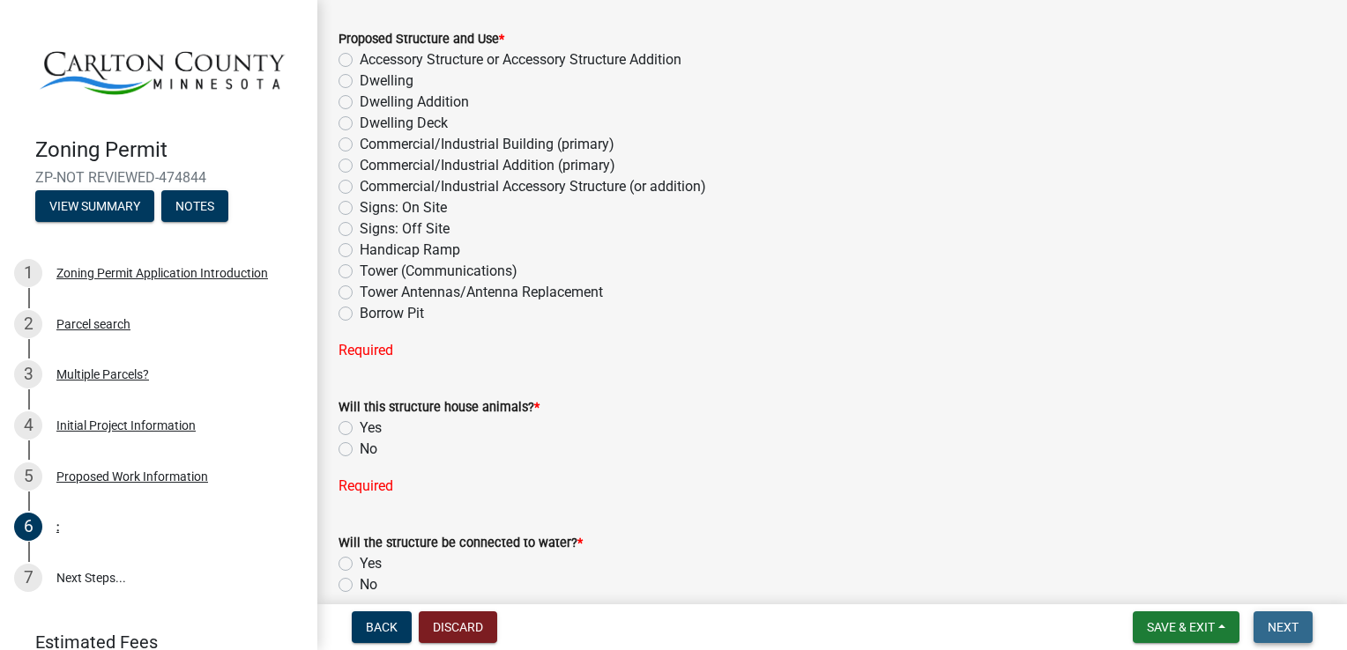
scroll to position [319, 0]
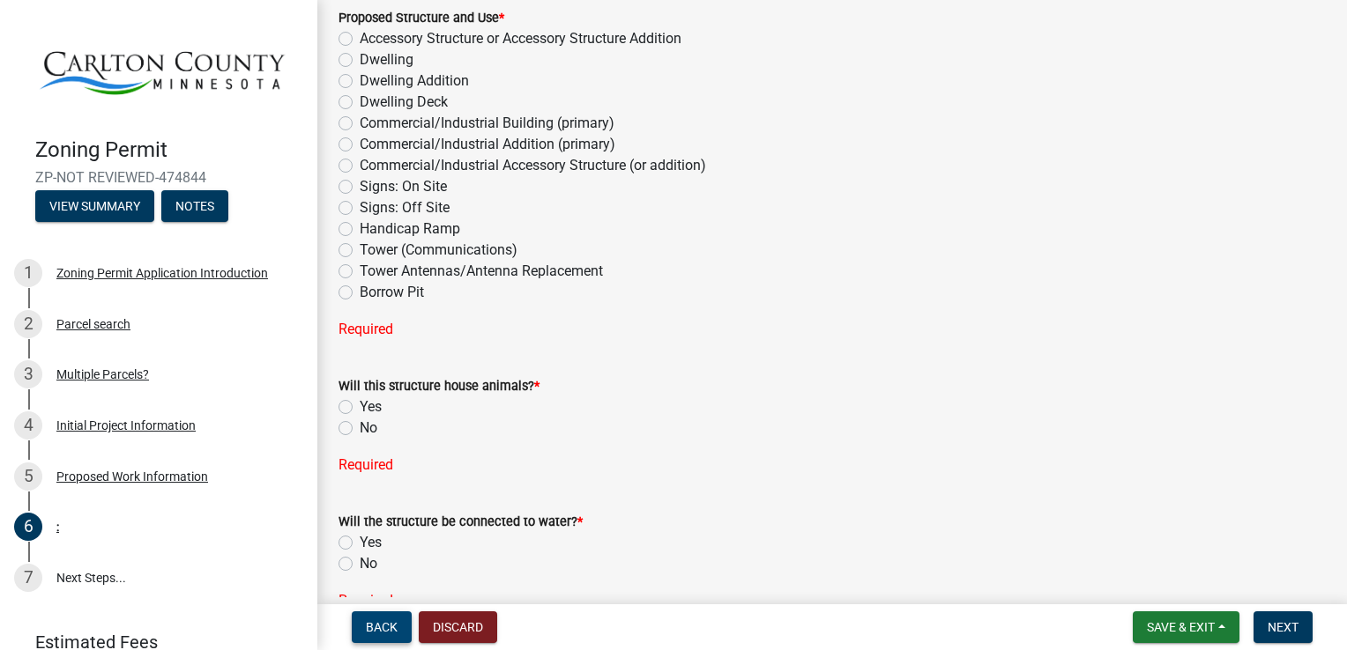
click at [372, 634] on button "Back" at bounding box center [382, 628] width 60 height 32
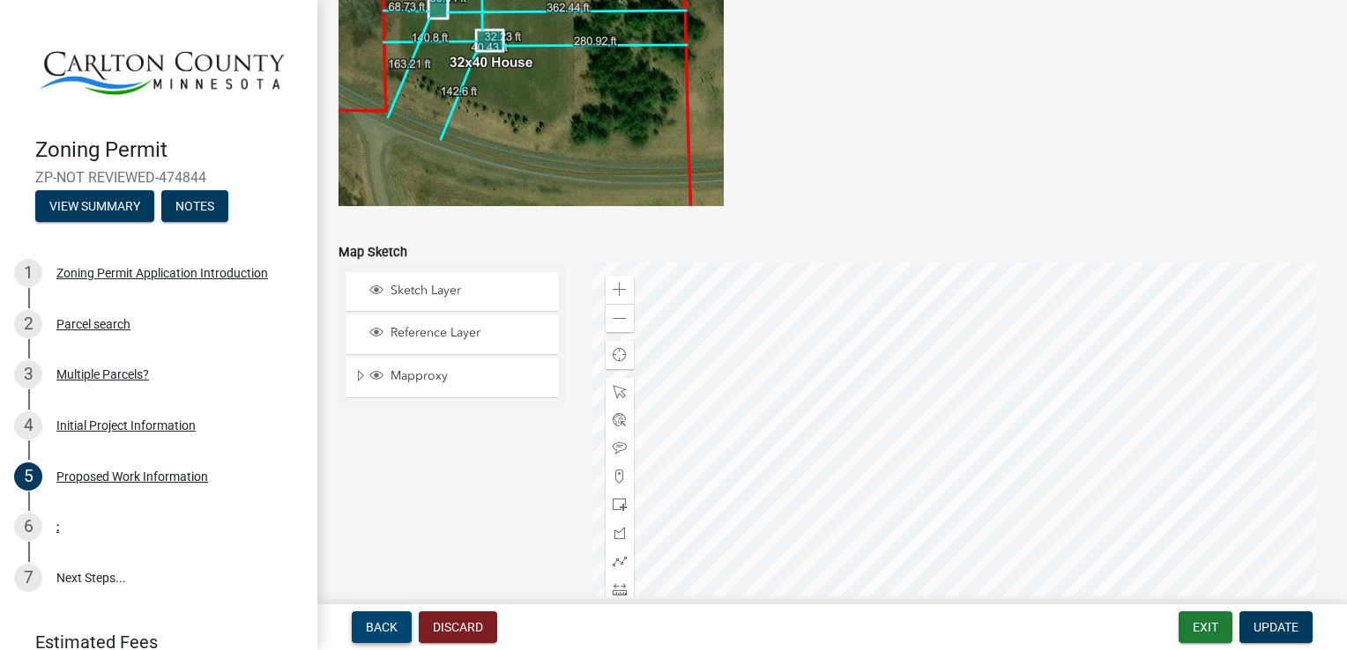
scroll to position [3452, 0]
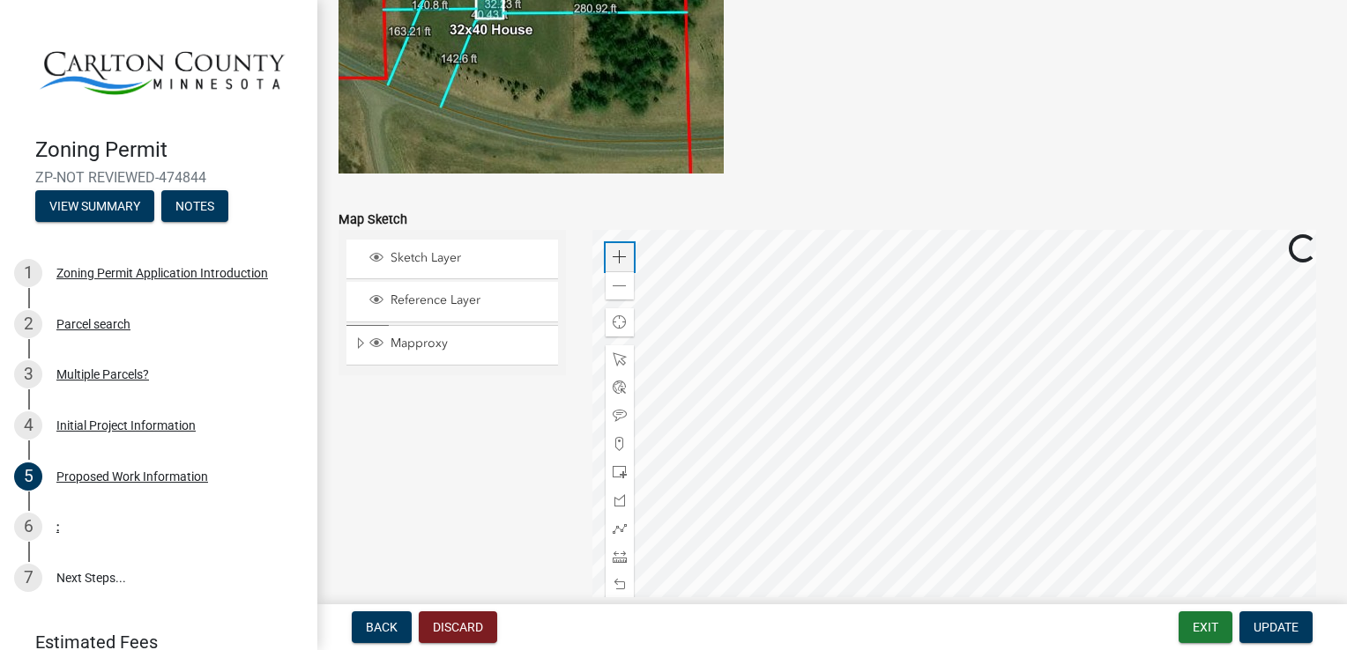
click at [606, 255] on div "Zoom in" at bounding box center [619, 257] width 28 height 28
click at [613, 252] on span at bounding box center [619, 257] width 14 height 14
click at [612, 250] on span at bounding box center [619, 257] width 14 height 14
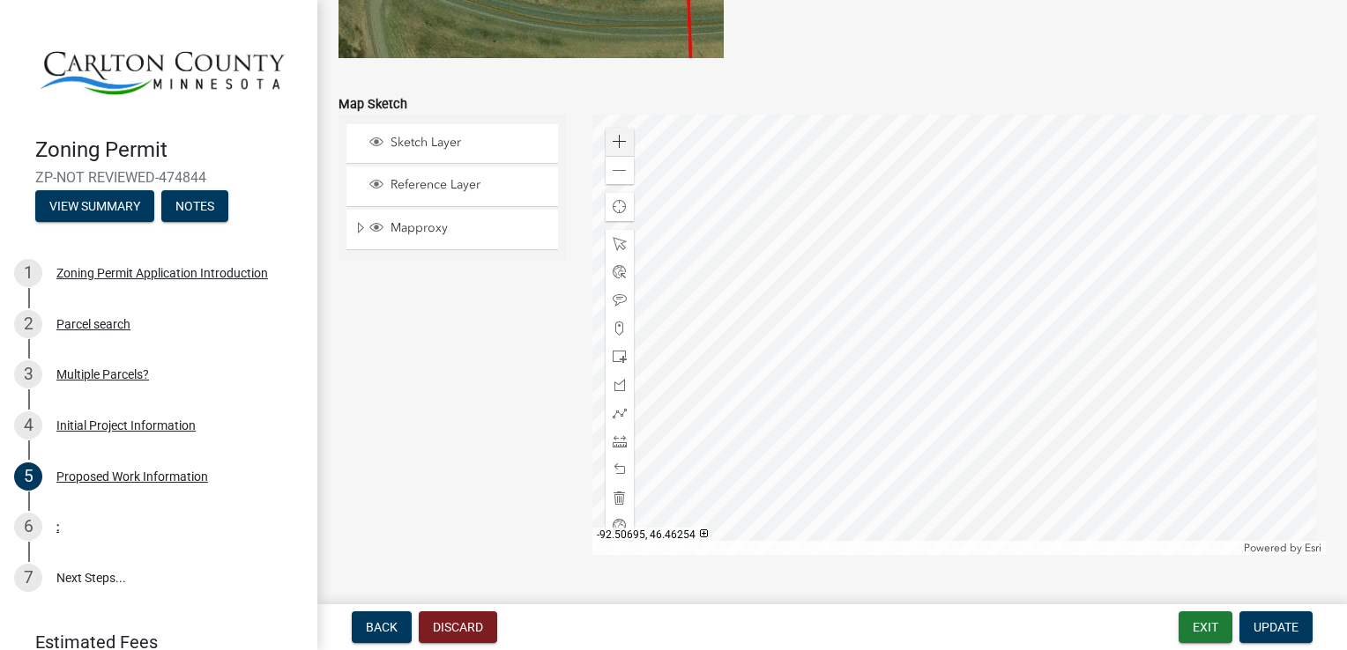
scroll to position [3569, 0]
